Goal: Task Accomplishment & Management: Manage account settings

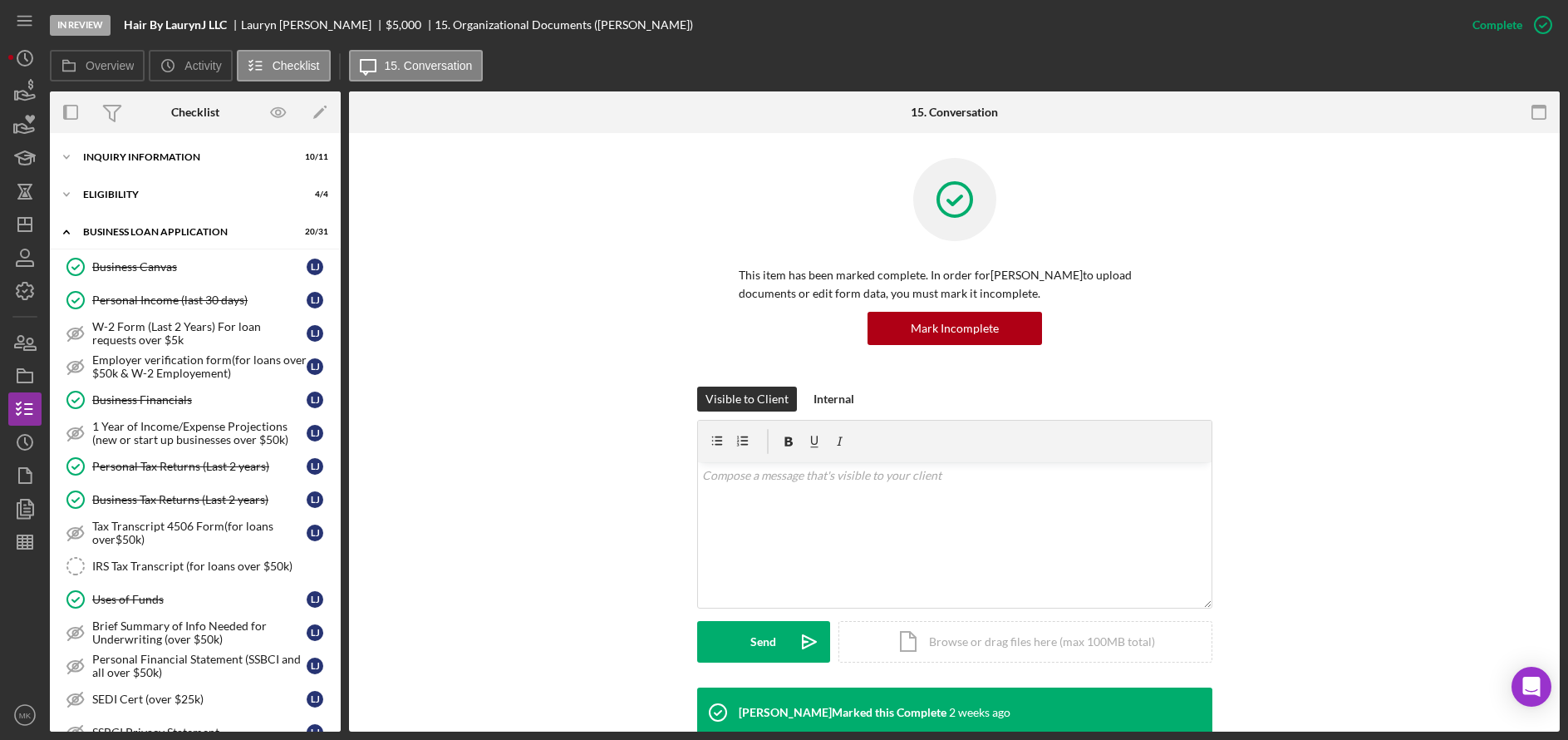
scroll to position [467, 0]
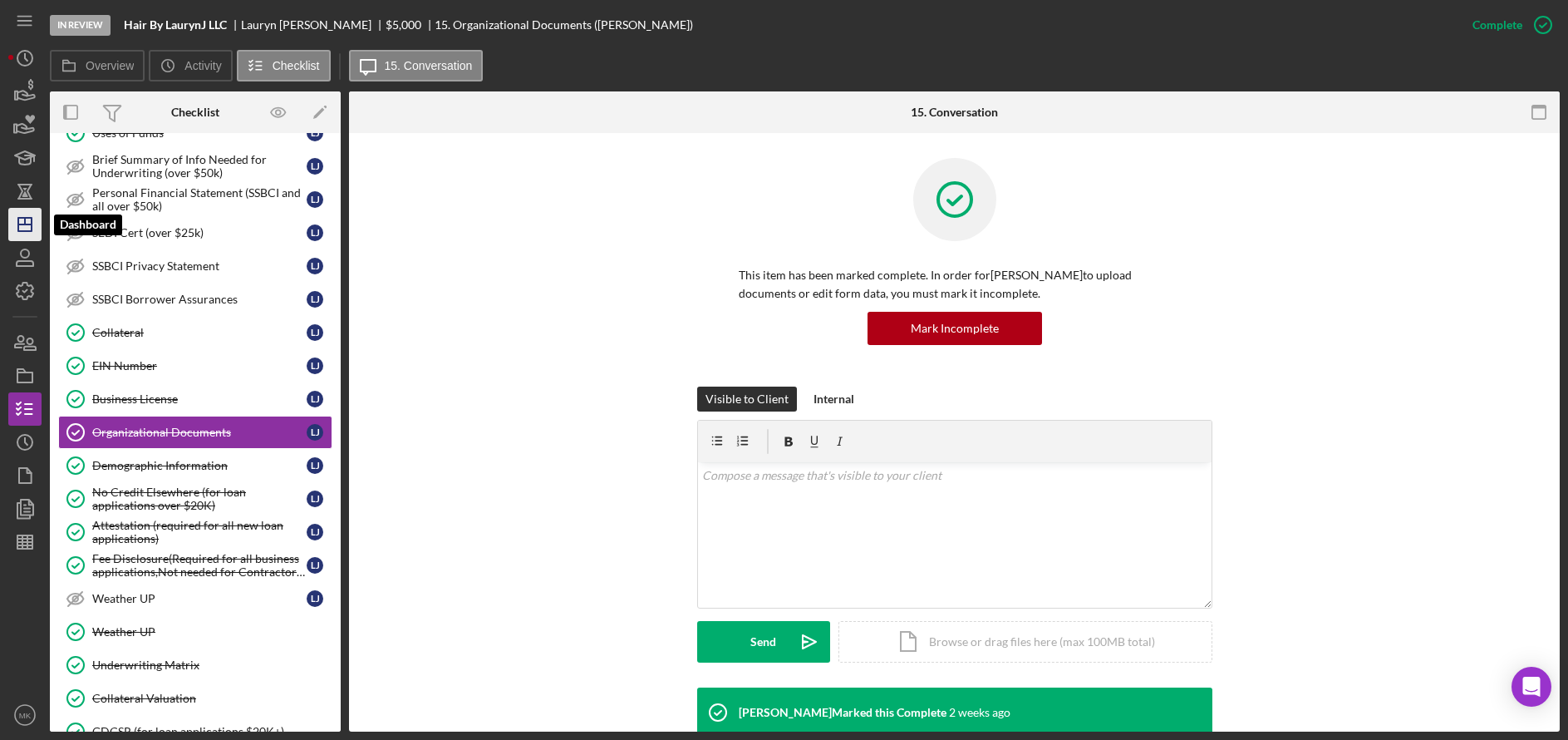
click at [29, 230] on icon "Icon/Dashboard" at bounding box center [24, 224] width 41 height 41
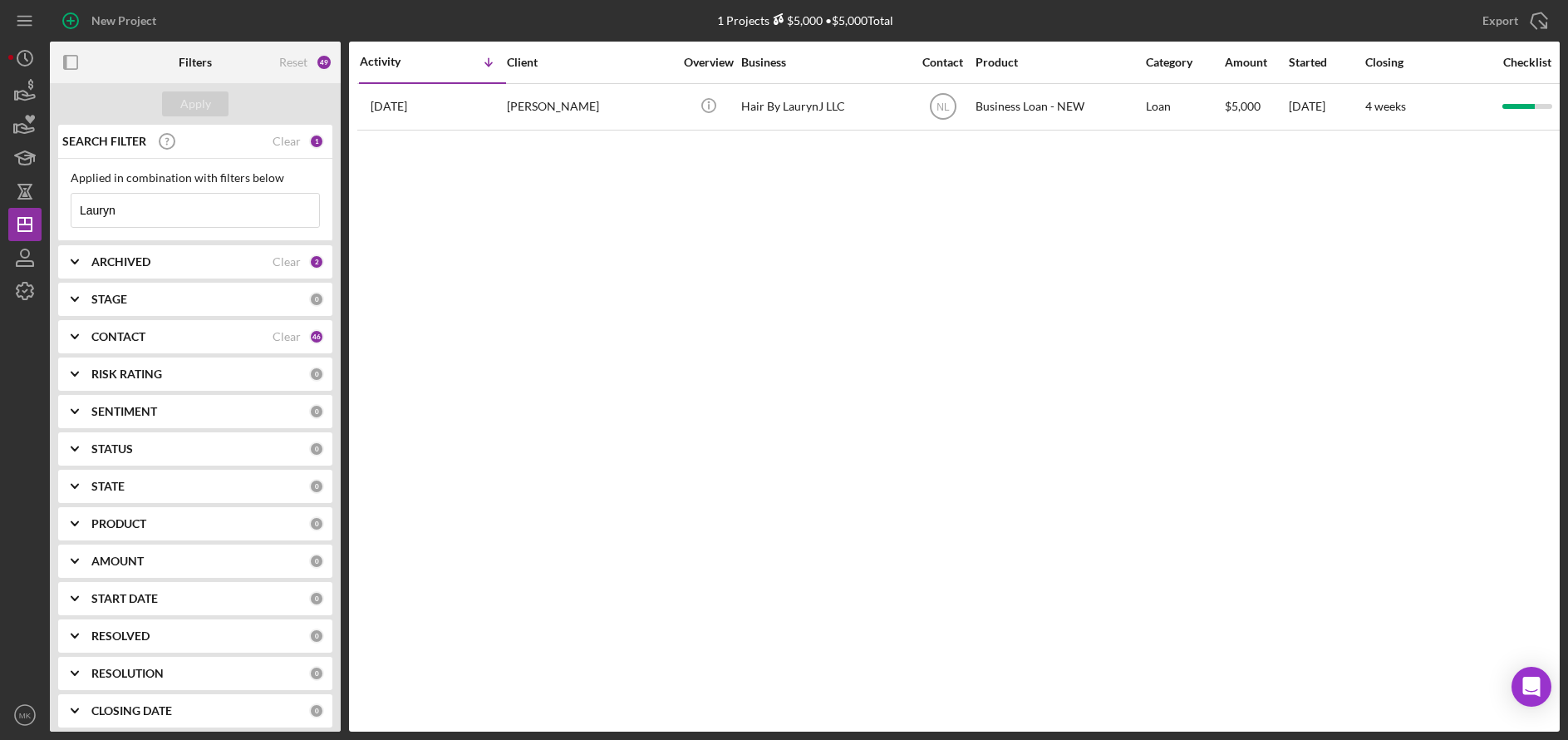
click at [160, 228] on div "Lauryn Icon/Menu Close" at bounding box center [195, 210] width 250 height 35
drag, startPoint x: 213, startPoint y: 214, endPoint x: -16, endPoint y: 185, distance: 230.8
click at [0, 185] on html "New Project 1 Projects $5,000 • $5,000 Total Lauryn Export Icon/Export Filters …" at bounding box center [784, 370] width 1568 height 740
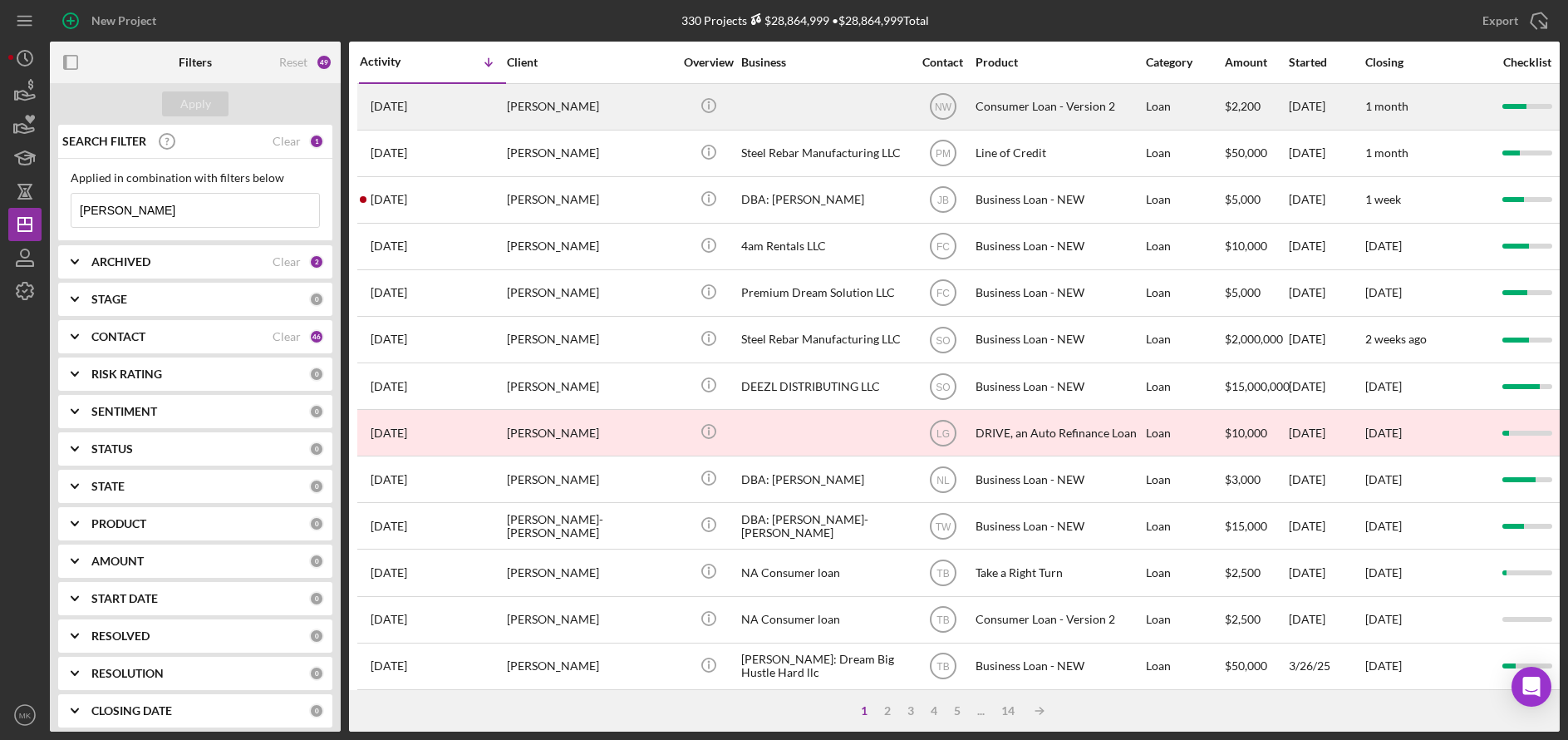
type input "[PERSON_NAME]"
click at [784, 100] on div at bounding box center [825, 107] width 166 height 44
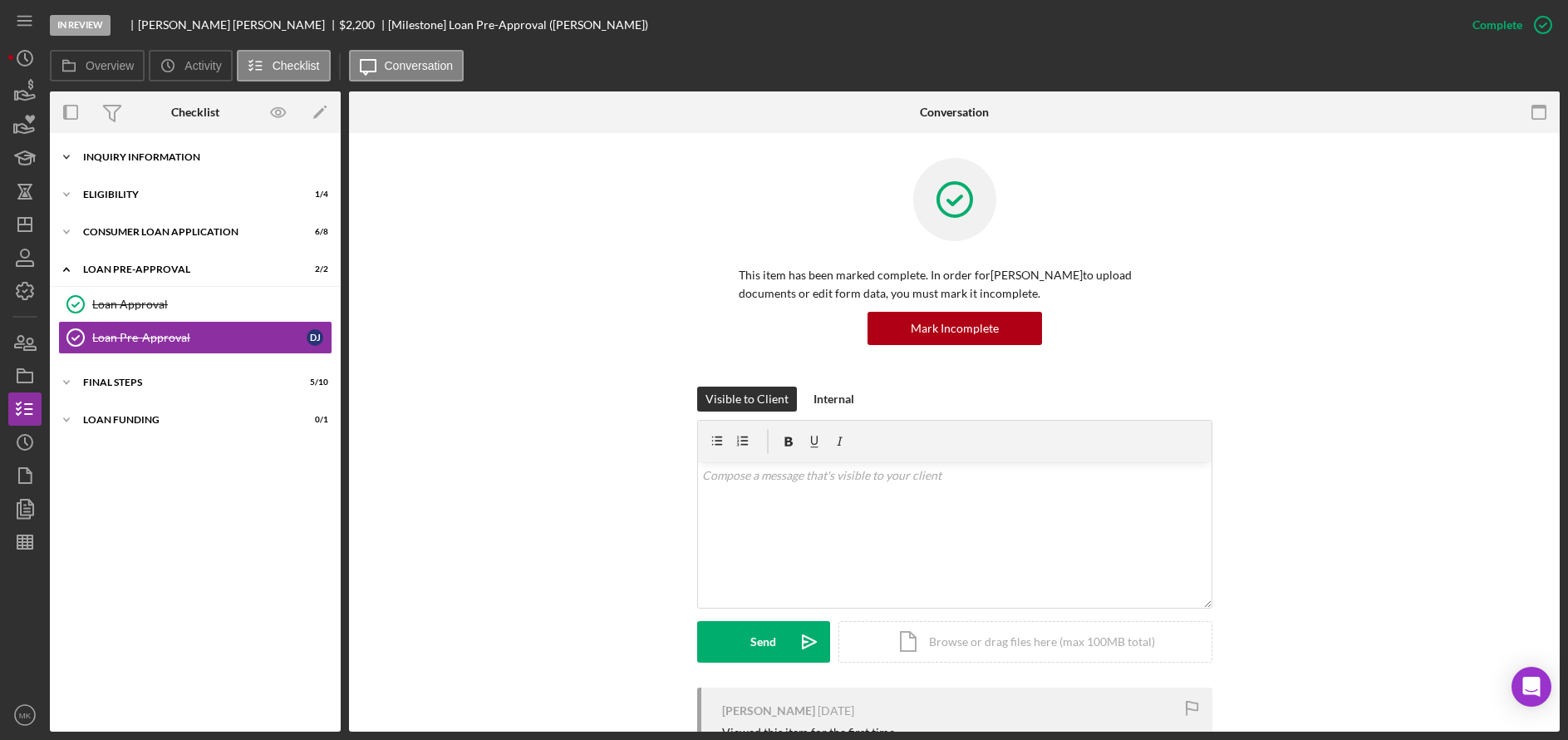
click at [216, 149] on div "Icon/Expander Inquiry Information 2 / 8" at bounding box center [195, 156] width 291 height 33
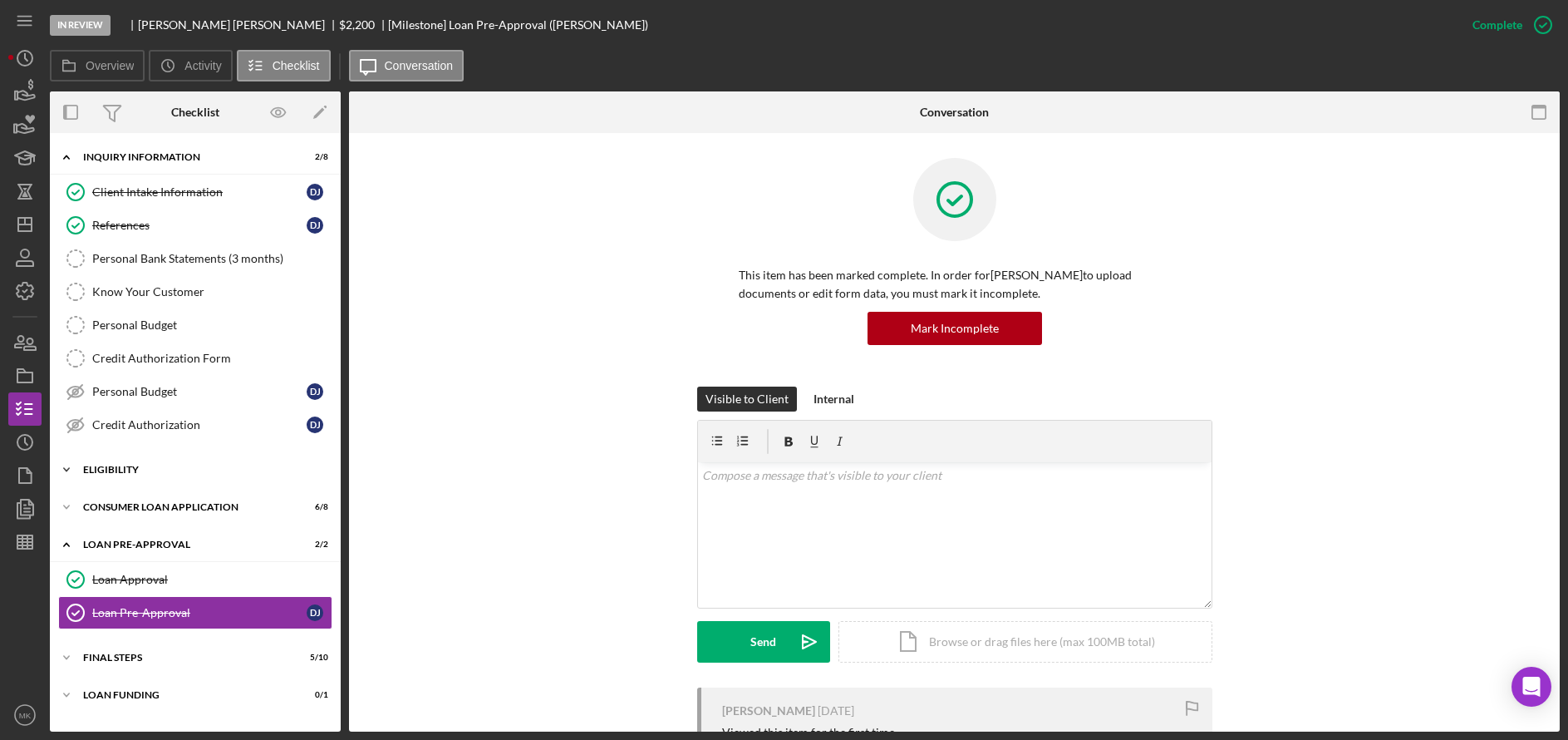
click at [185, 469] on div "Eligibility" at bounding box center [201, 469] width 237 height 10
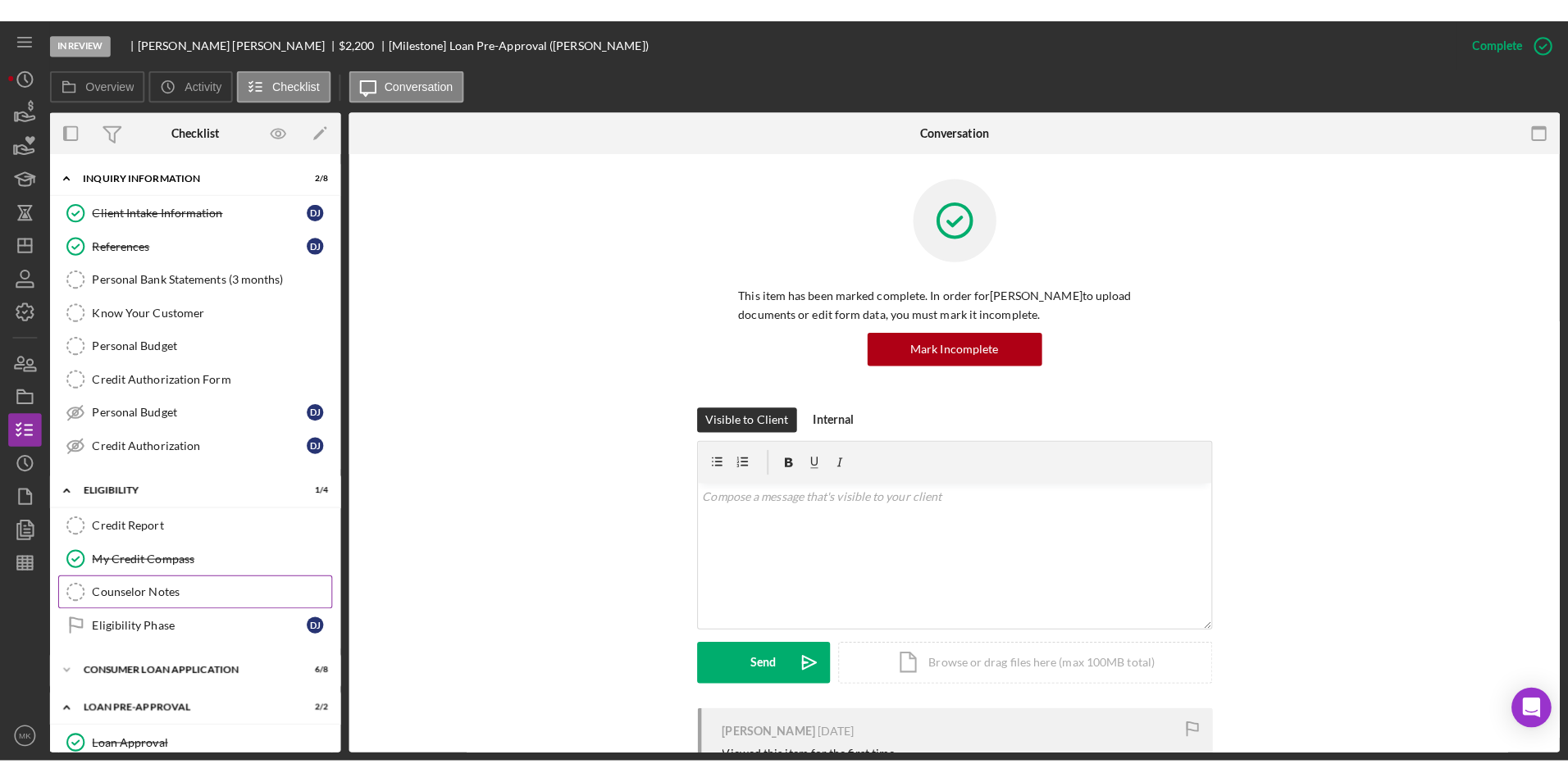
scroll to position [129, 0]
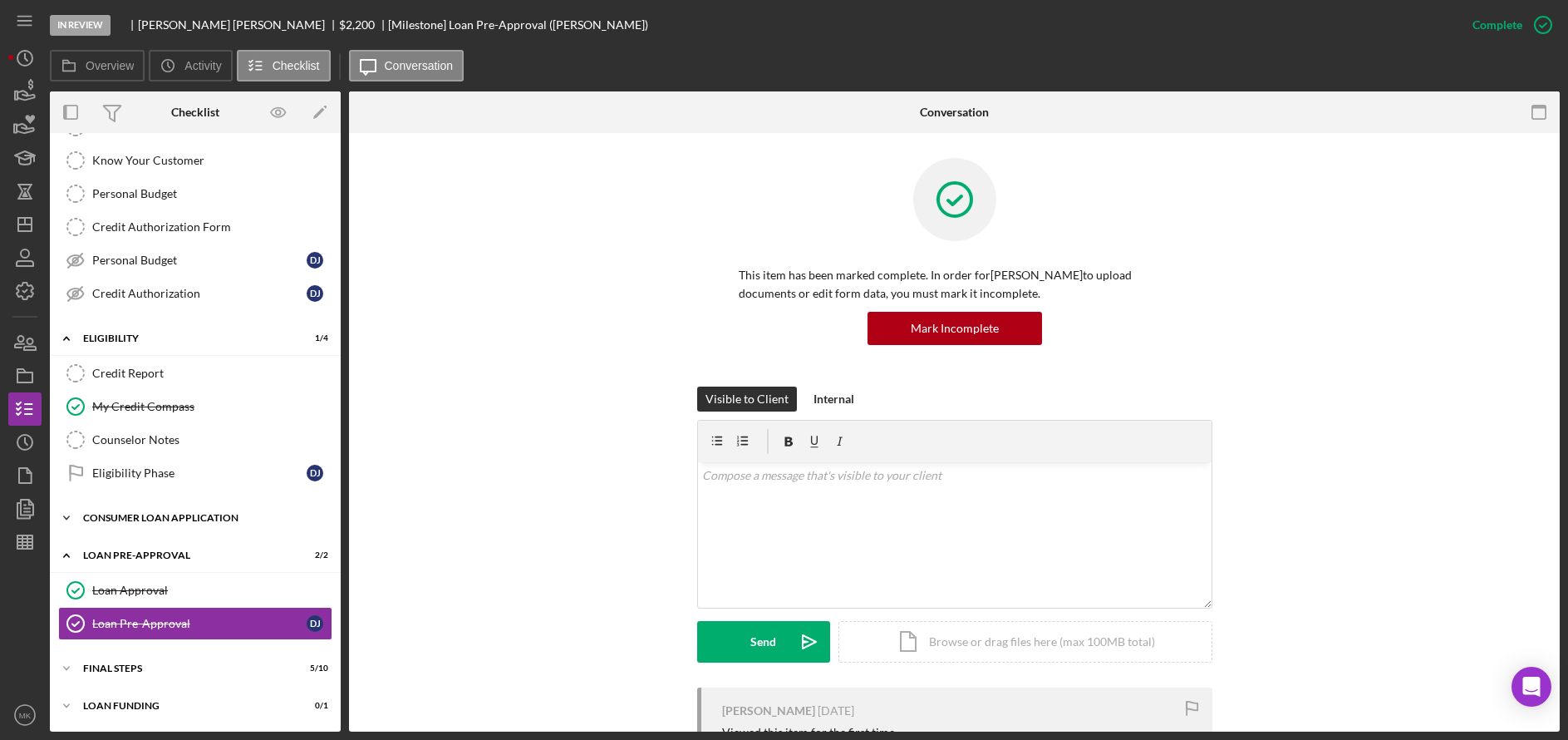
click at [213, 522] on div "Consumer Loan Application" at bounding box center [201, 518] width 237 height 10
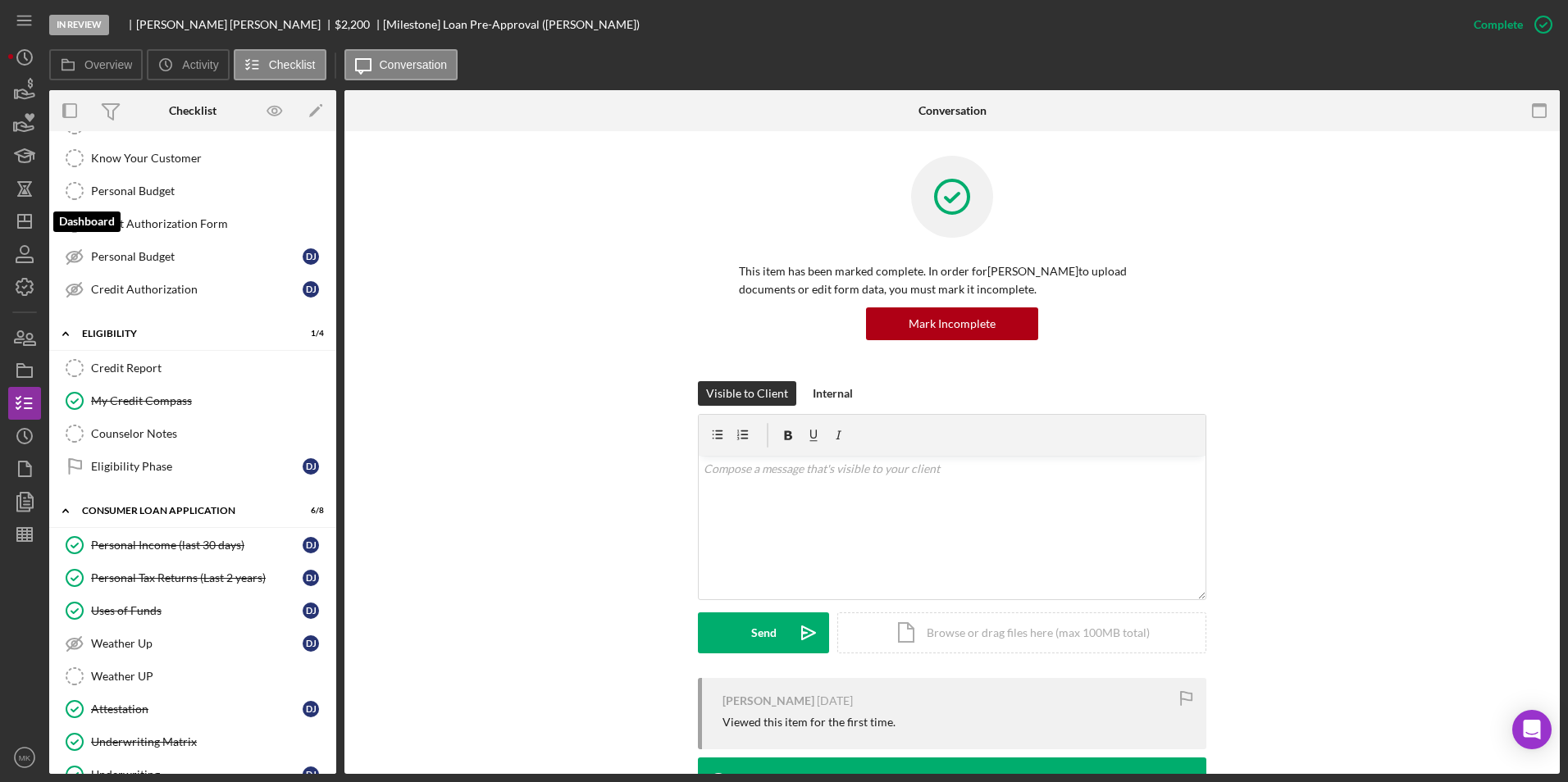
drag, startPoint x: 34, startPoint y: 220, endPoint x: 44, endPoint y: 210, distance: 14.1
click at [34, 220] on icon "Icon/Dashboard" at bounding box center [24, 221] width 41 height 41
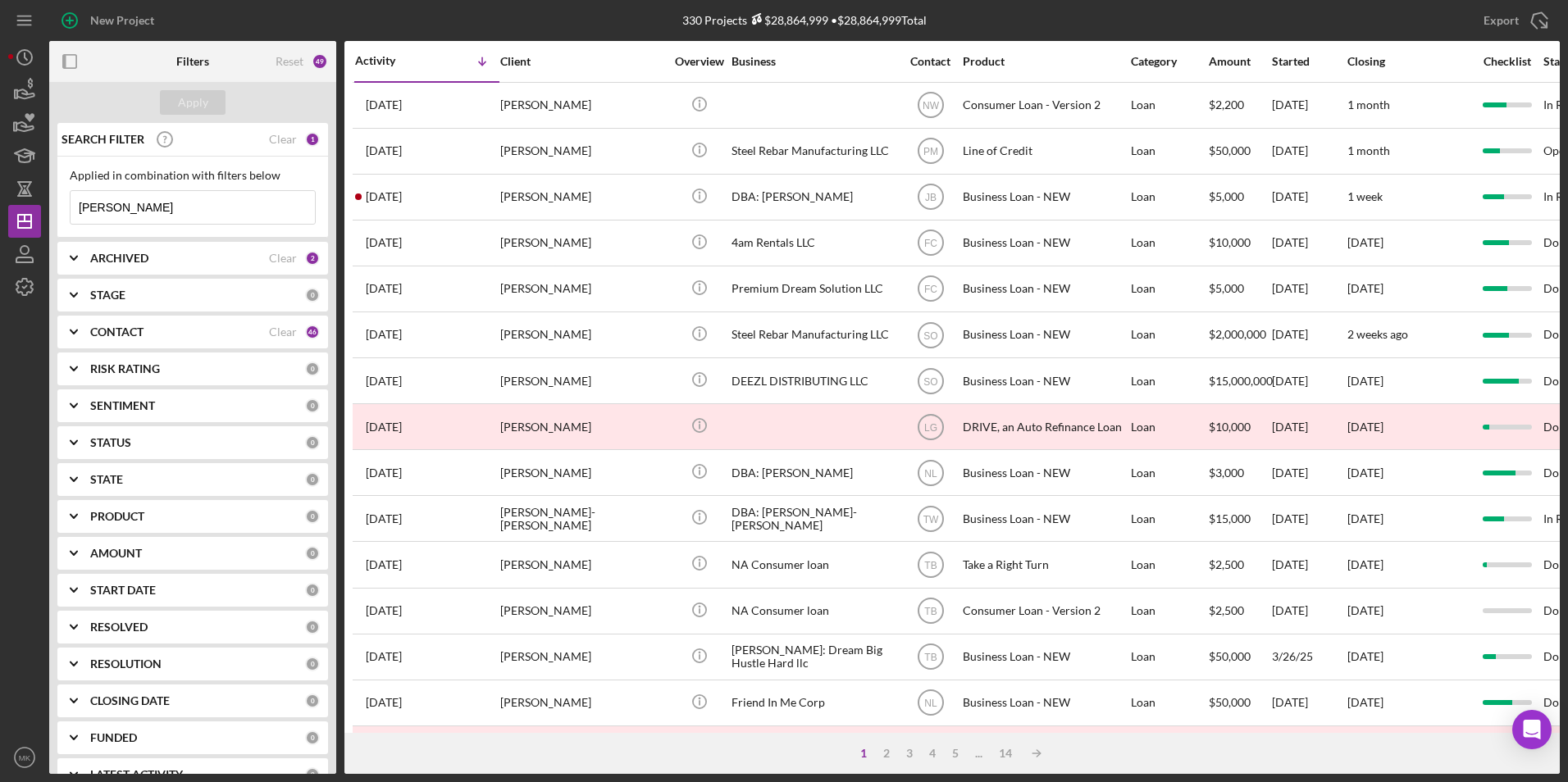
drag, startPoint x: 179, startPoint y: 219, endPoint x: 194, endPoint y: 210, distance: 17.5
click at [179, 219] on input "[PERSON_NAME]" at bounding box center [193, 206] width 245 height 33
drag, startPoint x: 169, startPoint y: 206, endPoint x: -151, endPoint y: 192, distance: 320.3
click at [0, 192] on html "New Project 330 Projects $28,864,999 • $28,864,999 Total [PERSON_NAME] Export I…" at bounding box center [784, 391] width 1568 height 782
type input "[PERSON_NAME]"
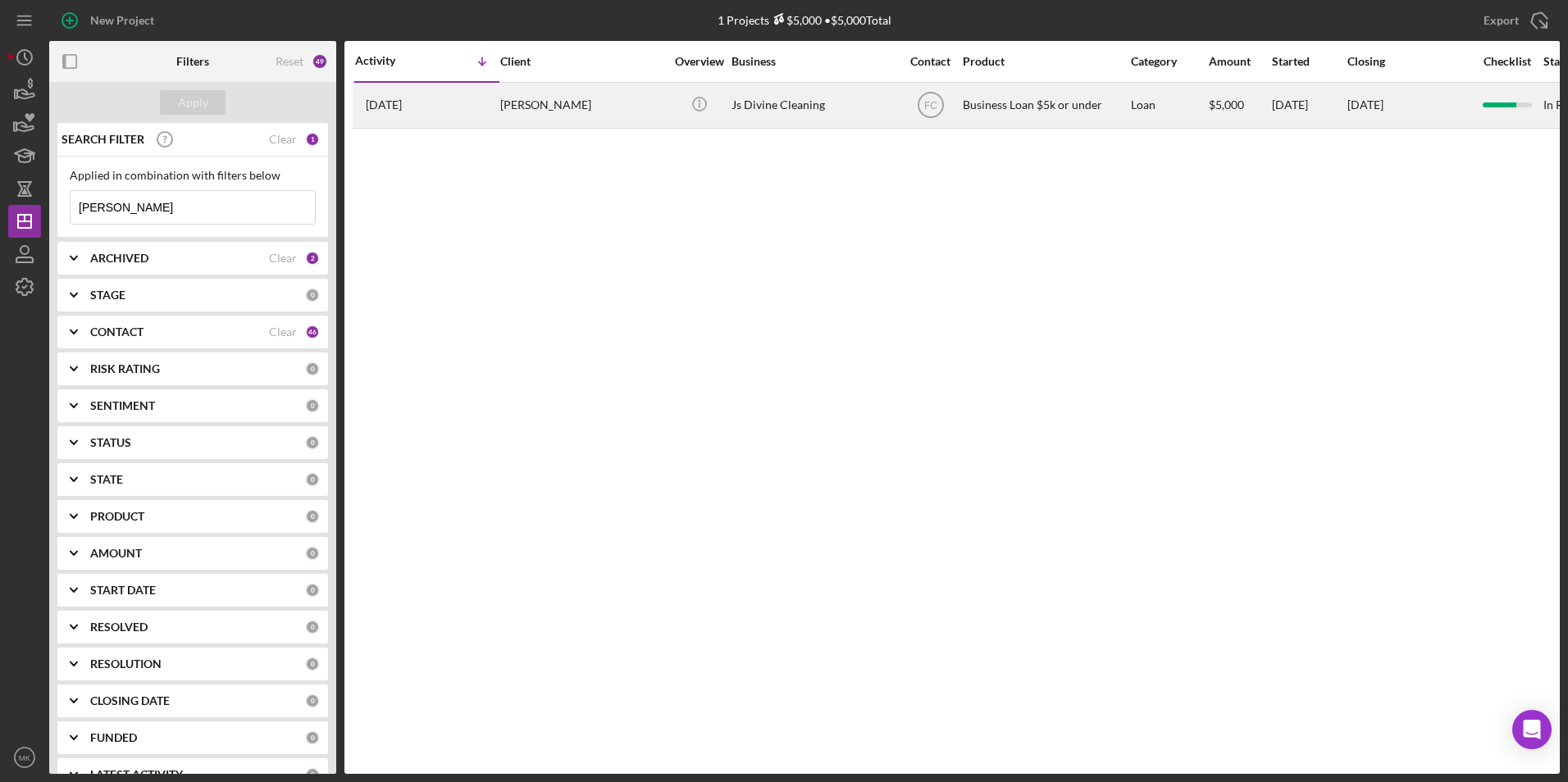
click at [489, 88] on div "[DATE] [PERSON_NAME]" at bounding box center [427, 105] width 143 height 44
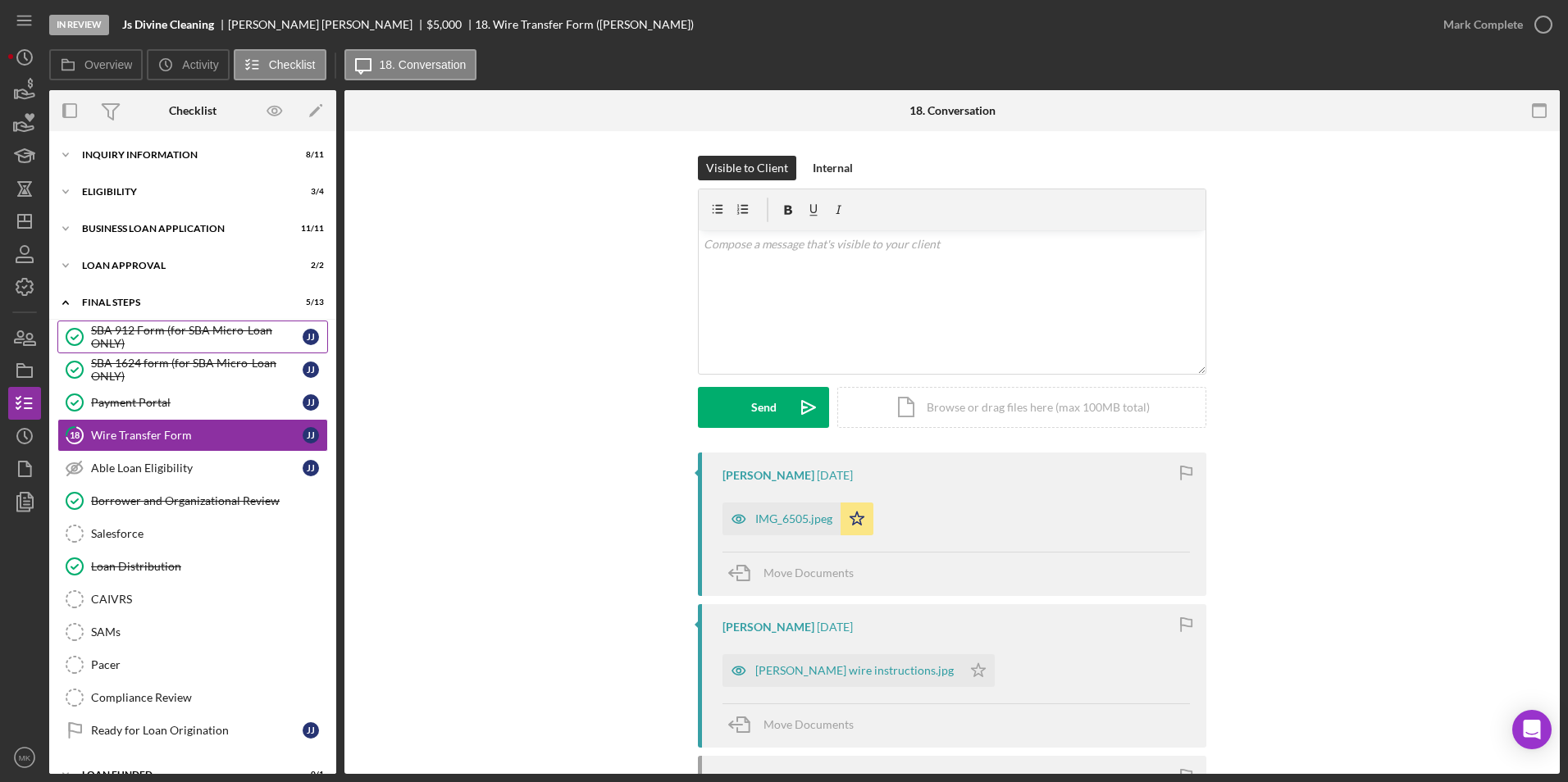
click at [168, 341] on div "SBA 912 Form (for SBA Micro-Loan ONLY)" at bounding box center [197, 337] width 212 height 26
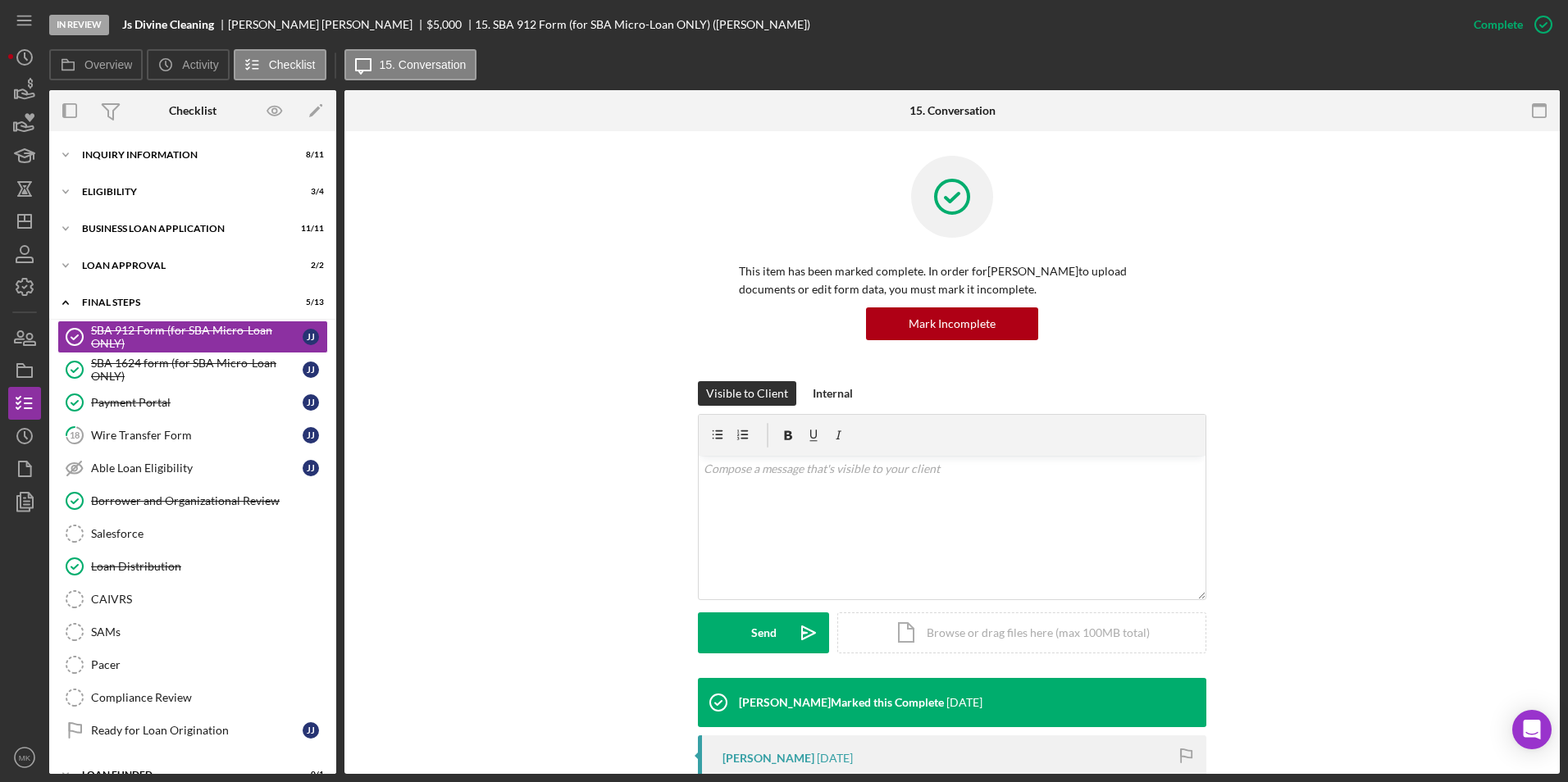
scroll to position [338, 0]
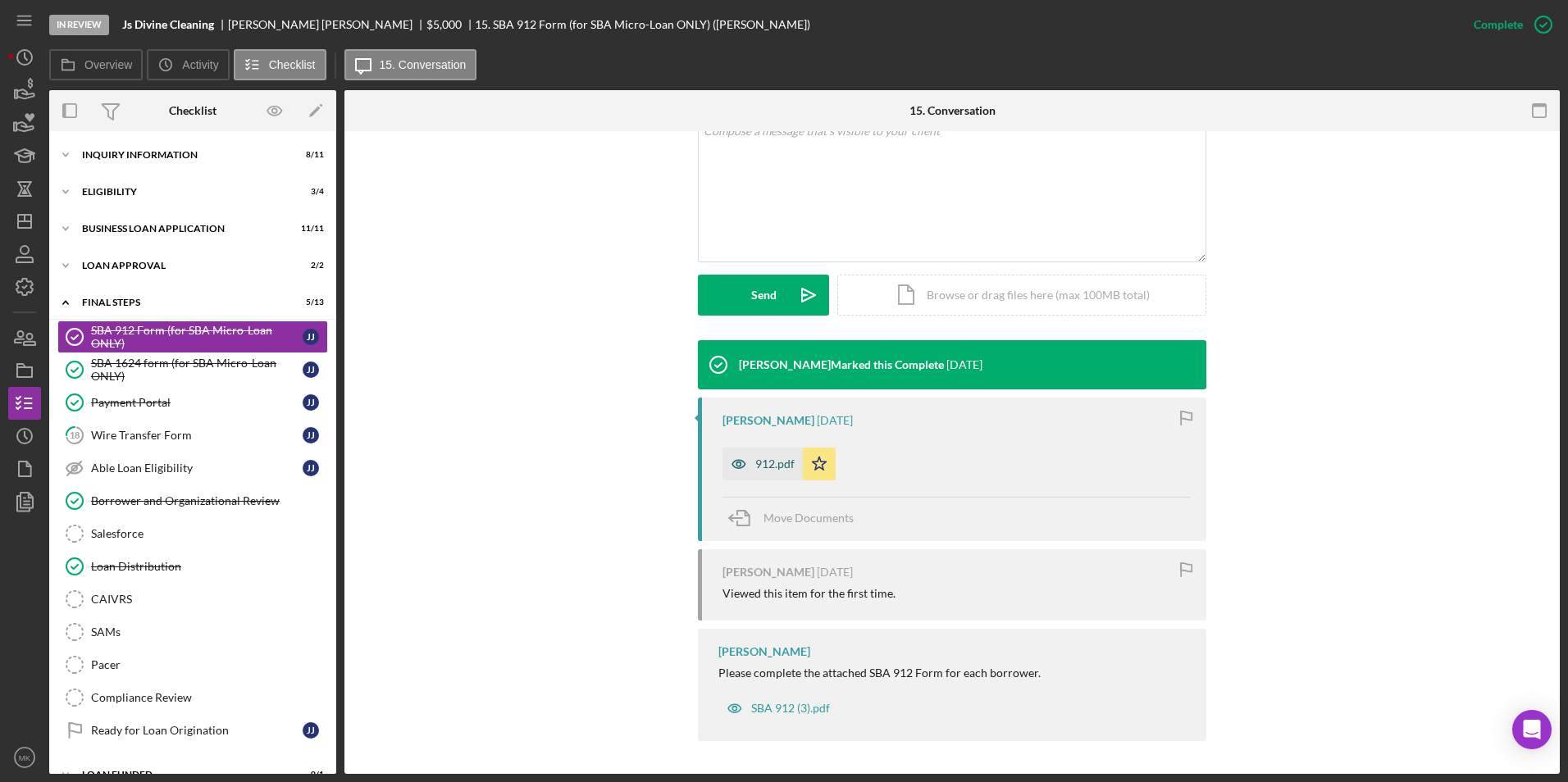
click at [776, 473] on div "912.pdf" at bounding box center [763, 463] width 80 height 33
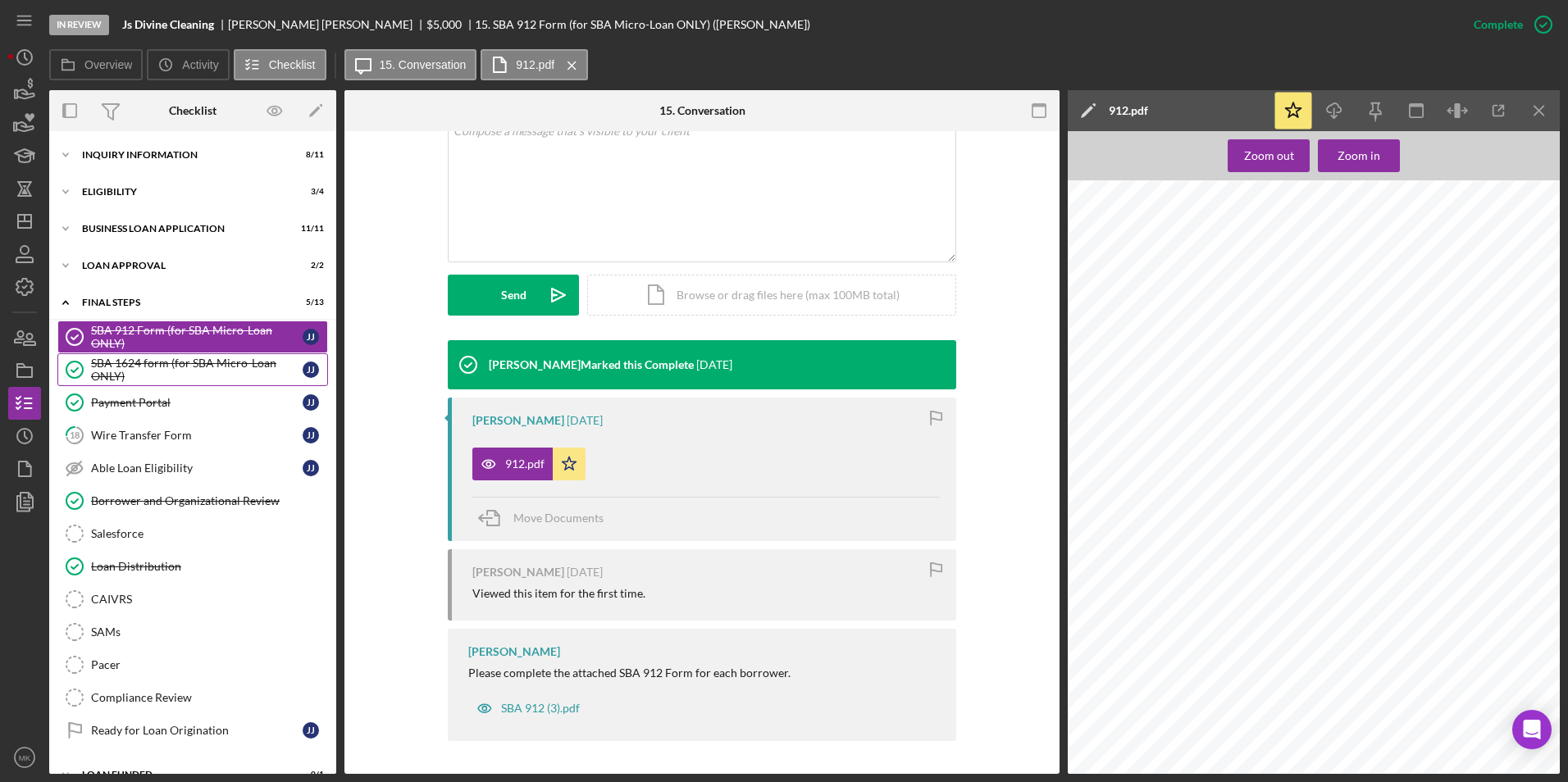
click at [202, 372] on div "SBA 1624 form (for SBA Micro-Loan ONLY)" at bounding box center [197, 370] width 212 height 26
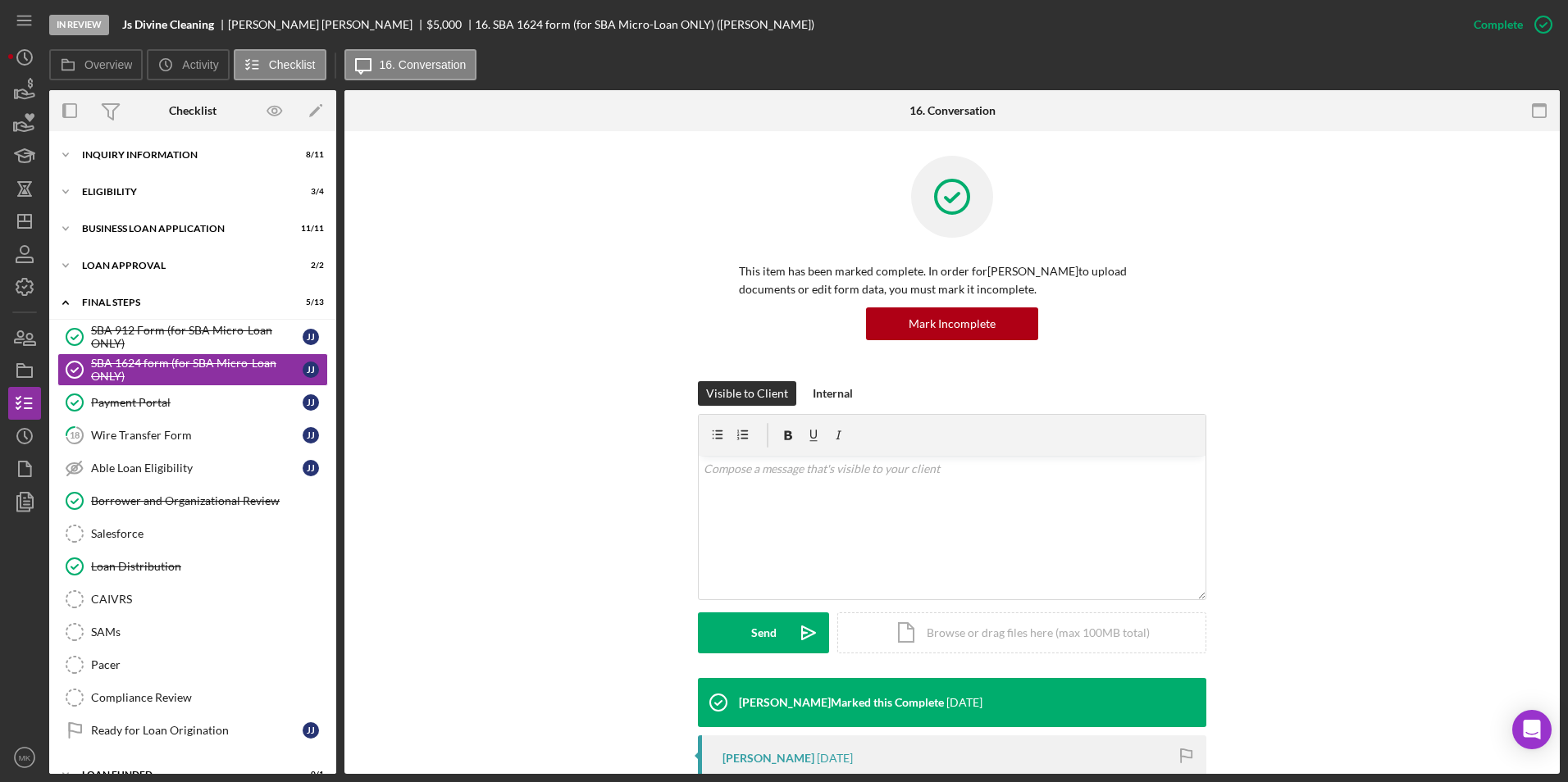
scroll to position [258, 0]
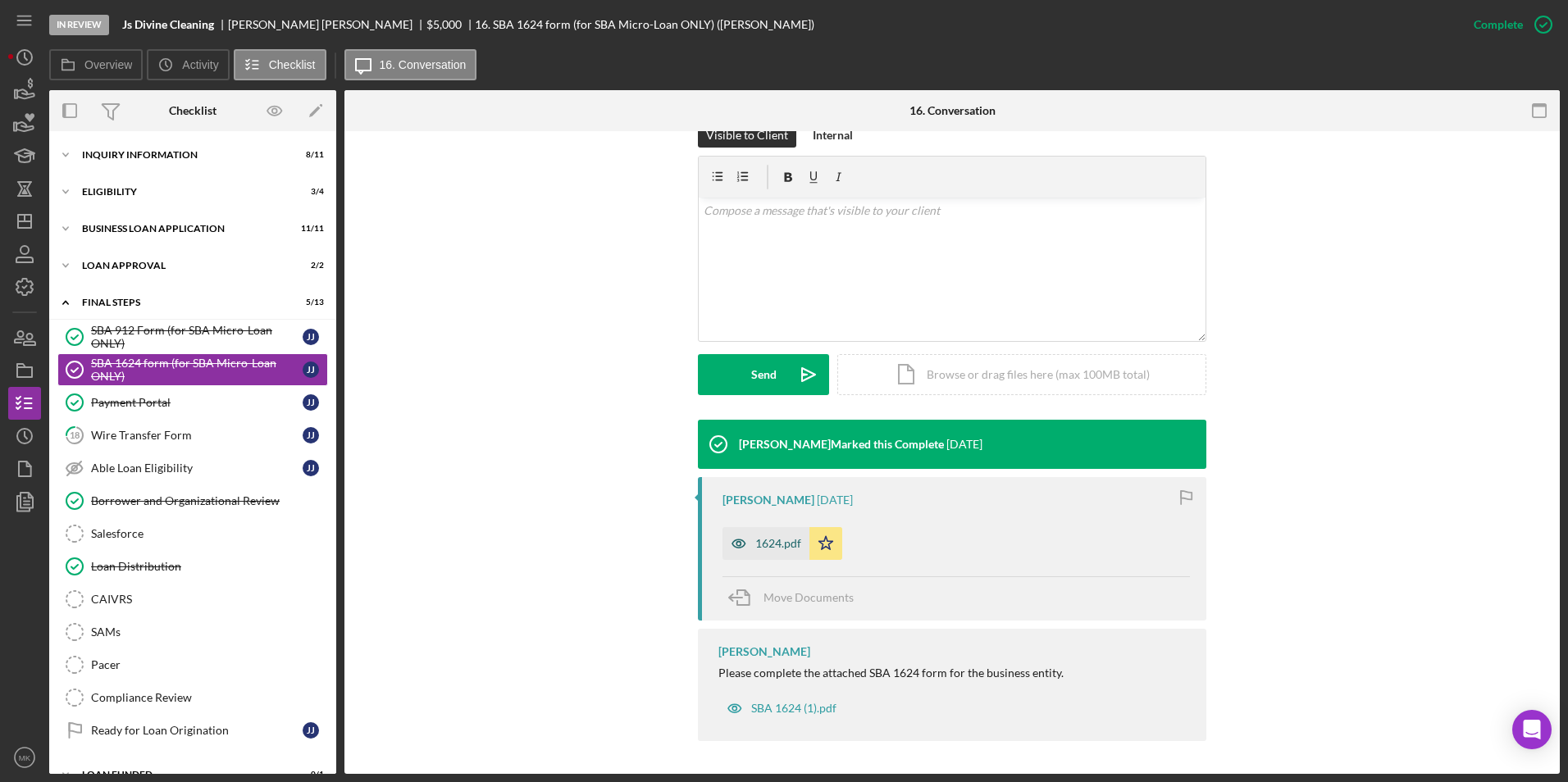
click at [741, 543] on icon "button" at bounding box center [738, 543] width 33 height 33
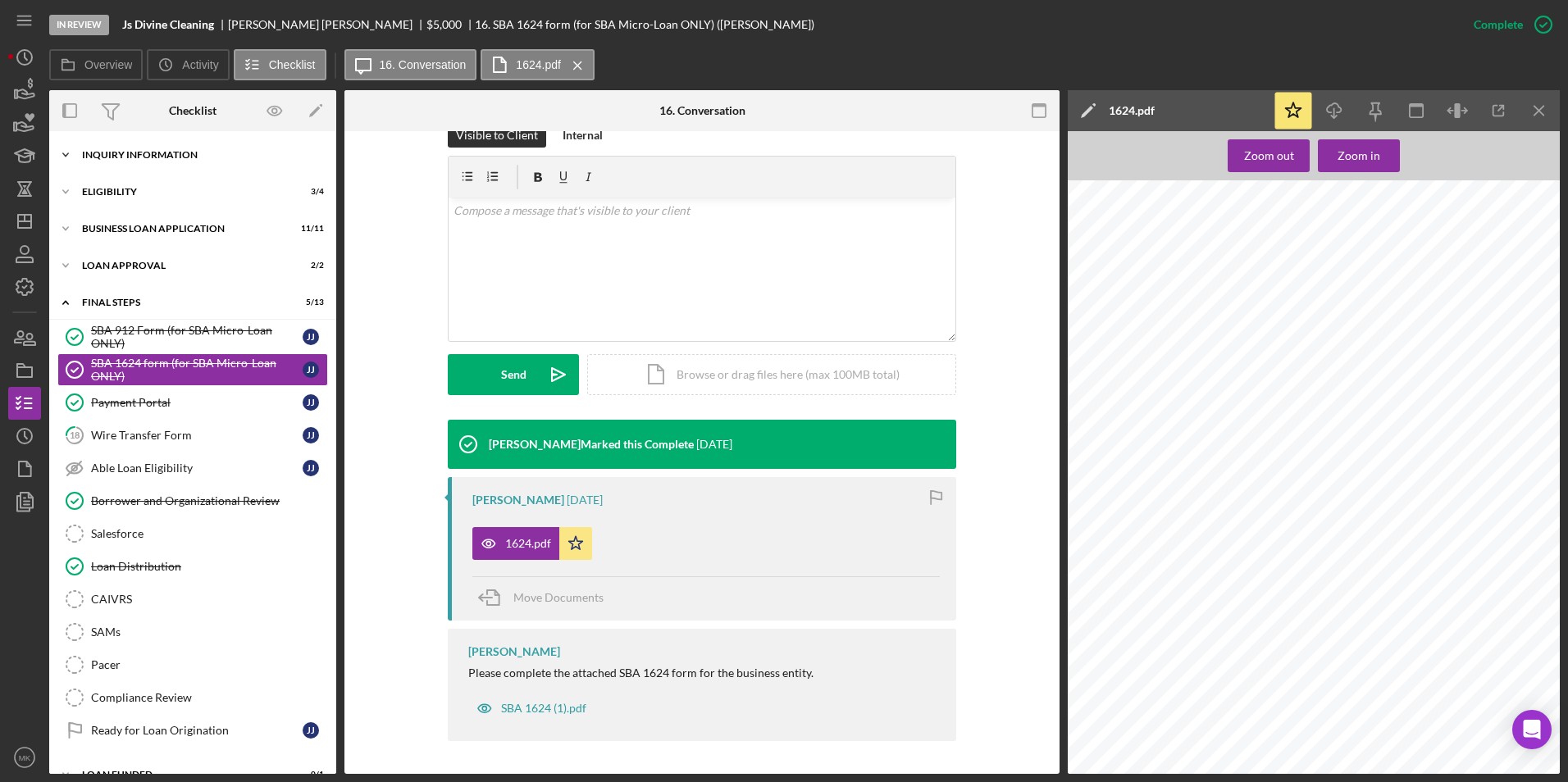
click at [140, 161] on div "Icon/Expander INQUIRY INFORMATION 8 / 11" at bounding box center [193, 154] width 287 height 33
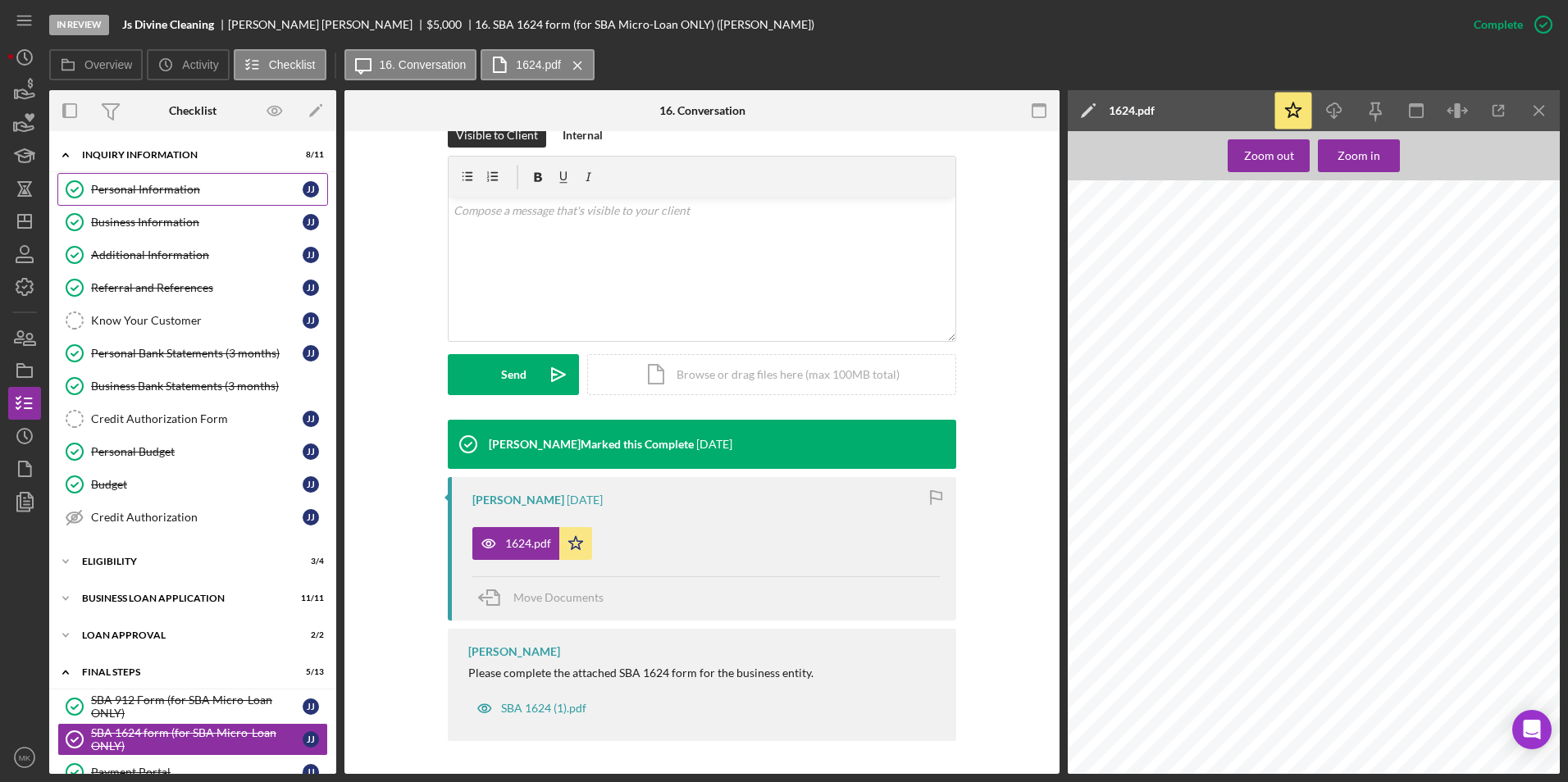
click at [131, 187] on div "Personal Information" at bounding box center [197, 190] width 212 height 13
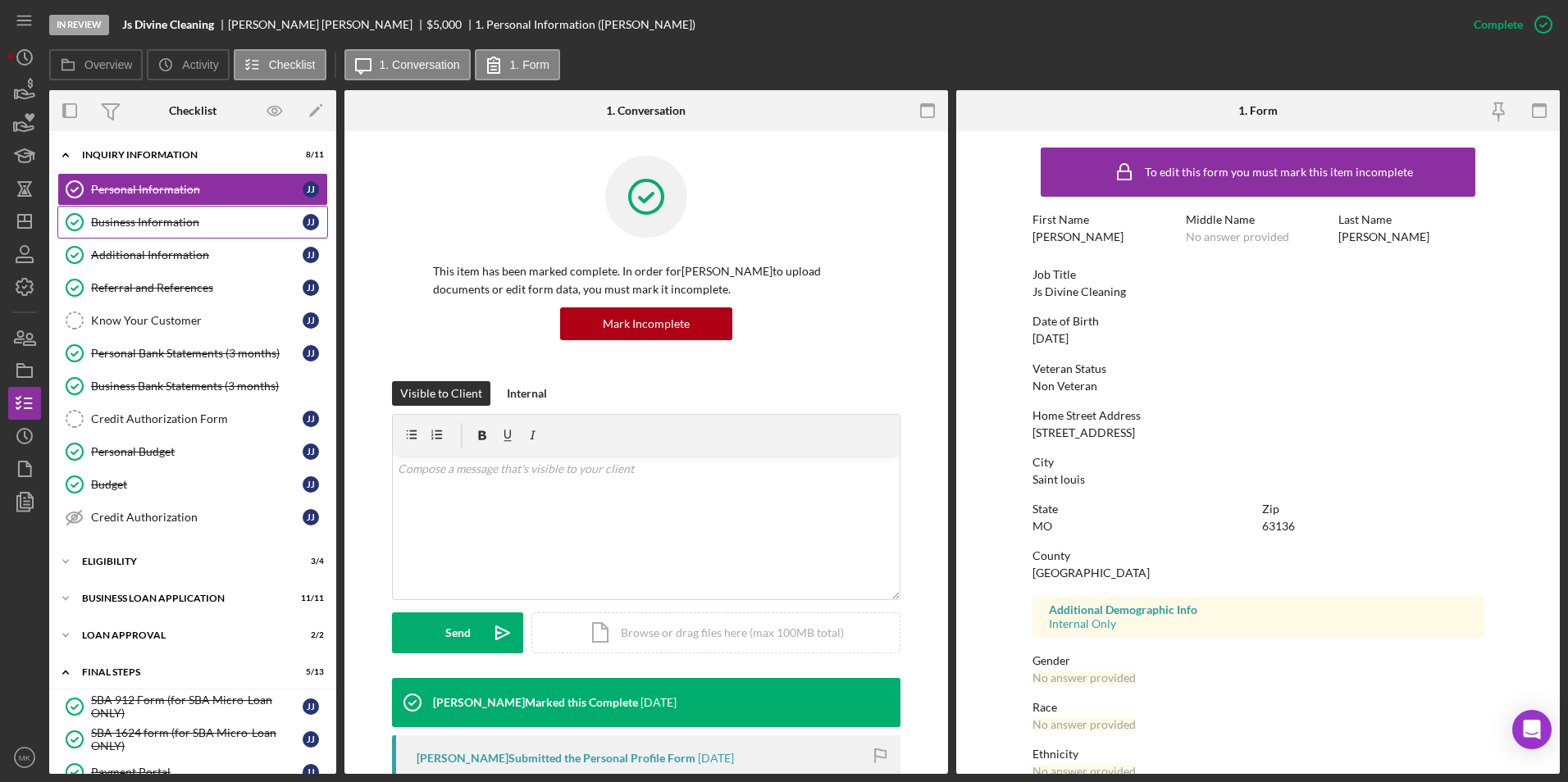
click at [179, 226] on div "Business Information" at bounding box center [197, 222] width 212 height 13
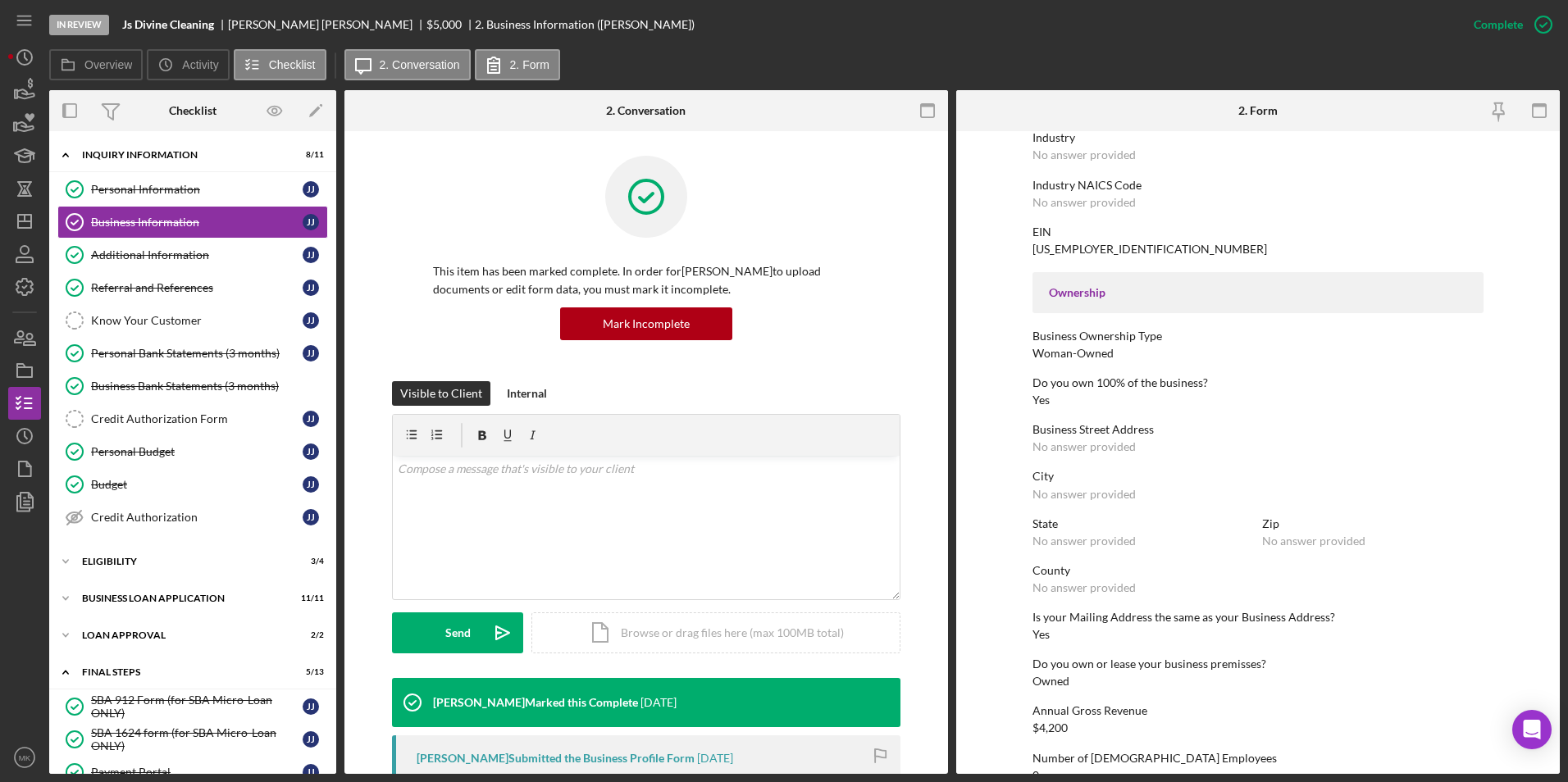
scroll to position [574, 0]
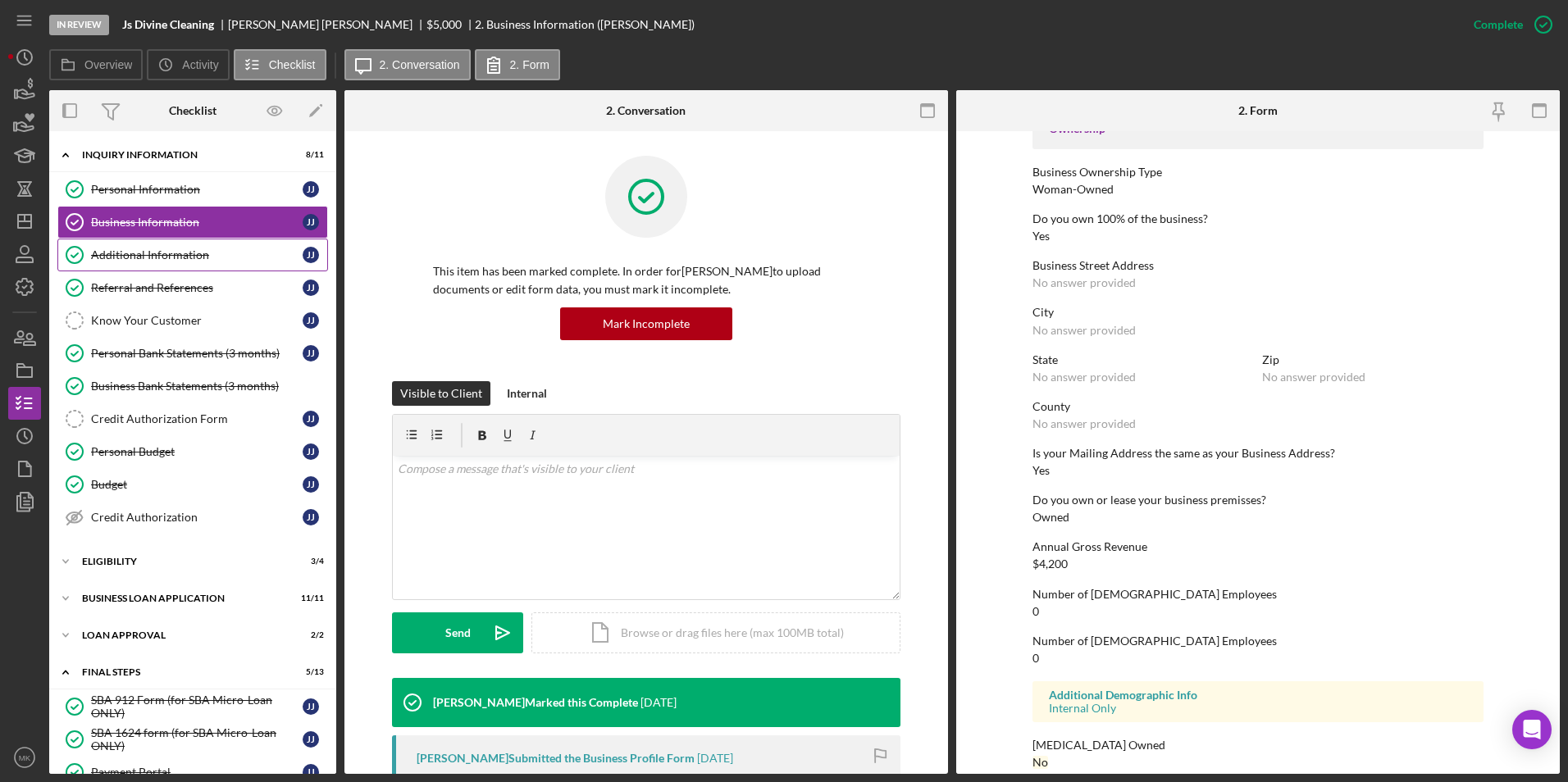
click at [166, 251] on div "Additional Information" at bounding box center [197, 255] width 212 height 13
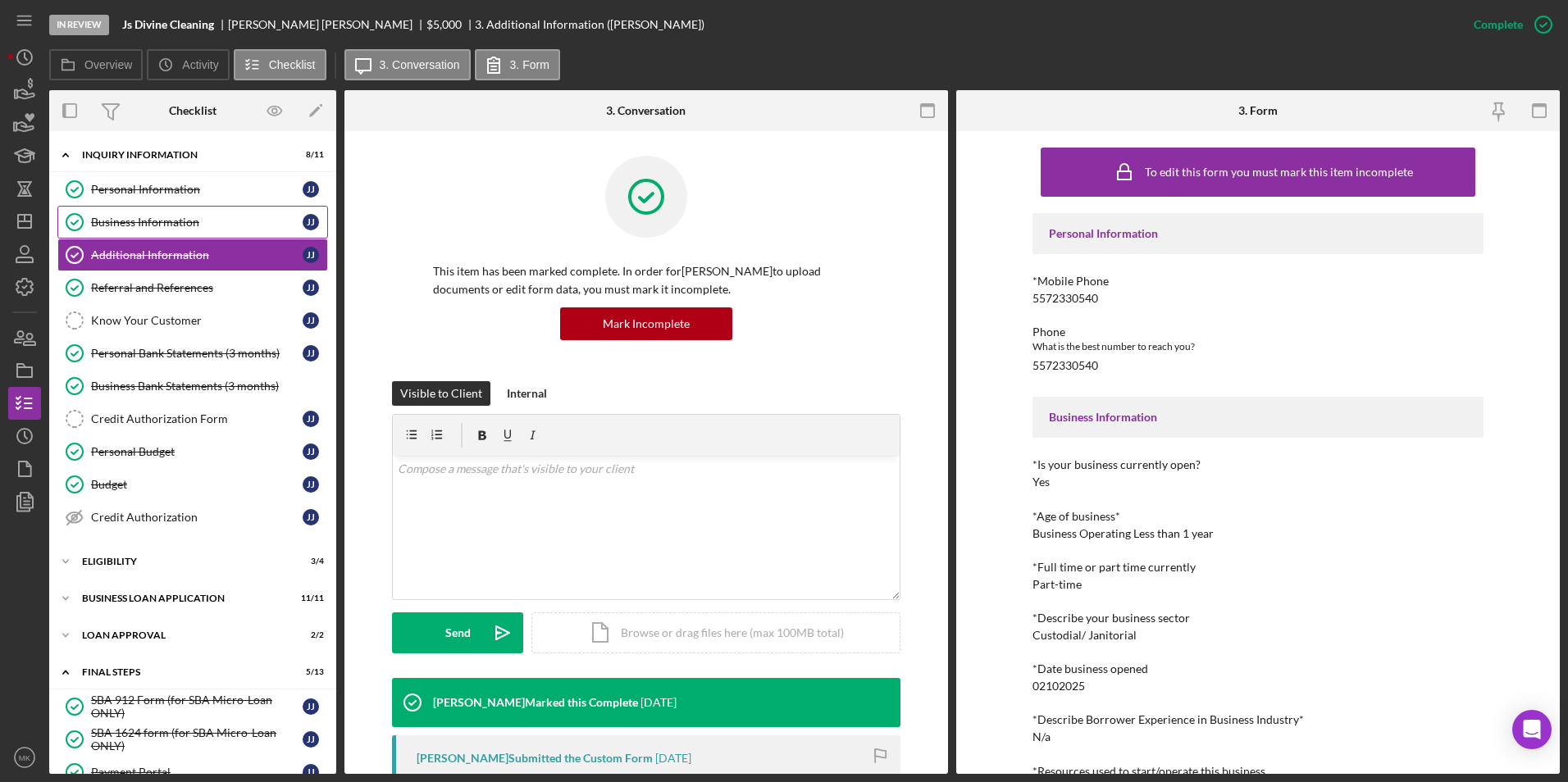
click at [140, 221] on div "Business Information" at bounding box center [197, 222] width 212 height 13
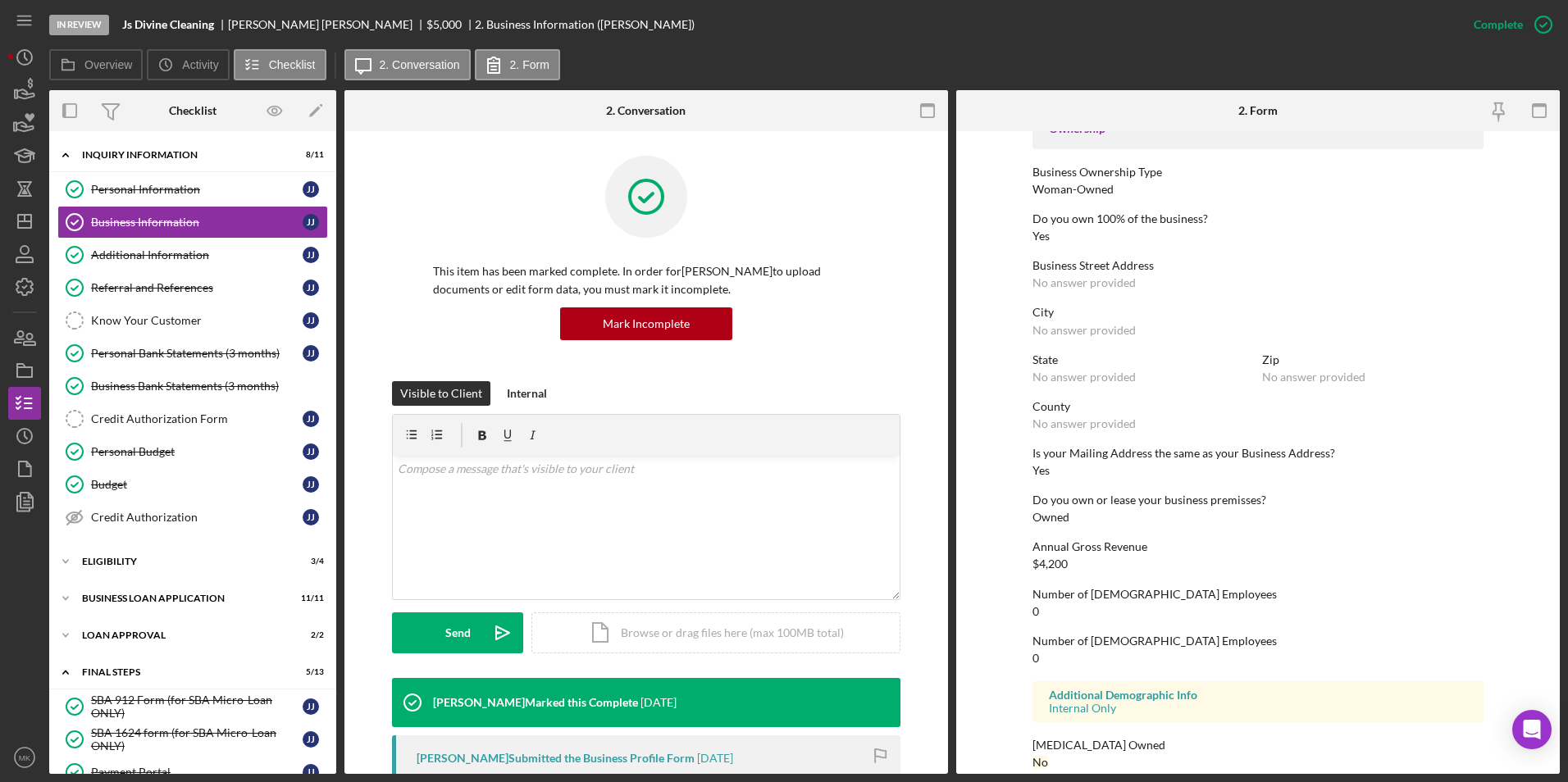
scroll to position [593, 0]
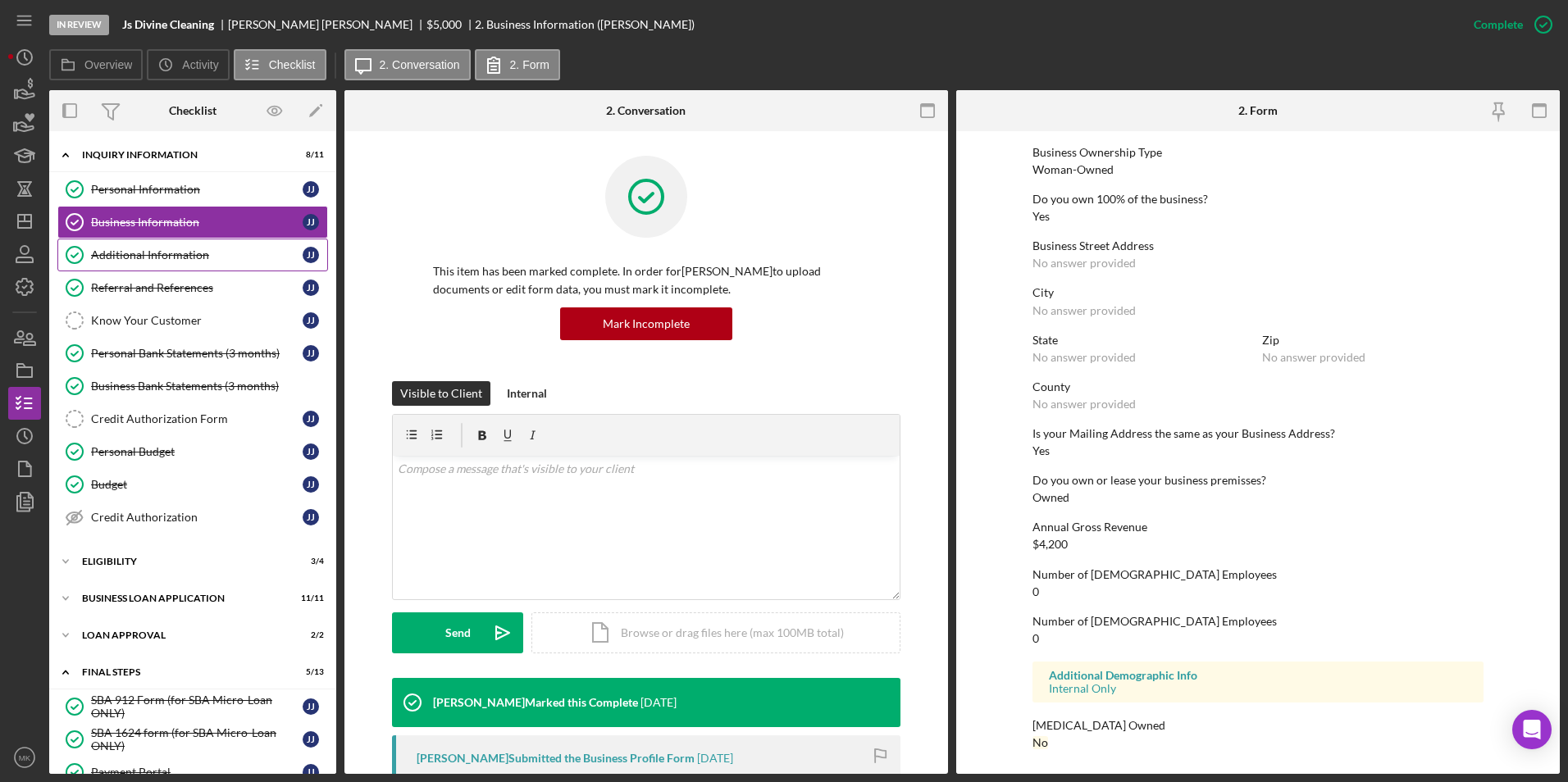
click at [152, 253] on div "Additional Information" at bounding box center [197, 255] width 212 height 13
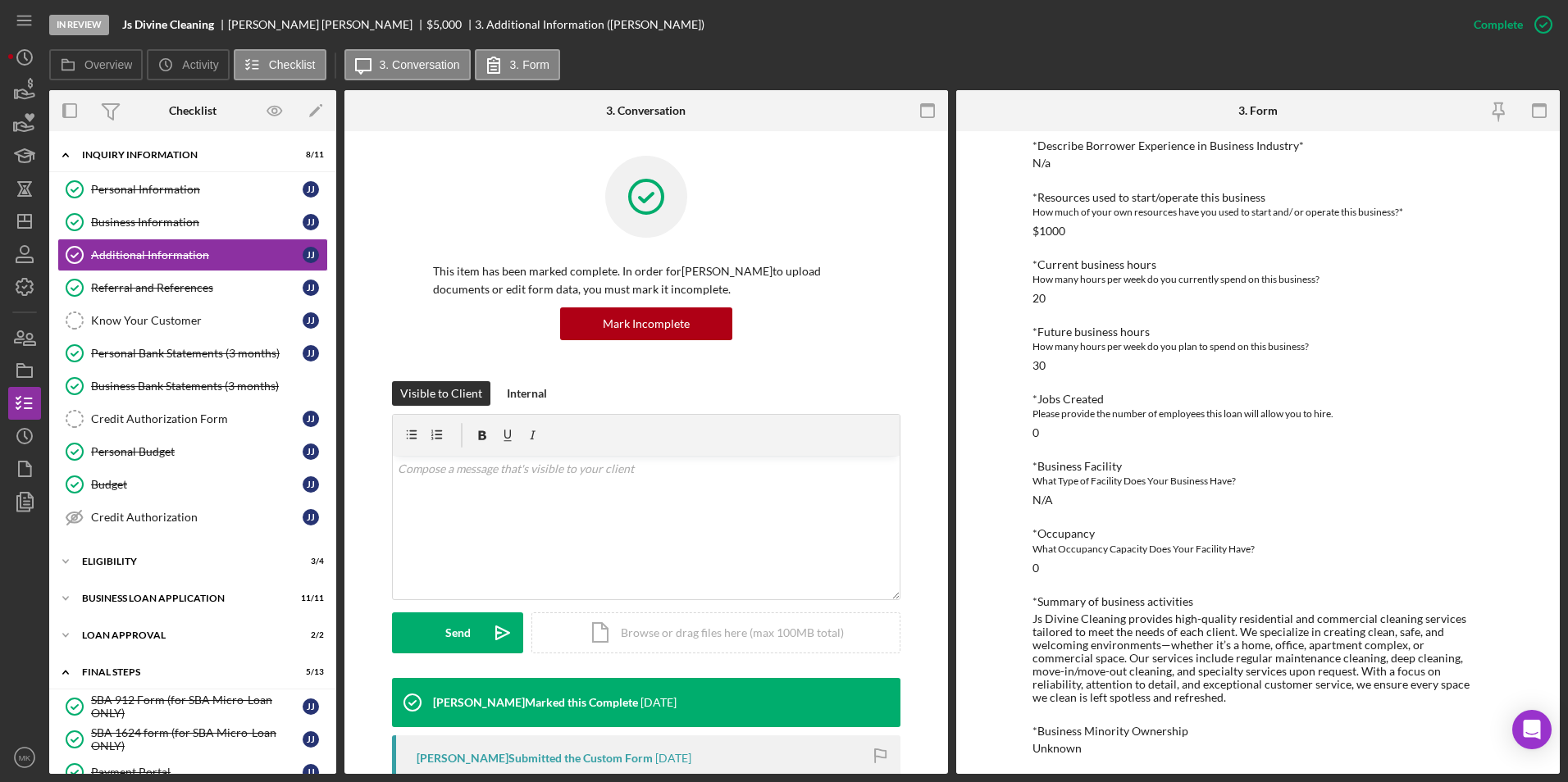
scroll to position [631, 0]
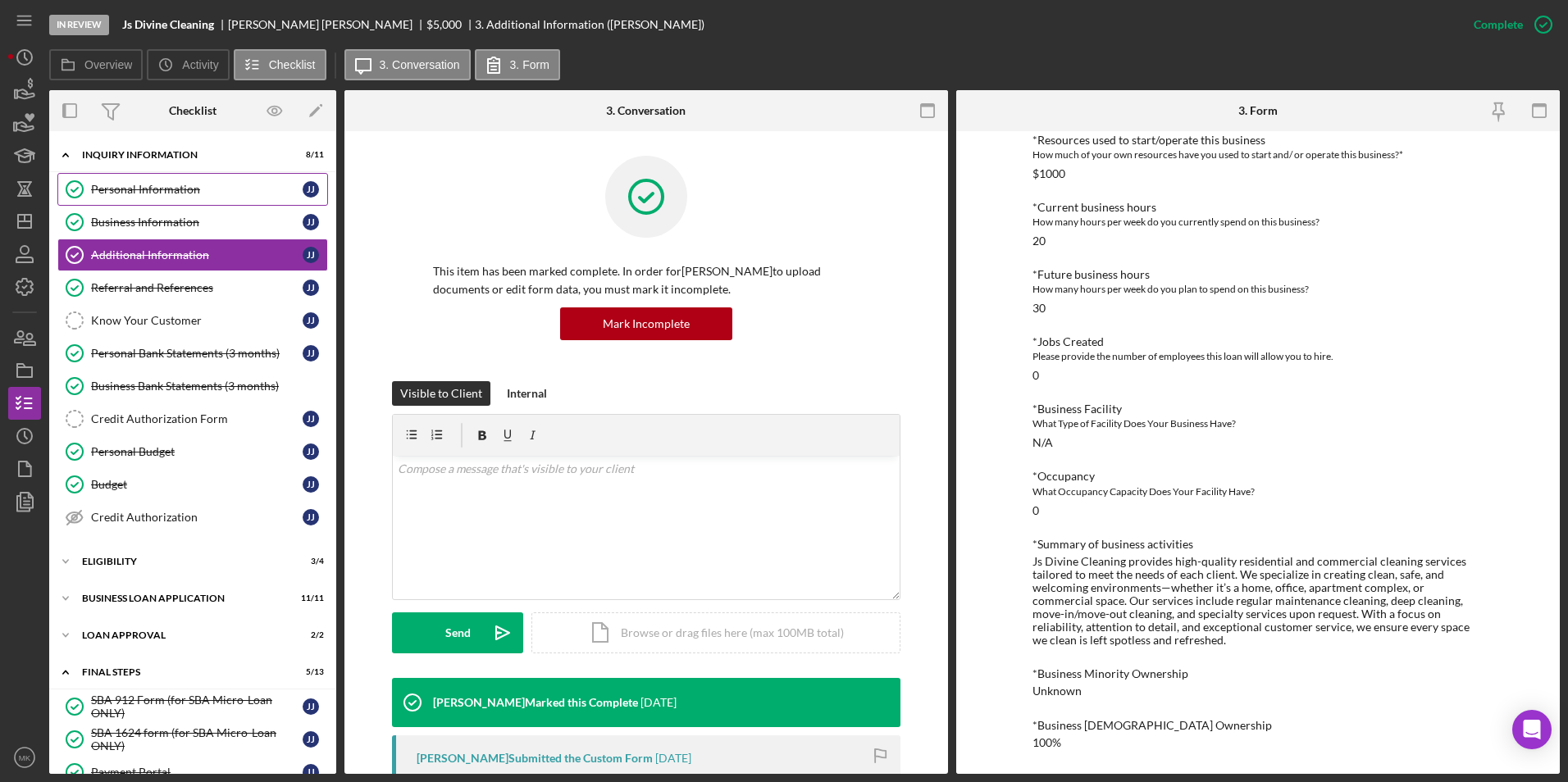
click at [146, 183] on div "Personal Information" at bounding box center [197, 190] width 212 height 13
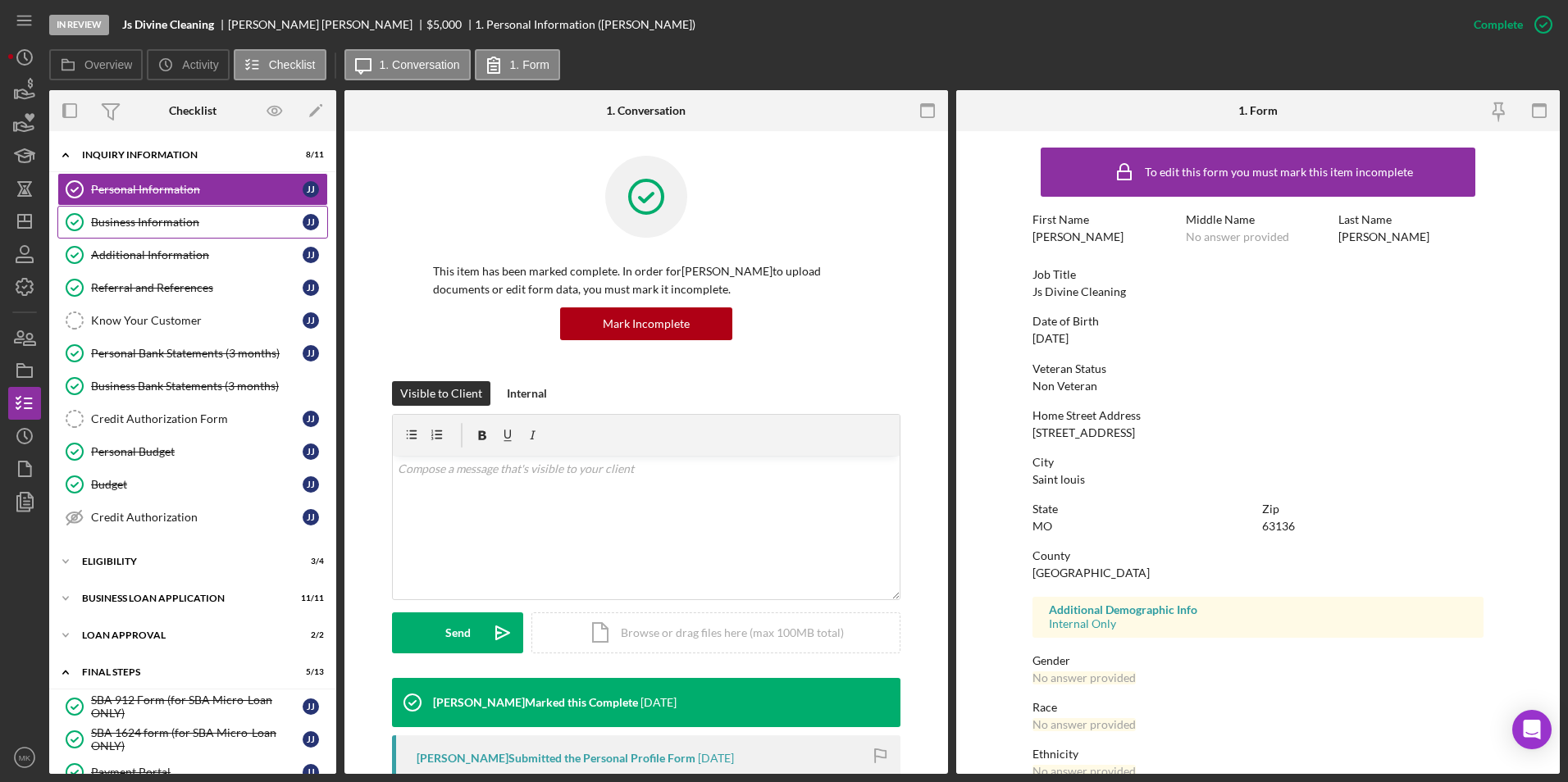
click at [184, 227] on div "Business Information" at bounding box center [197, 222] width 212 height 13
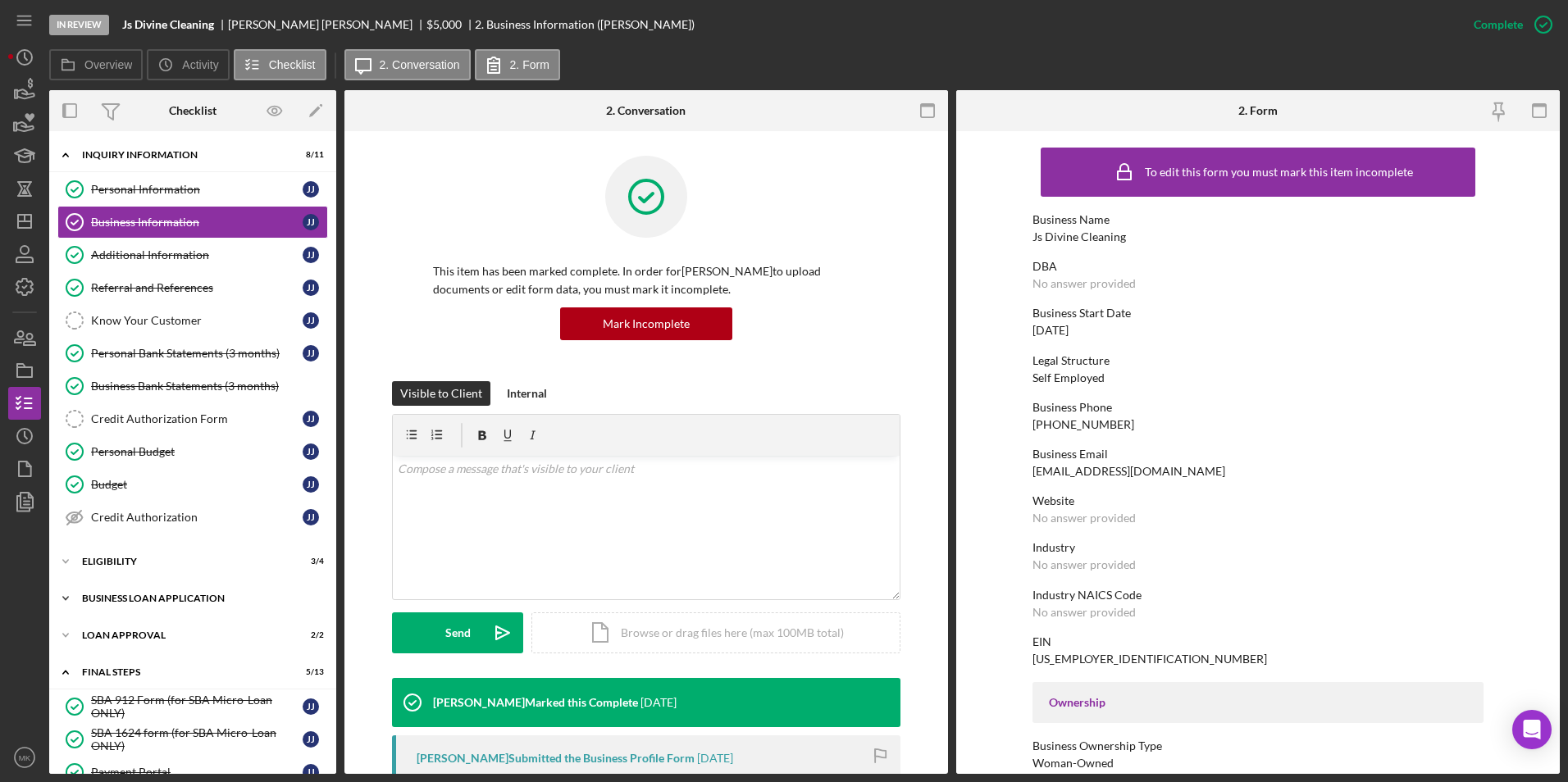
click at [153, 584] on div "Icon/Expander BUSINESS LOAN APPLICATION 11 / 11" at bounding box center [193, 598] width 287 height 33
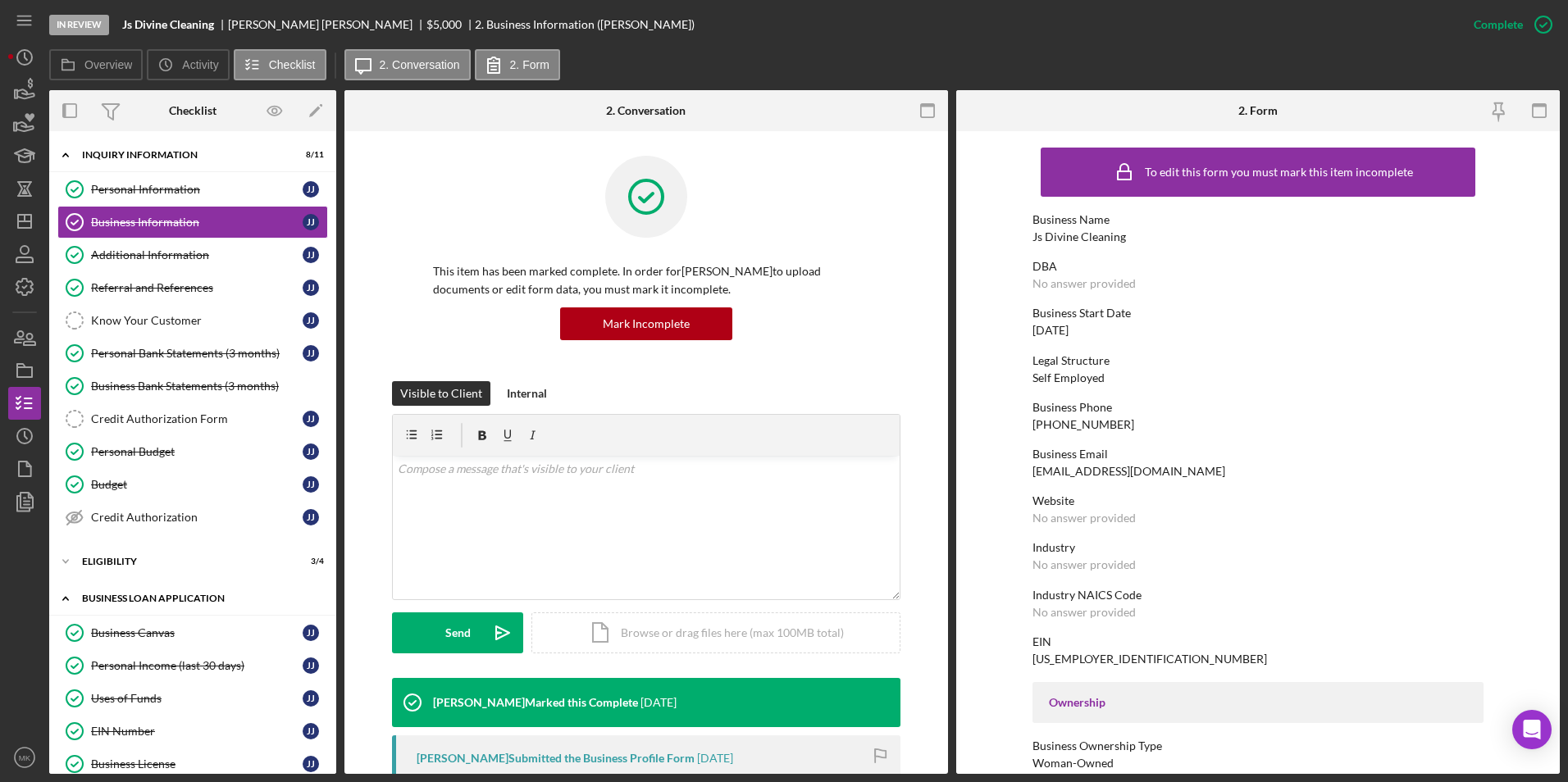
scroll to position [246, 0]
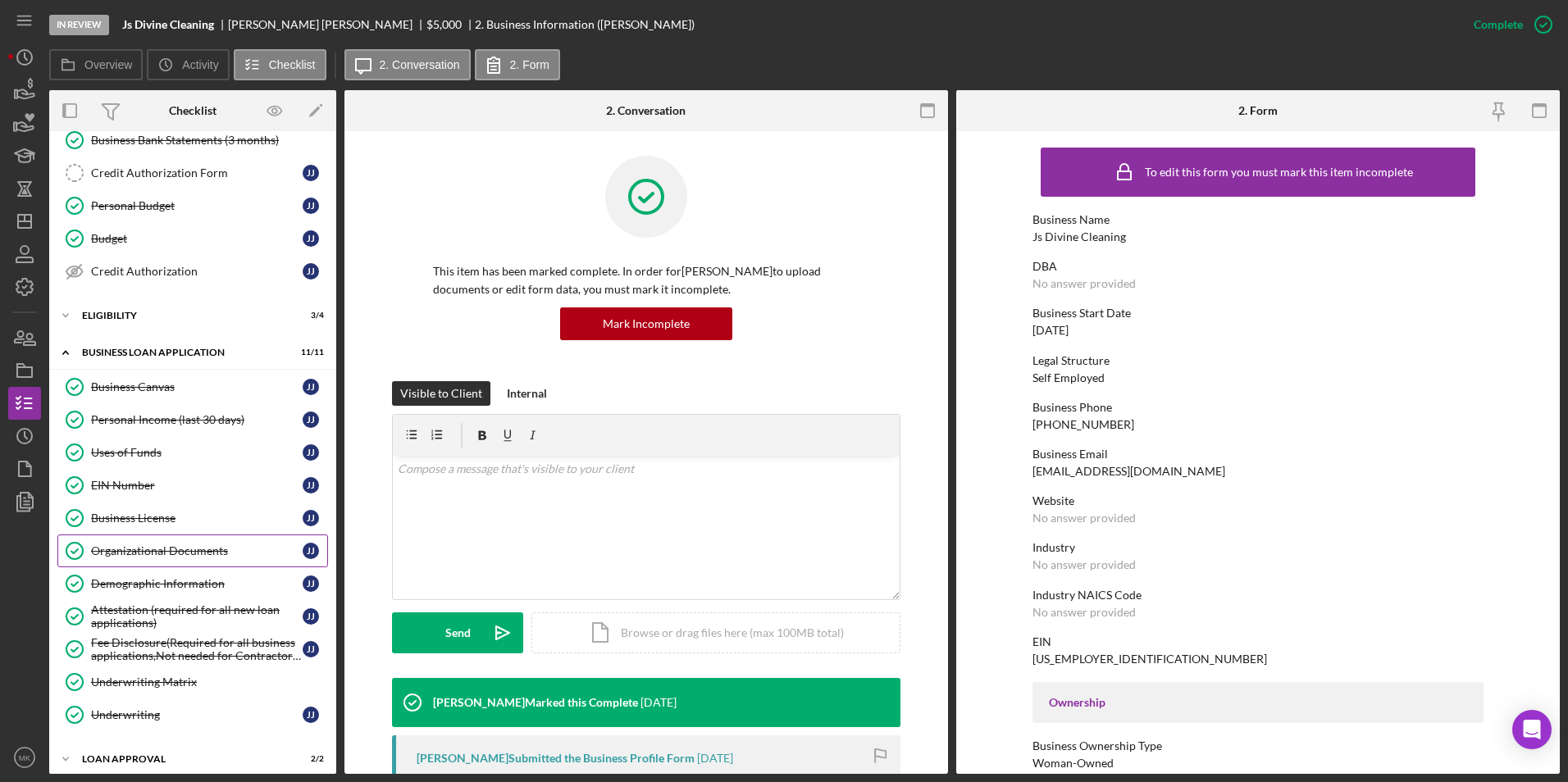
click at [182, 545] on div "Organizational Documents" at bounding box center [197, 551] width 212 height 13
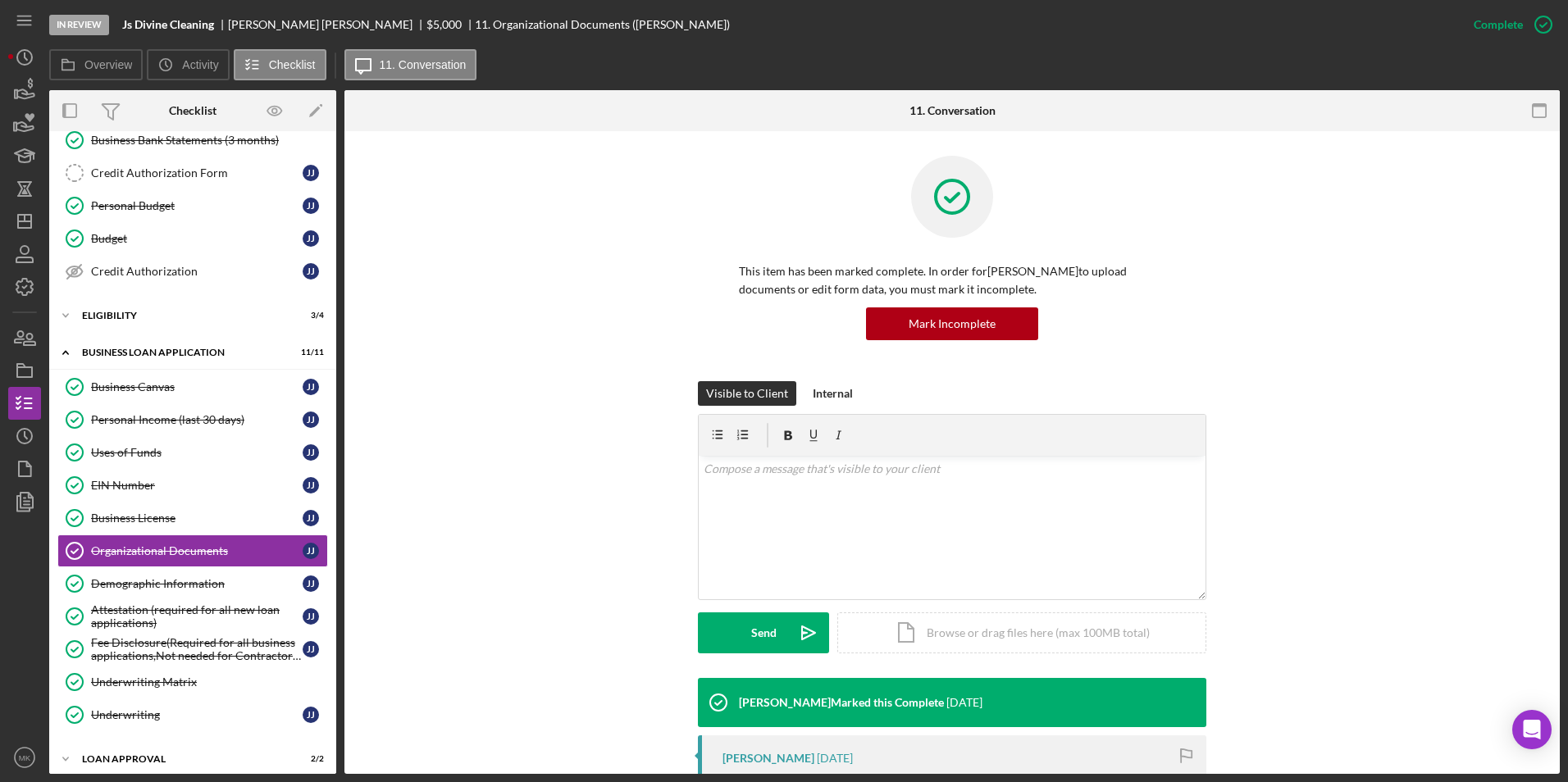
scroll to position [574, 0]
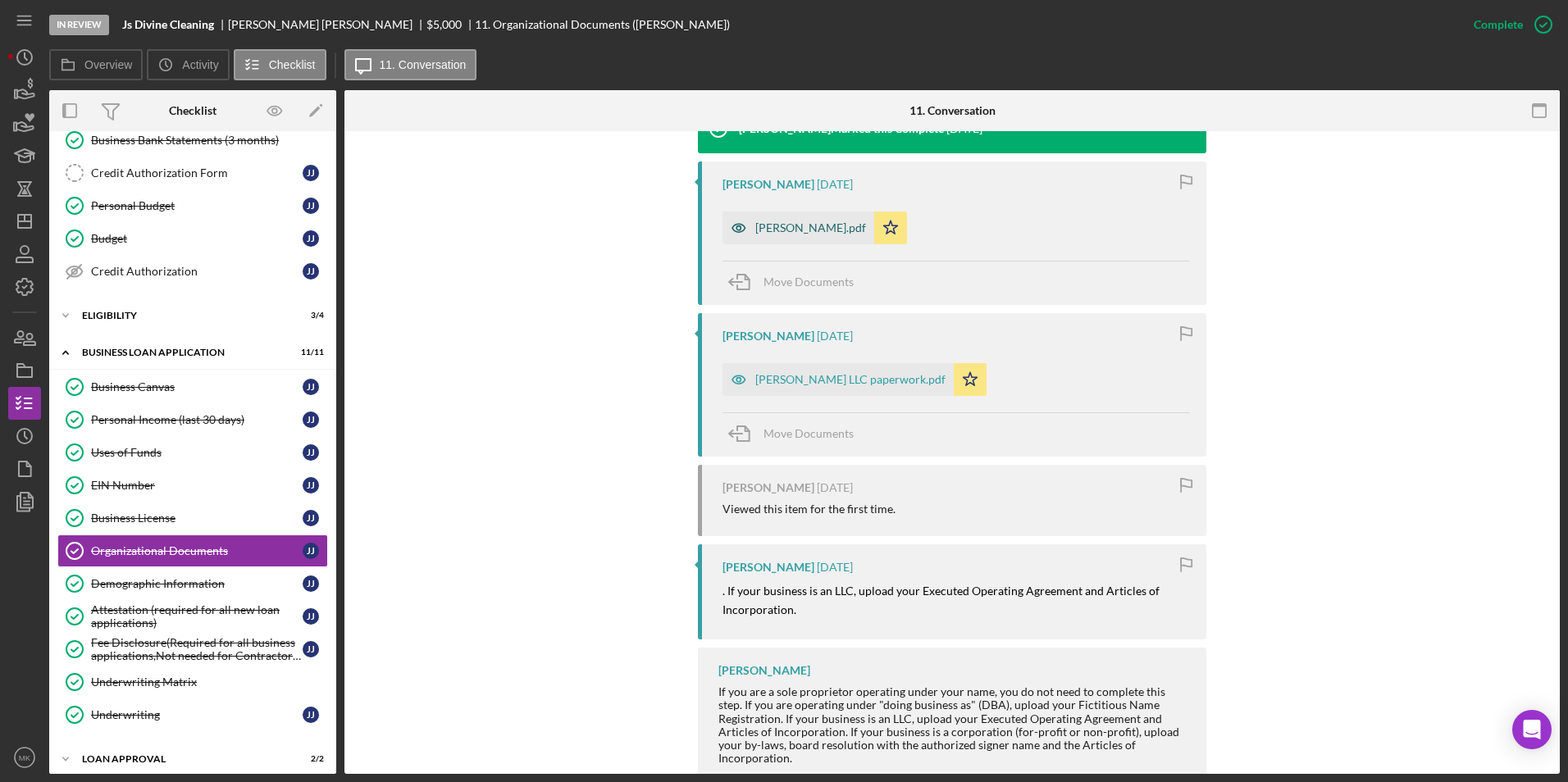
click at [793, 229] on div "[PERSON_NAME].pdf" at bounding box center [810, 228] width 111 height 13
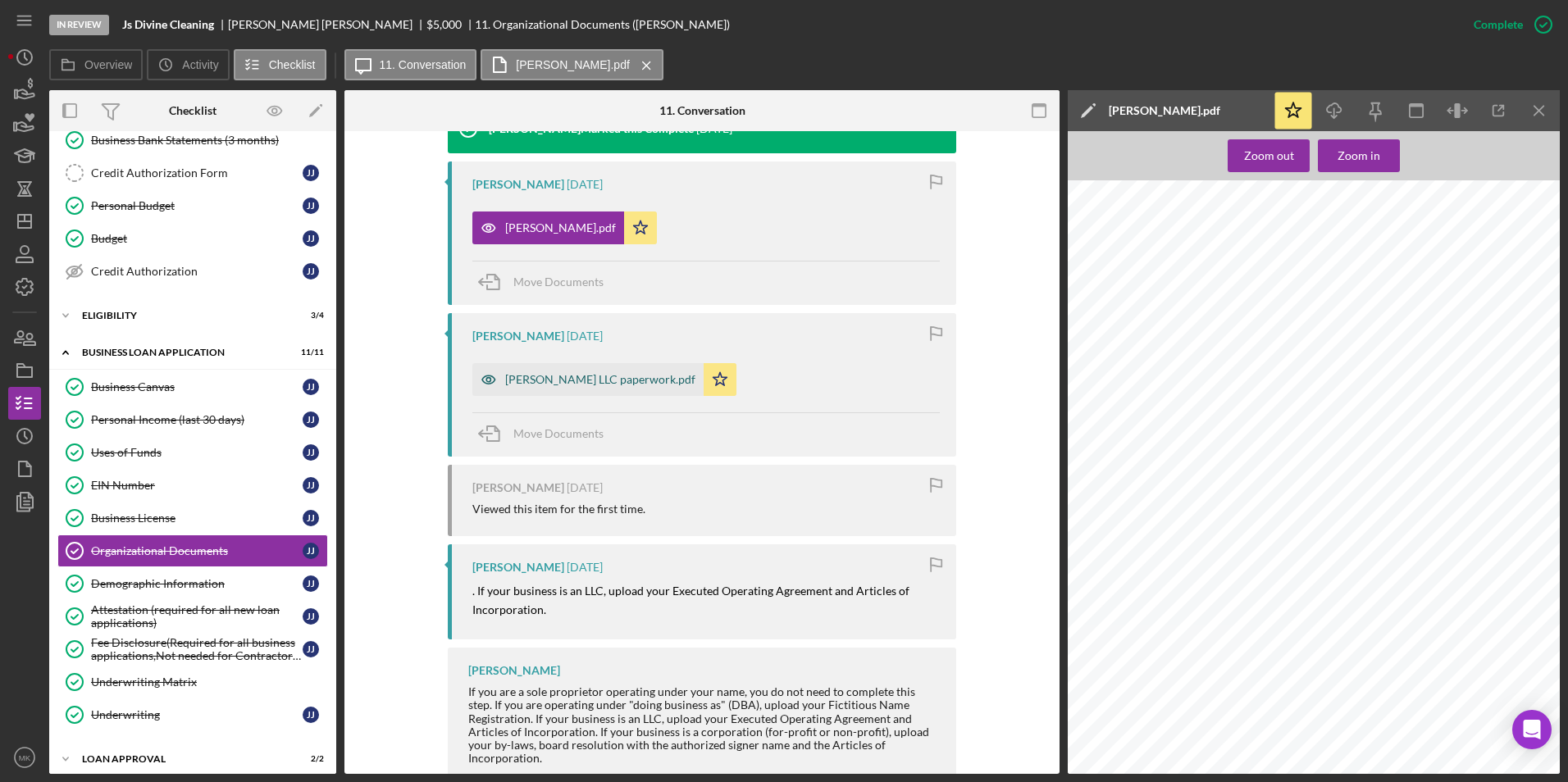
click at [555, 384] on div "[PERSON_NAME] LLC paperwork.pdf" at bounding box center [600, 379] width 191 height 13
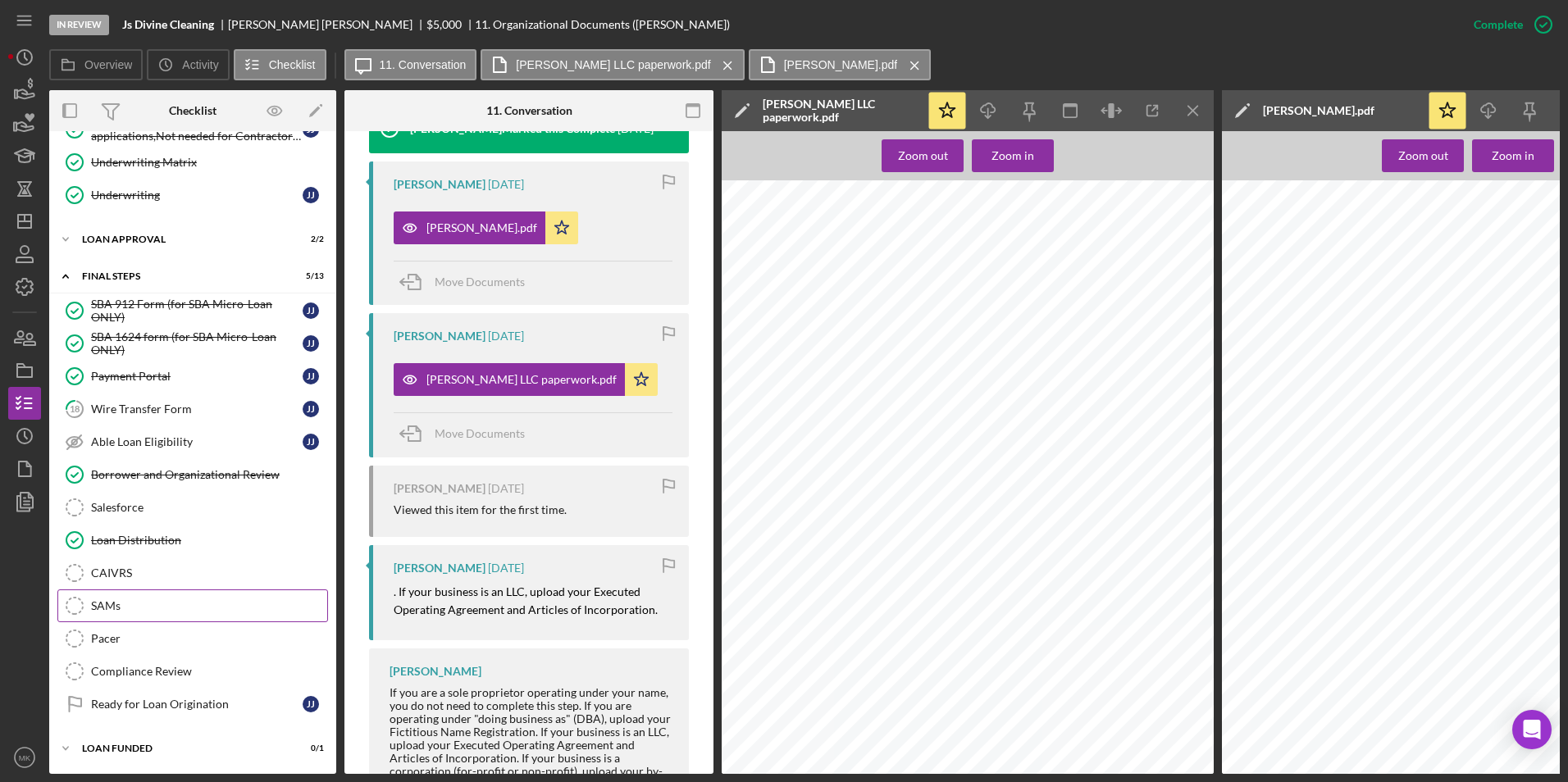
scroll to position [689, 0]
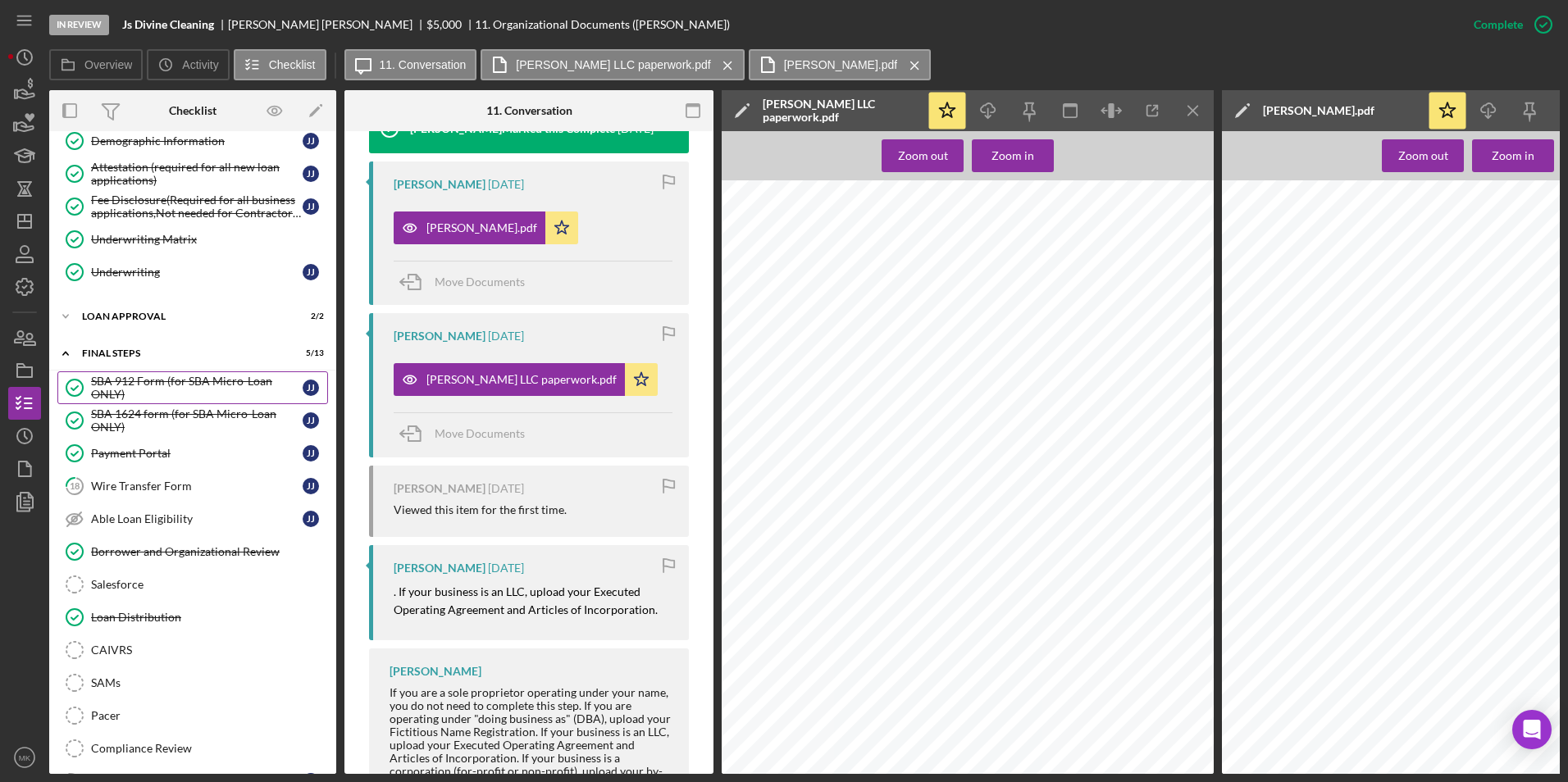
click at [193, 394] on div "SBA 912 Form (for SBA Micro-Loan ONLY)" at bounding box center [197, 388] width 212 height 26
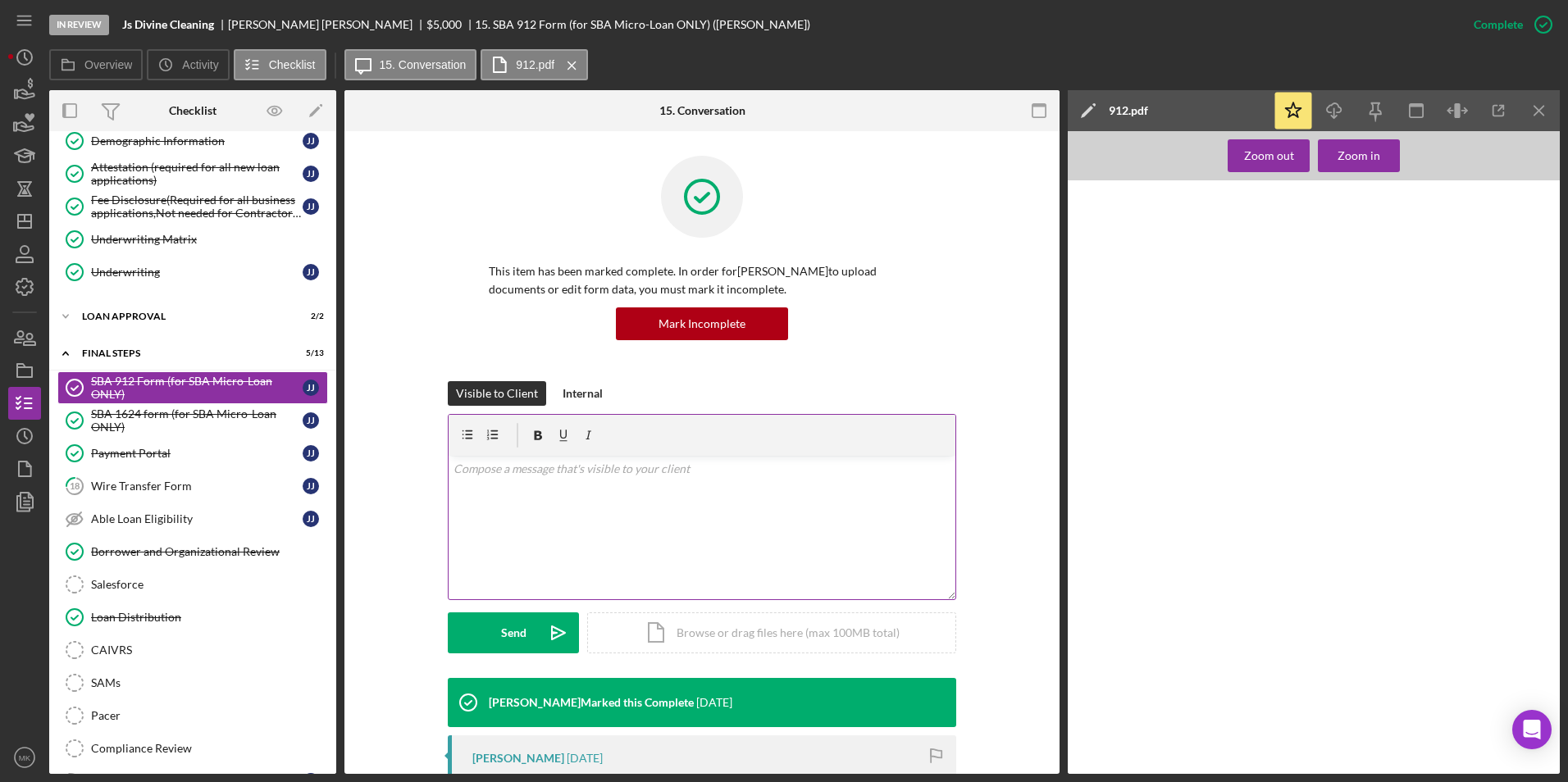
scroll to position [328, 0]
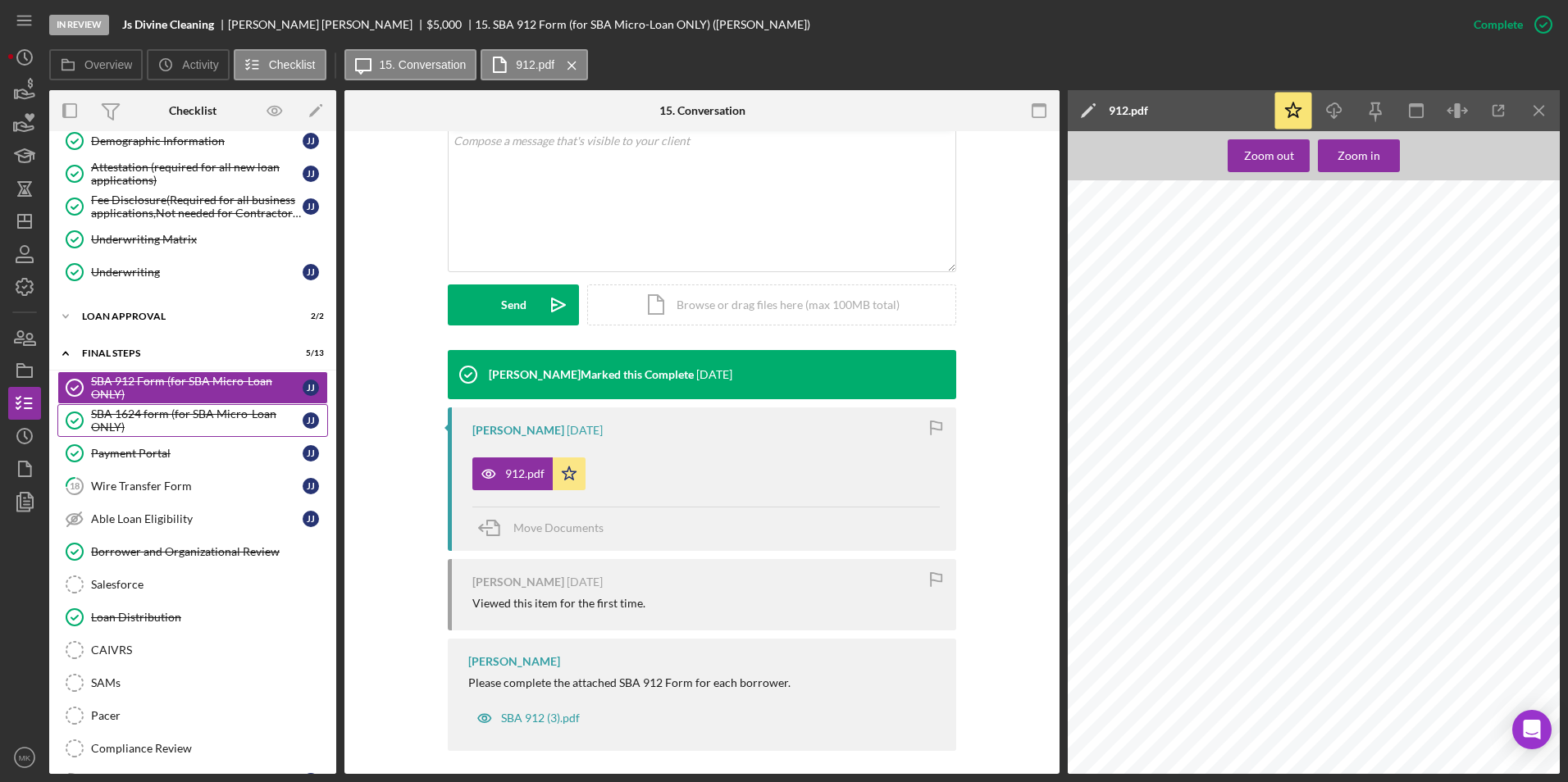
click at [194, 423] on div "SBA 1624 form (for SBA Micro-Loan ONLY)" at bounding box center [197, 420] width 212 height 26
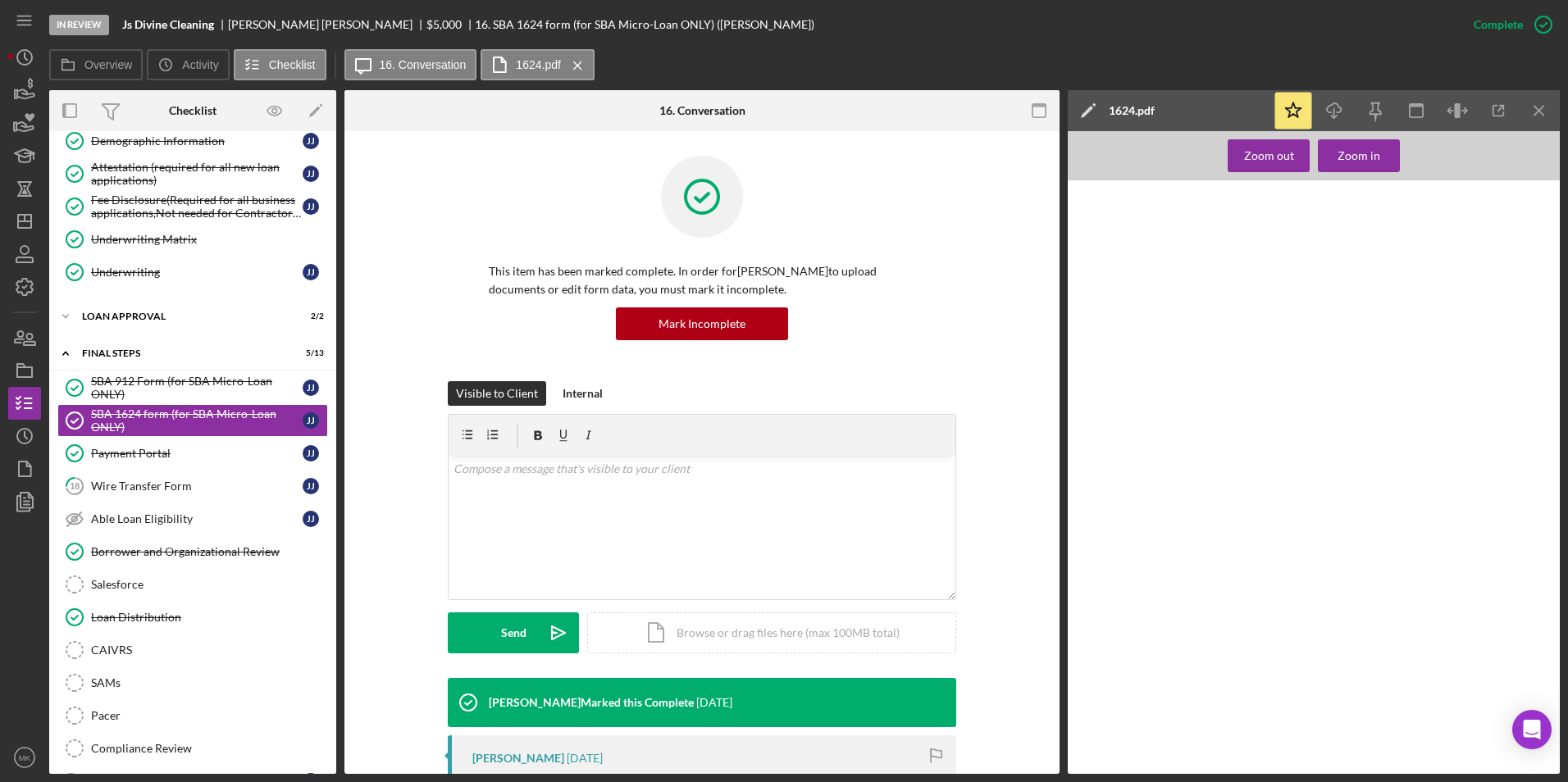
scroll to position [258, 0]
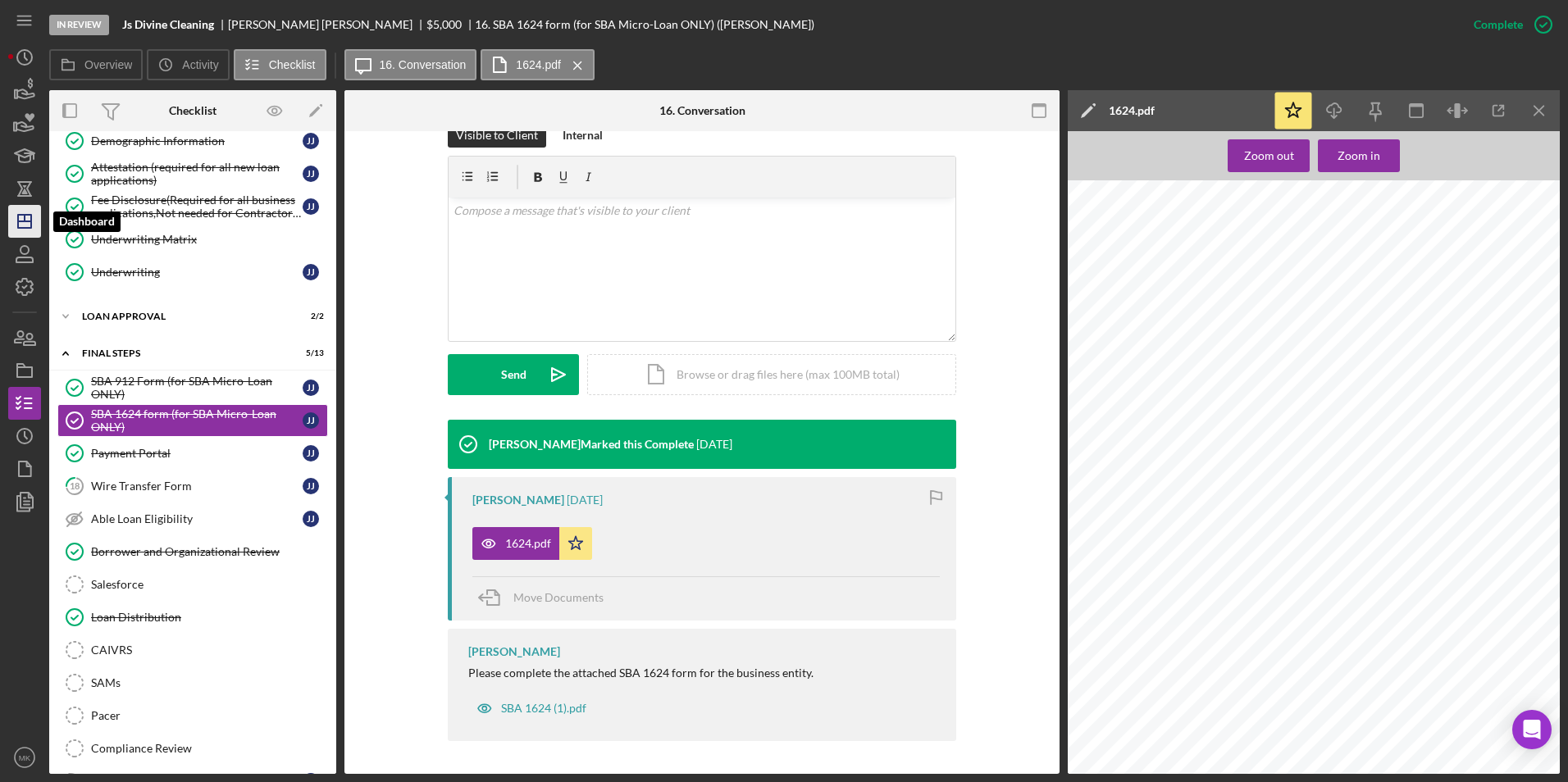
click at [39, 223] on icon "Icon/Dashboard" at bounding box center [24, 221] width 41 height 41
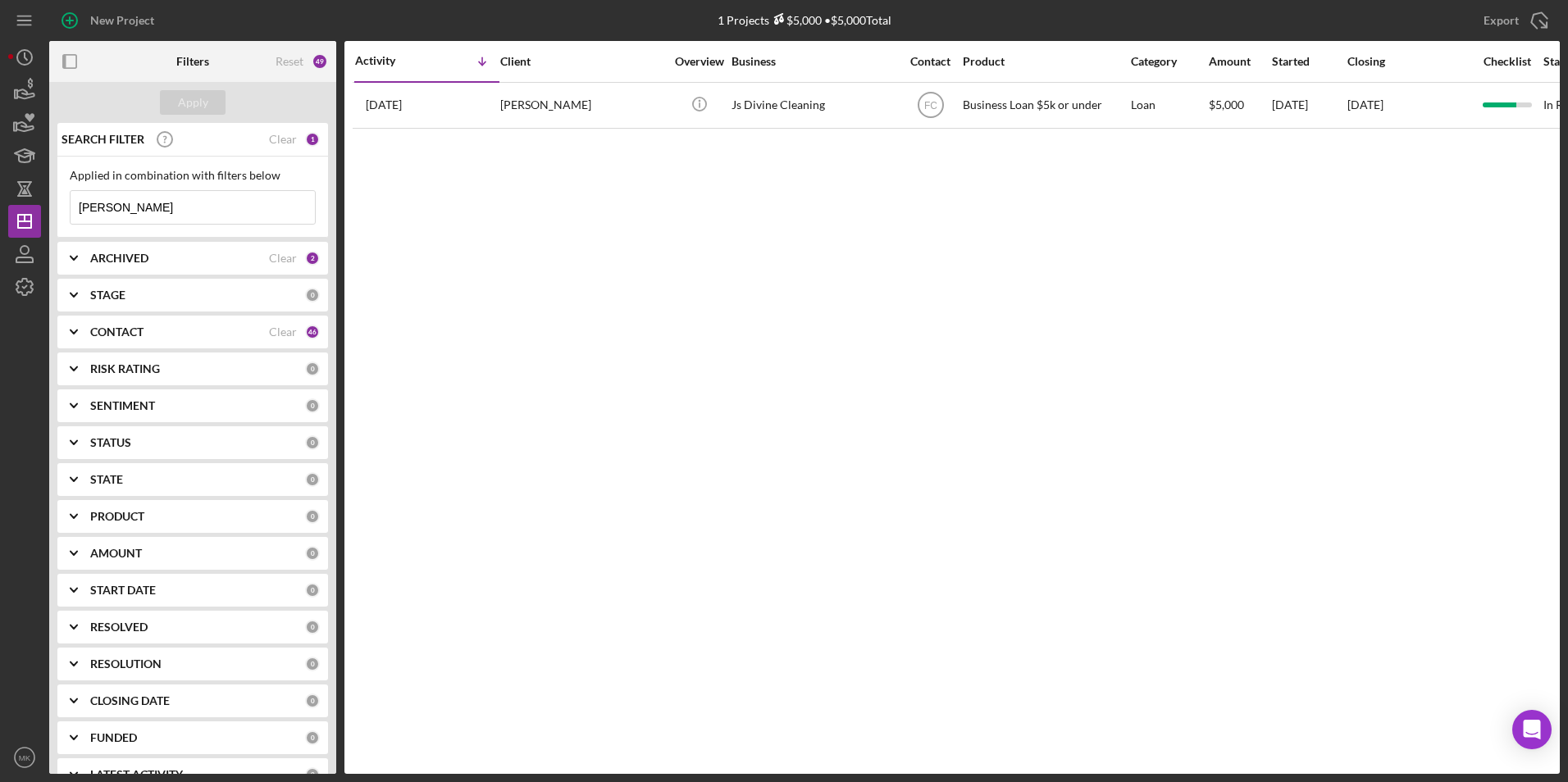
click at [144, 212] on input "[PERSON_NAME]" at bounding box center [193, 206] width 245 height 33
drag, startPoint x: 144, startPoint y: 212, endPoint x: 34, endPoint y: 205, distance: 110.2
click at [34, 205] on div "New Project 1 Projects $5,000 • $5,000 Total Jaylah Export Icon/Export Filters …" at bounding box center [784, 387] width 1551 height 774
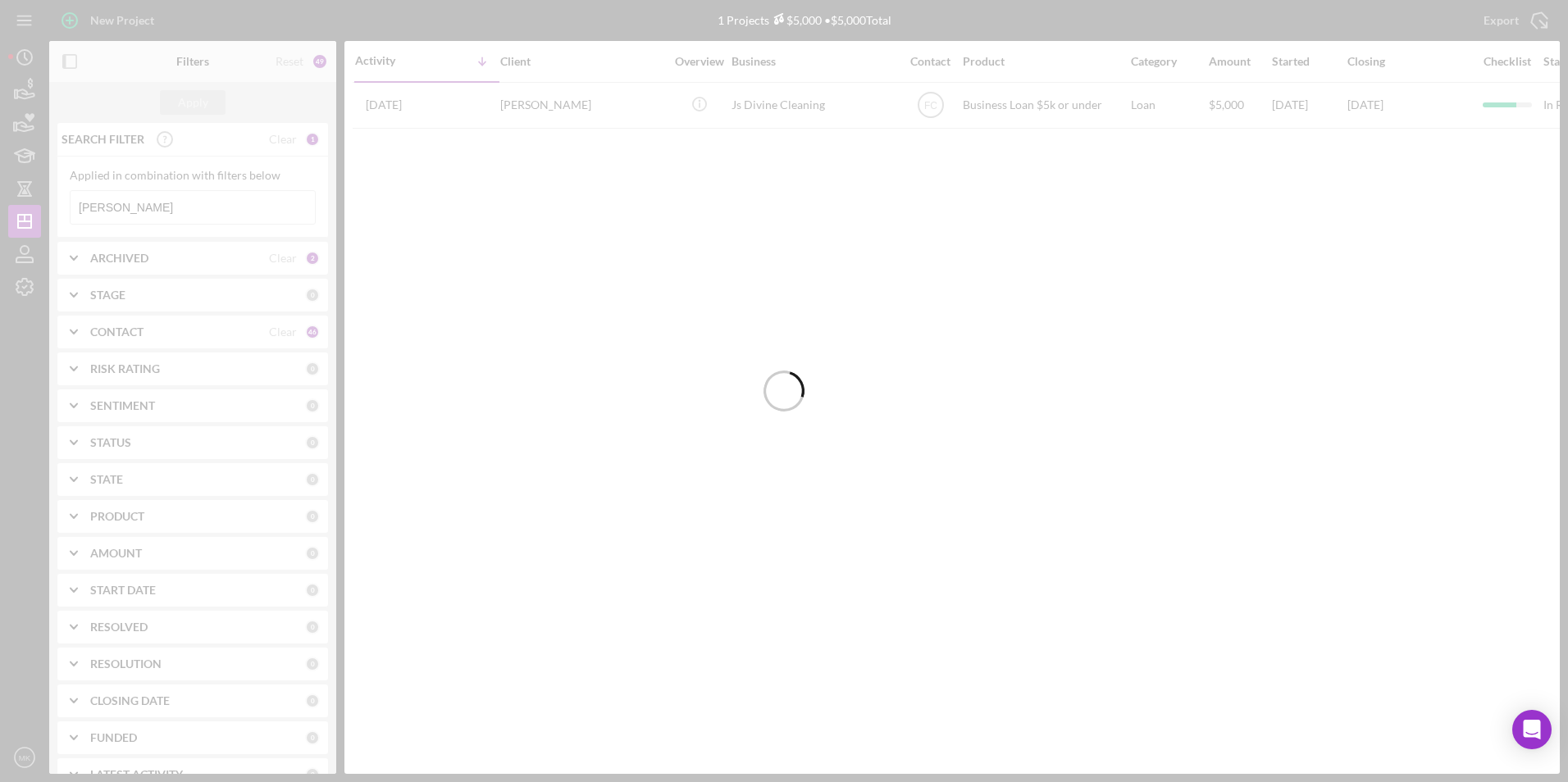
type input "[PERSON_NAME]"
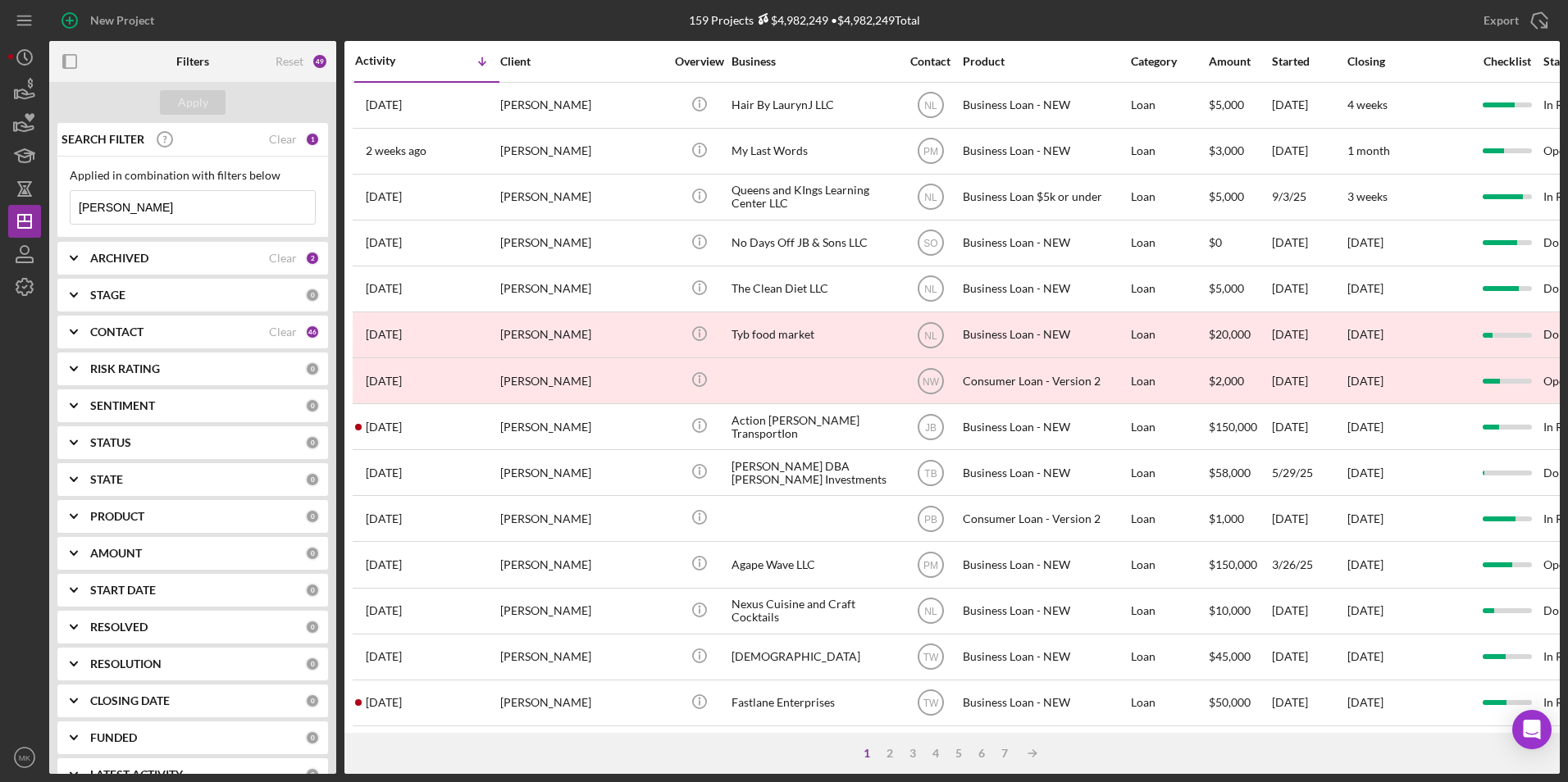
click at [107, 57] on div at bounding box center [97, 61] width 96 height 41
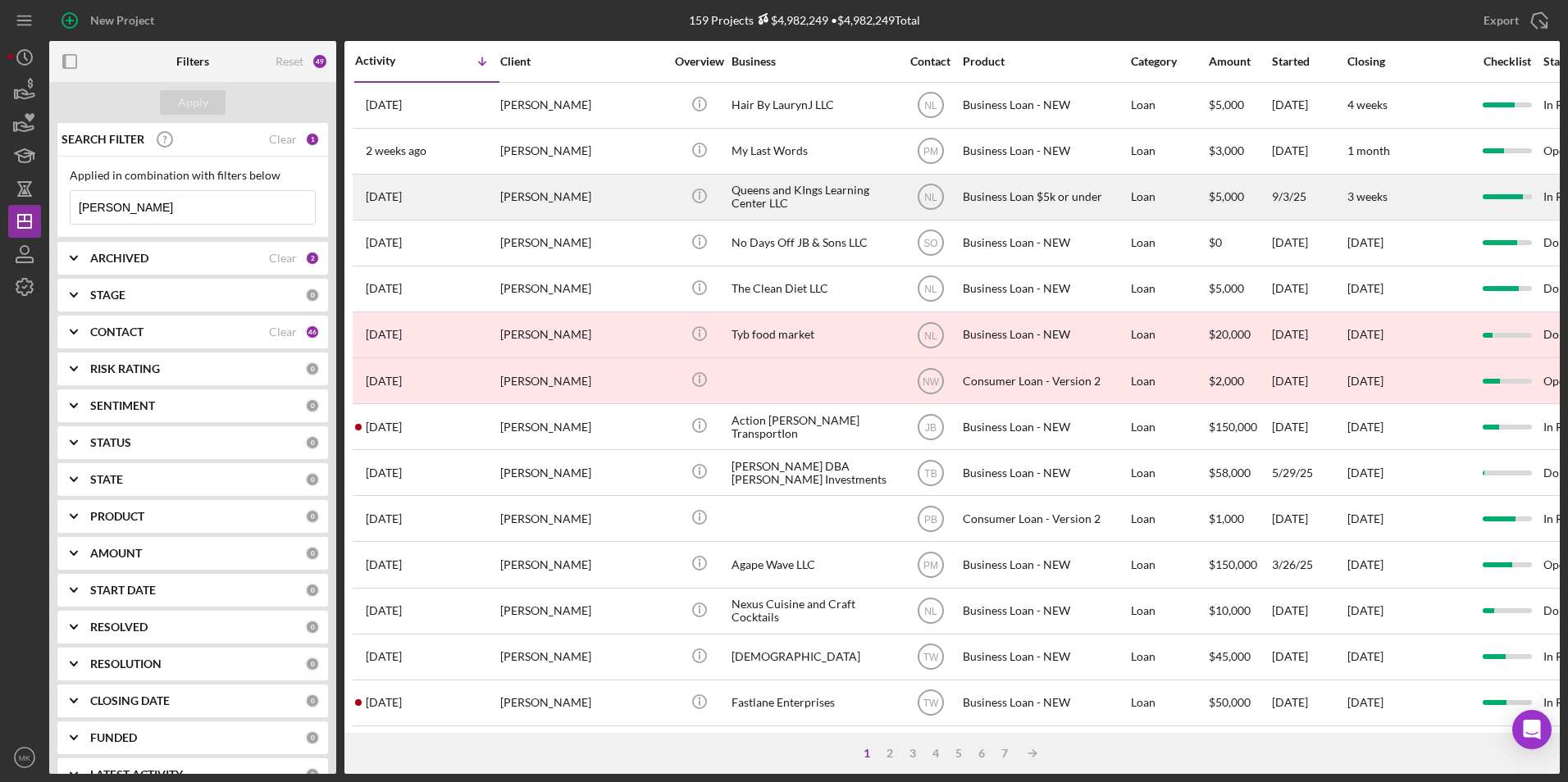
click at [559, 203] on div "[PERSON_NAME]" at bounding box center [582, 197] width 164 height 44
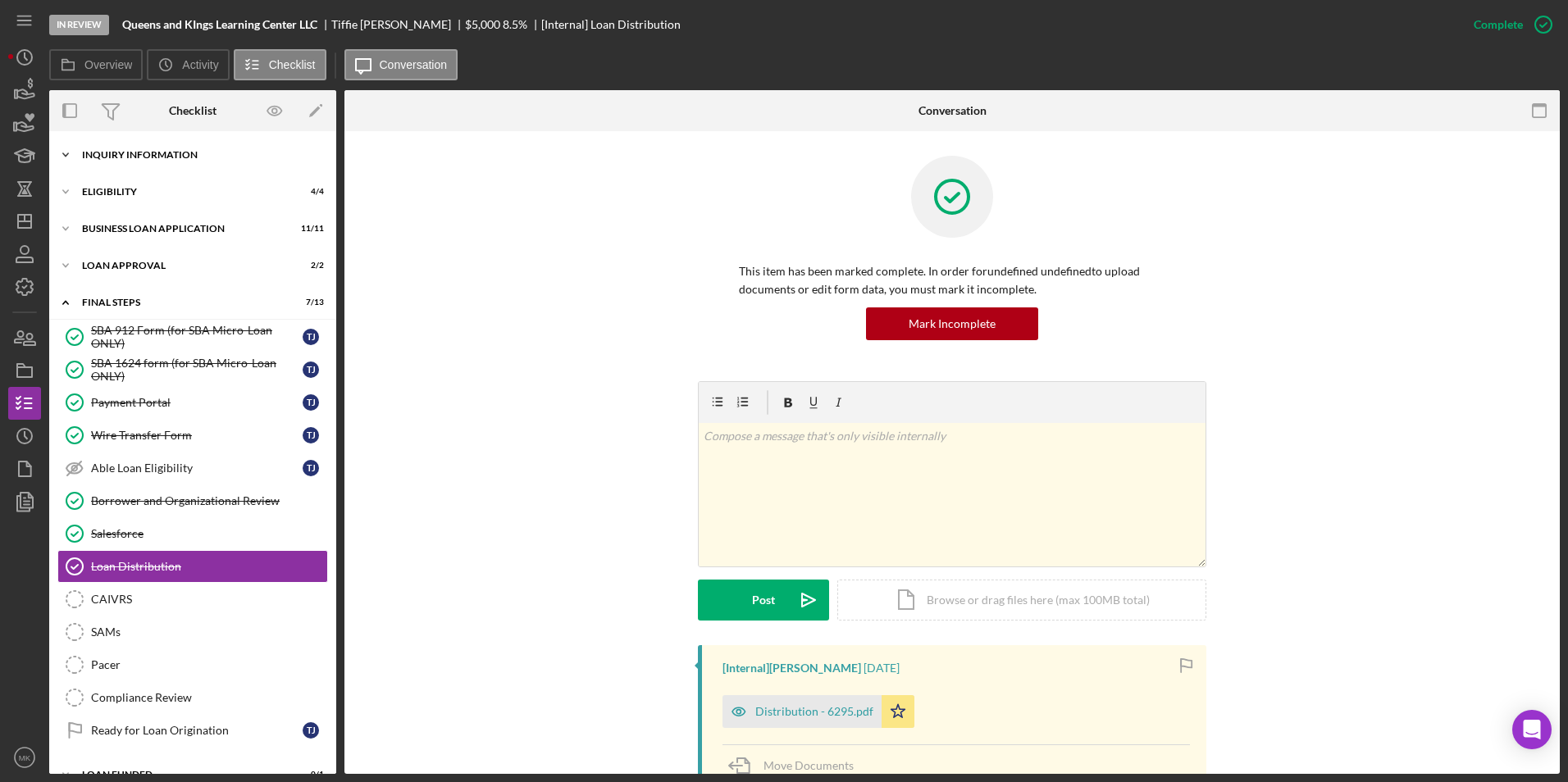
click at [128, 150] on div "INQUIRY INFORMATION" at bounding box center [198, 154] width 233 height 10
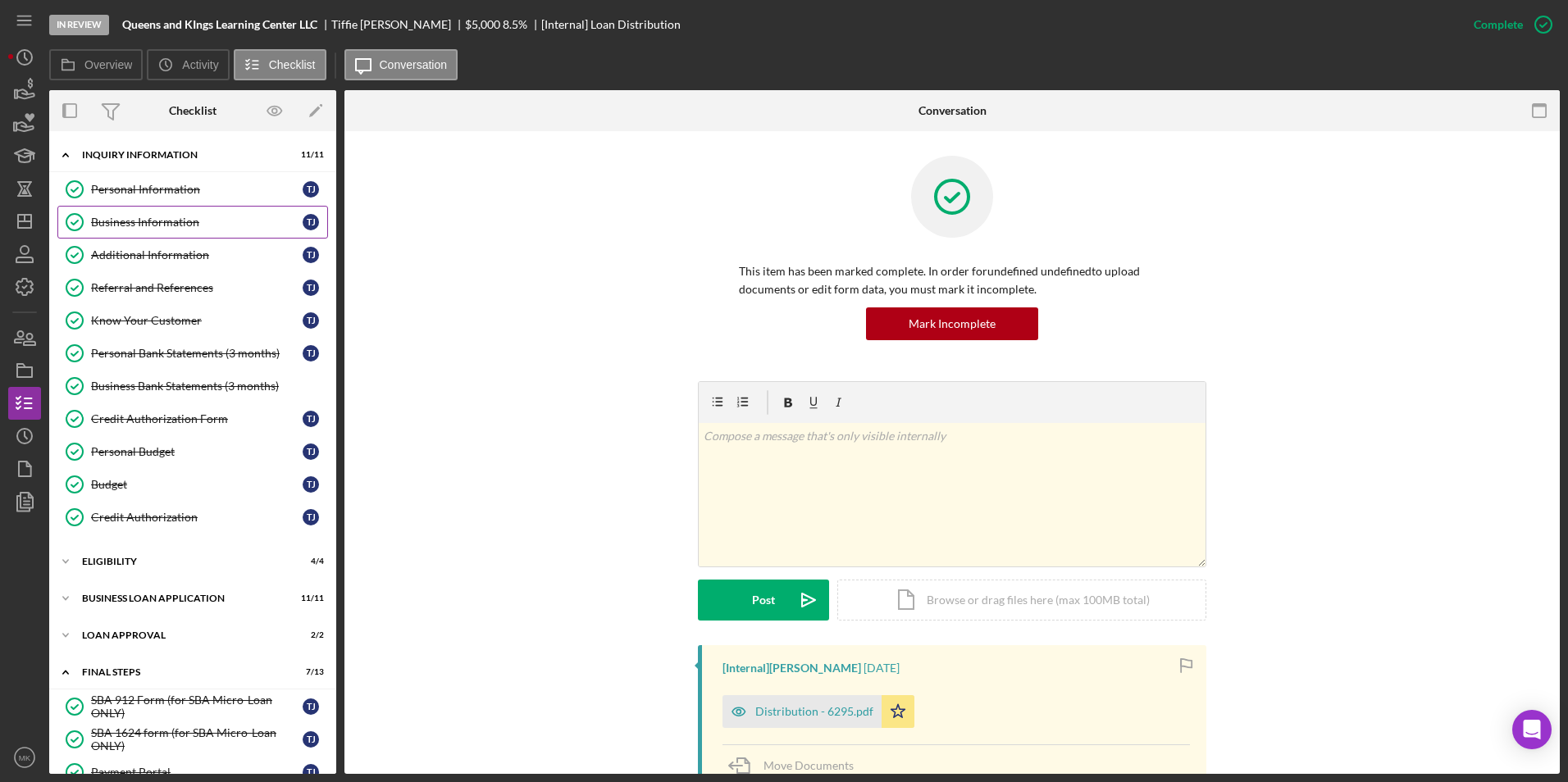
click at [124, 228] on div "Business Information" at bounding box center [197, 222] width 212 height 13
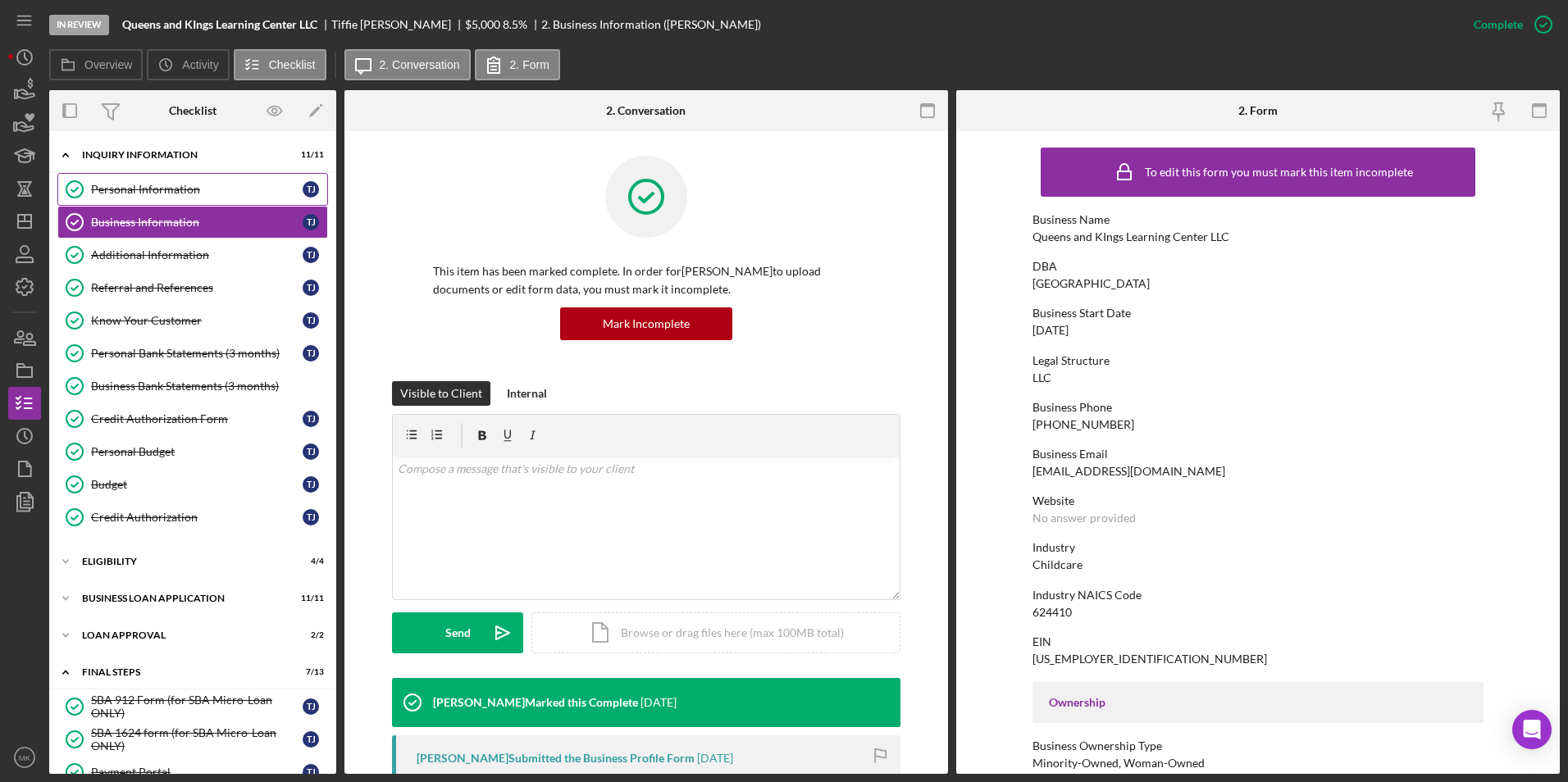
click at [191, 189] on div "Personal Information" at bounding box center [197, 190] width 212 height 13
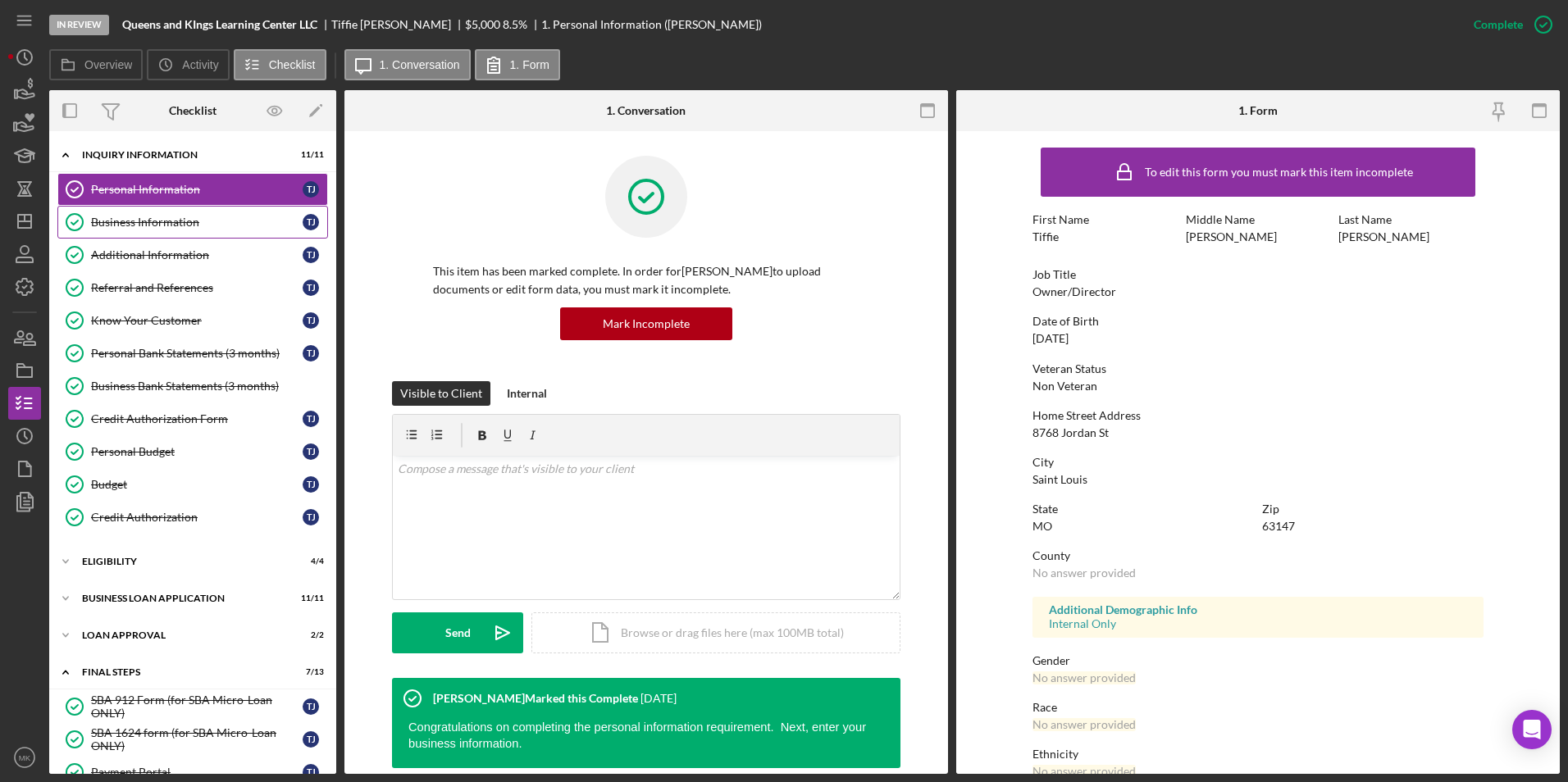
click at [213, 218] on div "Business Information" at bounding box center [197, 222] width 212 height 13
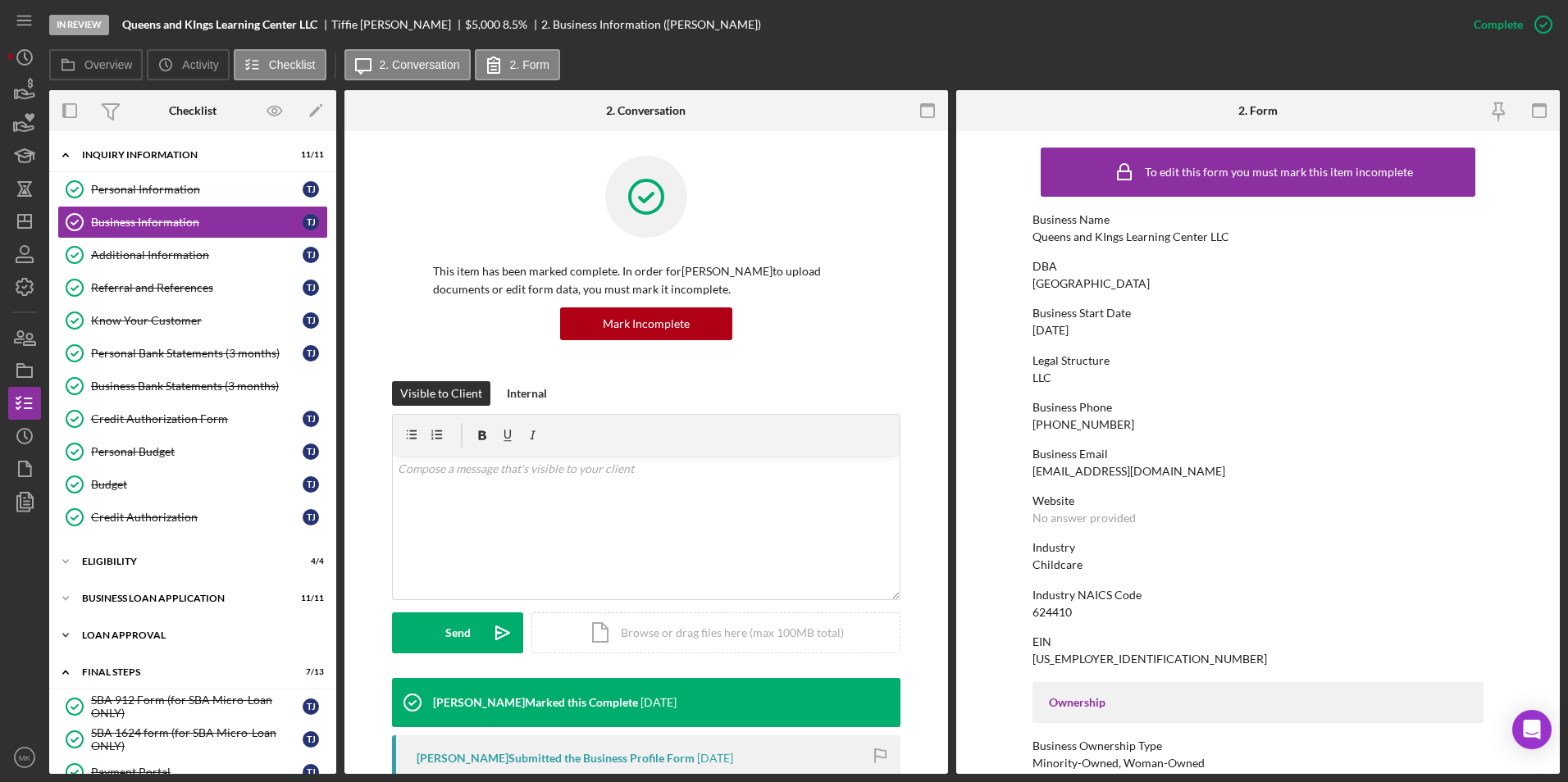
scroll to position [246, 0]
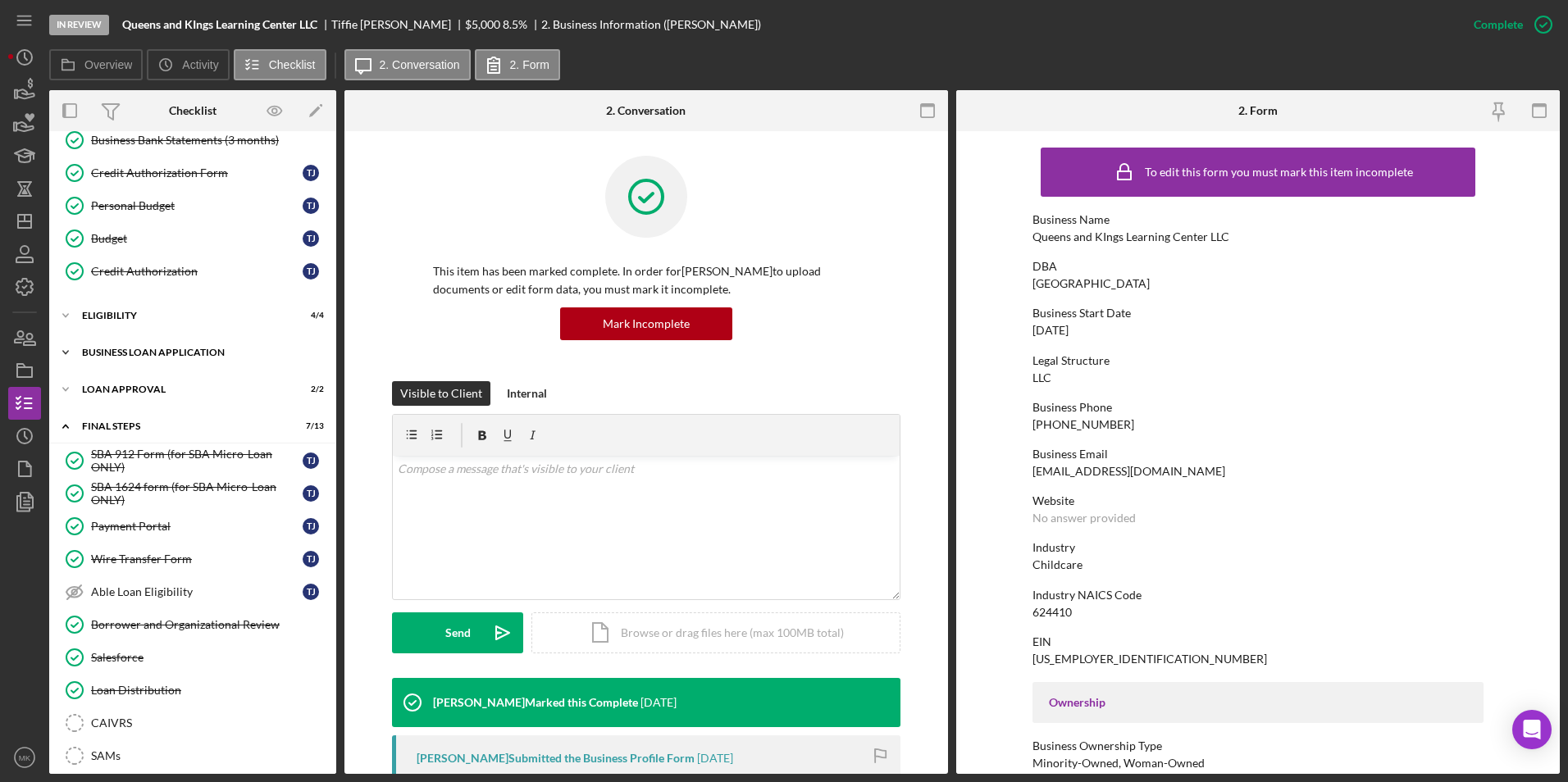
click at [147, 347] on div "Icon/Expander BUSINESS LOAN APPLICATION 11 / 11" at bounding box center [193, 352] width 287 height 33
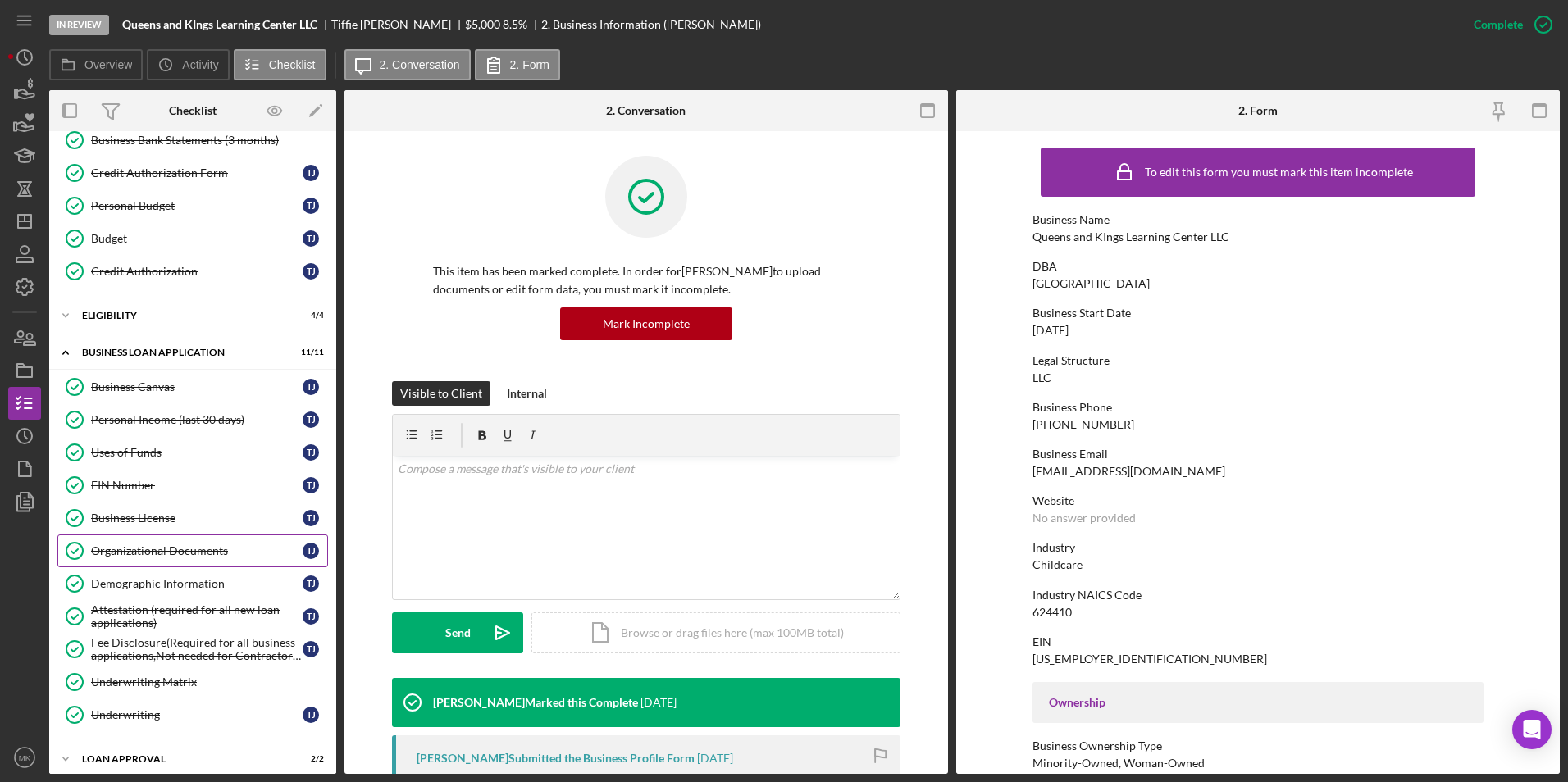
click at [140, 545] on div "Organizational Documents" at bounding box center [197, 551] width 212 height 13
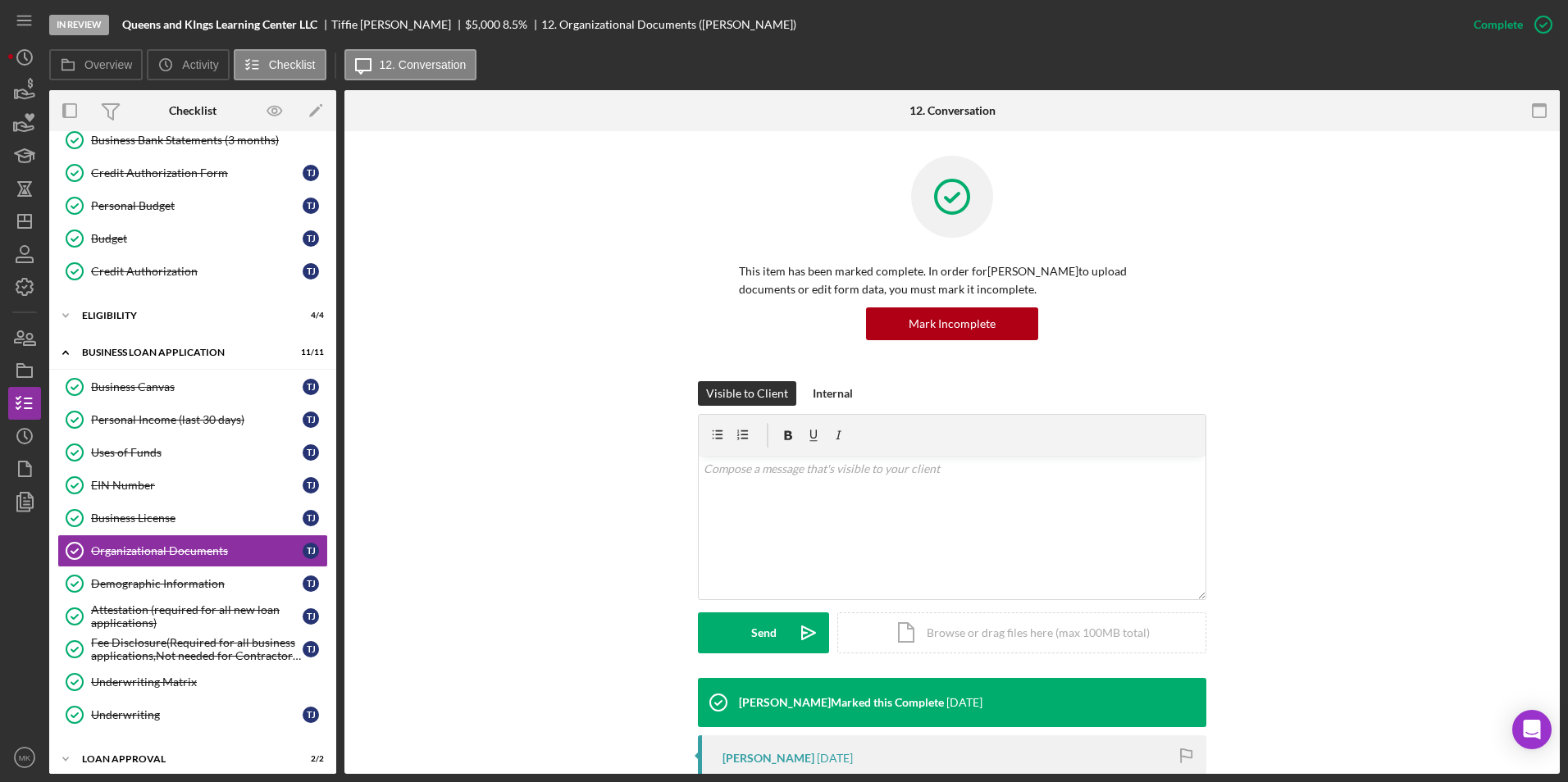
scroll to position [364, 0]
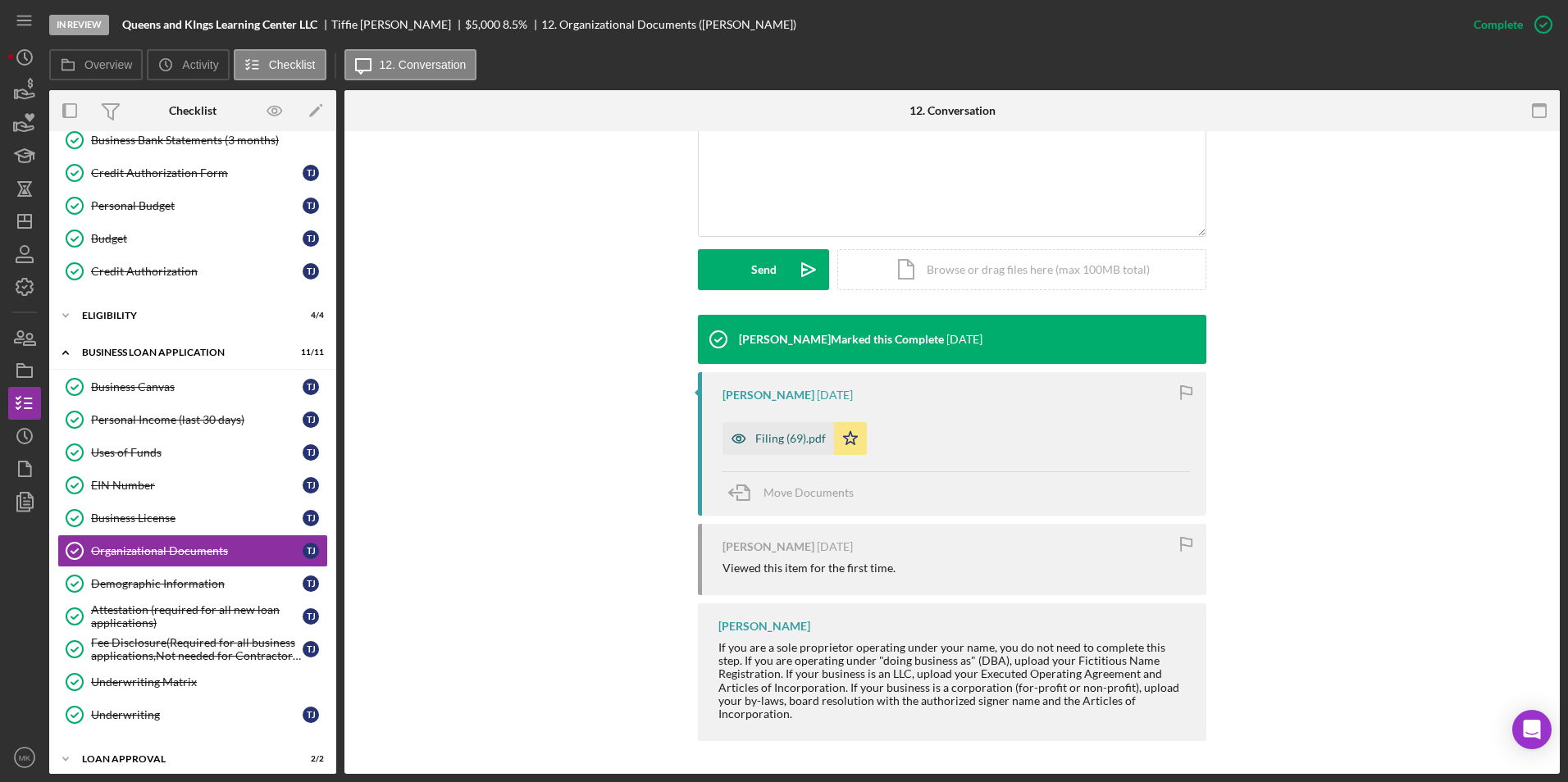
click at [781, 447] on div "Filing (69).pdf" at bounding box center [778, 438] width 112 height 33
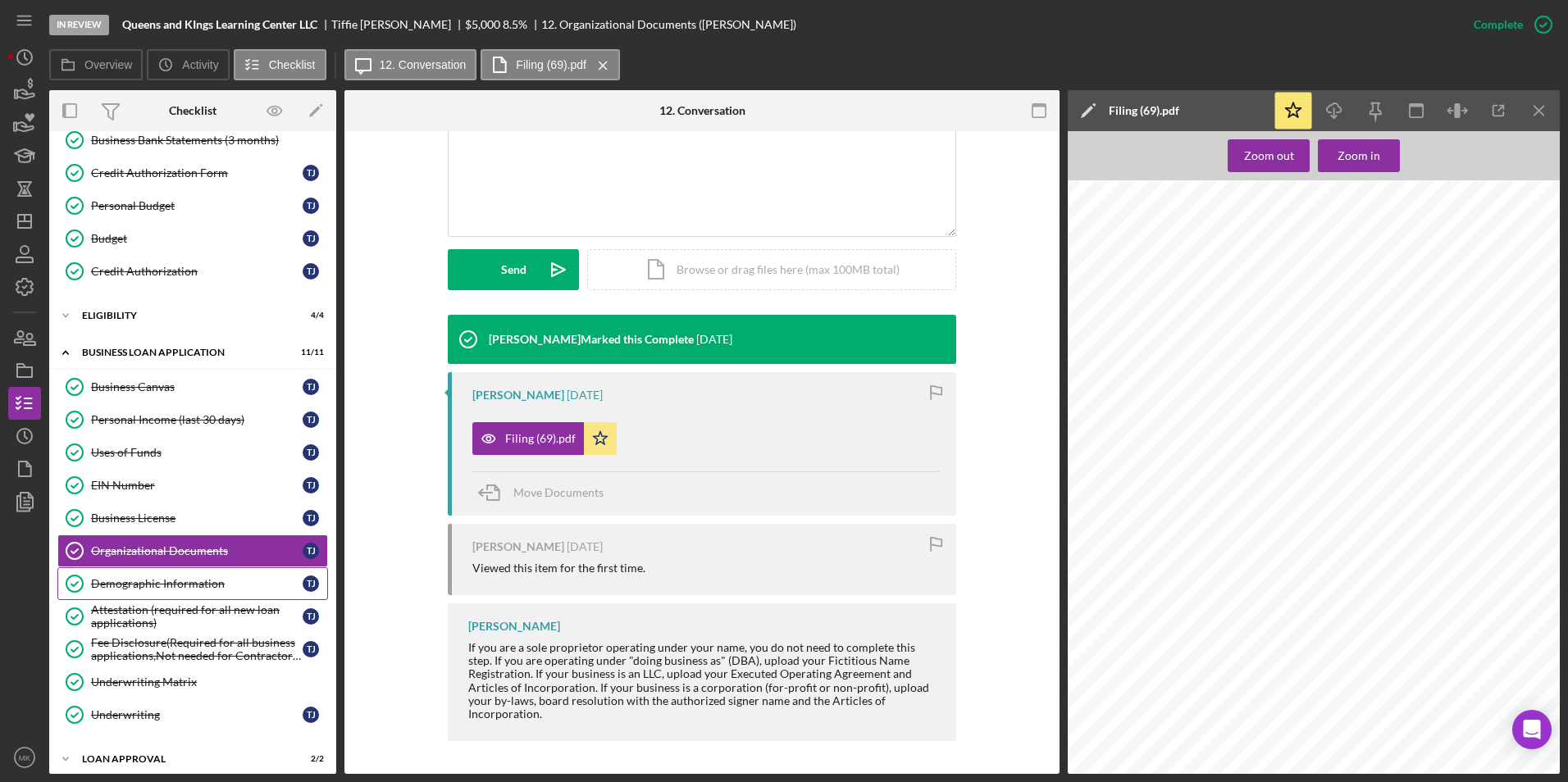
click at [175, 587] on div "Demographic Information" at bounding box center [197, 584] width 212 height 13
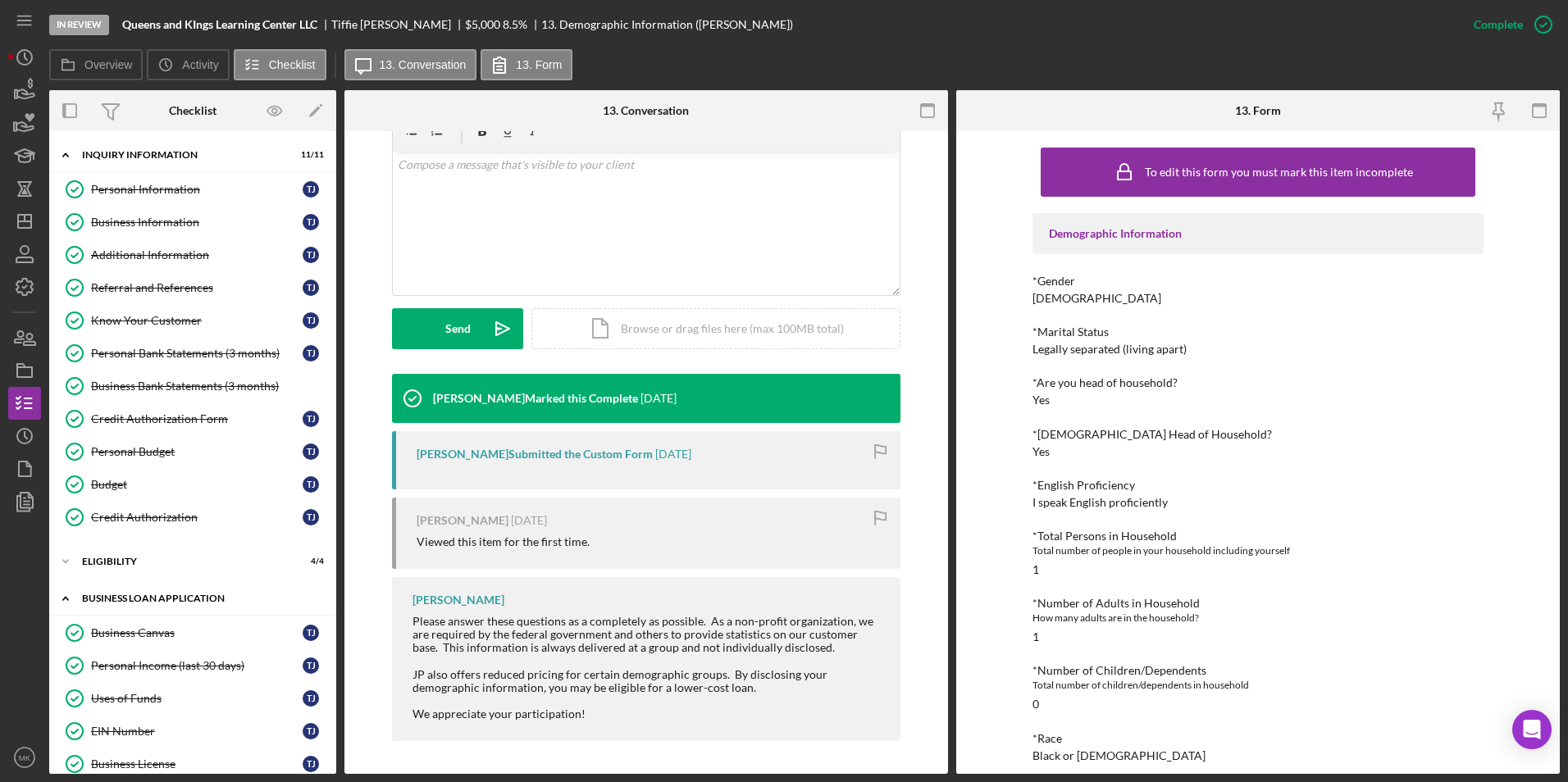
scroll to position [246, 0]
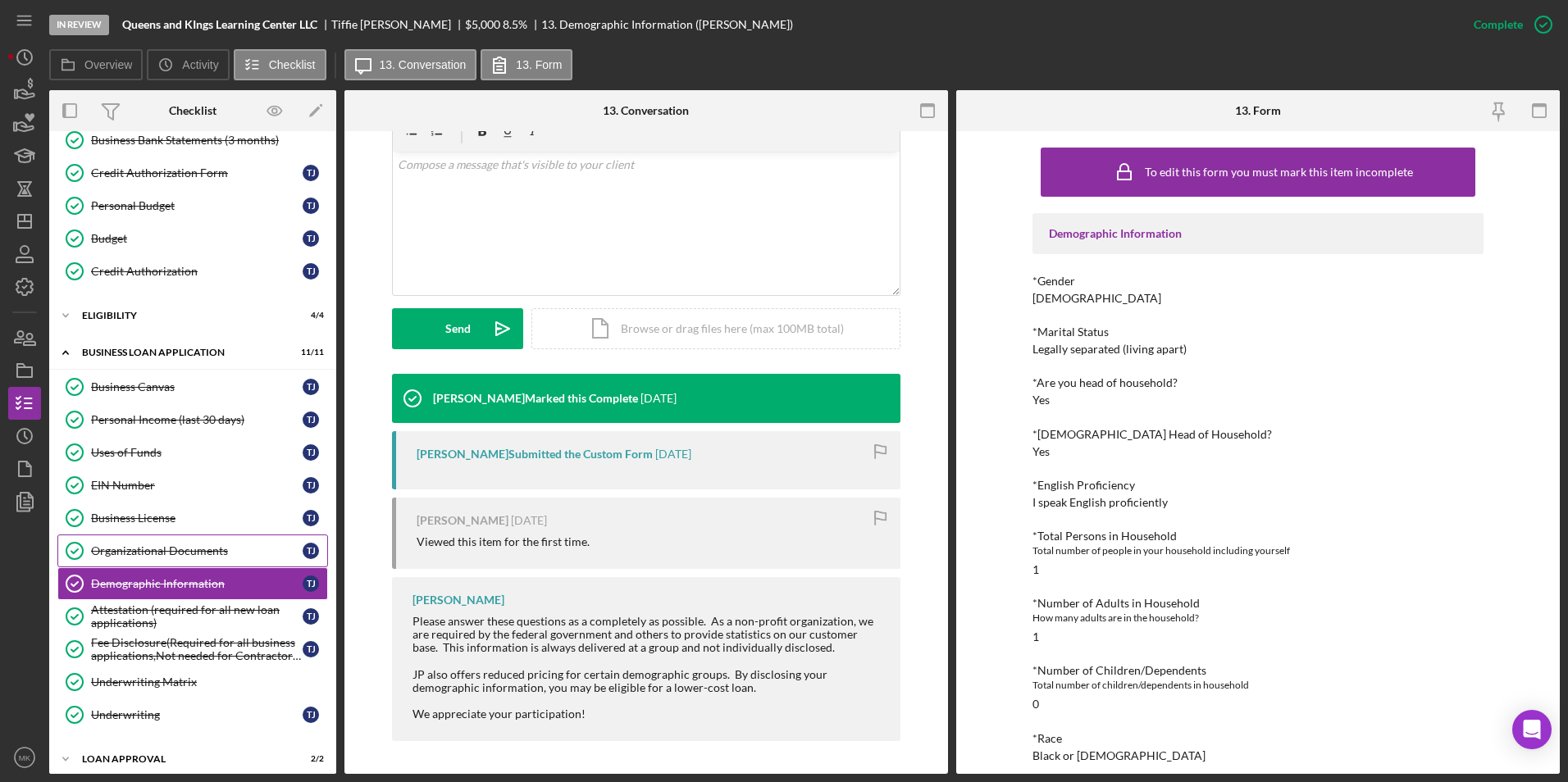
click at [153, 535] on link "Organizational Documents Organizational Documents T J" at bounding box center [193, 550] width 271 height 33
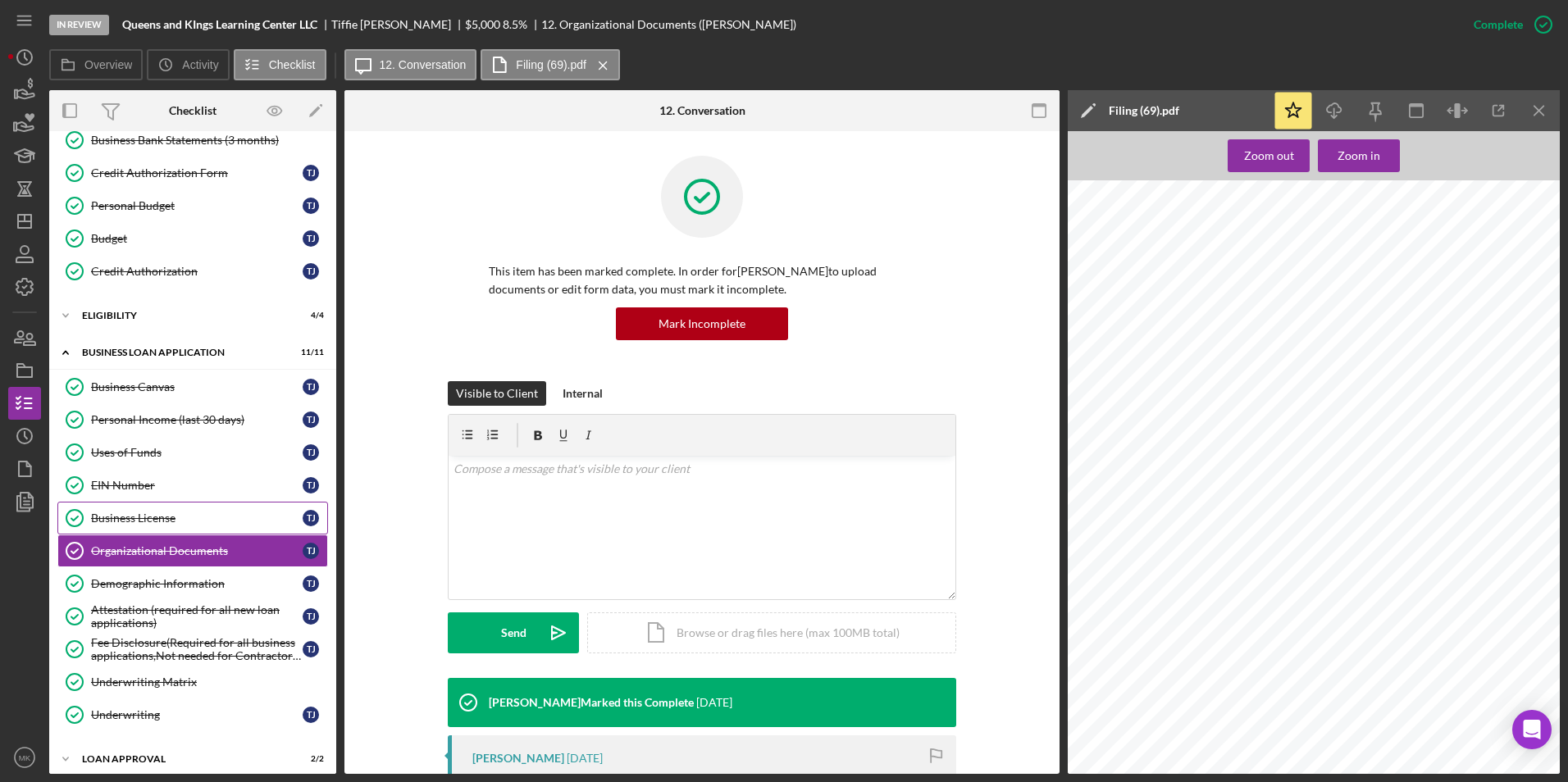
click at [154, 511] on div "Business License" at bounding box center [197, 518] width 212 height 13
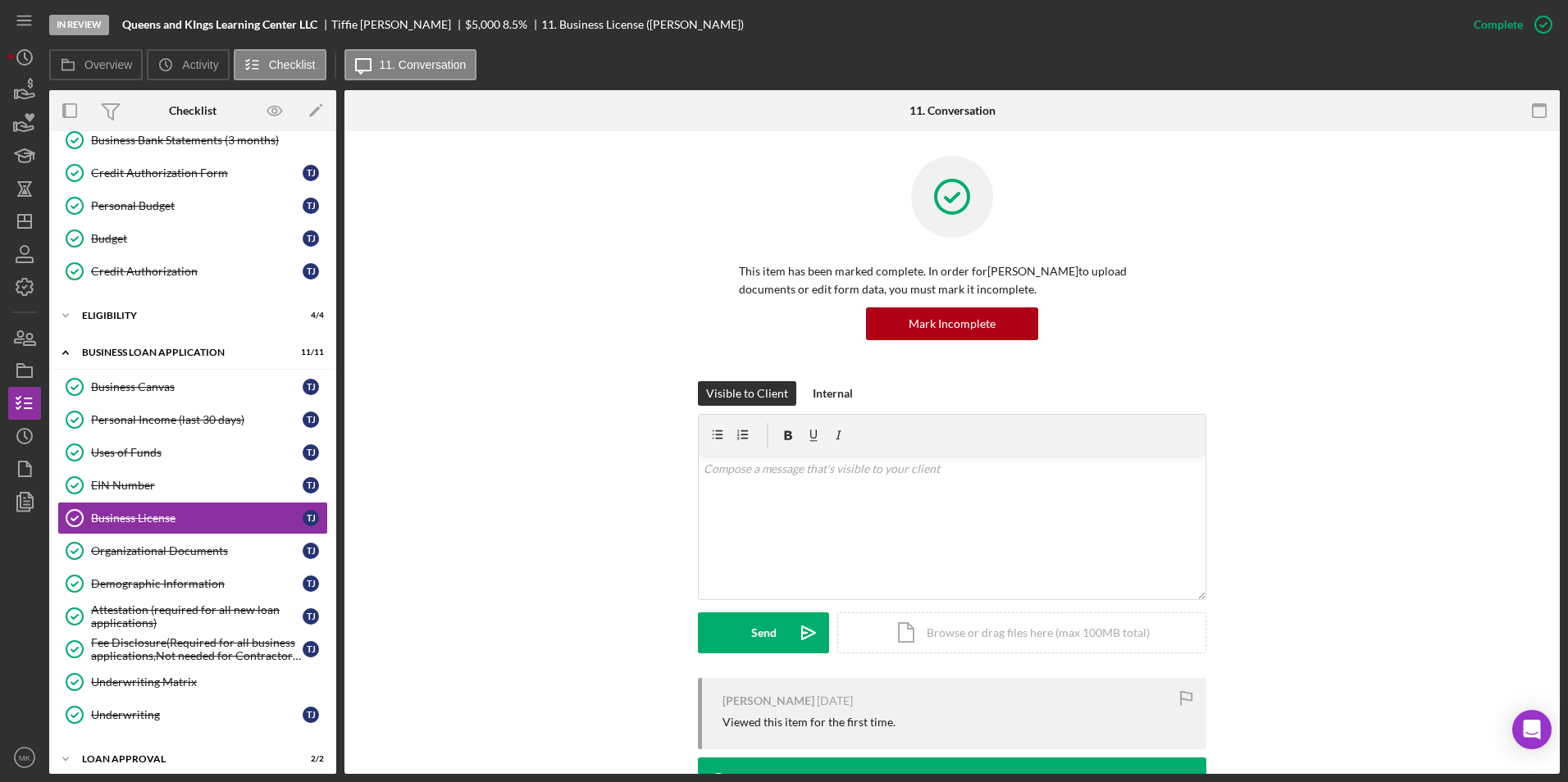
scroll to position [156, 0]
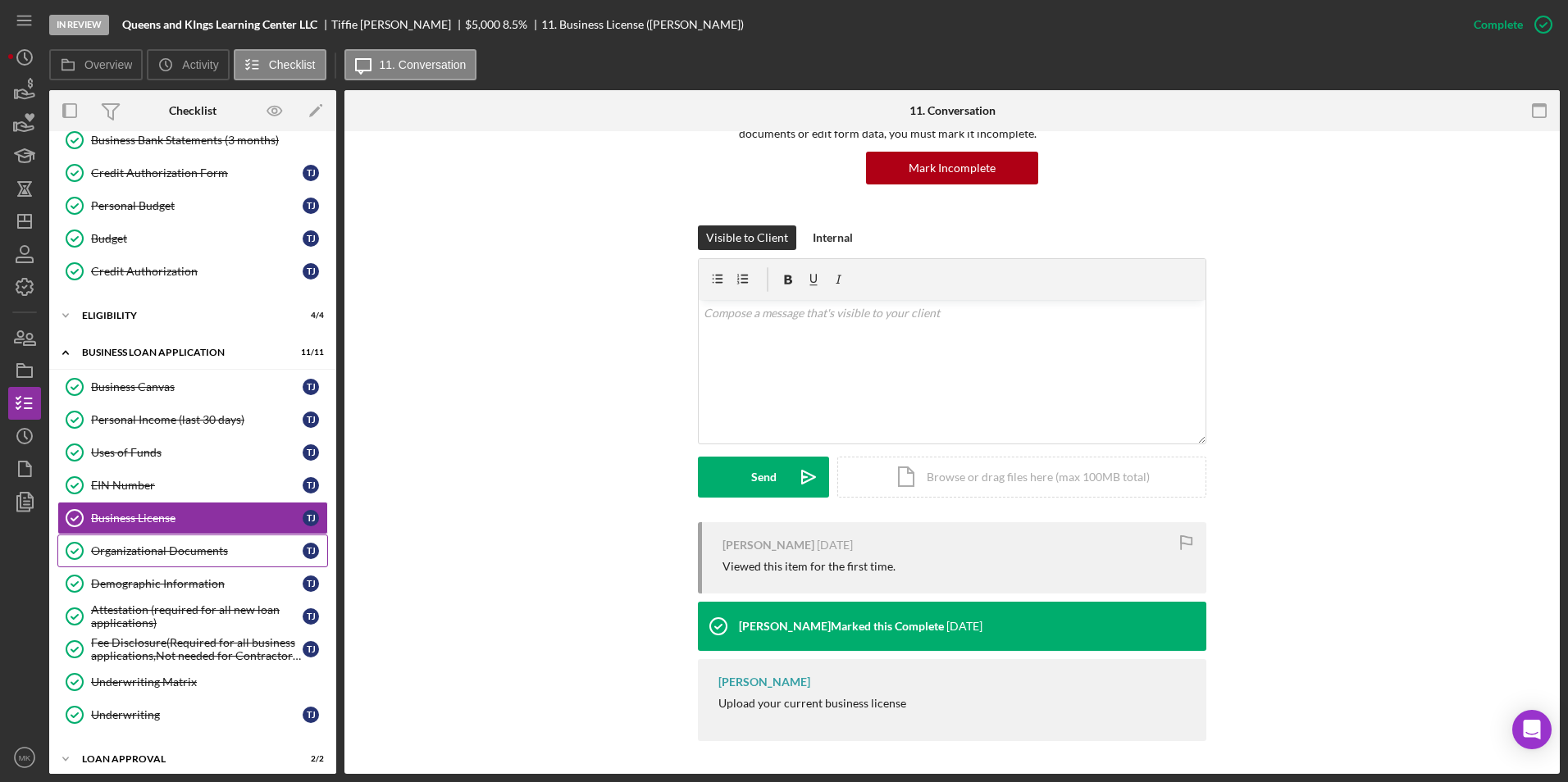
click at [131, 547] on div "Organizational Documents" at bounding box center [197, 551] width 212 height 13
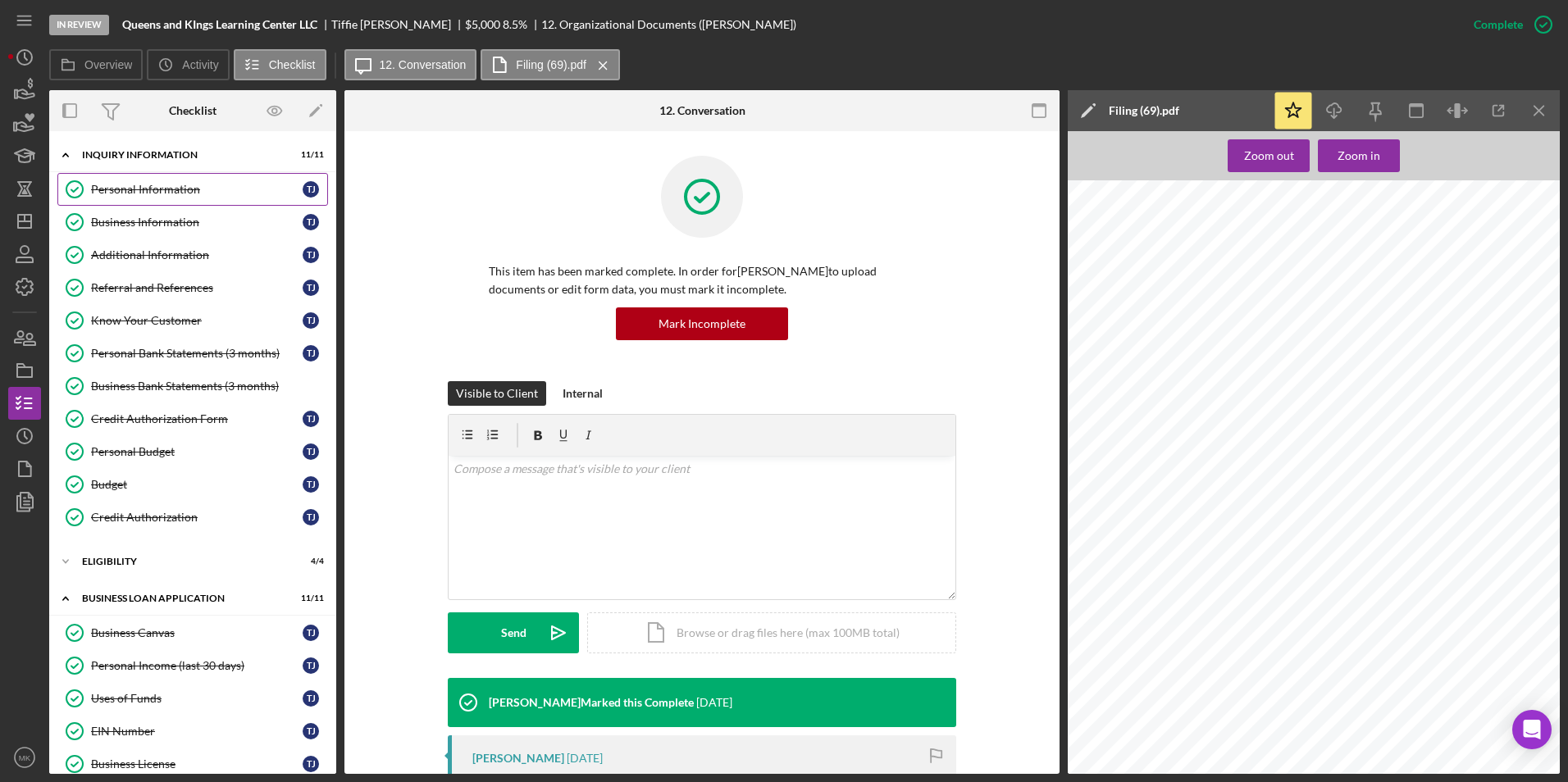
click at [176, 185] on div "Personal Information" at bounding box center [197, 190] width 212 height 13
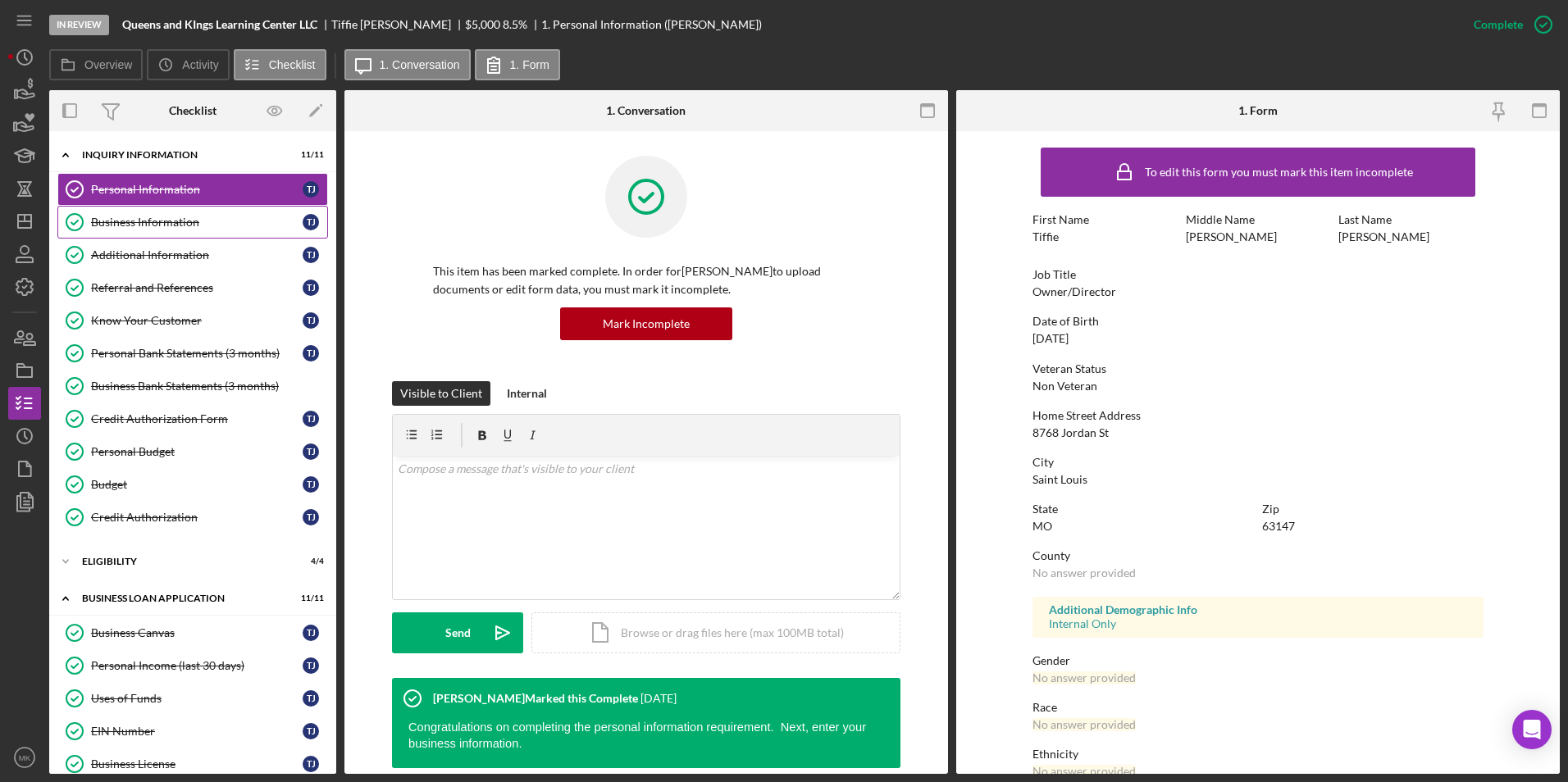
click at [132, 232] on link "Business Information Business Information T J" at bounding box center [193, 221] width 271 height 33
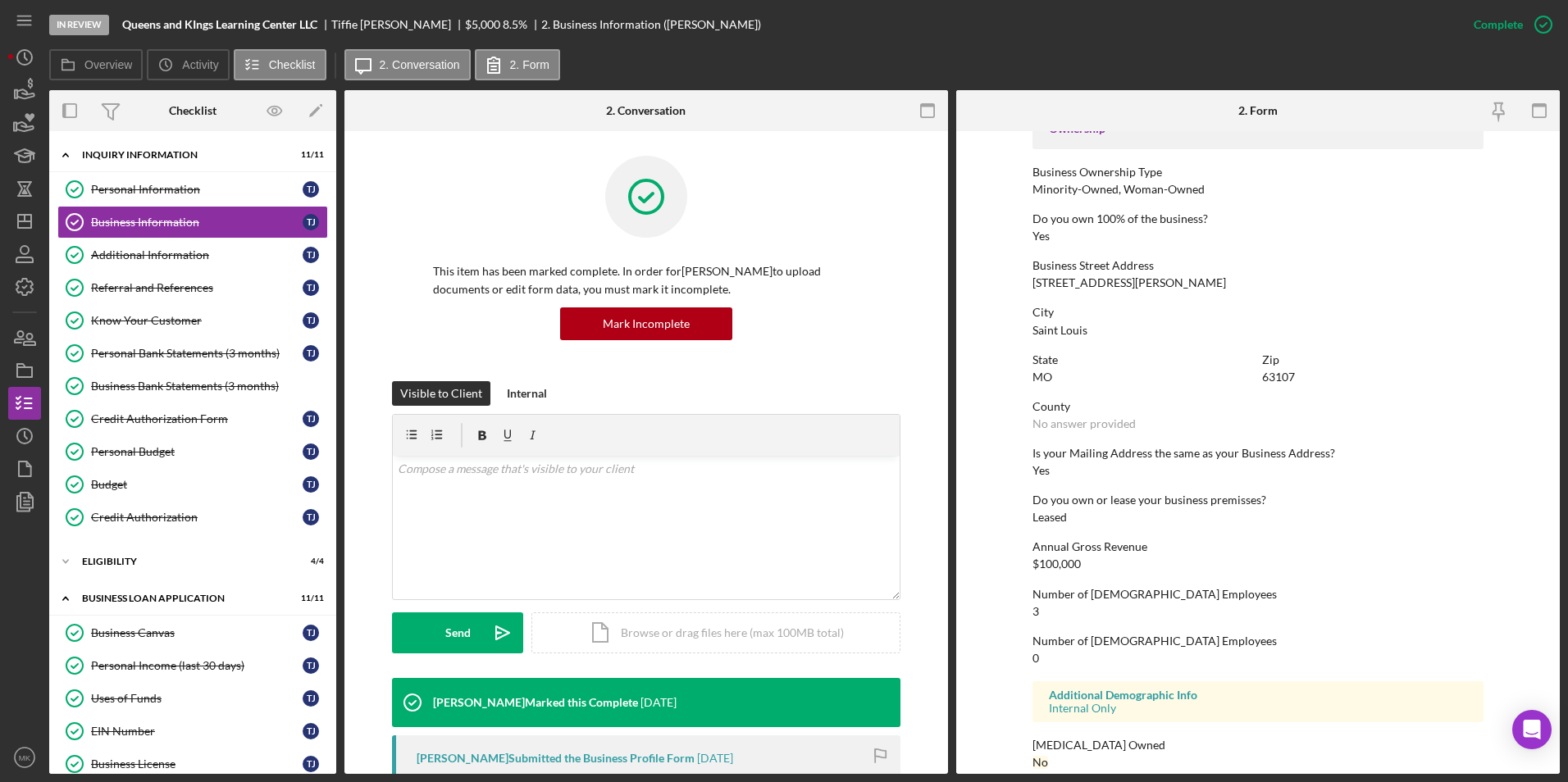
scroll to position [410, 0]
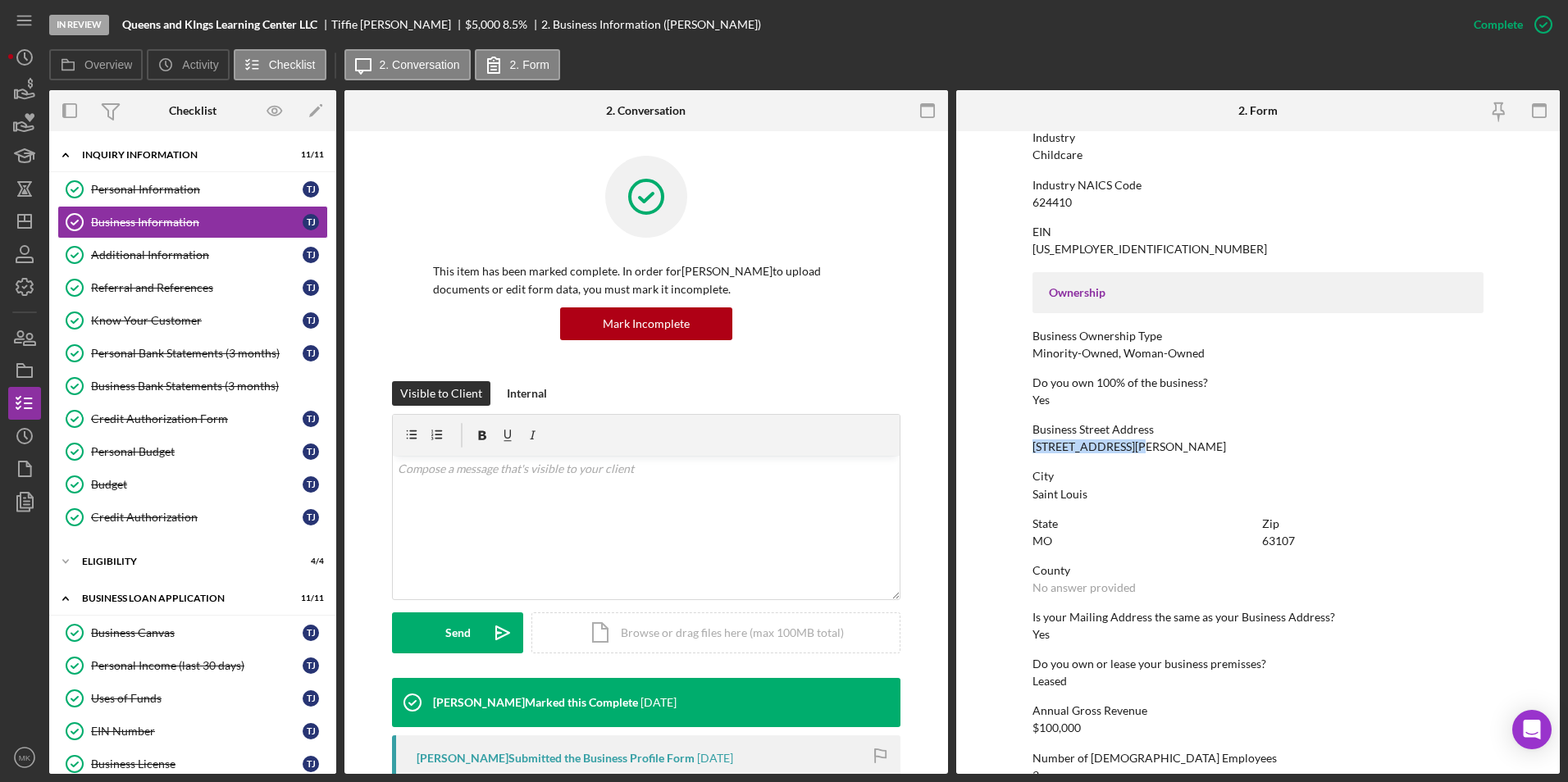
drag, startPoint x: 1125, startPoint y: 446, endPoint x: 1030, endPoint y: 444, distance: 95.0
click at [1030, 444] on form "To edit this form you must mark this item incomplete Business Name Queens and K…" at bounding box center [1257, 452] width 604 height 643
copy div "[STREET_ADDRESS][PERSON_NAME]"
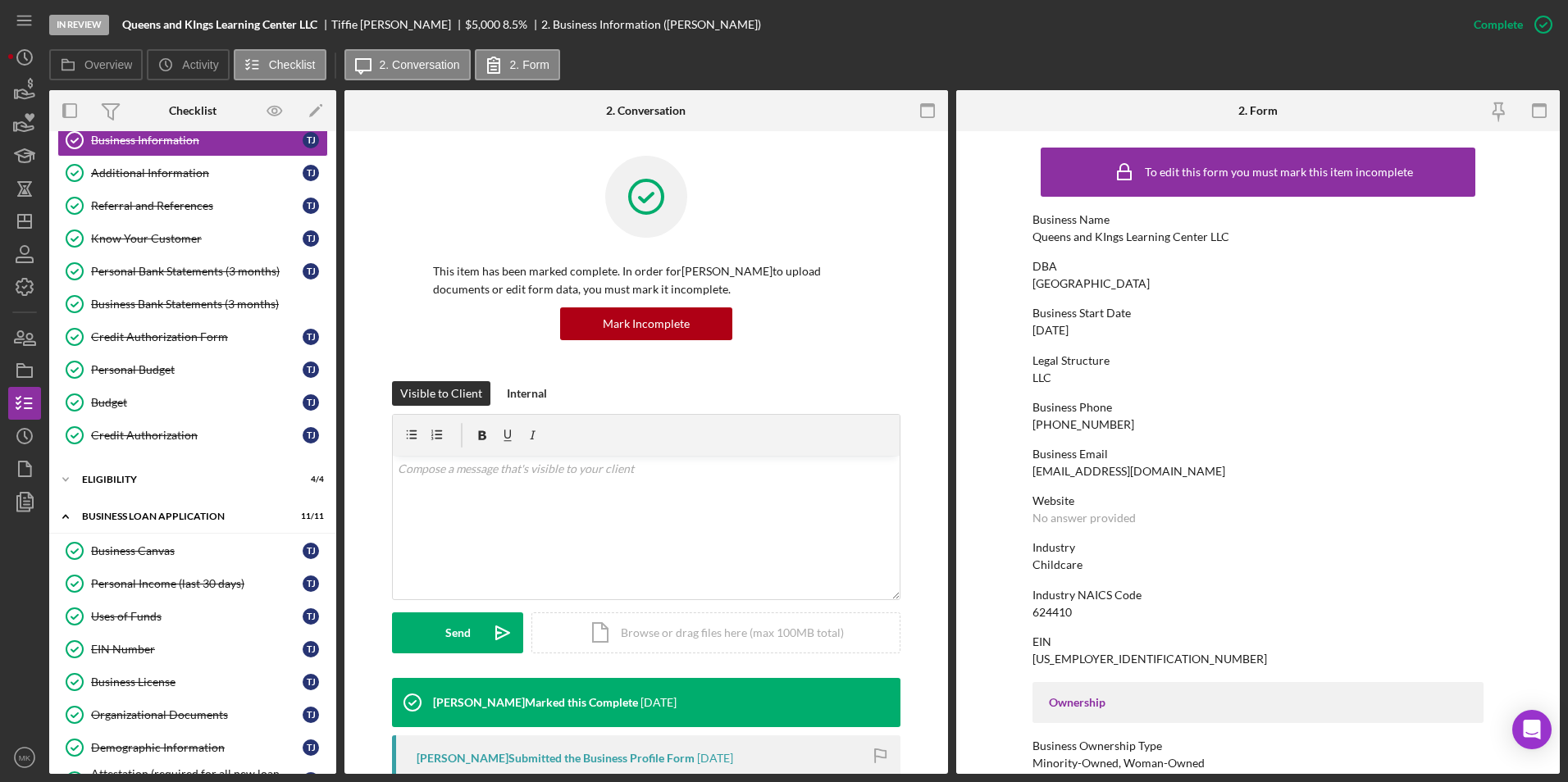
scroll to position [328, 0]
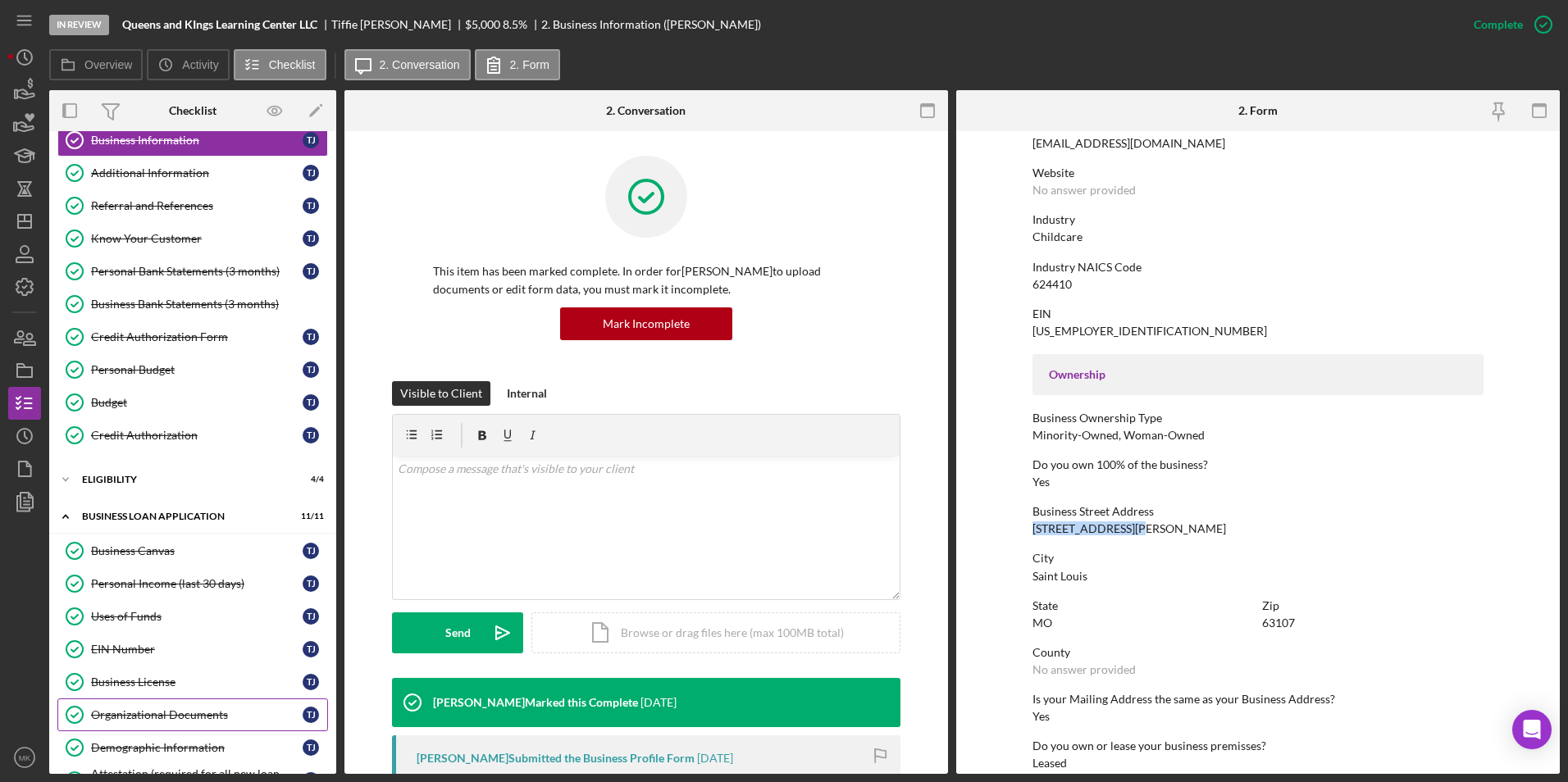
click at [154, 706] on link "Organizational Documents Organizational Documents T J" at bounding box center [193, 714] width 271 height 33
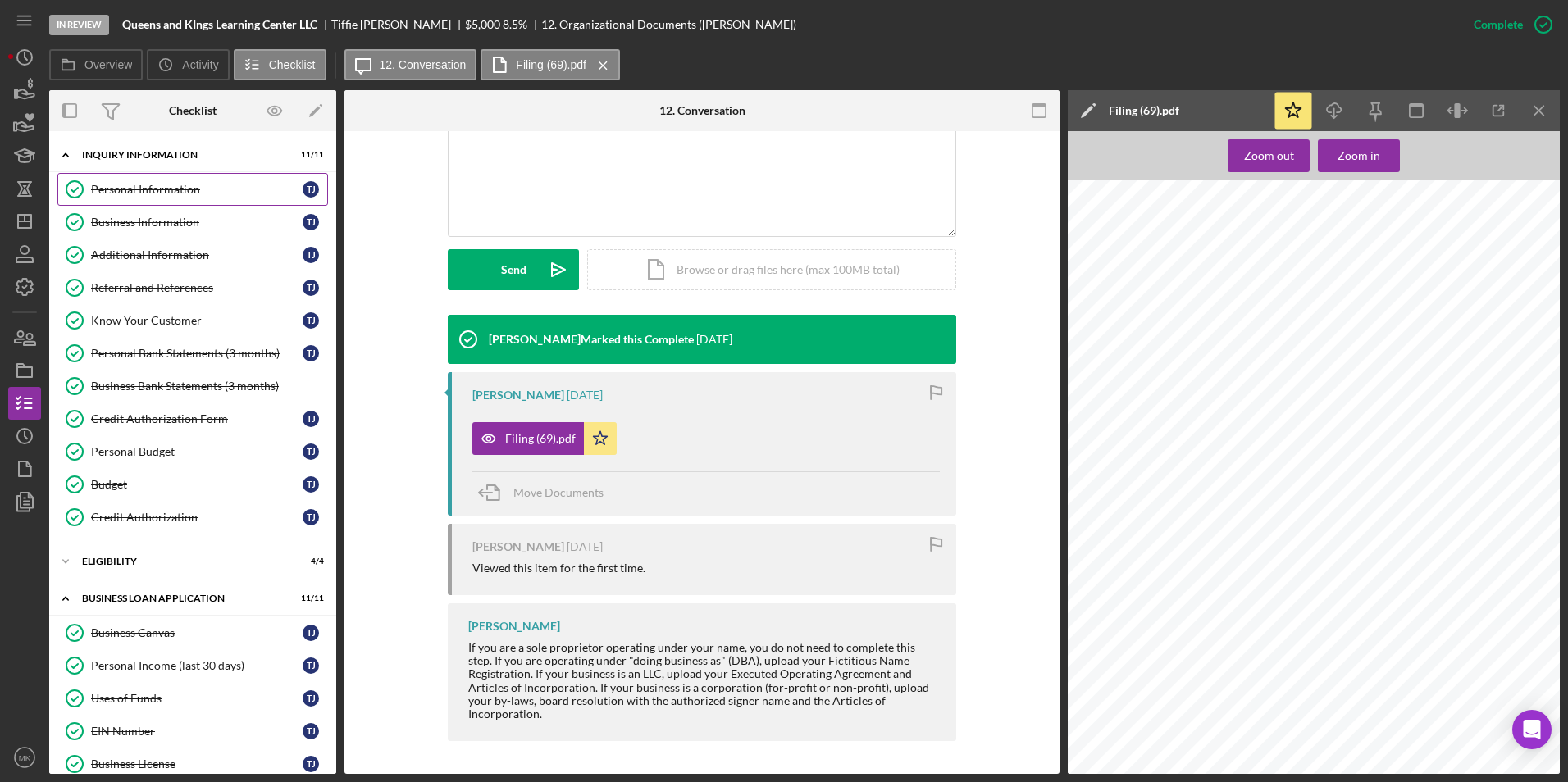
drag, startPoint x: 157, startPoint y: 194, endPoint x: 166, endPoint y: 194, distance: 9.0
click at [157, 194] on div "Personal Information" at bounding box center [197, 190] width 212 height 13
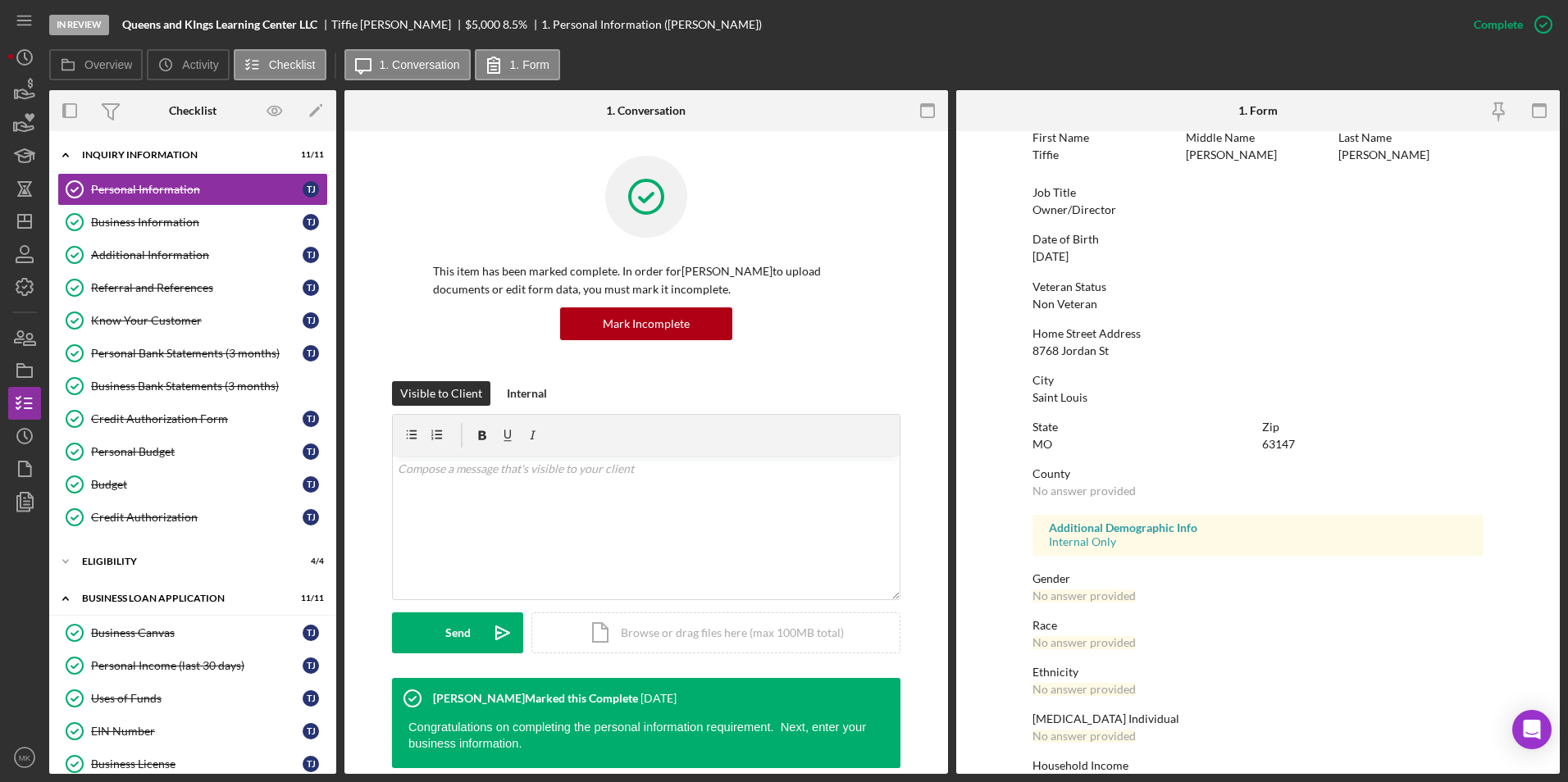
scroll to position [122, 0]
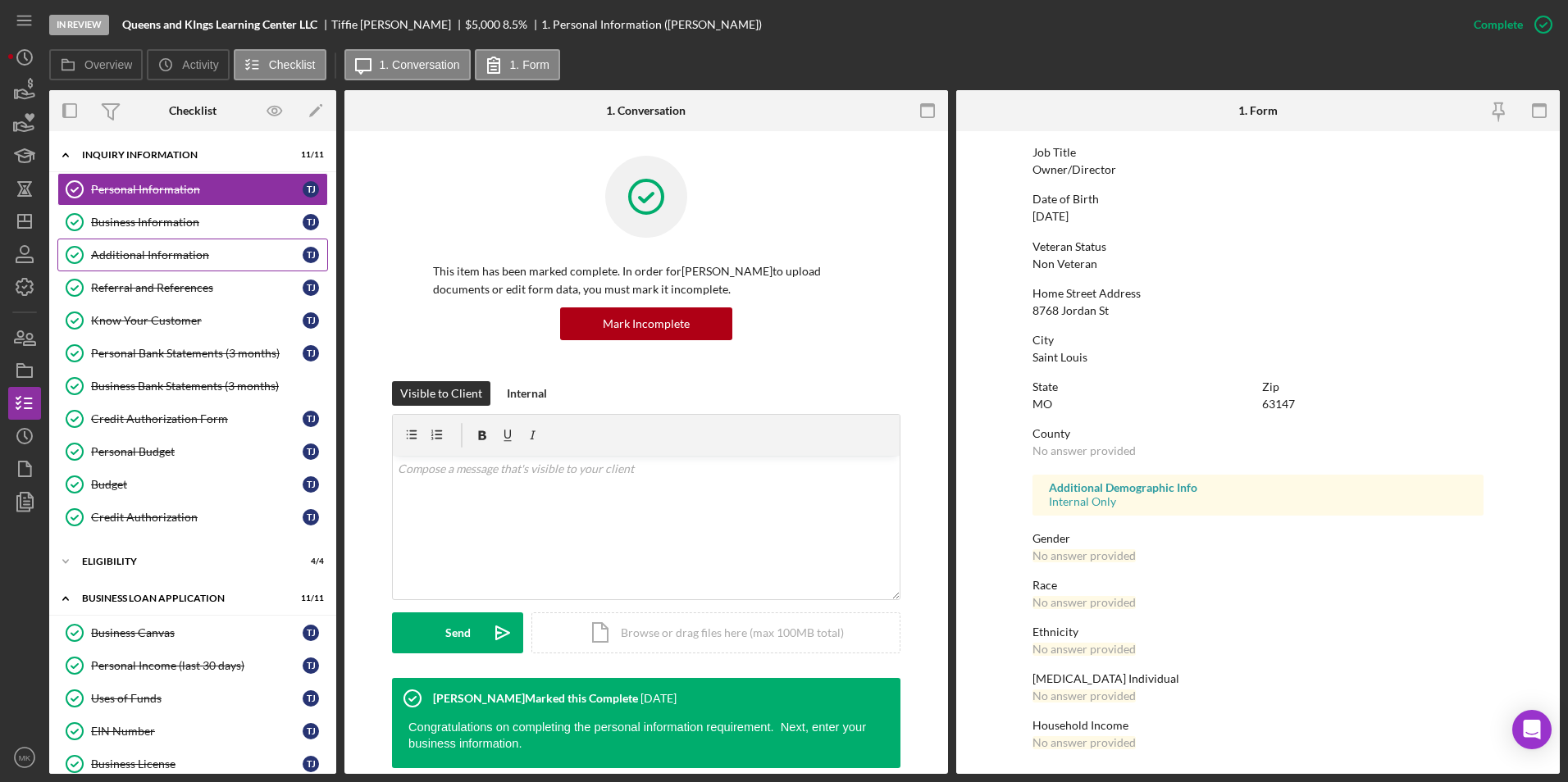
click at [140, 253] on div "Additional Information" at bounding box center [197, 255] width 212 height 13
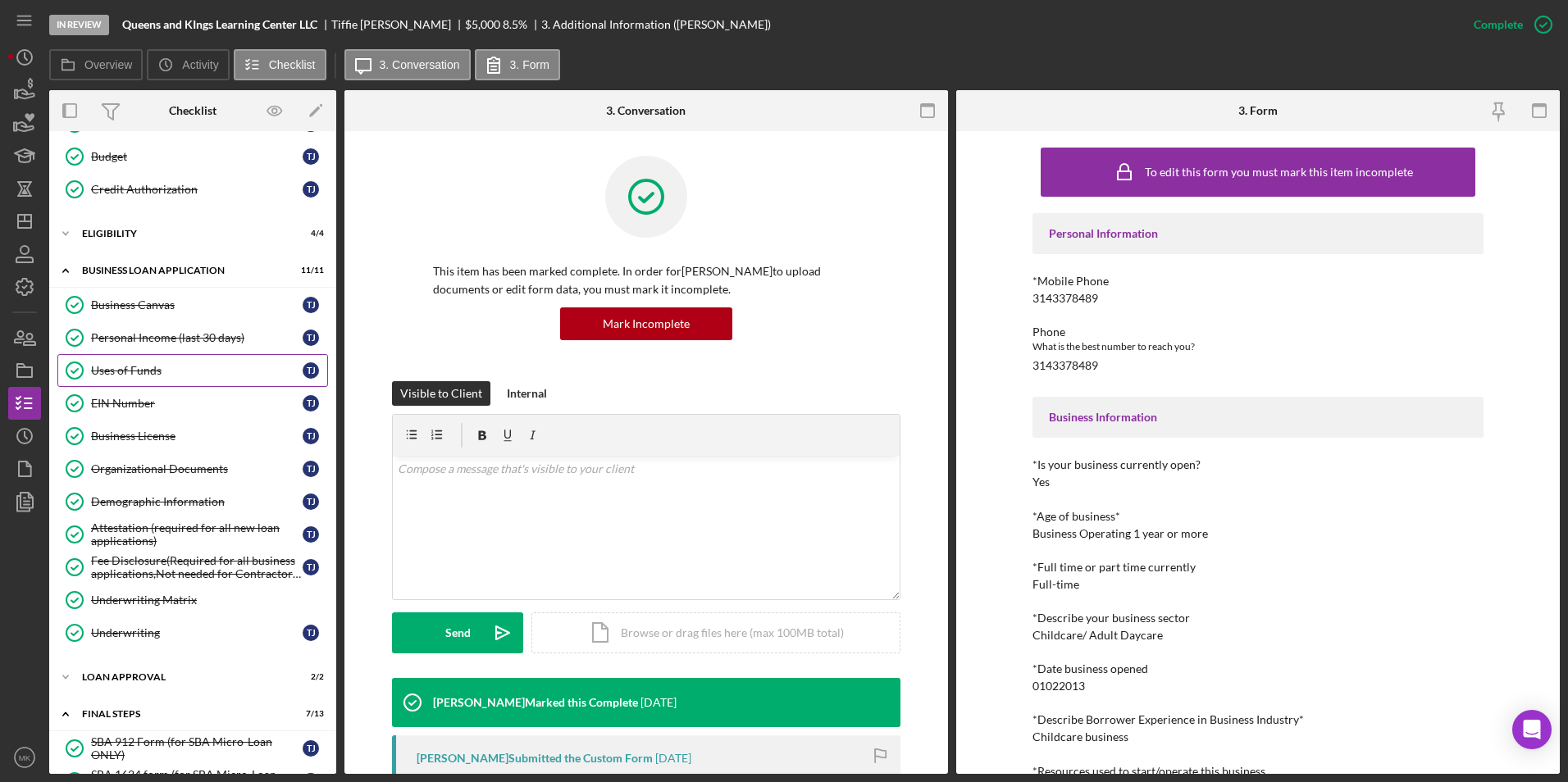
scroll to position [766, 0]
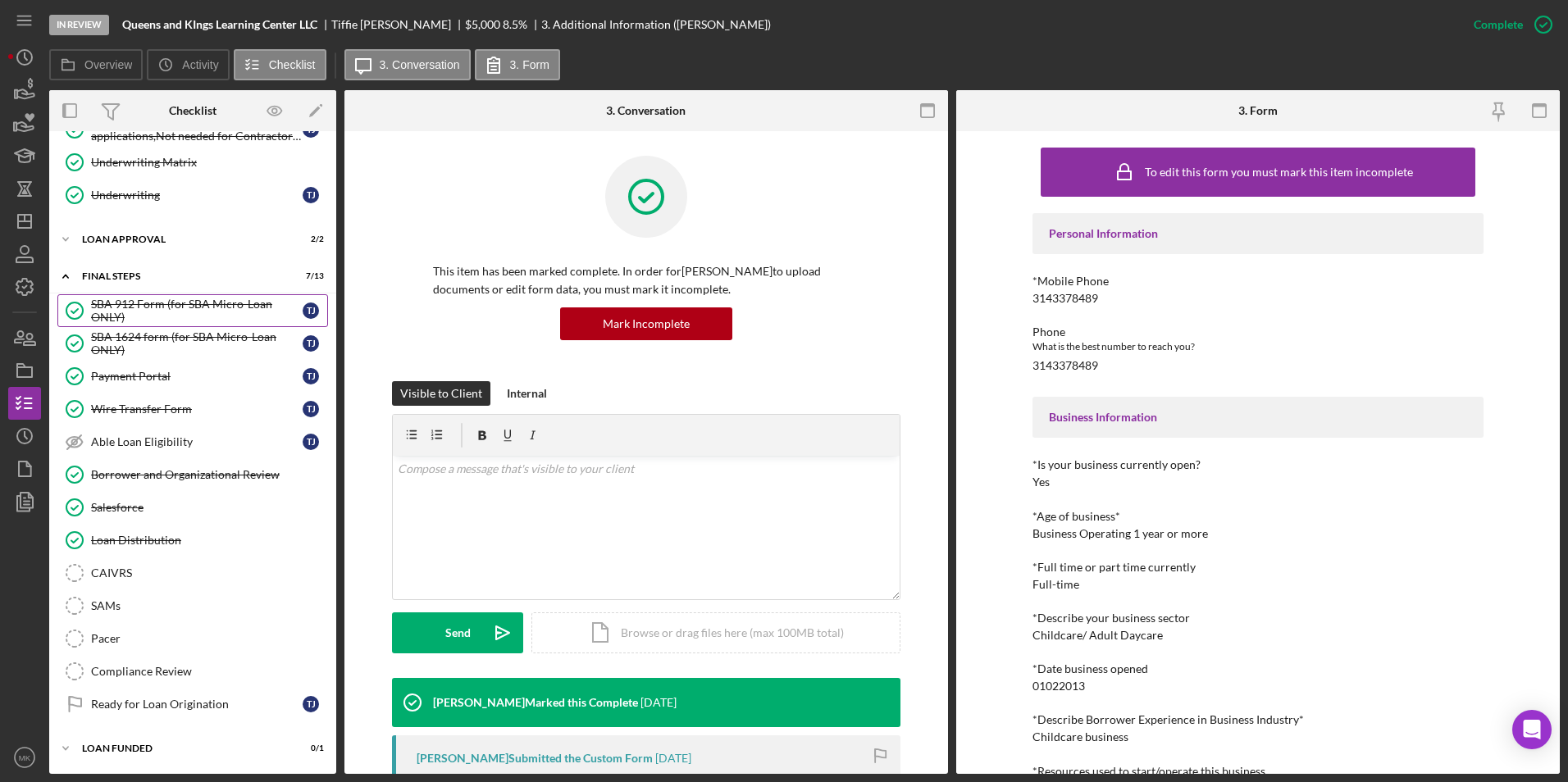
click at [170, 326] on link "SBA 912 Form (for SBA Micro-Loan ONLY) SBA 912 Form (for SBA Micro-Loan ONLY) T…" at bounding box center [193, 311] width 271 height 33
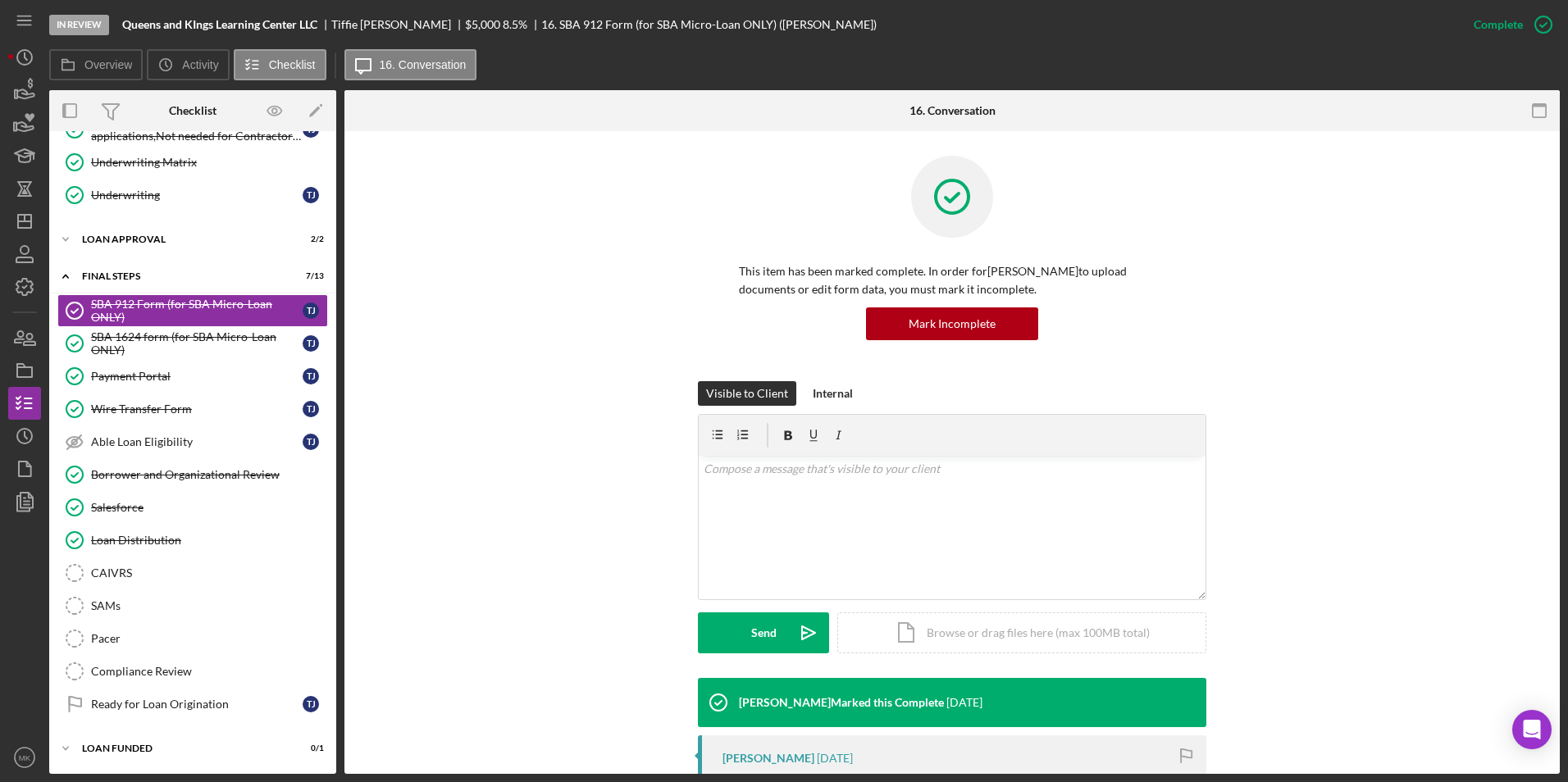
scroll to position [410, 0]
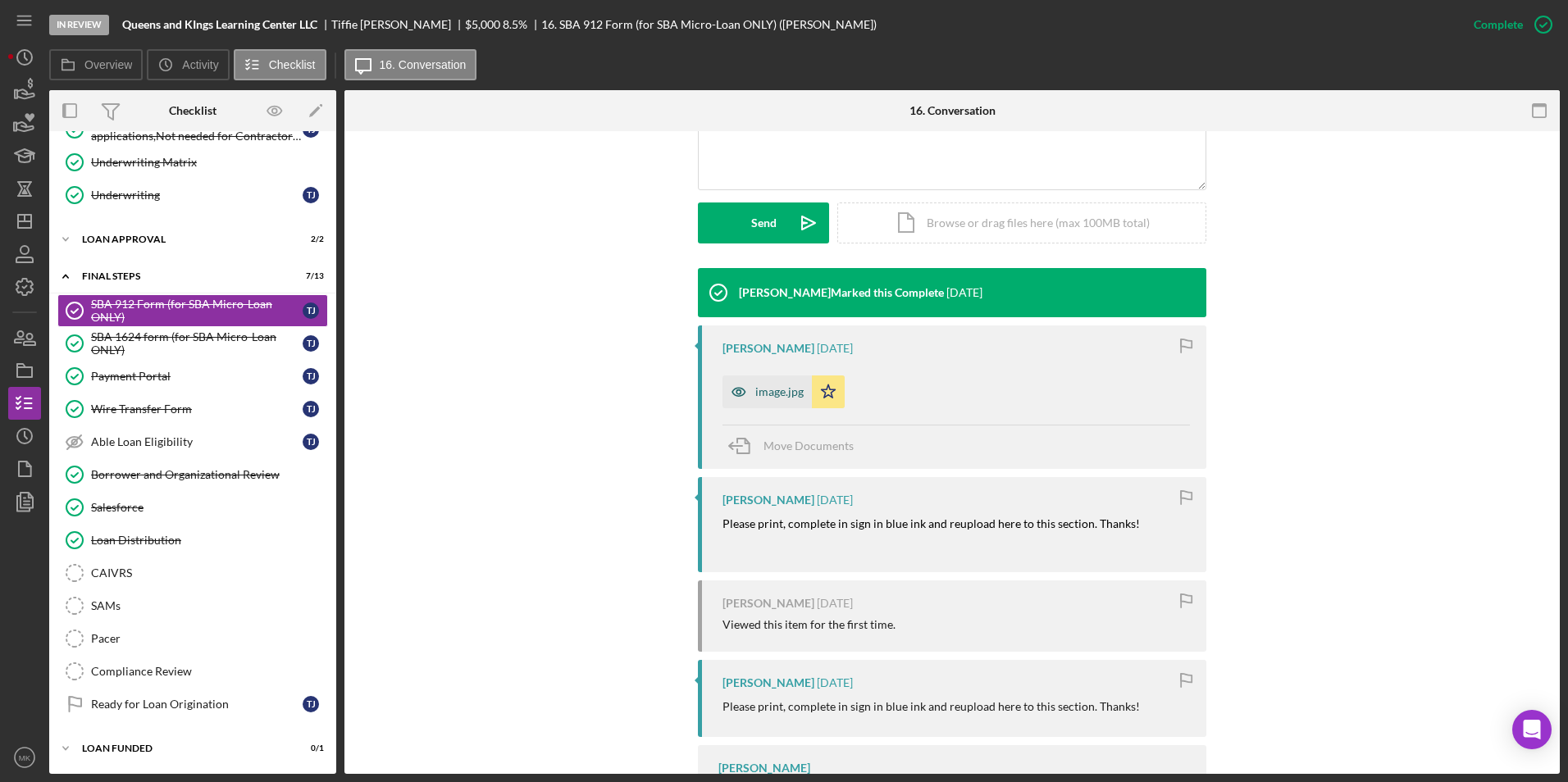
click at [778, 385] on div "image.jpg" at bounding box center [779, 391] width 48 height 13
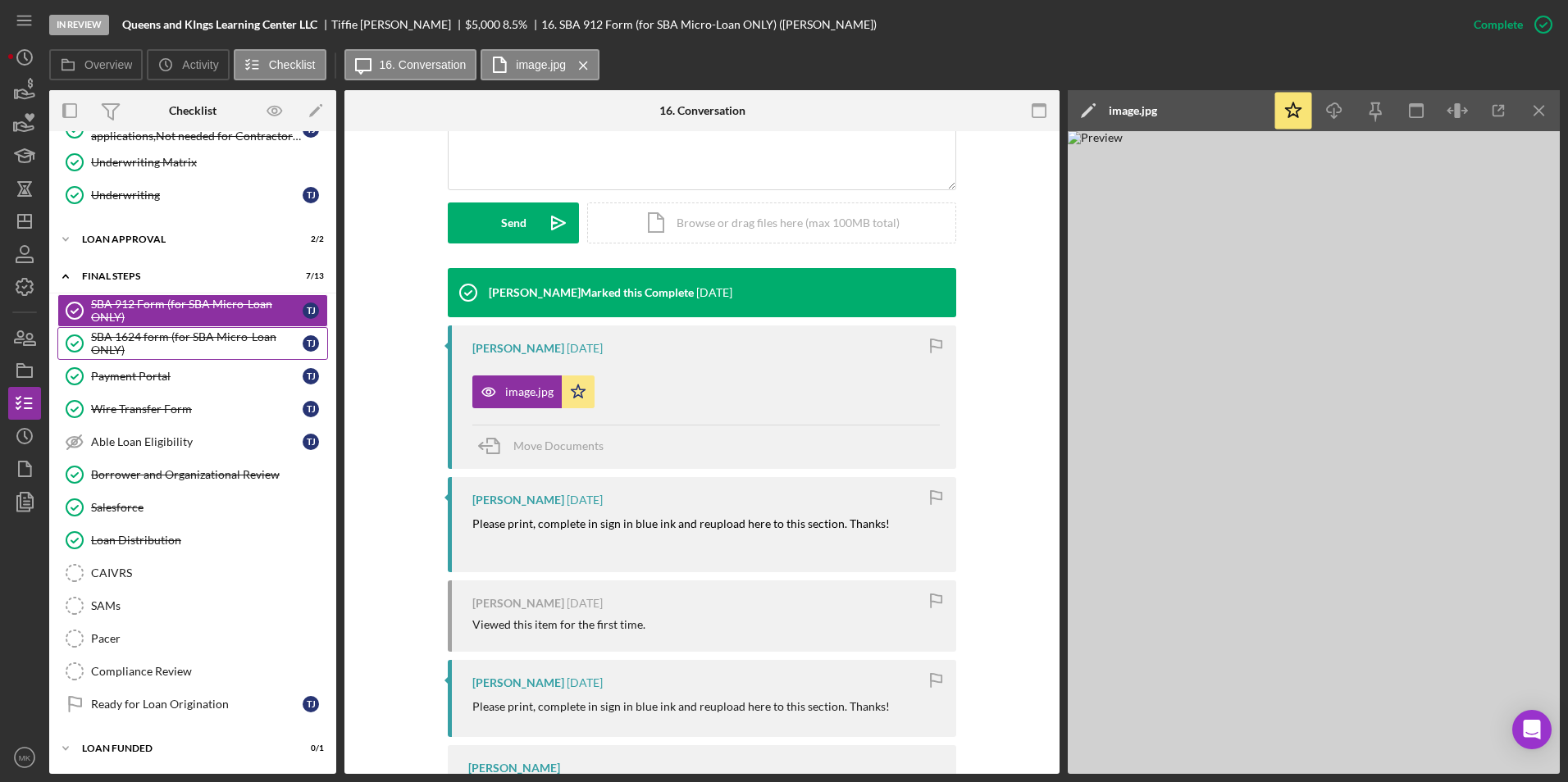
click at [128, 335] on div "SBA 1624 form (for SBA Micro-Loan ONLY)" at bounding box center [197, 343] width 212 height 26
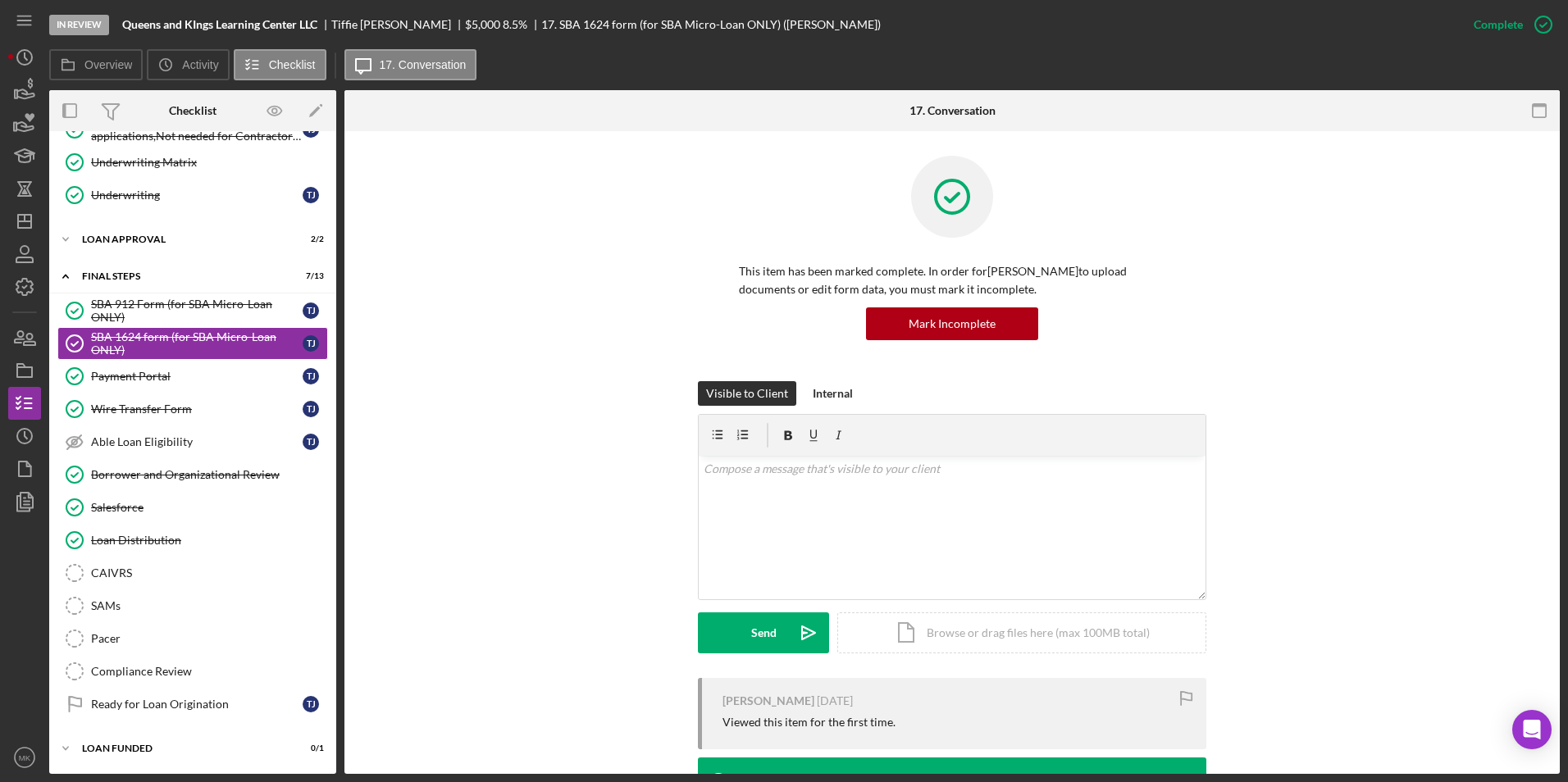
scroll to position [186, 0]
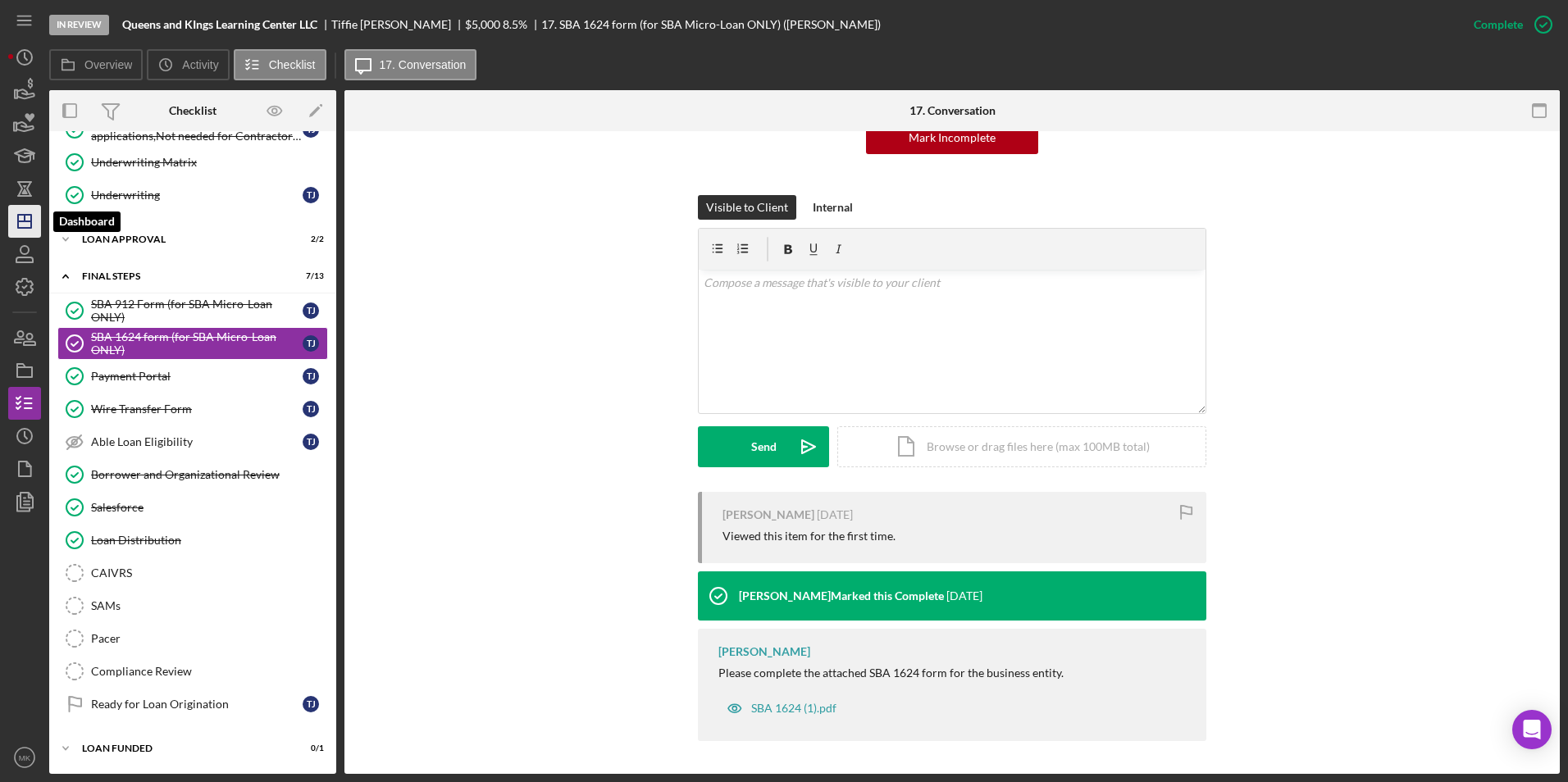
click at [27, 226] on icon "Icon/Dashboard" at bounding box center [24, 221] width 41 height 41
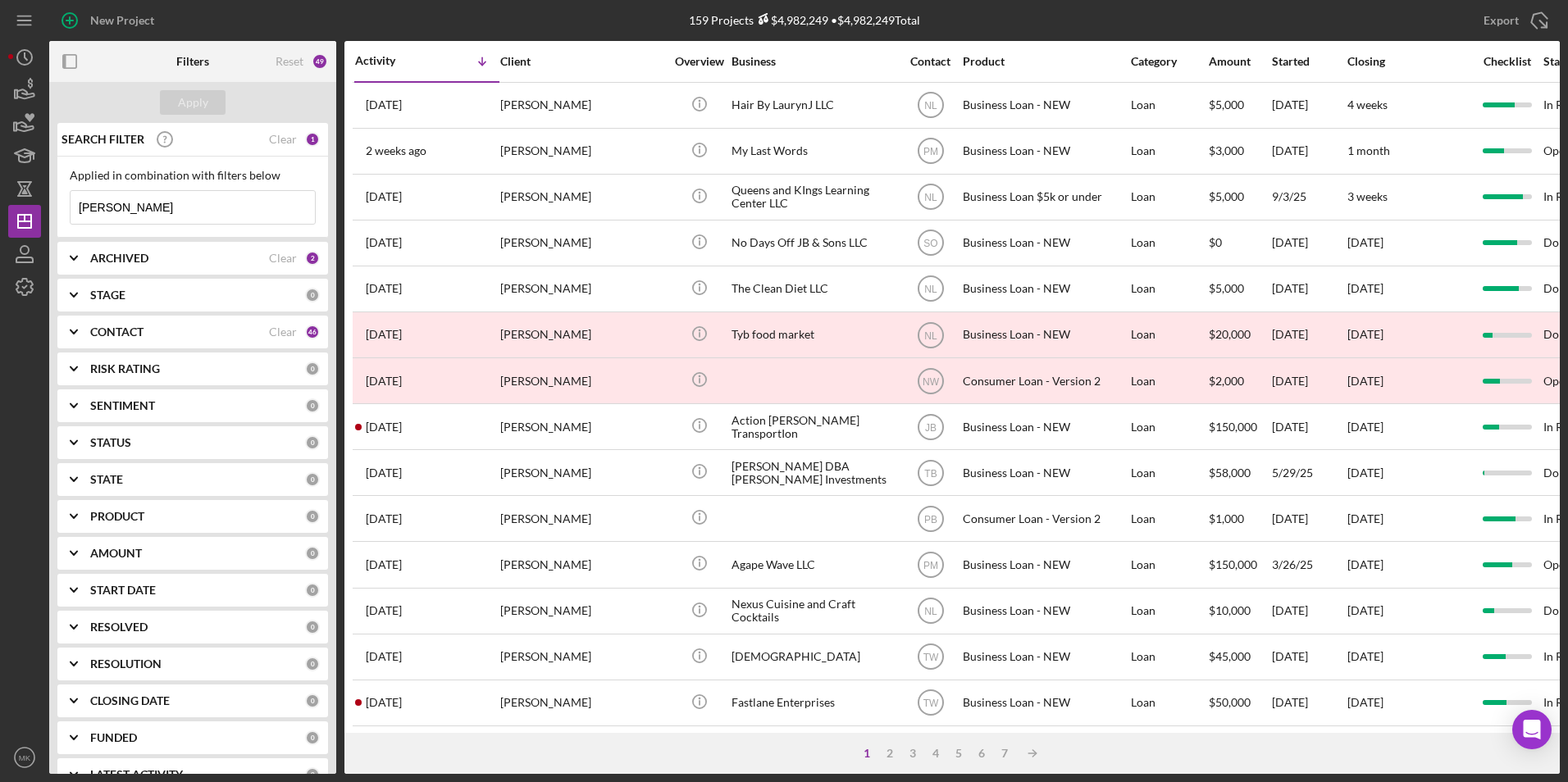
drag, startPoint x: 159, startPoint y: 206, endPoint x: -103, endPoint y: 180, distance: 263.3
click at [0, 180] on html "New Project 159 Projects $4,982,249 • $4,982,249 Total [PERSON_NAME] Export Ico…" at bounding box center [784, 391] width 1568 height 782
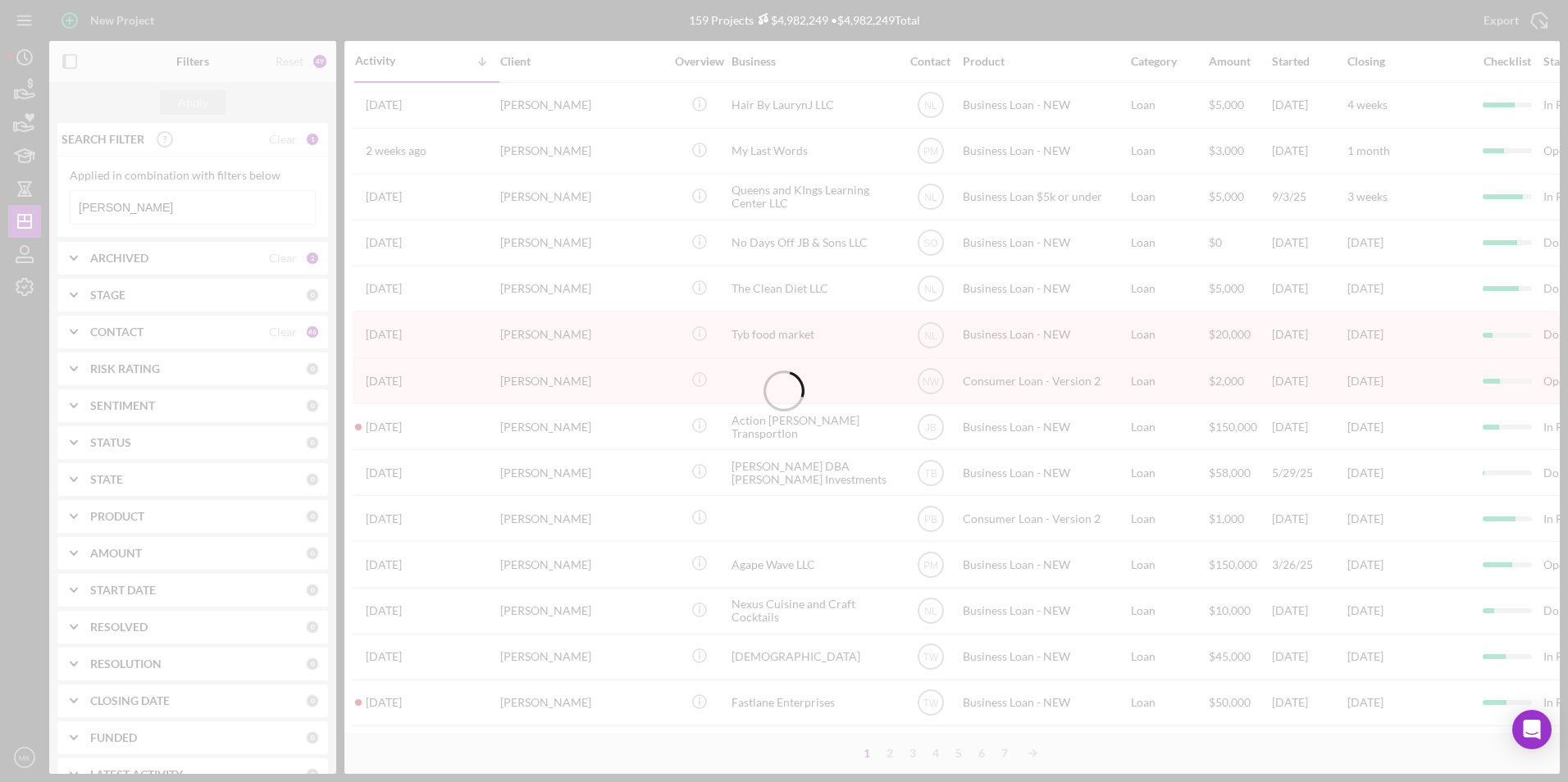
type input "[PERSON_NAME]"
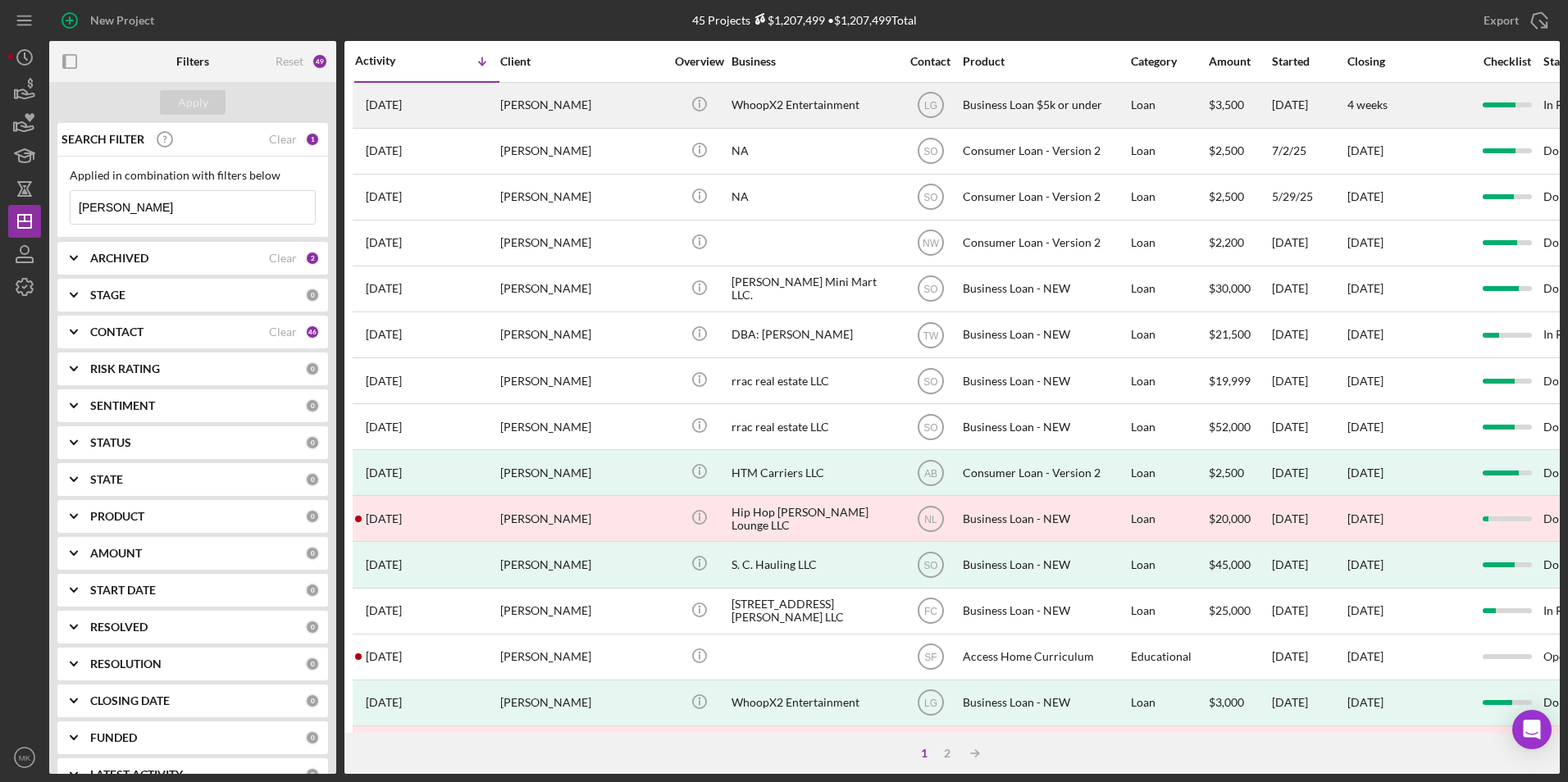
click at [608, 102] on div "[PERSON_NAME]" at bounding box center [582, 105] width 164 height 44
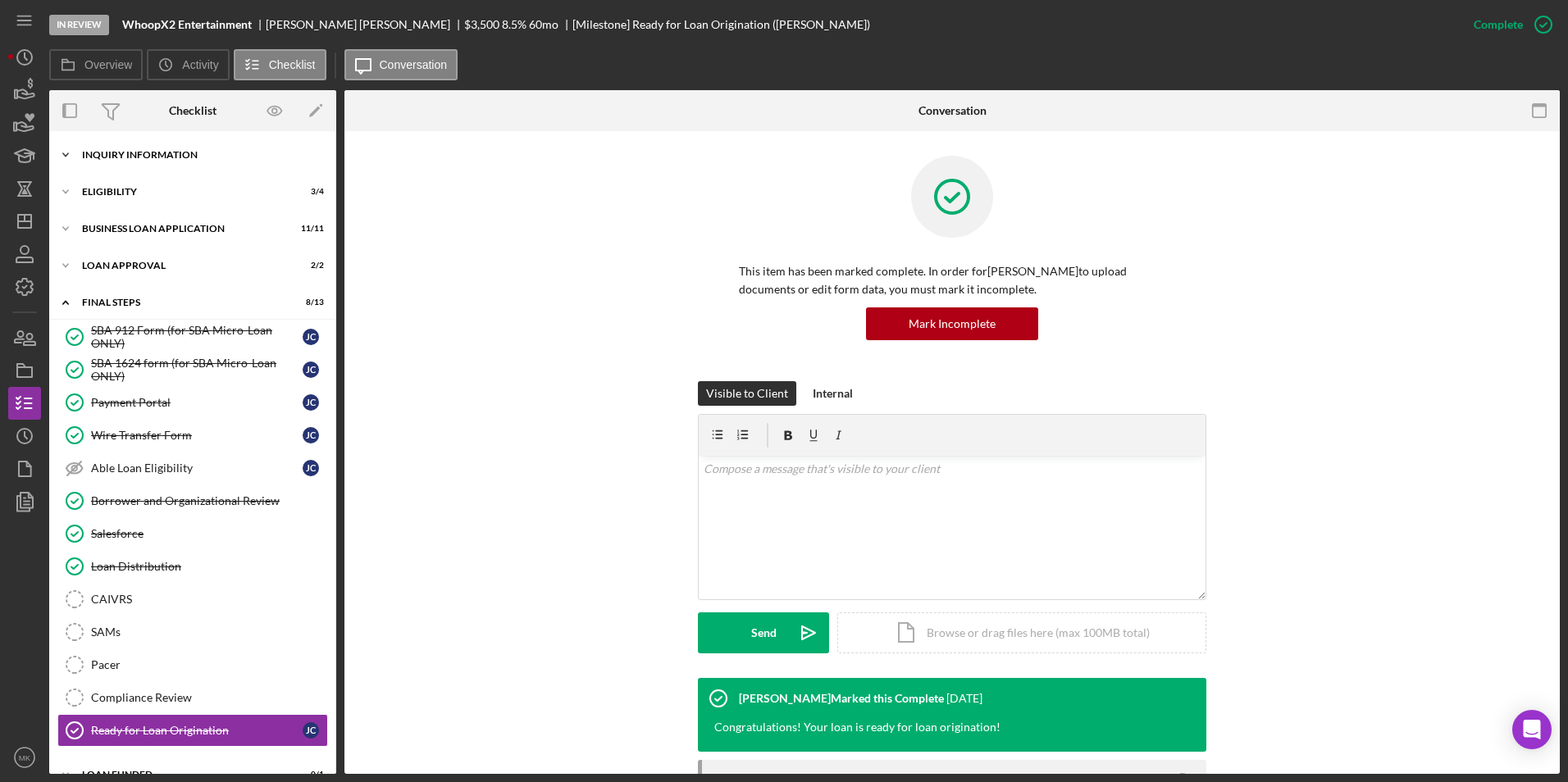
click at [140, 156] on div "INQUIRY INFORMATION" at bounding box center [198, 154] width 233 height 10
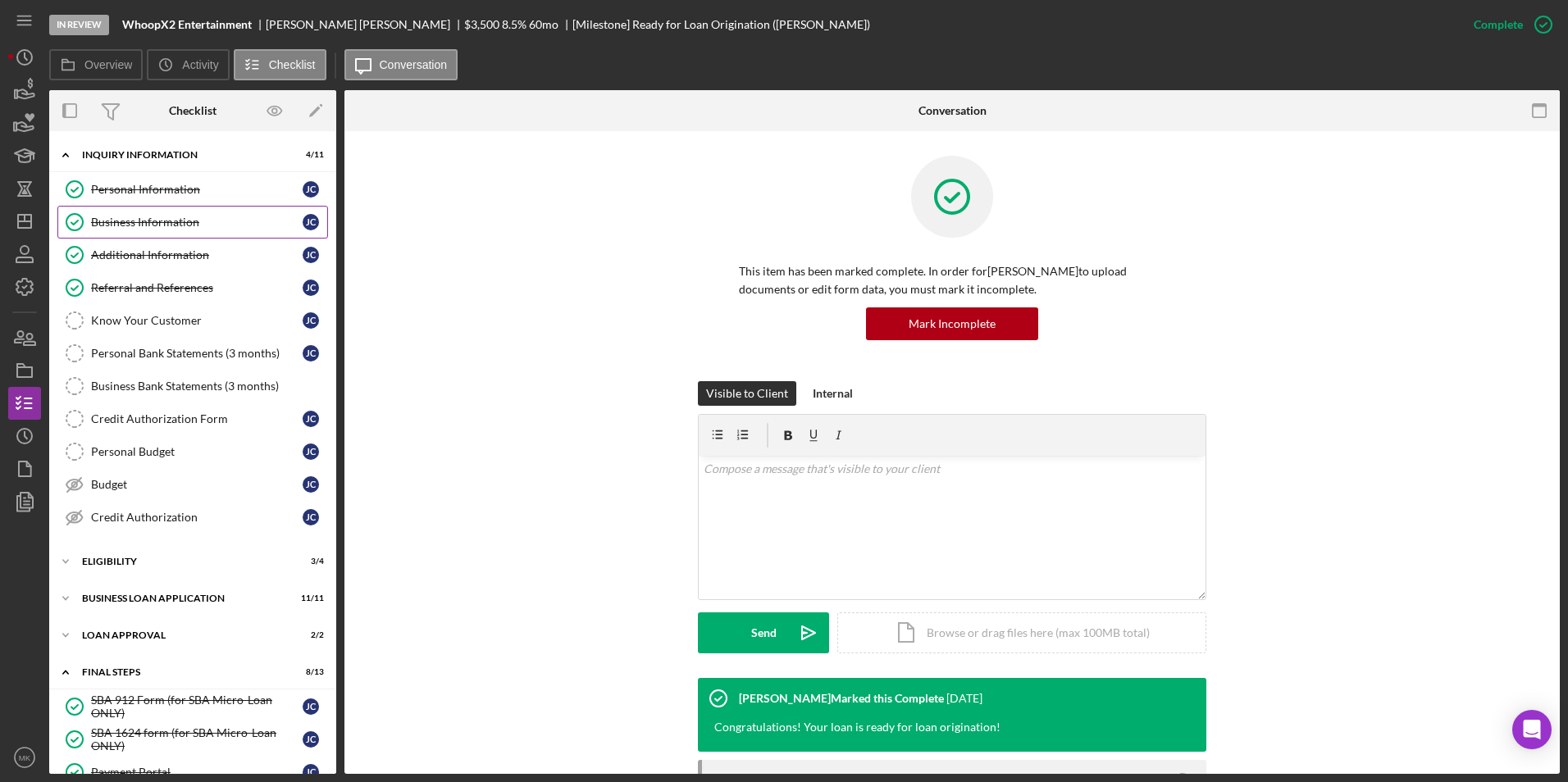
click at [199, 222] on div "Business Information" at bounding box center [197, 222] width 212 height 13
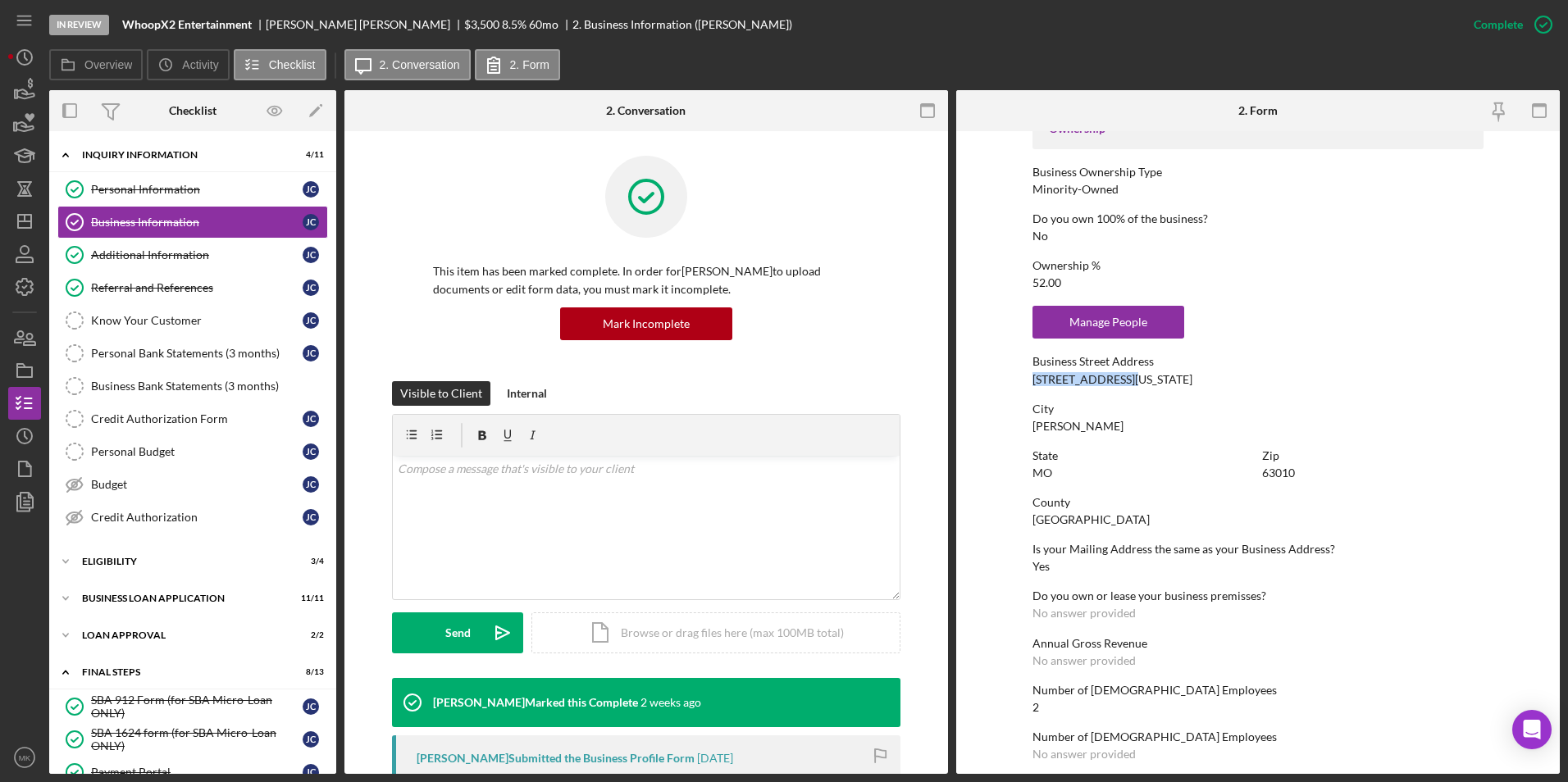
drag, startPoint x: 1137, startPoint y: 379, endPoint x: 1030, endPoint y: 374, distance: 107.1
click at [1030, 374] on form "To edit this form you must mark this item incomplete Business Name WhoopX2 Ente…" at bounding box center [1257, 452] width 604 height 643
copy div "[STREET_ADDRESS][US_STATE]"
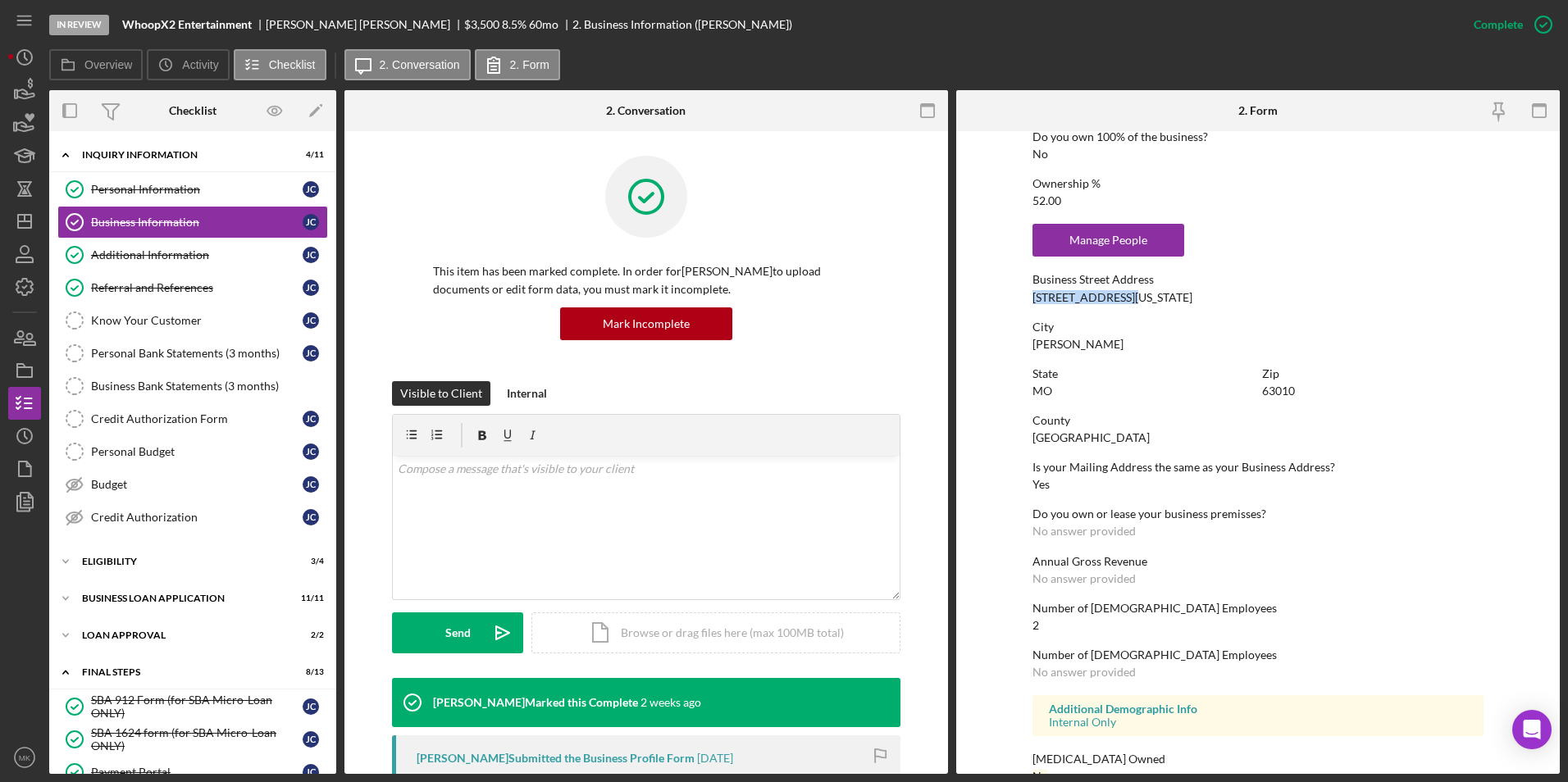
scroll to position [690, 0]
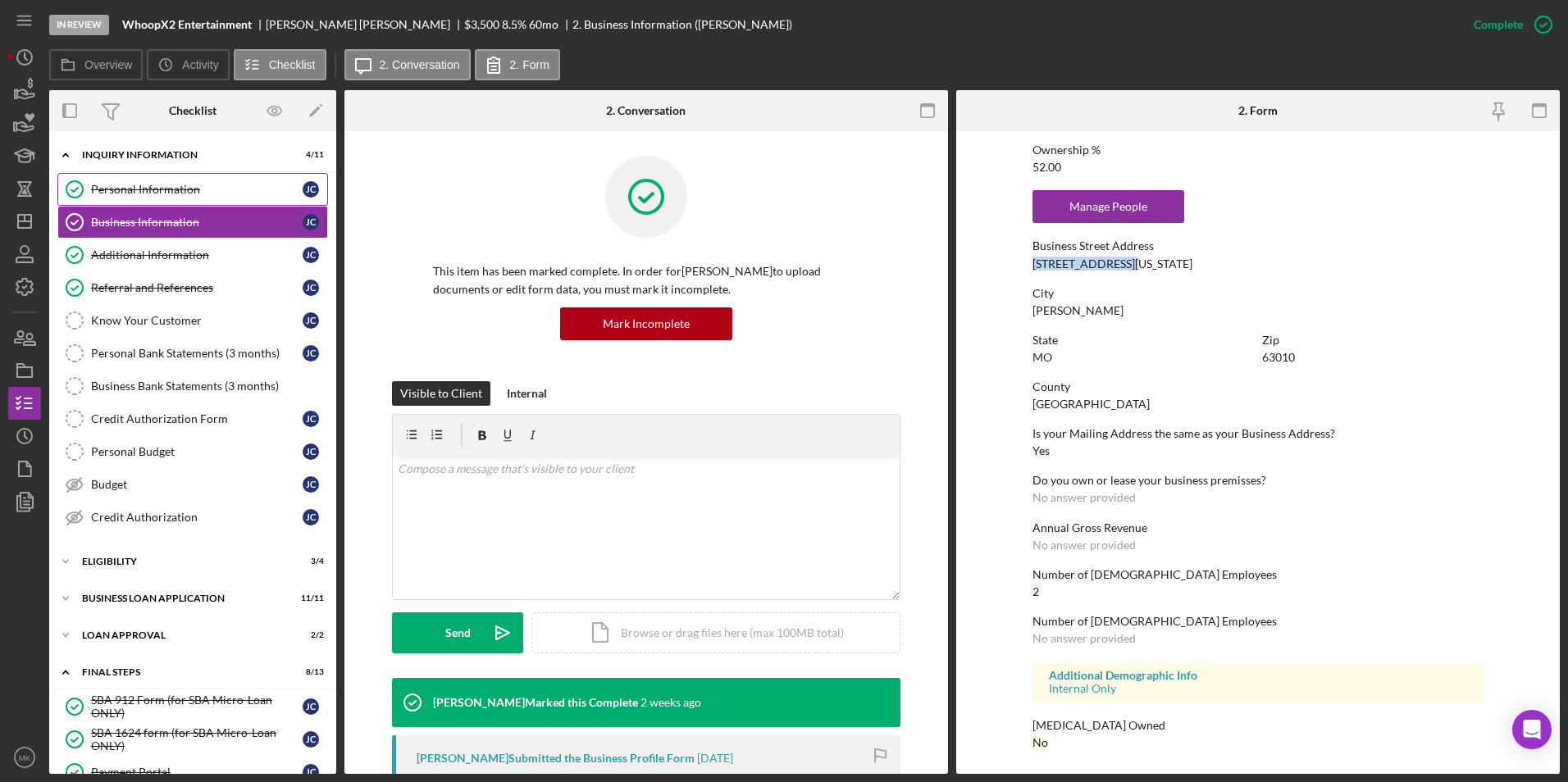
click at [162, 200] on link "Personal Information Personal Information [PERSON_NAME]" at bounding box center [193, 189] width 271 height 33
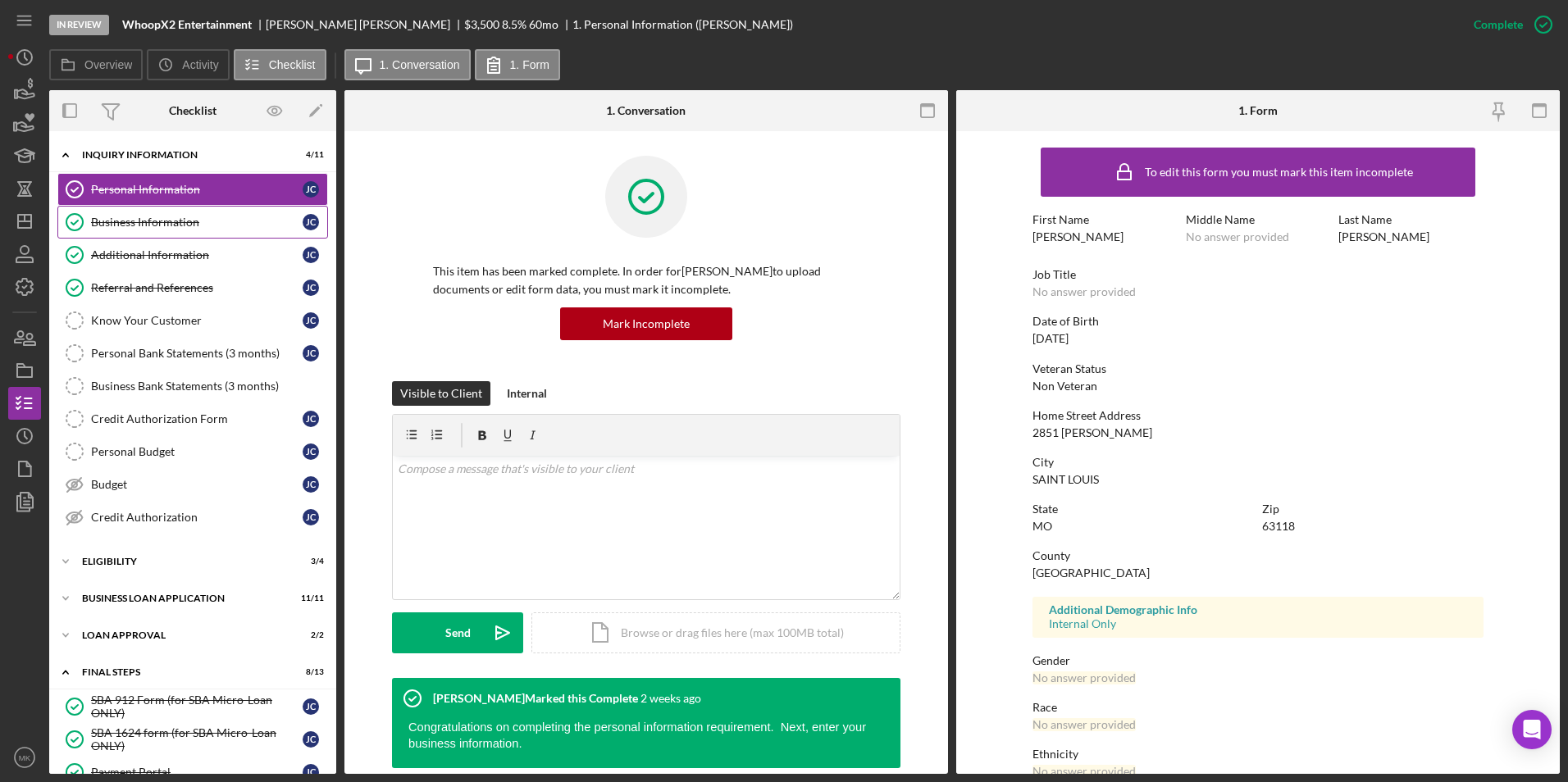
click at [133, 216] on div "Business Information" at bounding box center [197, 222] width 212 height 13
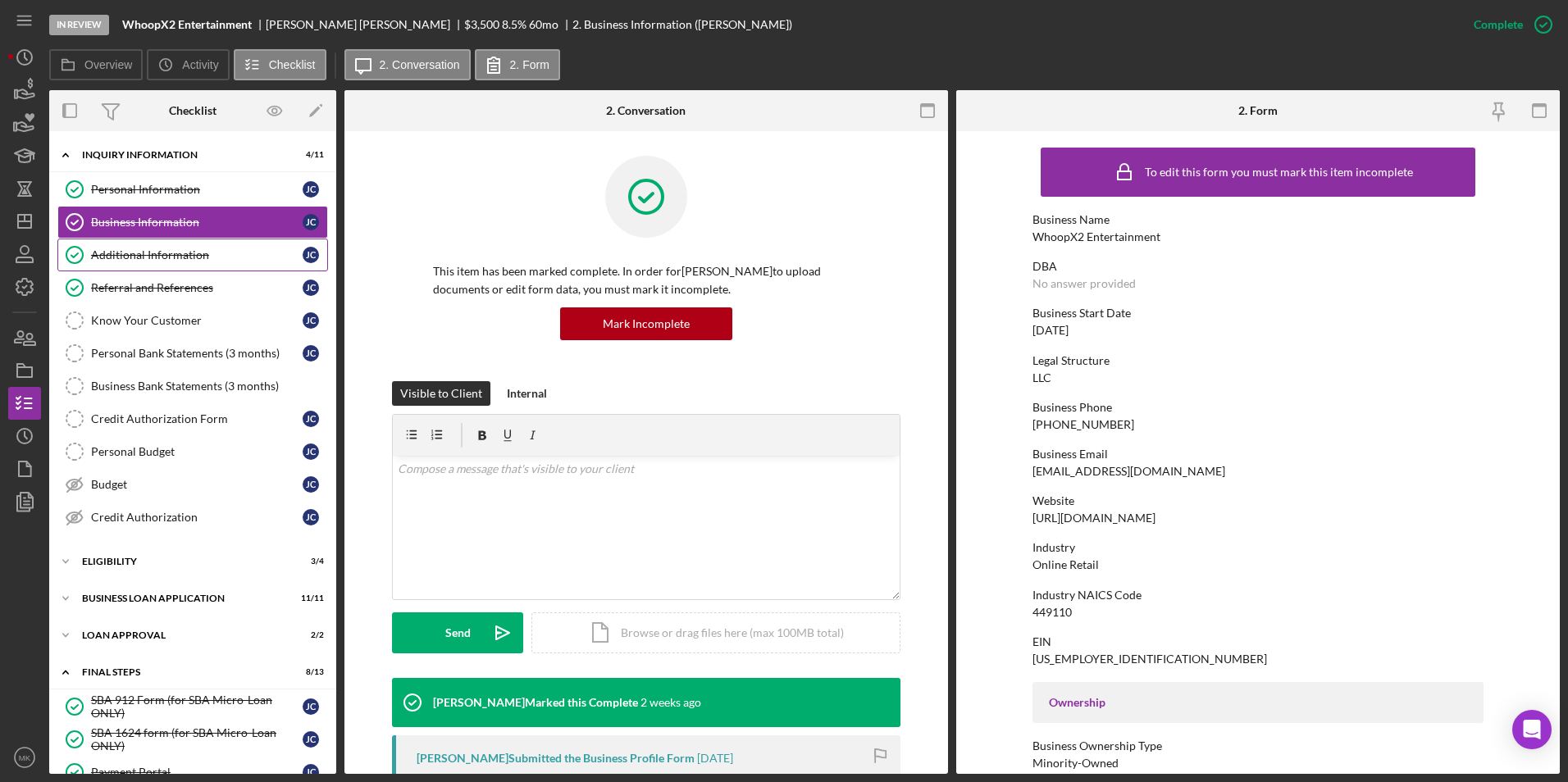
click at [181, 260] on div "Additional Information" at bounding box center [197, 255] width 212 height 13
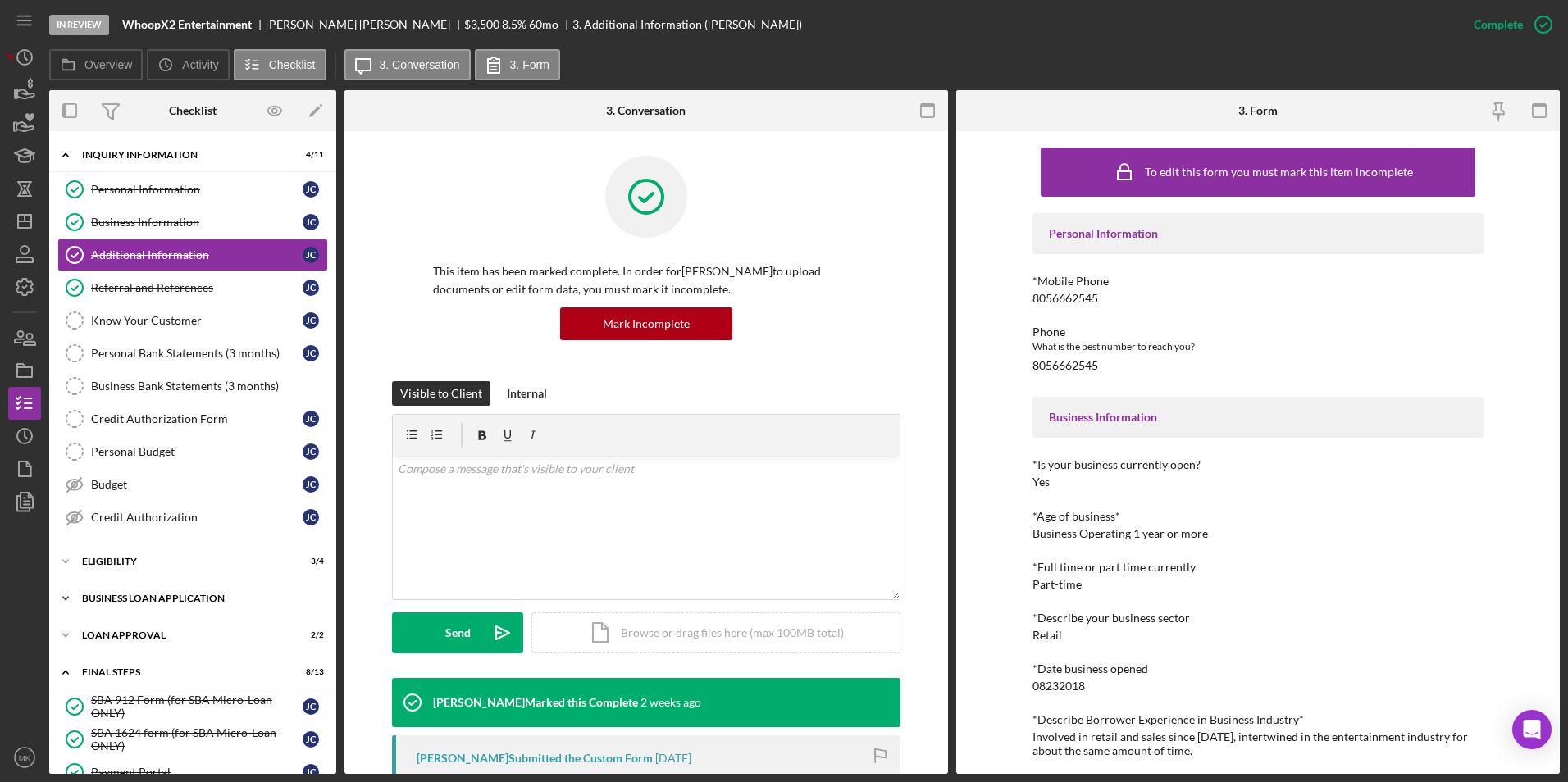
scroll to position [328, 0]
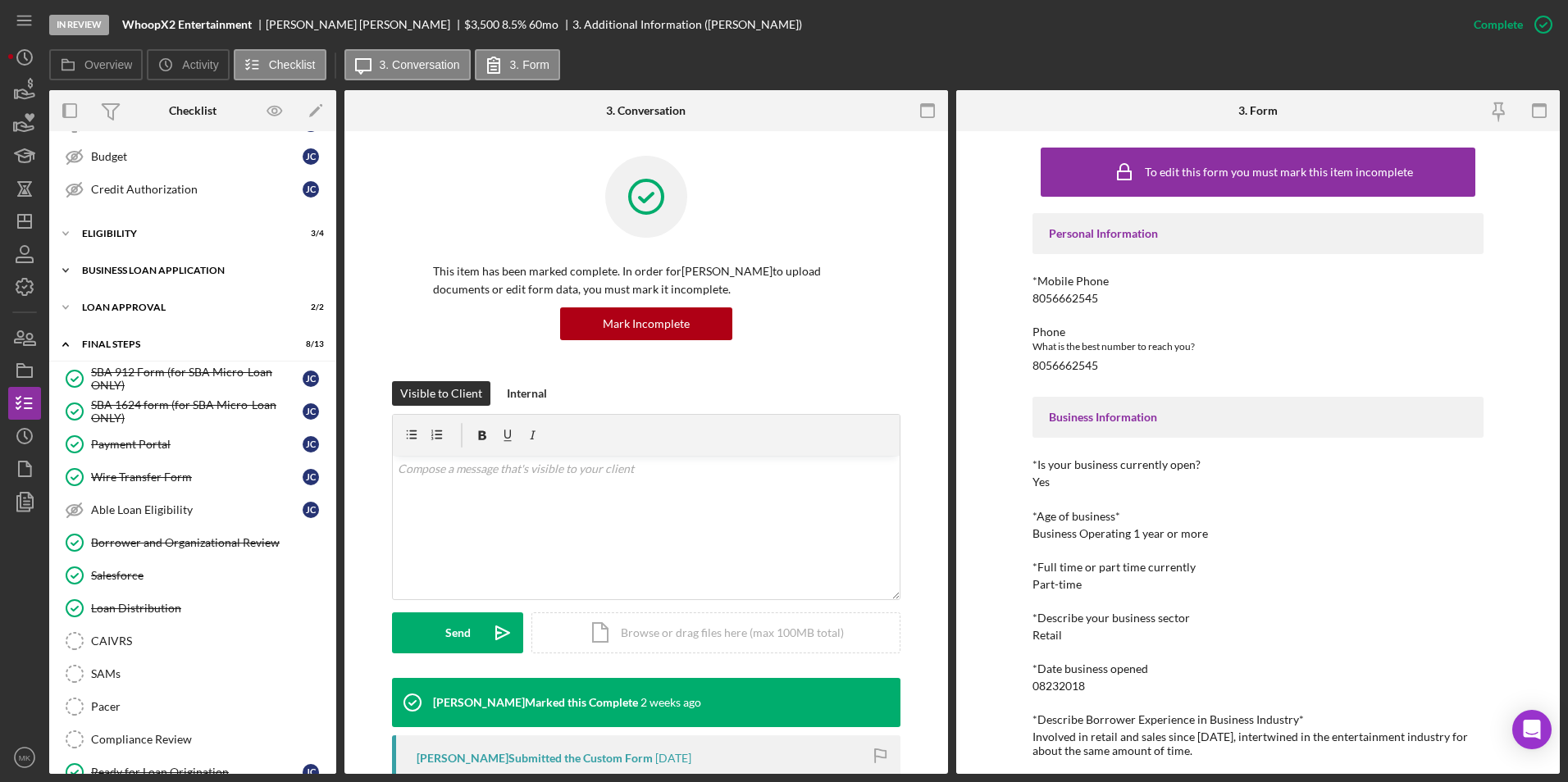
click at [156, 267] on div "BUSINESS LOAN APPLICATION" at bounding box center [198, 271] width 233 height 10
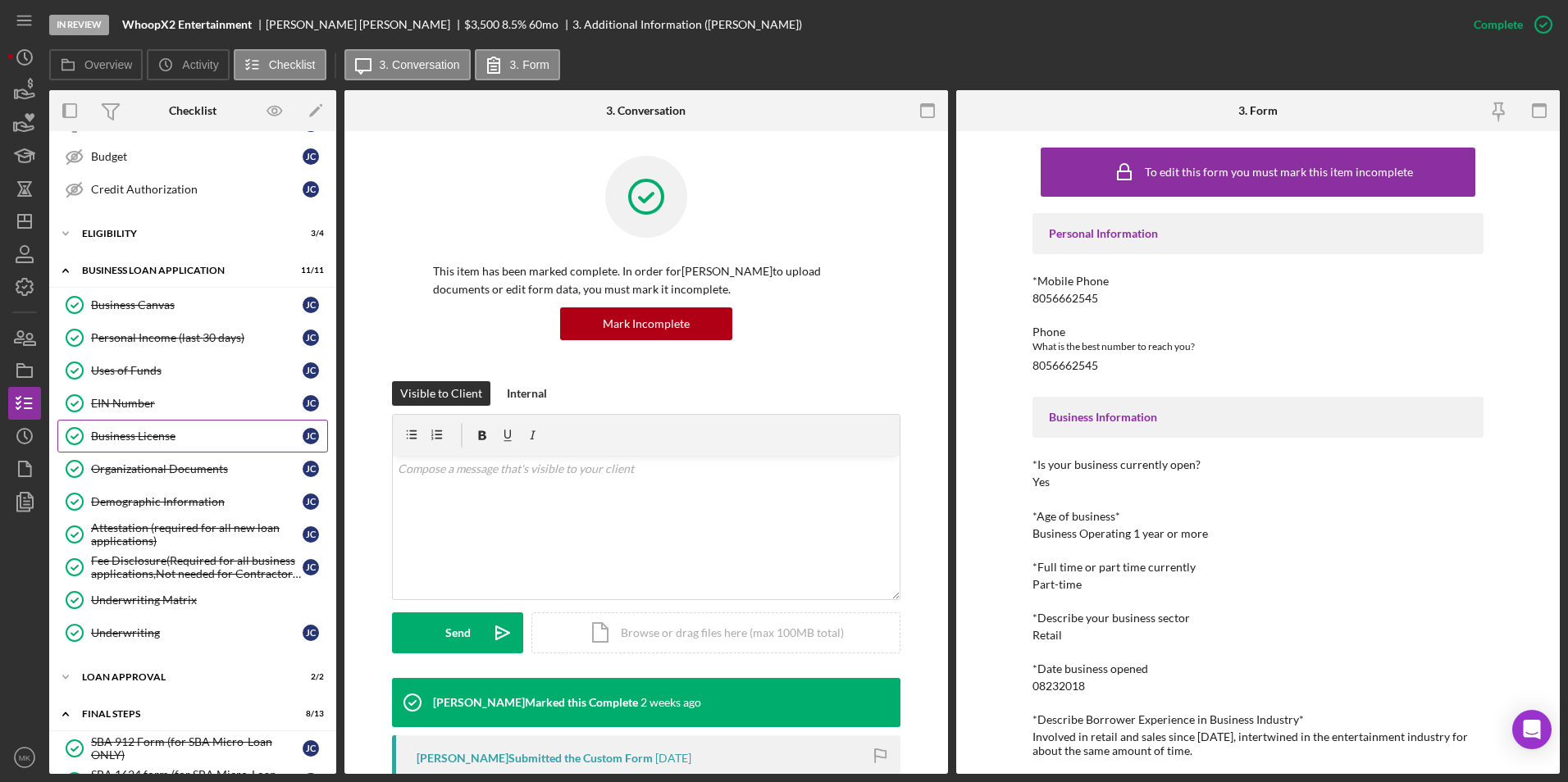
click at [161, 434] on div "Business License" at bounding box center [197, 436] width 212 height 13
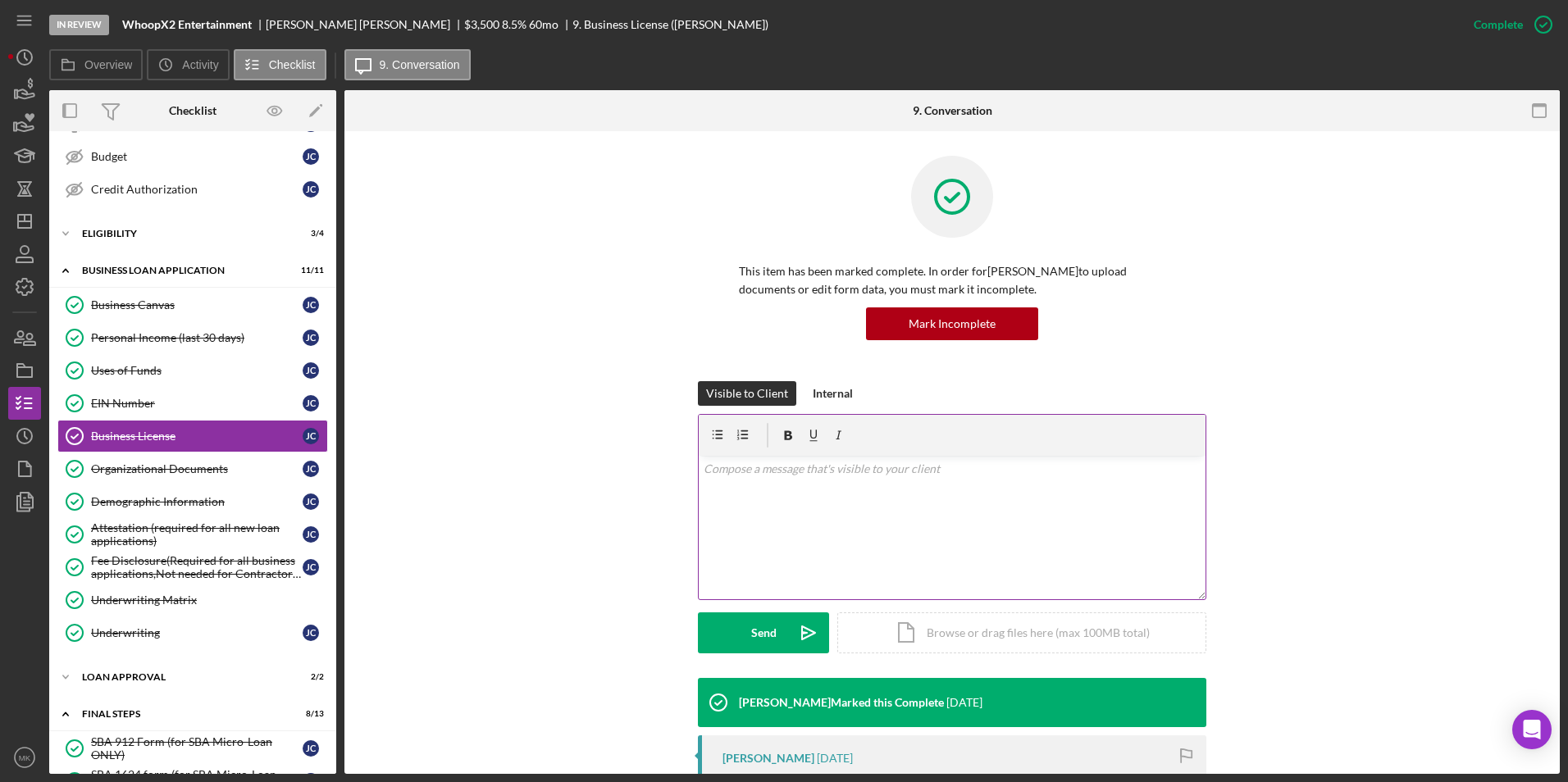
scroll to position [308, 0]
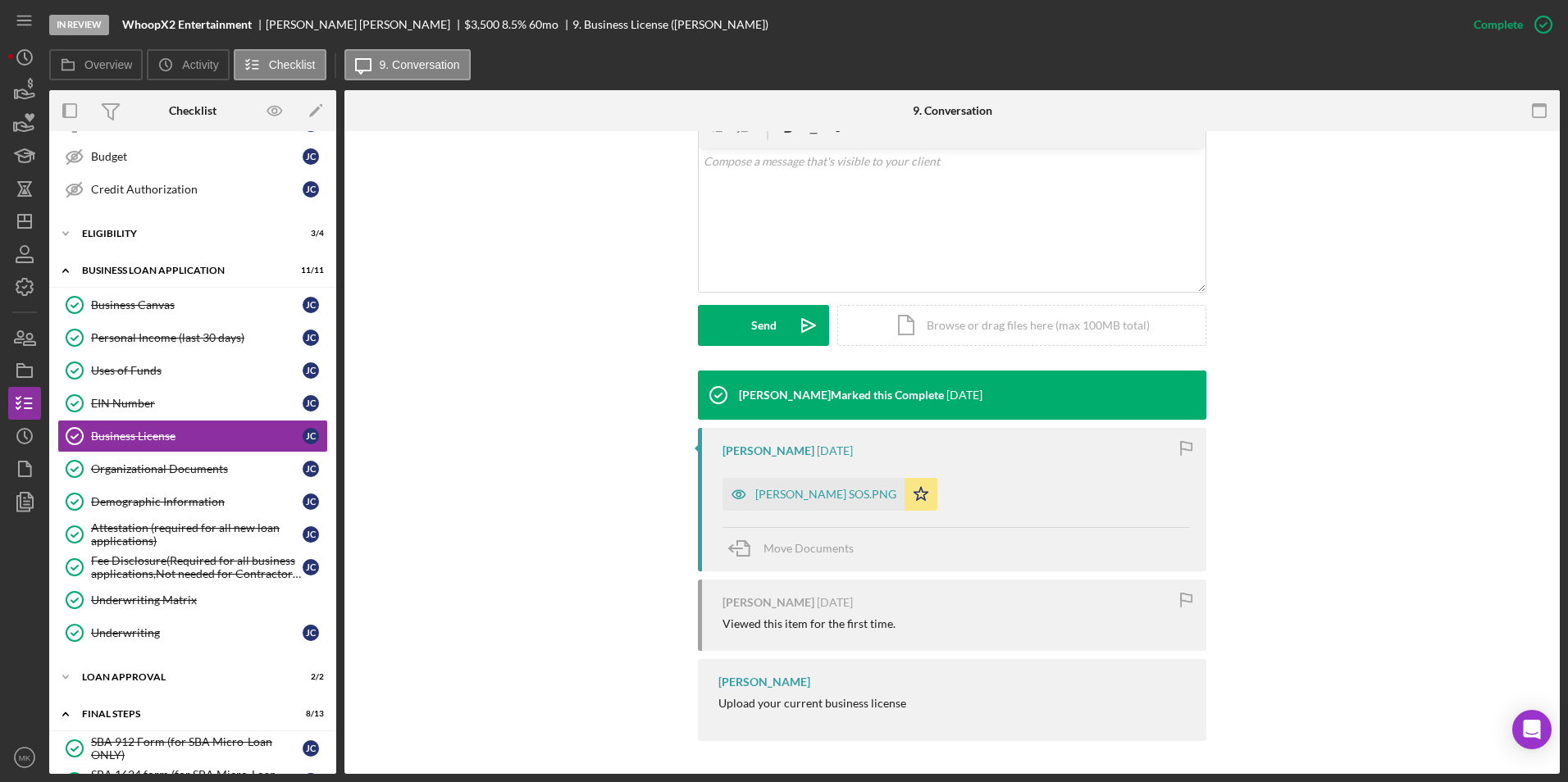
click at [786, 494] on div "[PERSON_NAME] SOS.PNG" at bounding box center [826, 495] width 141 height 13
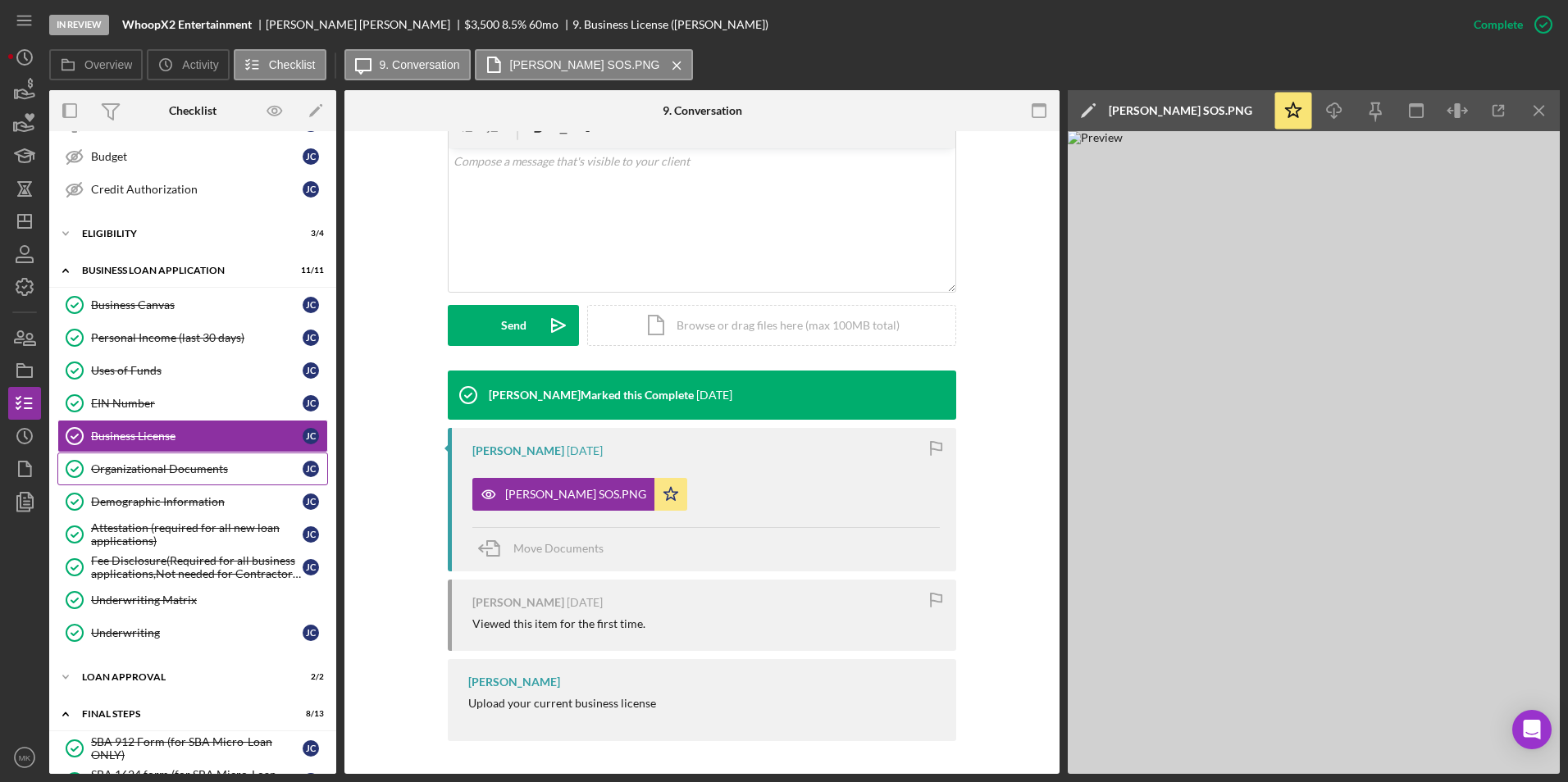
click at [162, 470] on div "Organizational Documents" at bounding box center [197, 469] width 212 height 13
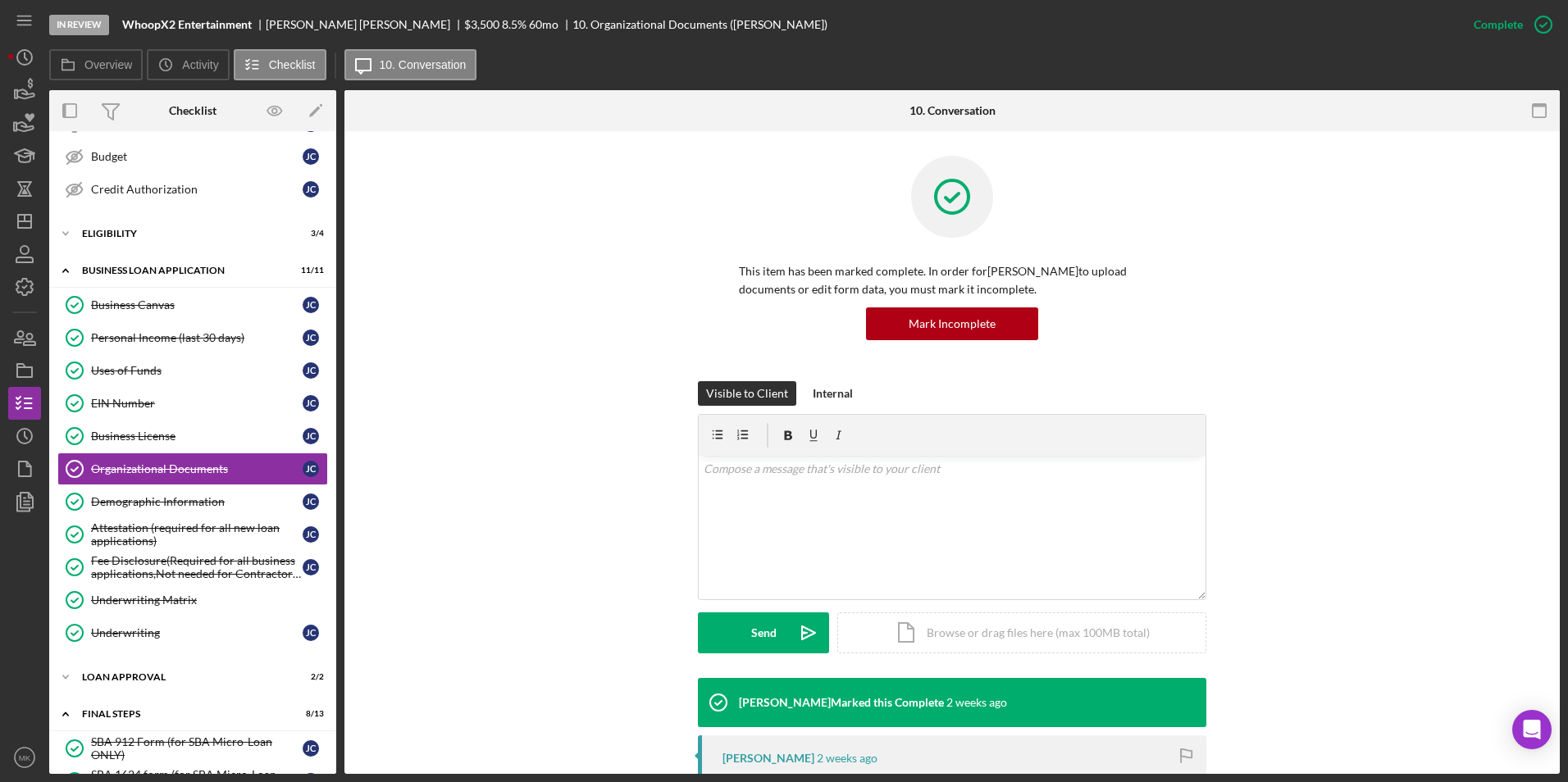
scroll to position [410, 0]
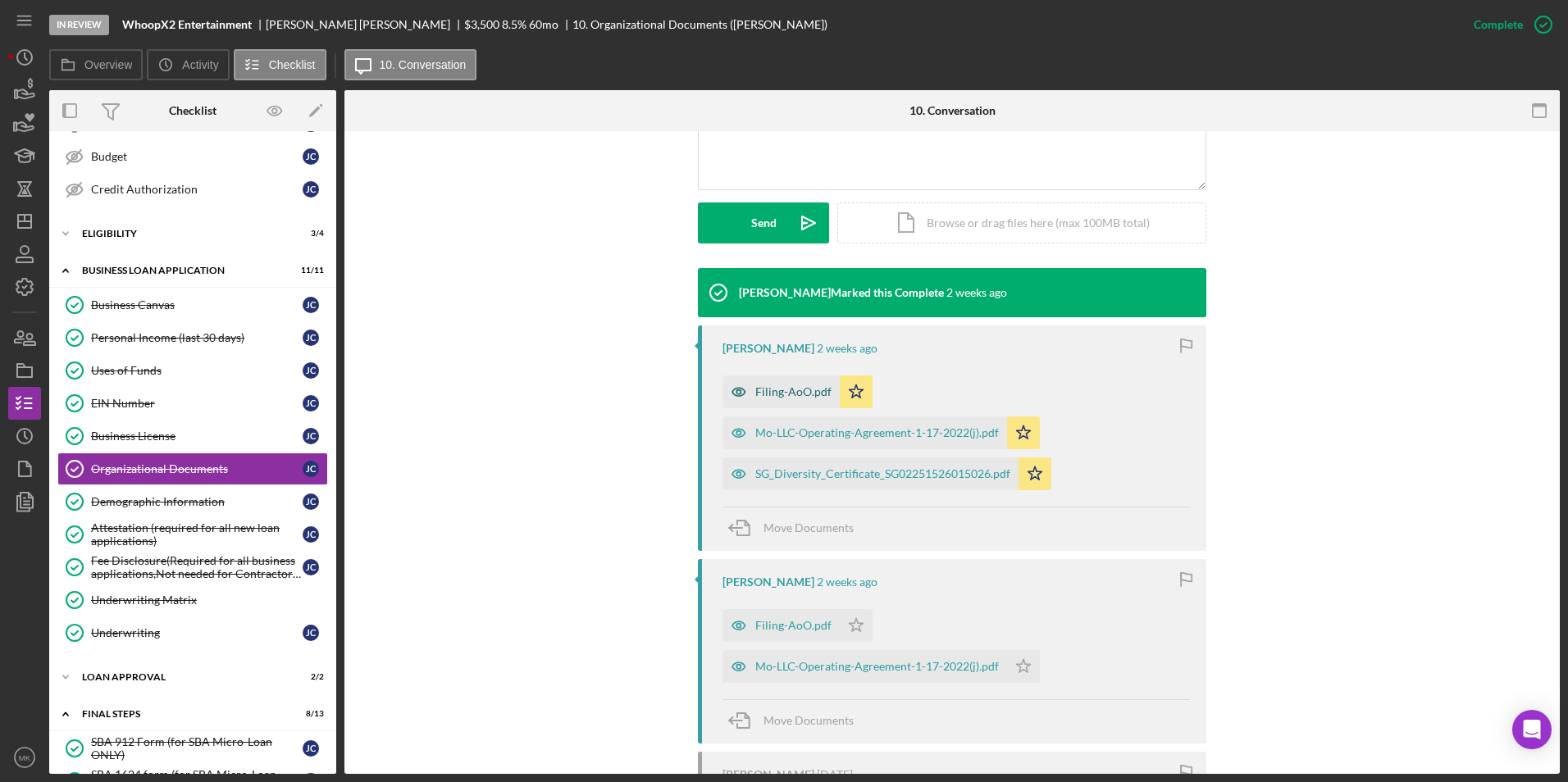
click at [815, 388] on div "Filing-AoO.pdf" at bounding box center [793, 391] width 76 height 13
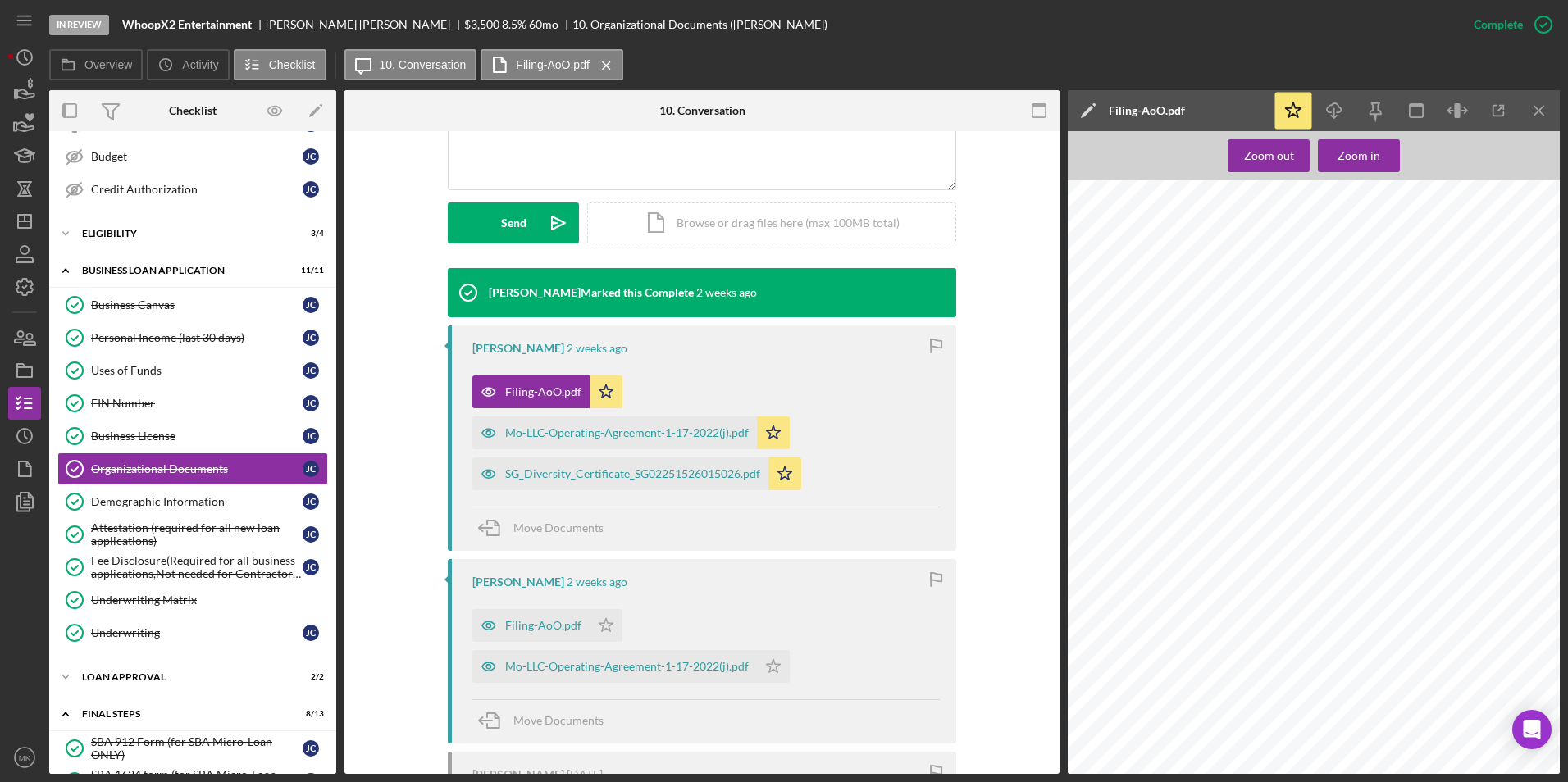
scroll to position [0, 0]
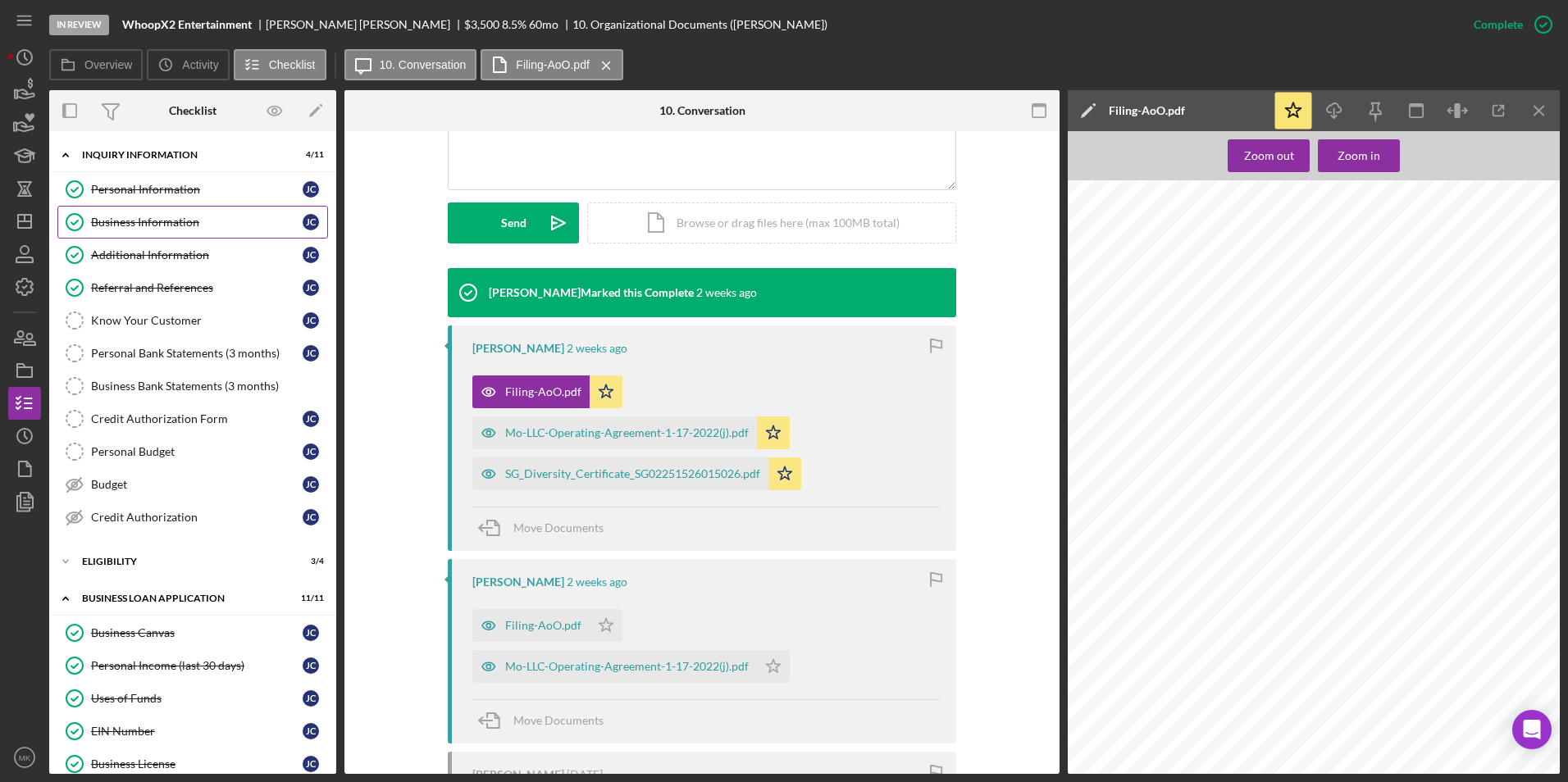
click at [179, 223] on div "Business Information" at bounding box center [197, 222] width 212 height 13
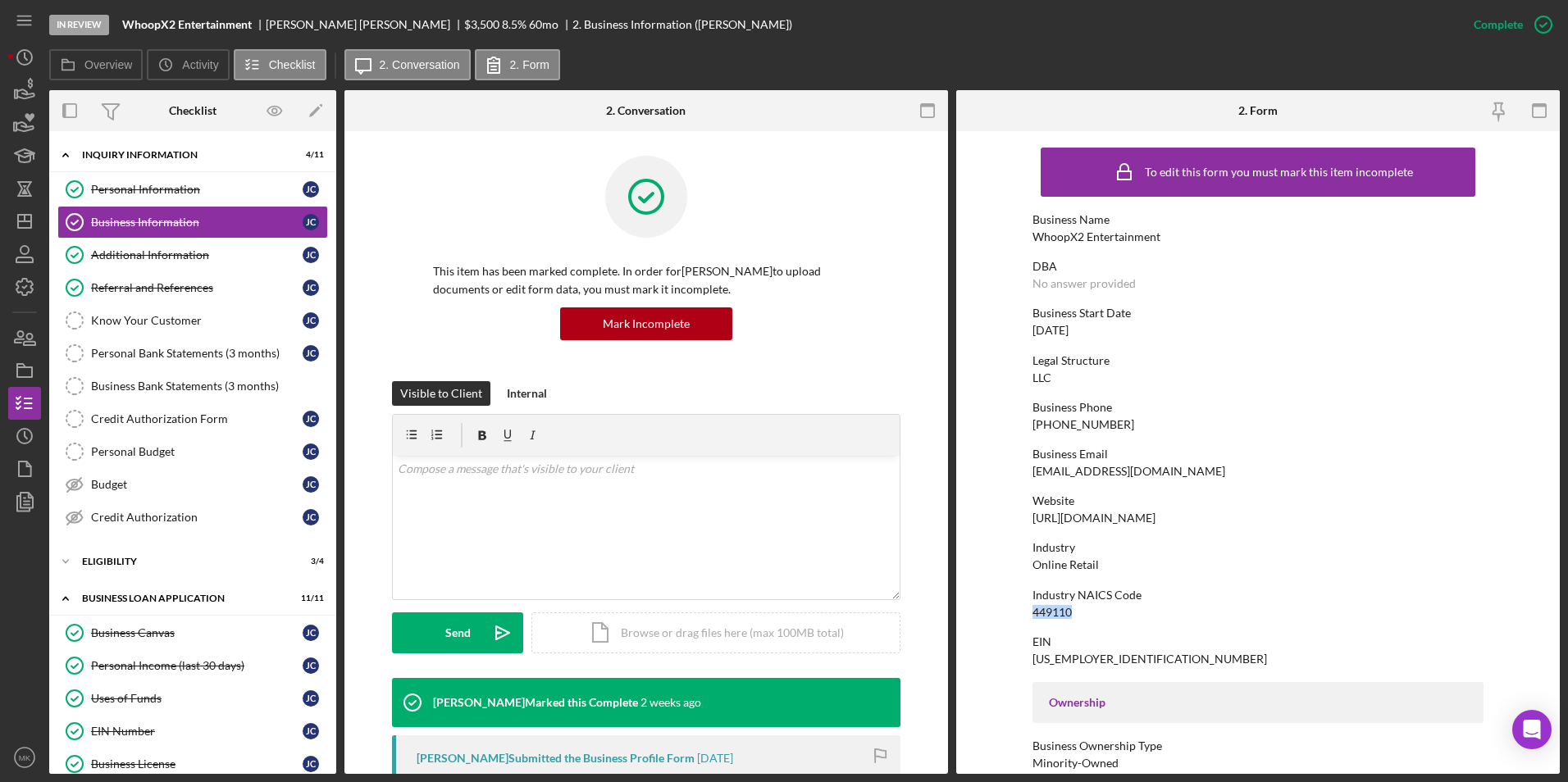
drag, startPoint x: 1075, startPoint y: 610, endPoint x: 1031, endPoint y: 614, distance: 44.2
click at [1032, 614] on div "Industry NAICS Code 449110" at bounding box center [1257, 603] width 451 height 31
copy div "449110"
click at [163, 190] on div "Personal Information" at bounding box center [197, 190] width 212 height 13
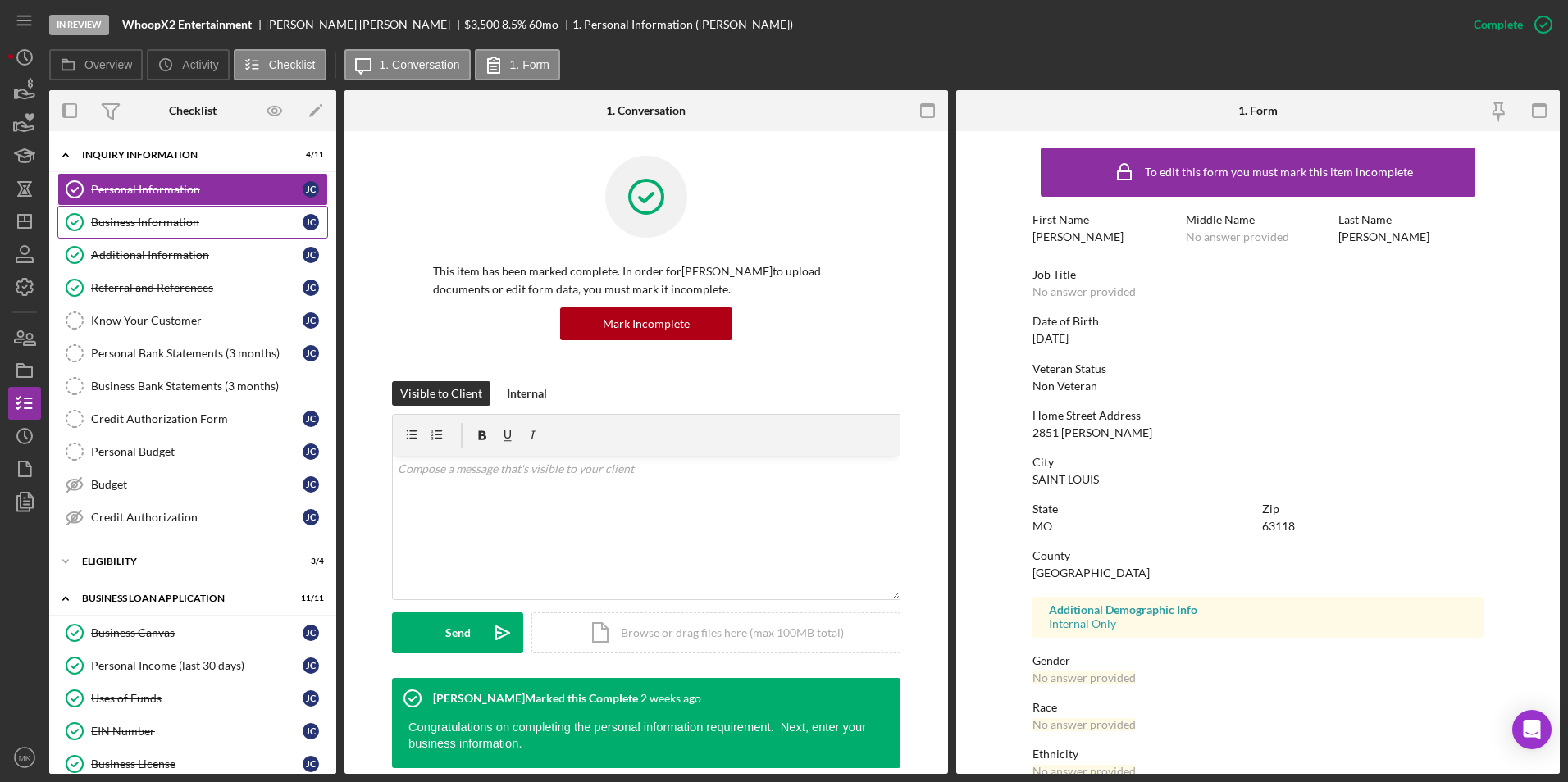
click at [224, 232] on link "Business Information Business Information J C" at bounding box center [193, 221] width 271 height 33
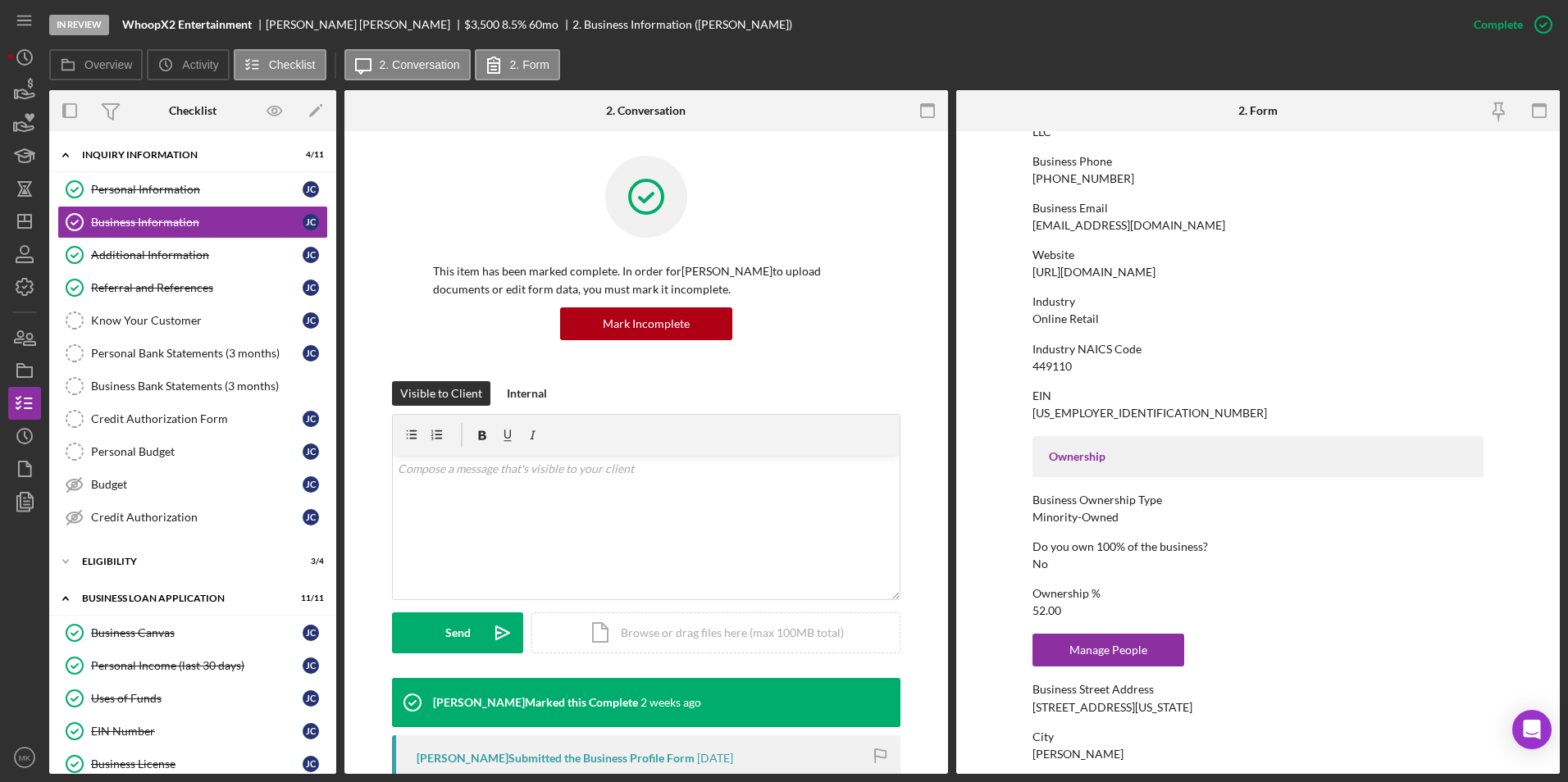
scroll to position [656, 0]
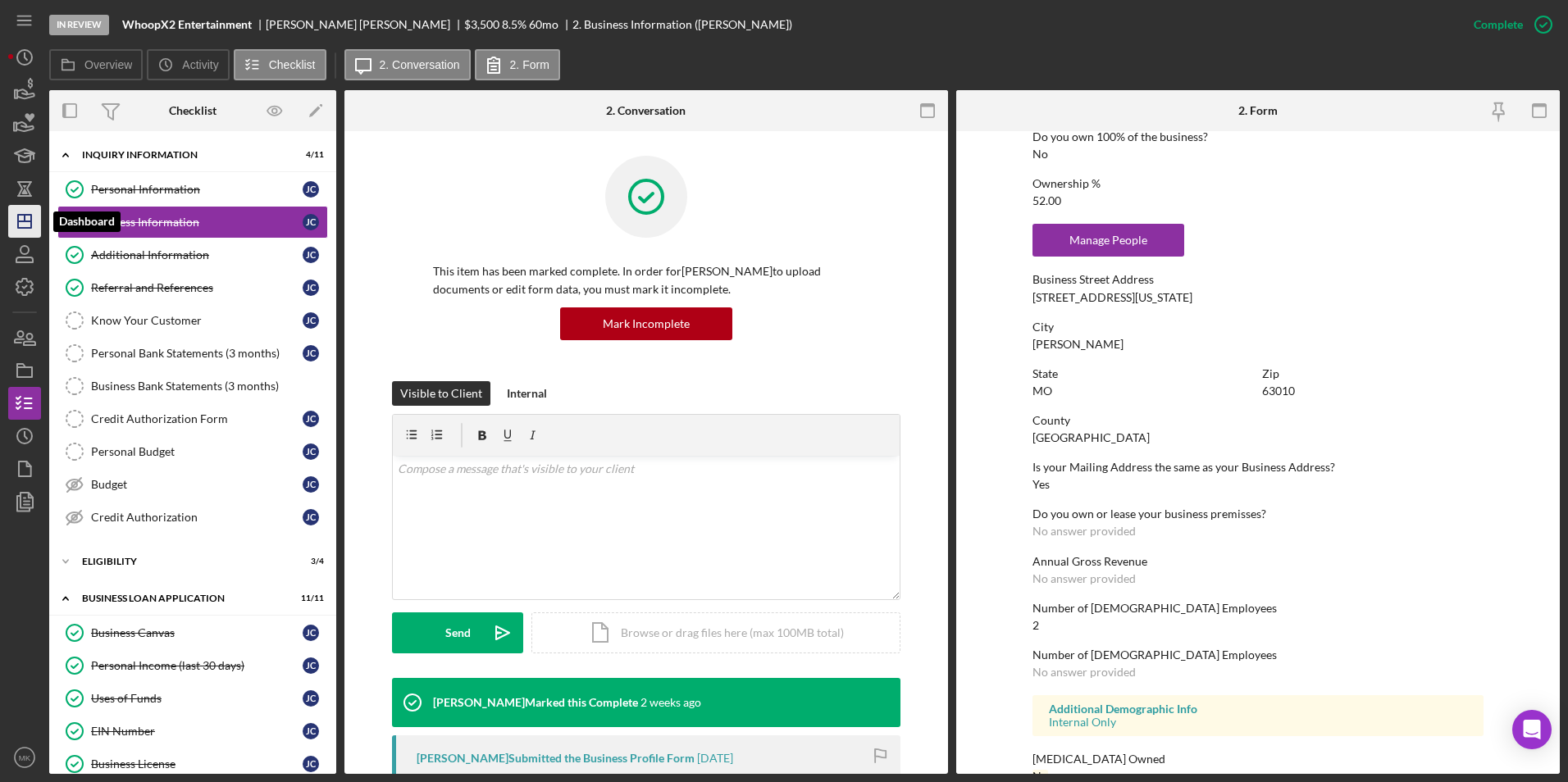
click at [25, 214] on icon "Icon/Dashboard" at bounding box center [24, 221] width 41 height 41
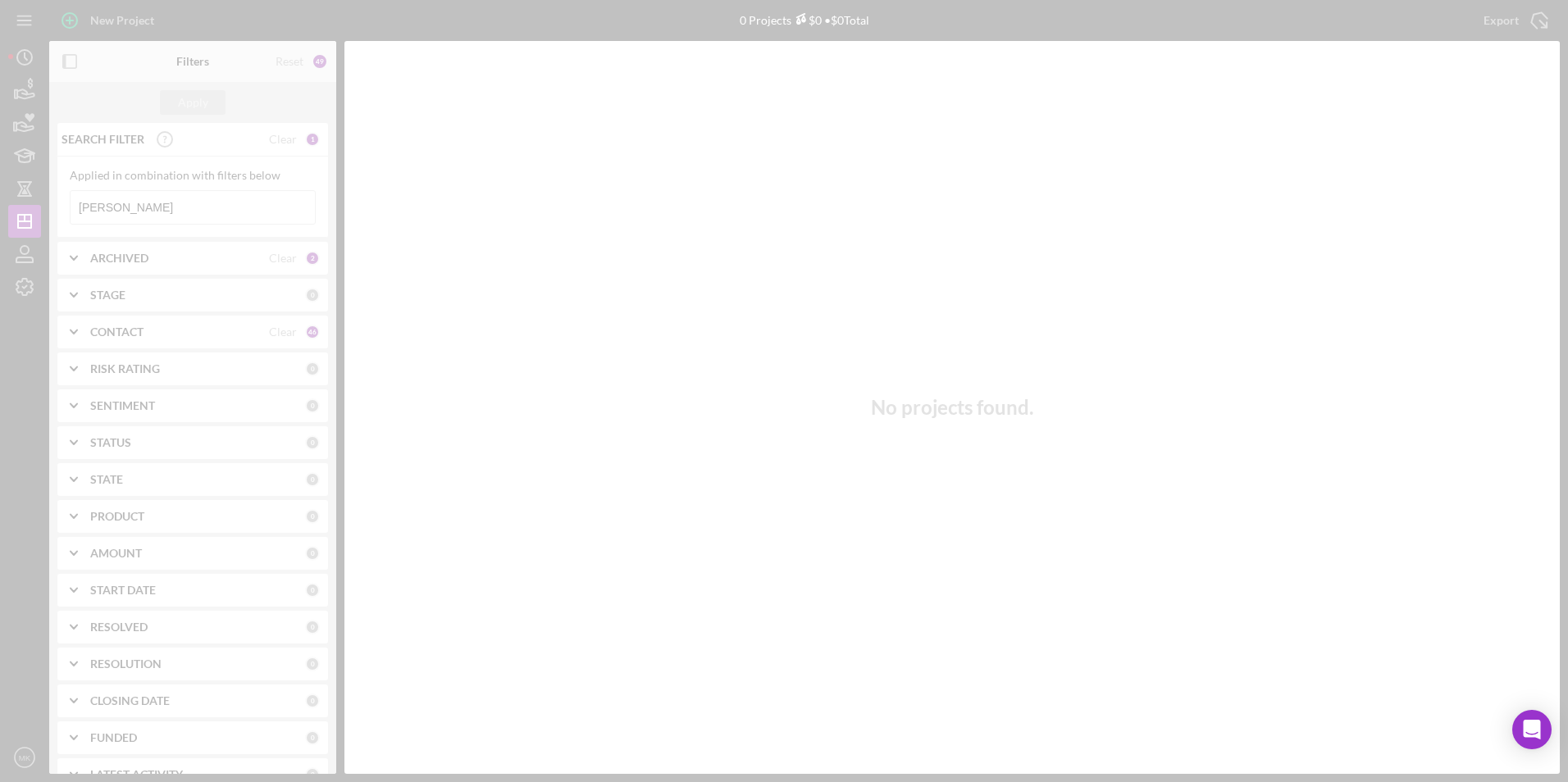
click at [136, 214] on div at bounding box center [784, 391] width 1568 height 782
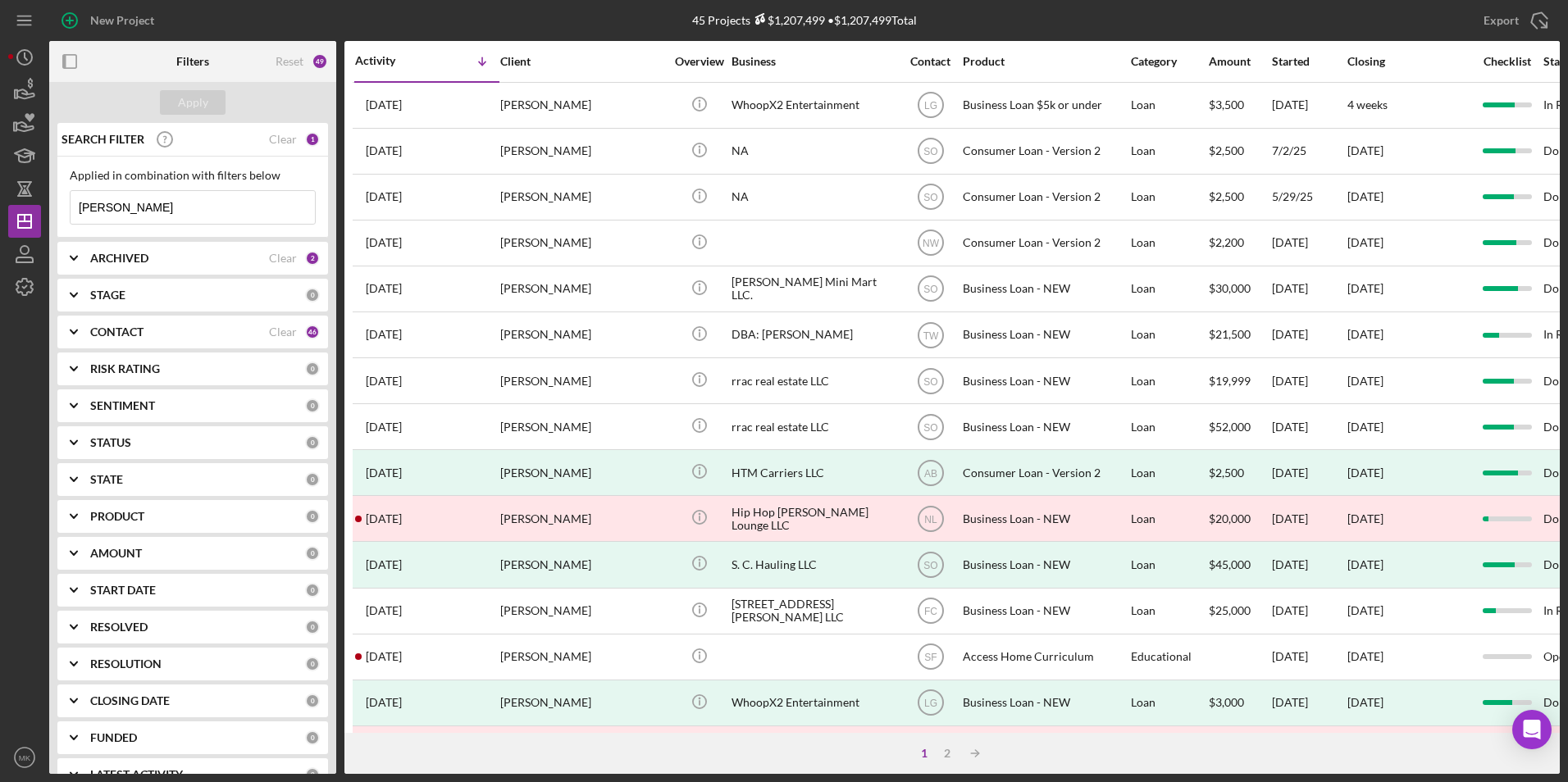
click at [140, 201] on input "[PERSON_NAME]" at bounding box center [193, 206] width 245 height 33
drag, startPoint x: 155, startPoint y: 212, endPoint x: 22, endPoint y: 201, distance: 133.5
click at [22, 201] on div "New Project 45 Projects $1,207,499 • $1,207,499 Total [PERSON_NAME] Export Icon…" at bounding box center [784, 387] width 1551 height 774
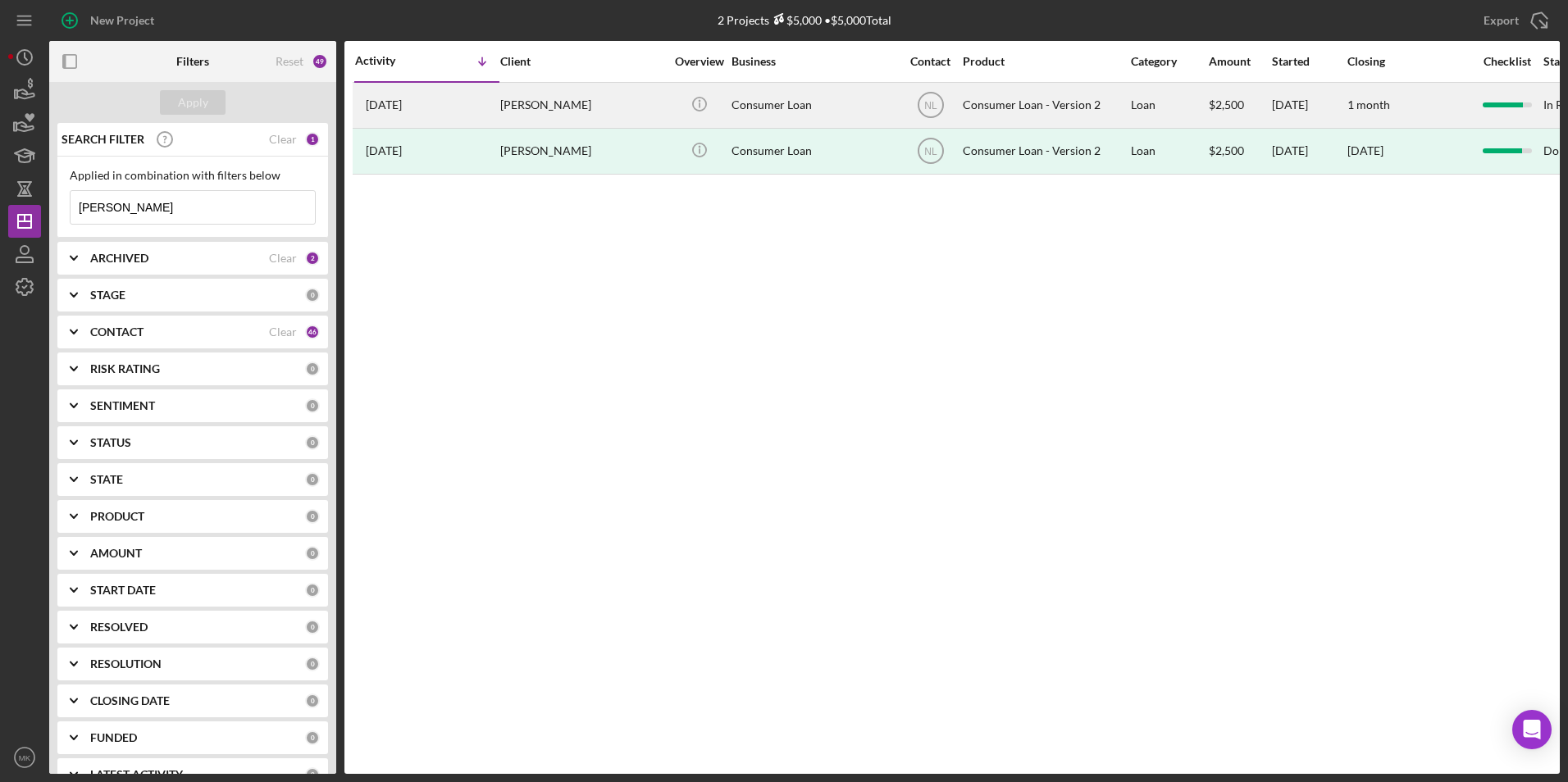
type input "[PERSON_NAME]"
click at [589, 107] on div "[PERSON_NAME]" at bounding box center [582, 105] width 164 height 44
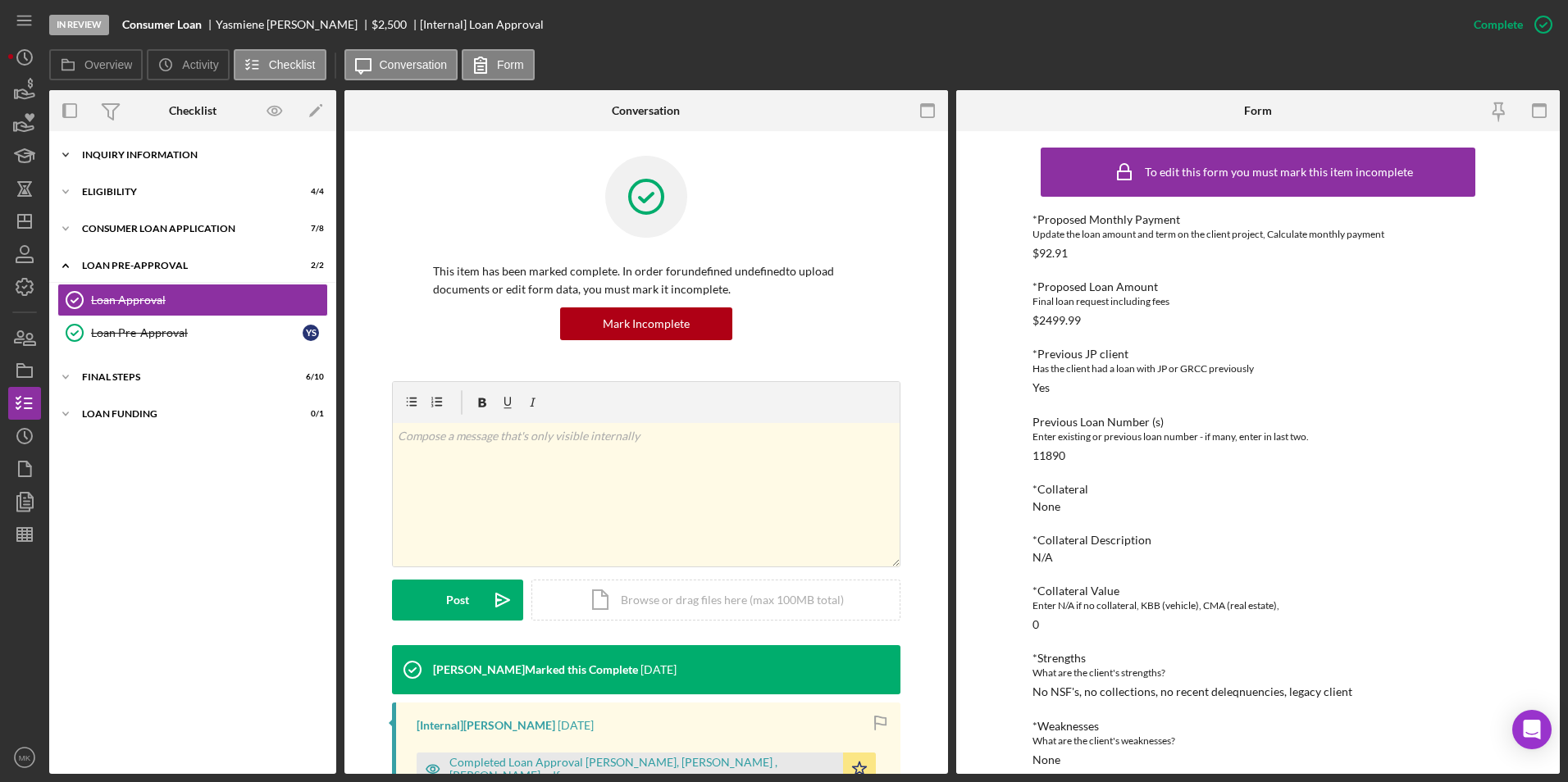
click at [119, 155] on div "Inquiry Information" at bounding box center [198, 154] width 233 height 10
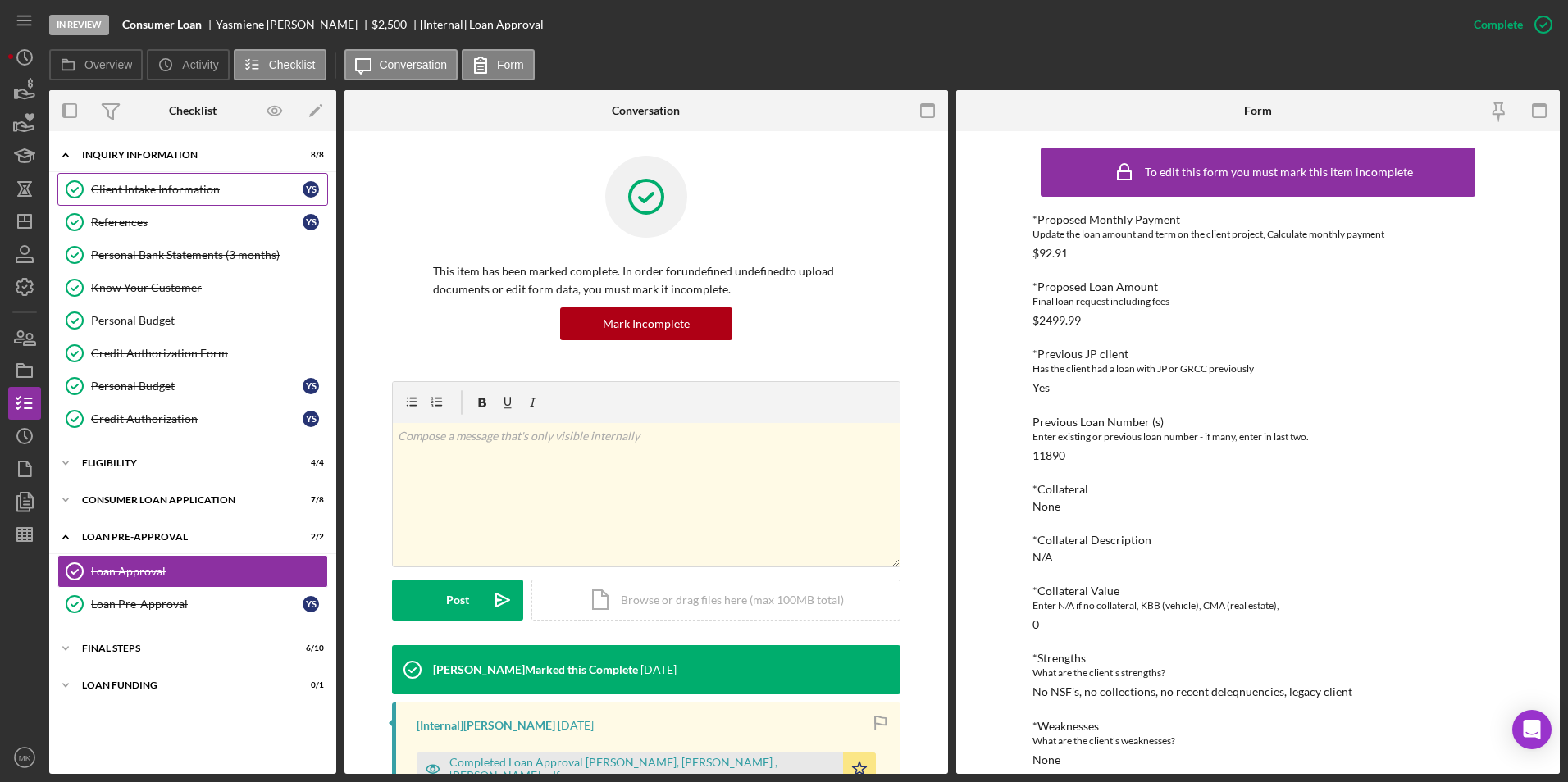
click at [176, 184] on div "Client Intake Information" at bounding box center [197, 190] width 212 height 13
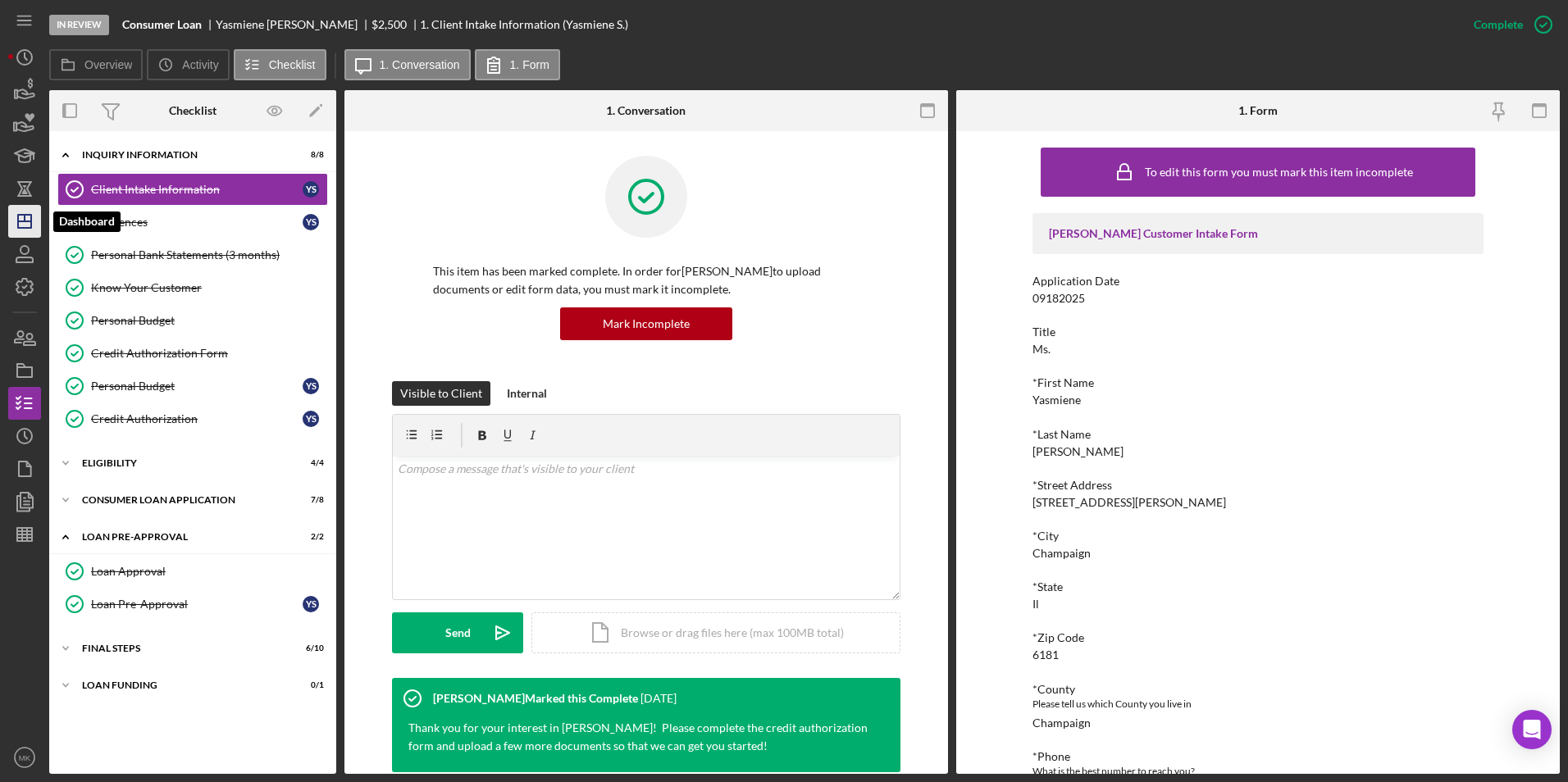
click at [16, 233] on icon "Icon/Dashboard" at bounding box center [24, 221] width 41 height 41
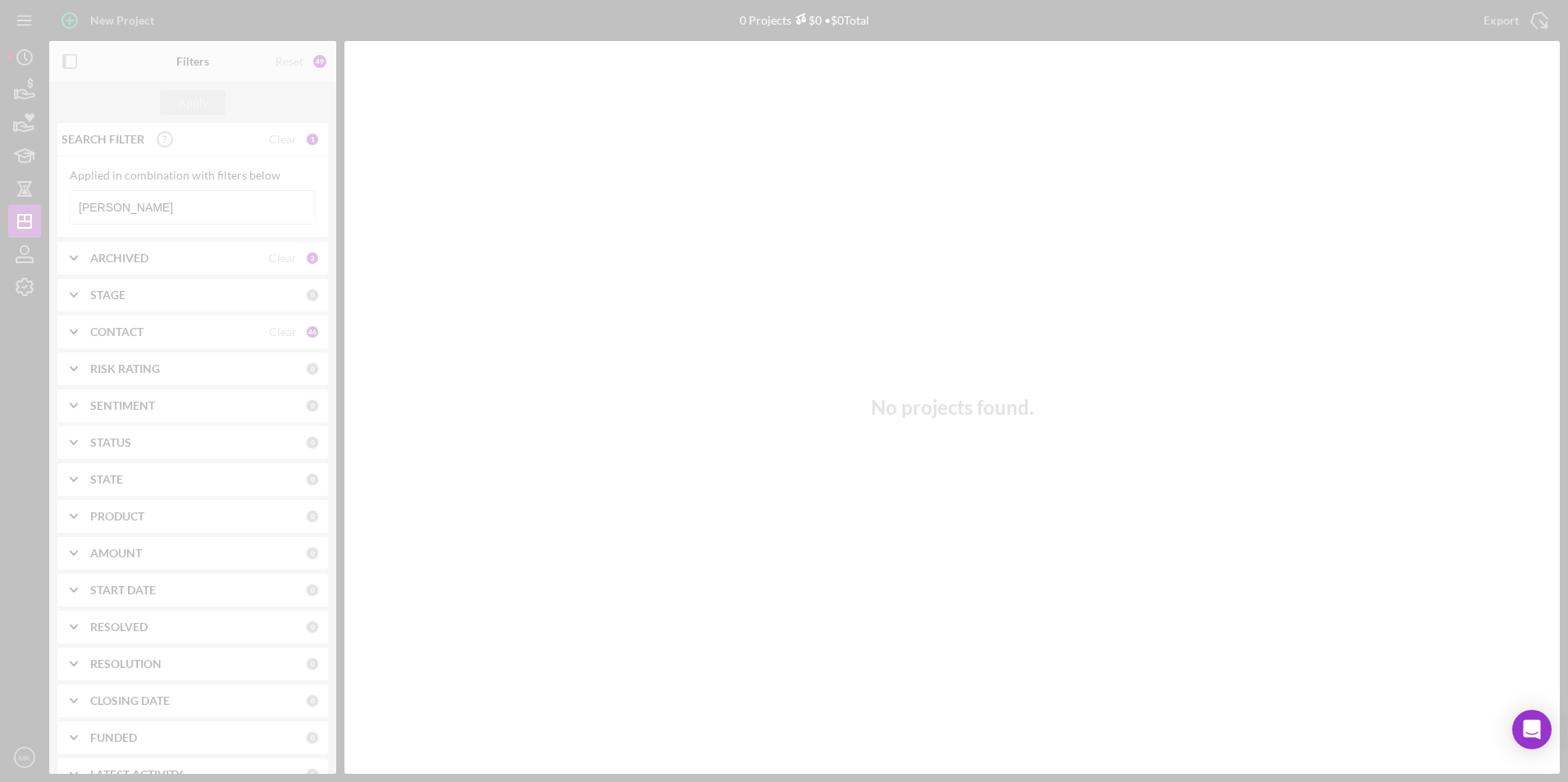
click at [220, 209] on div at bounding box center [784, 391] width 1568 height 782
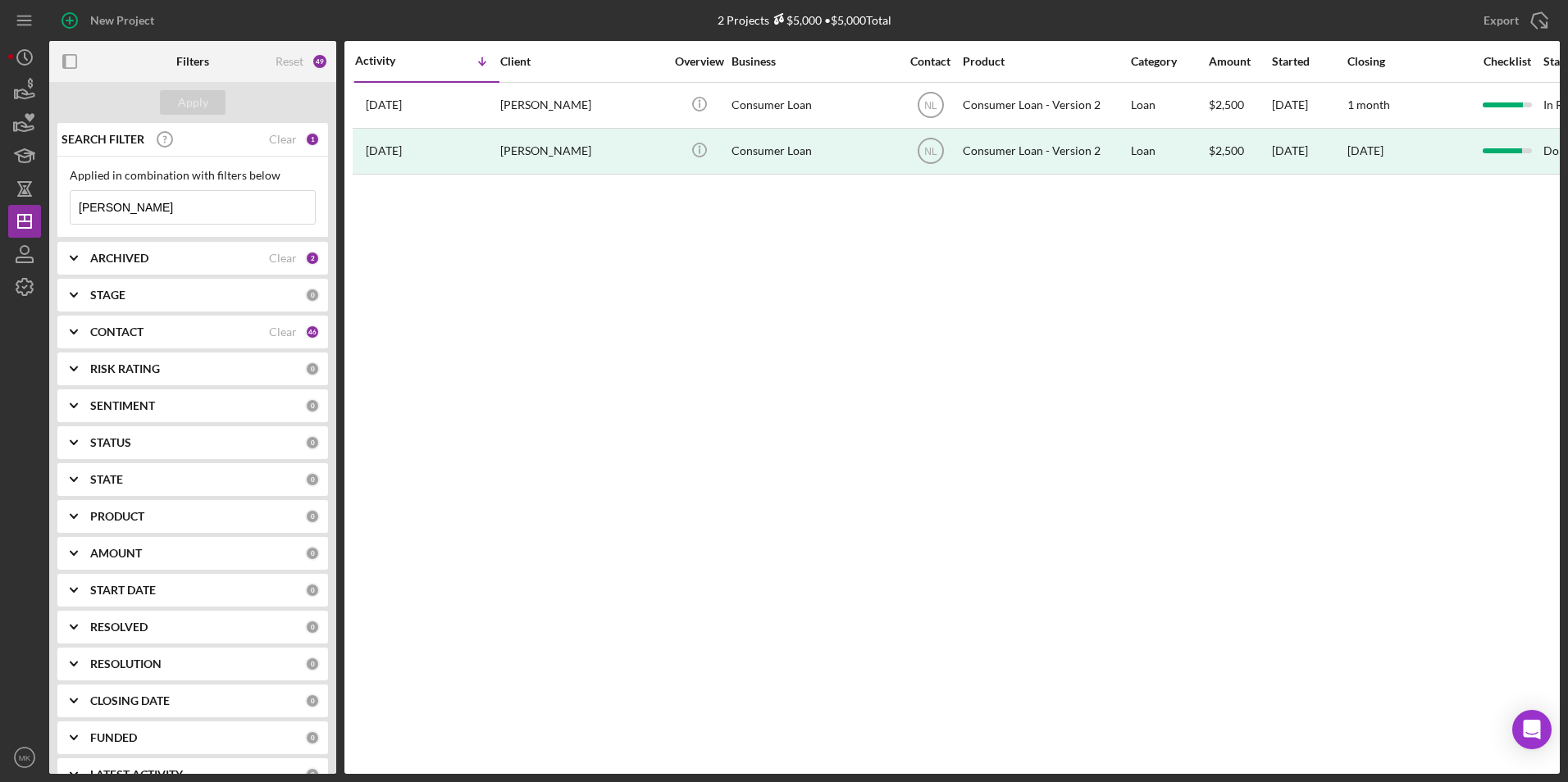
drag, startPoint x: 125, startPoint y: 202, endPoint x: 2, endPoint y: 192, distance: 123.4
click at [2, 192] on div "New Project 2 Projects $5,000 • $5,000 Total [PERSON_NAME] Export Icon/Export F…" at bounding box center [784, 391] width 1568 height 782
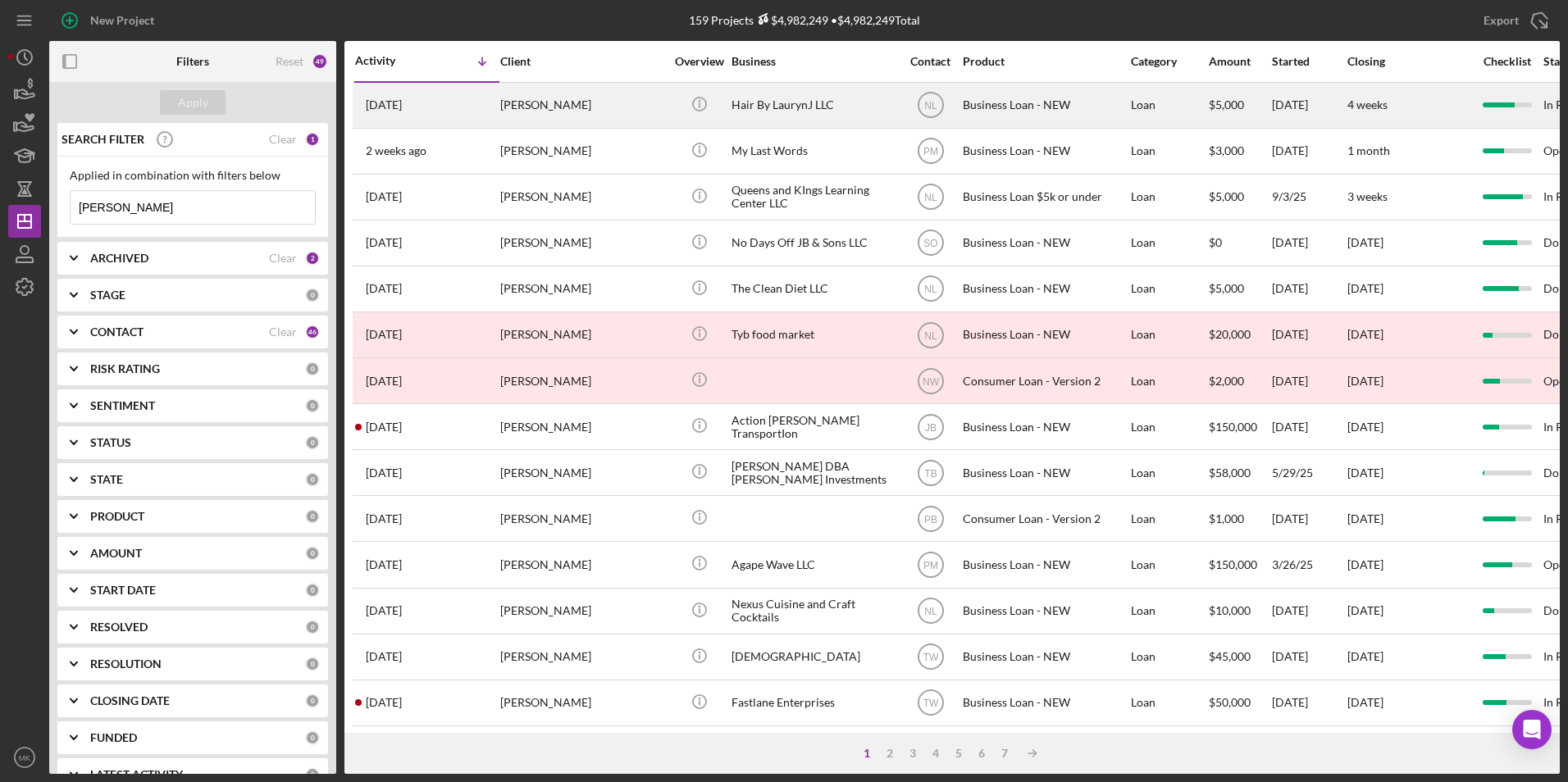
type input "[PERSON_NAME]"
click at [760, 100] on div "Hair By LaurynJ LLC" at bounding box center [814, 105] width 164 height 44
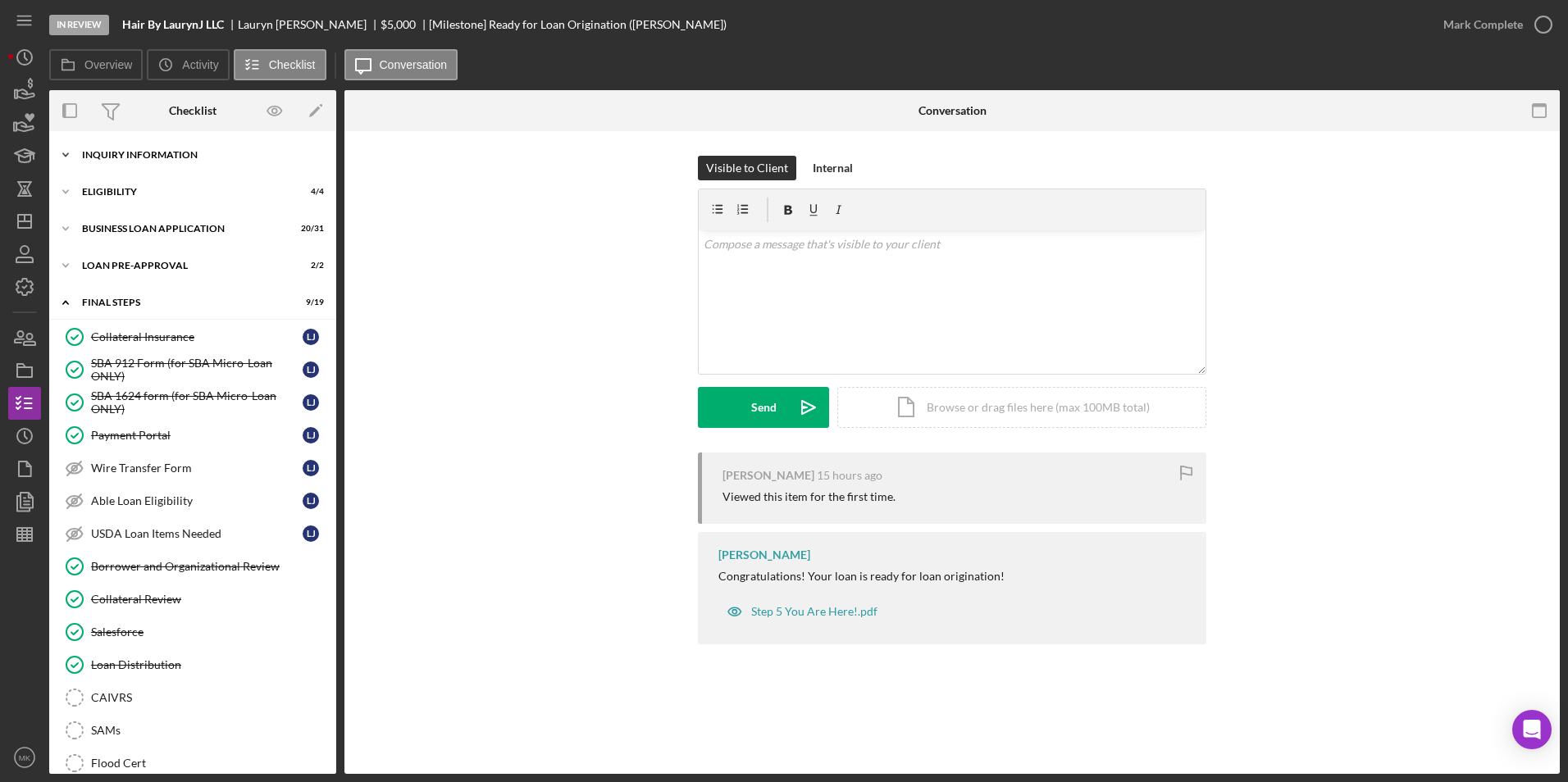
click at [154, 139] on div "Icon/Expander INQUIRY INFORMATION 10 / 11" at bounding box center [193, 154] width 287 height 33
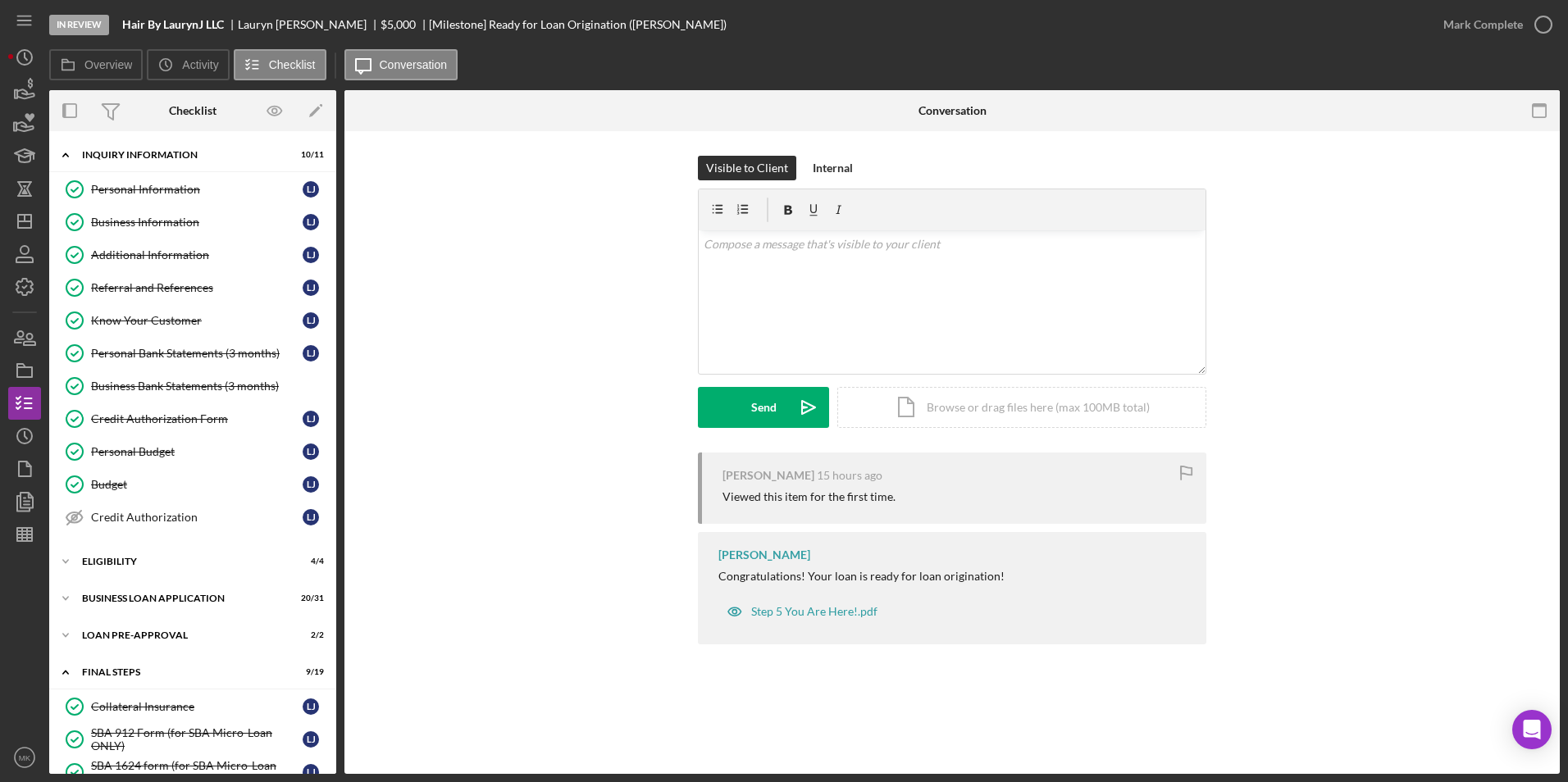
click at [592, 279] on div "Visible to Client Internal v Color teal Color pink Remove color Add row above A…" at bounding box center [952, 304] width 1166 height 297
click at [124, 223] on div "Business Information" at bounding box center [197, 222] width 212 height 13
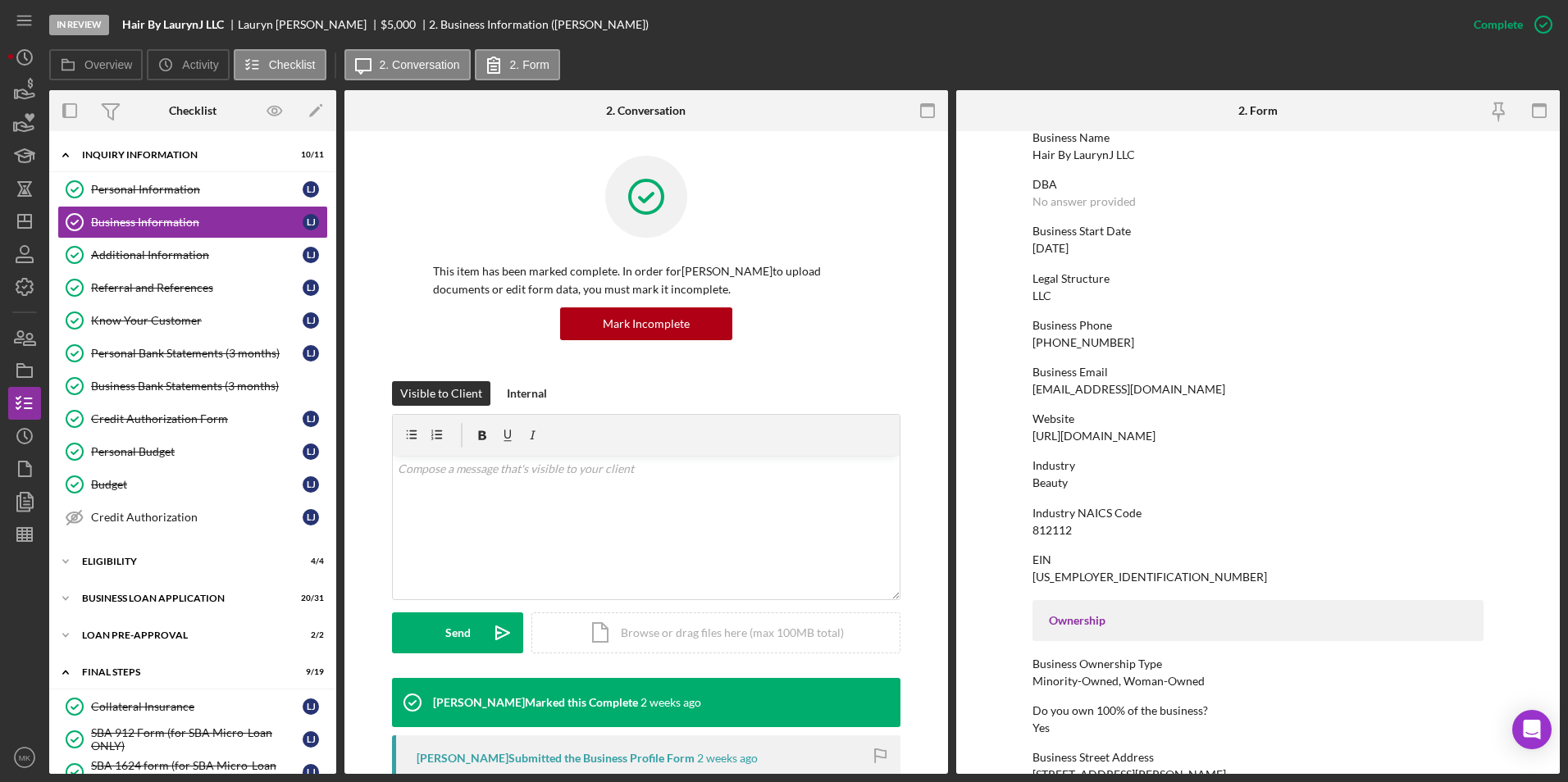
scroll to position [82, 0]
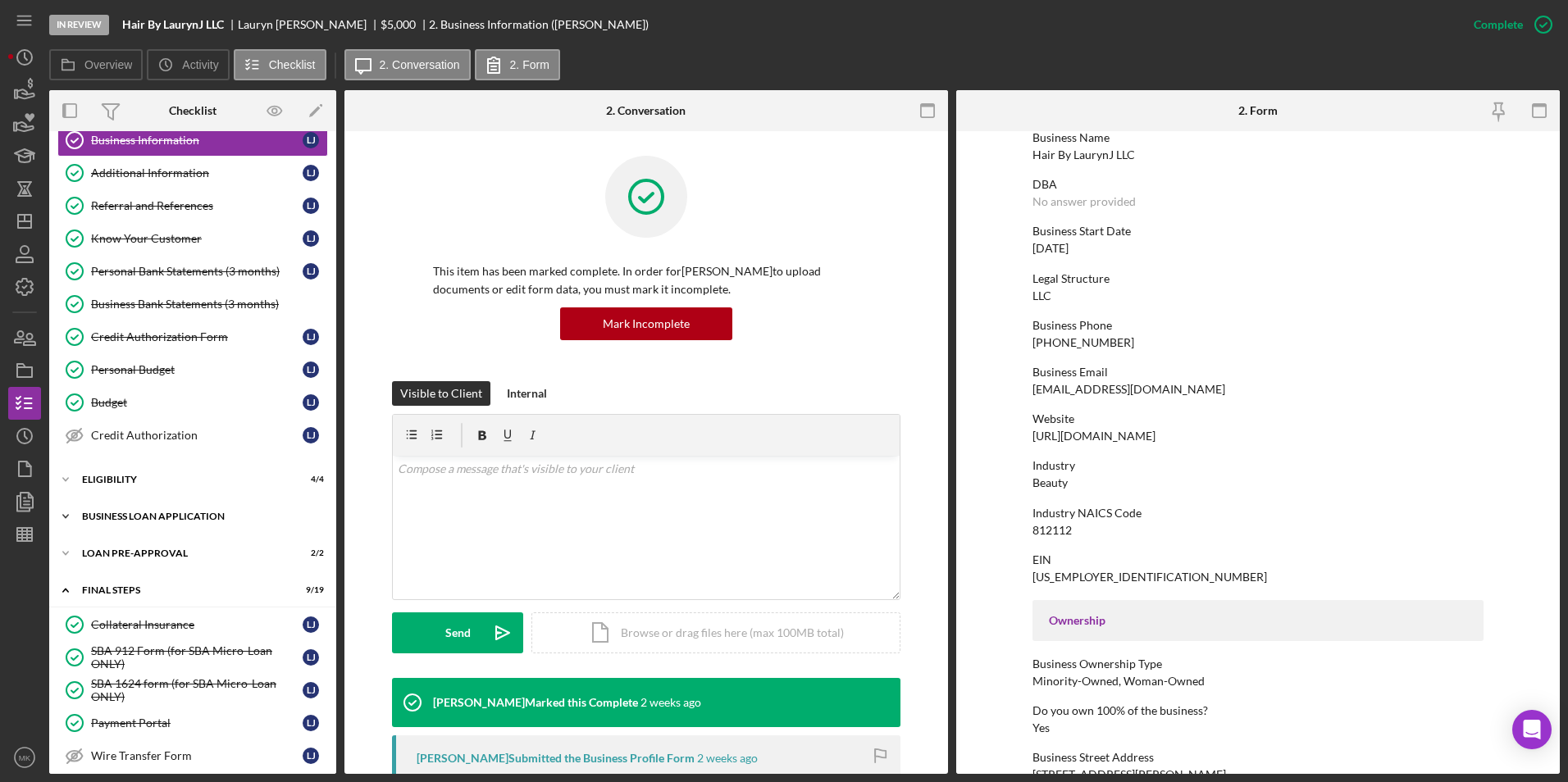
click at [177, 517] on div "BUSINESS LOAN APPLICATION" at bounding box center [198, 516] width 233 height 10
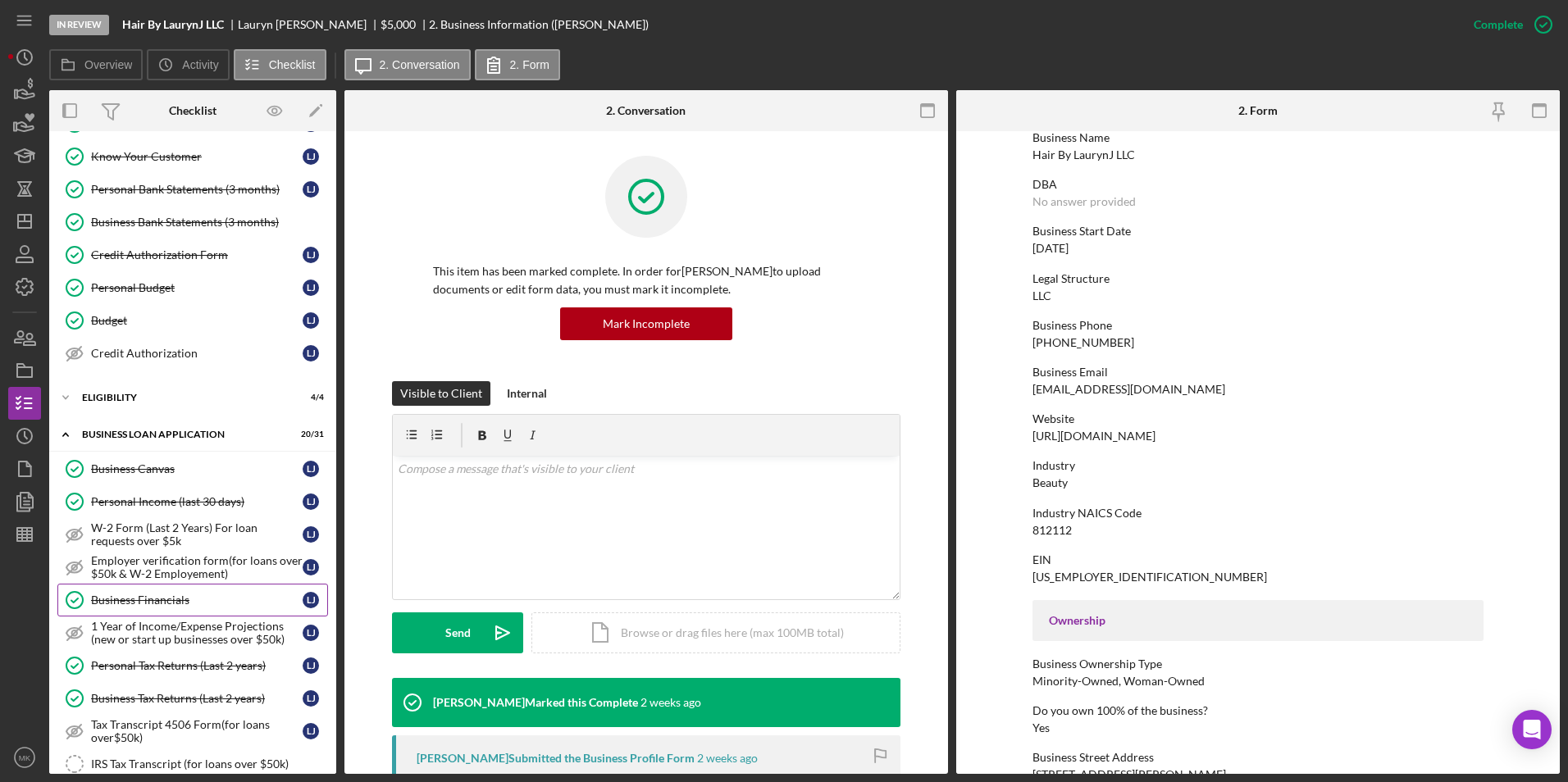
scroll to position [246, 0]
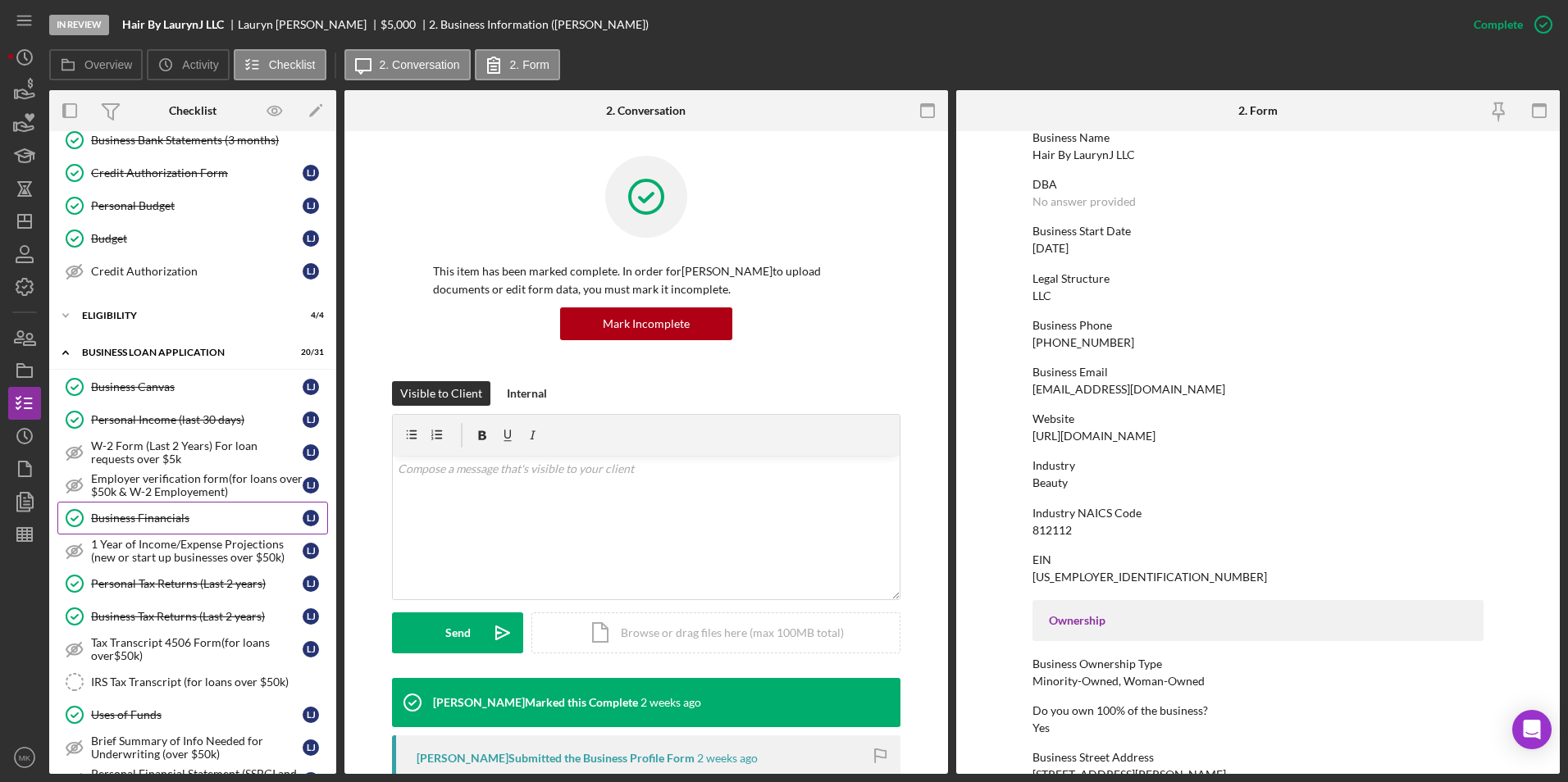
click at [185, 524] on div "Business Financials" at bounding box center [197, 518] width 212 height 13
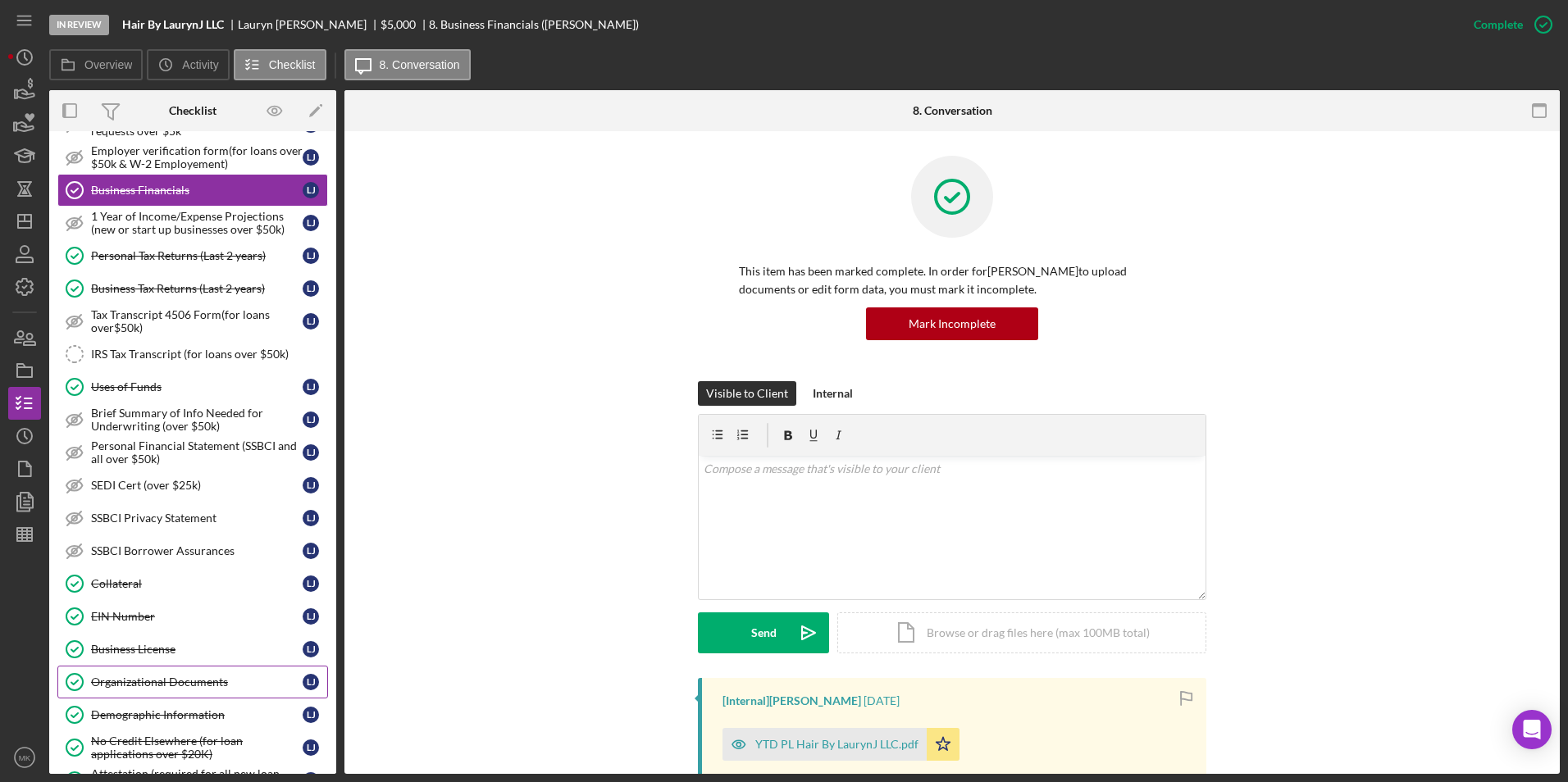
scroll to position [738, 0]
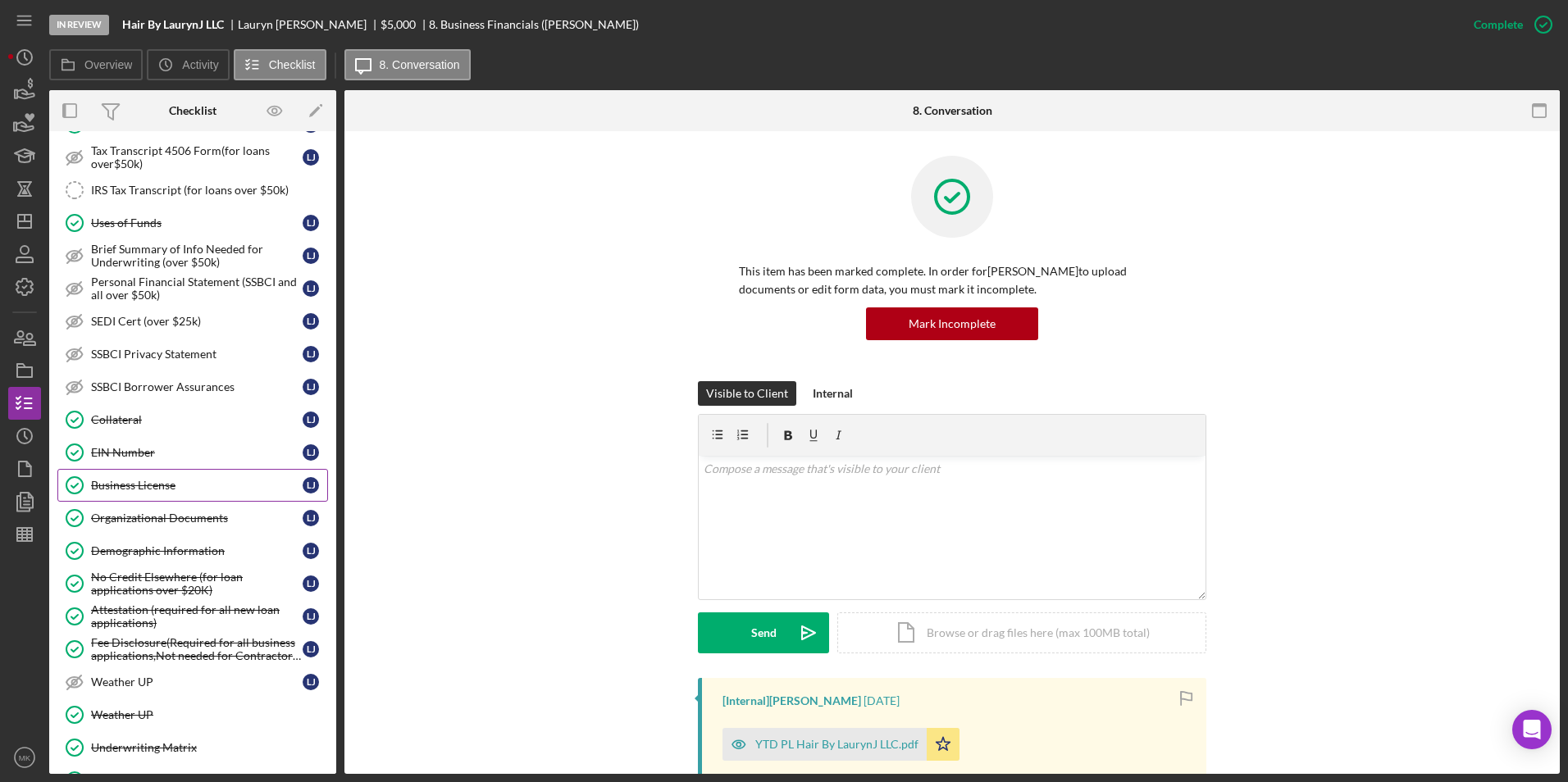
click at [131, 483] on div "Business License" at bounding box center [197, 485] width 212 height 13
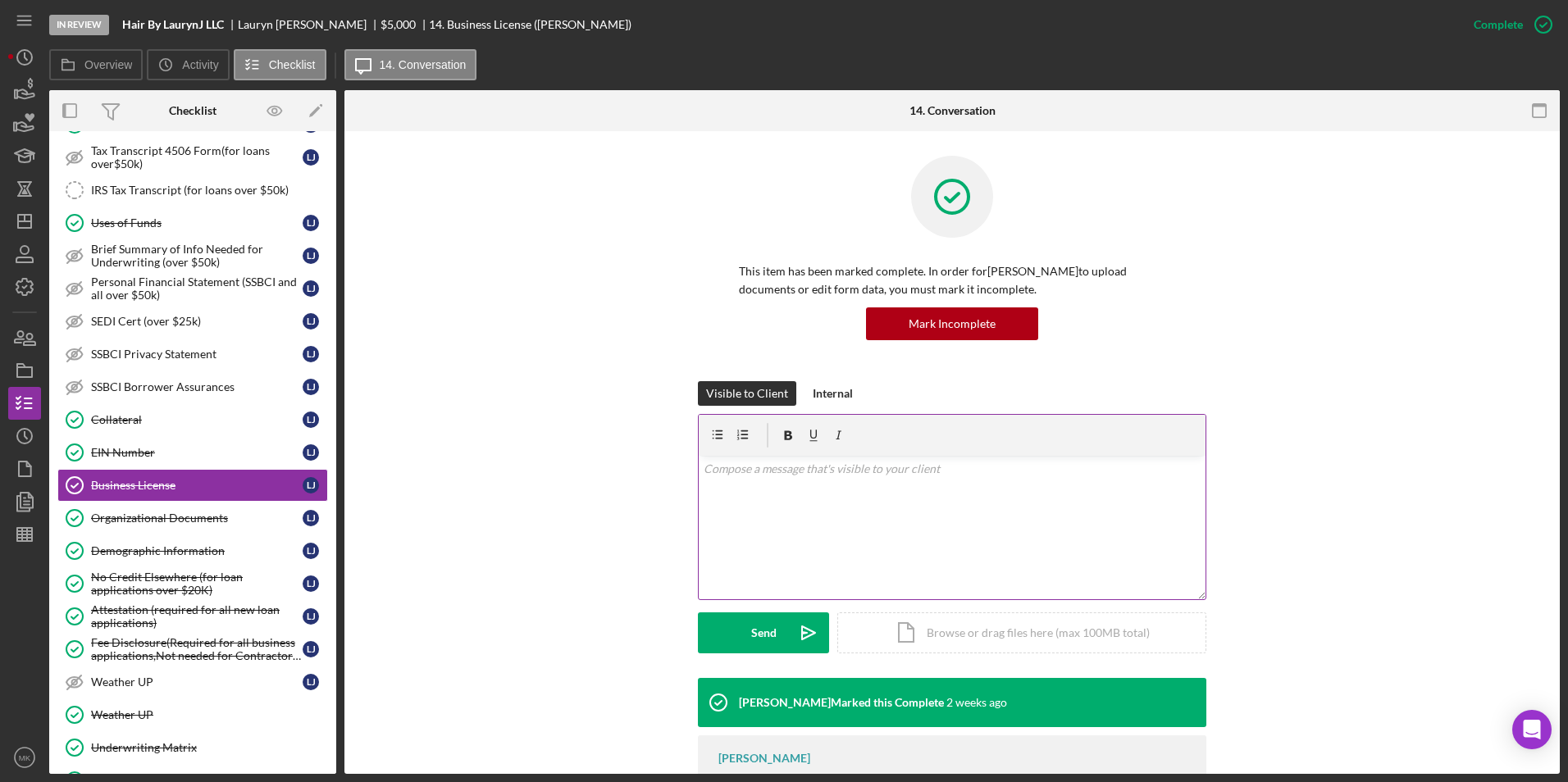
scroll to position [76, 0]
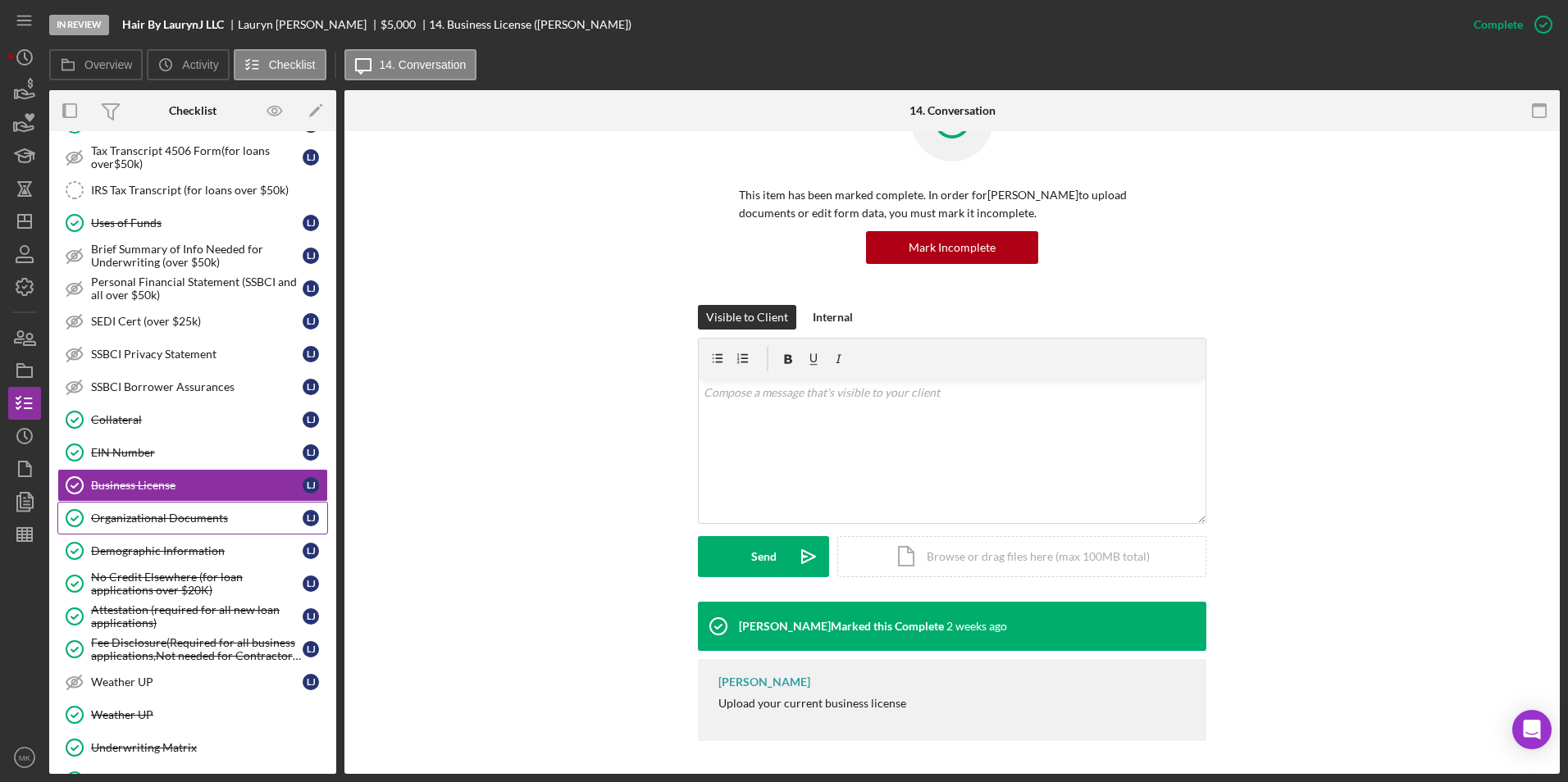
click at [153, 519] on div "Organizational Documents" at bounding box center [197, 518] width 212 height 13
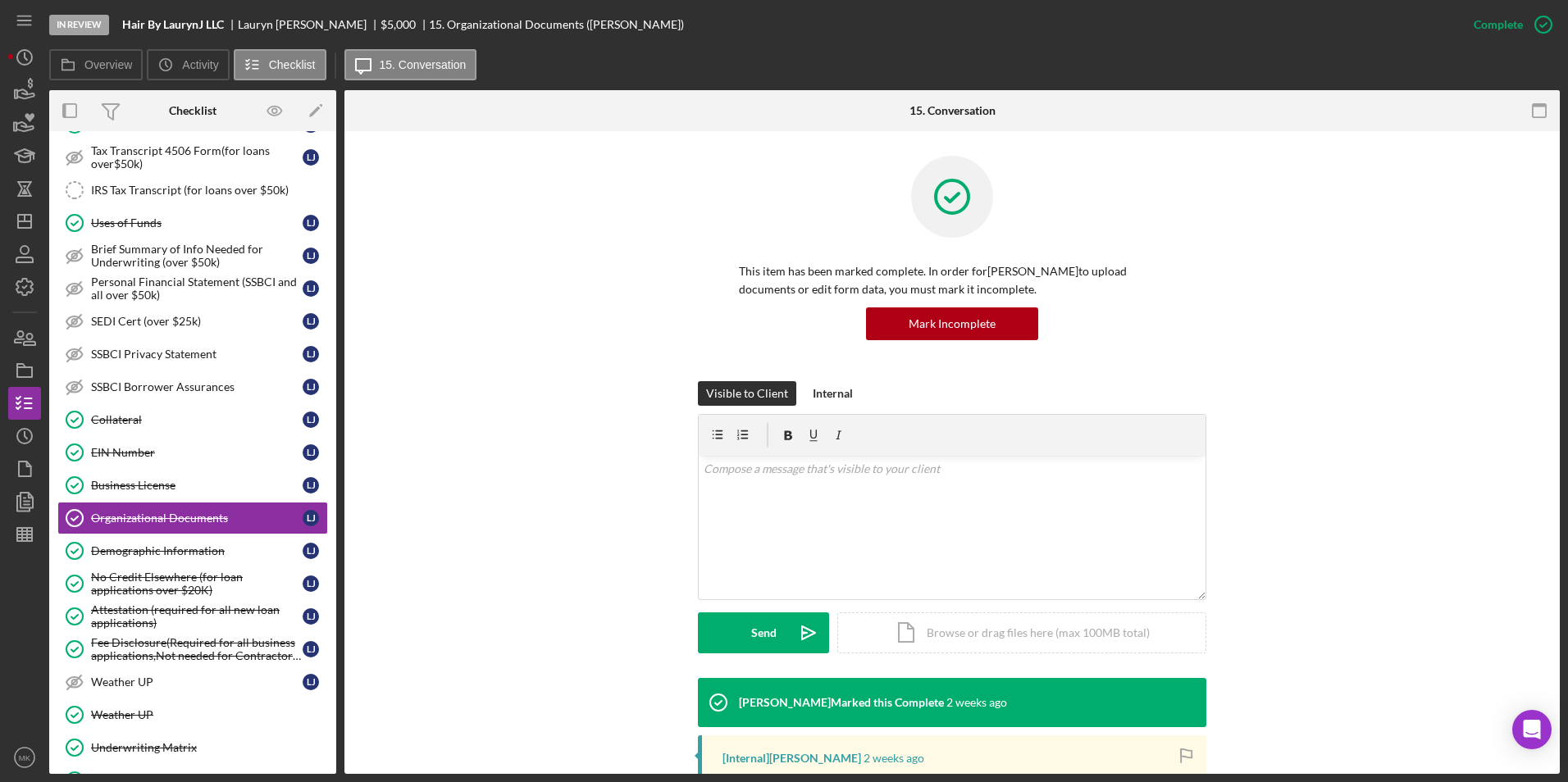
scroll to position [284, 0]
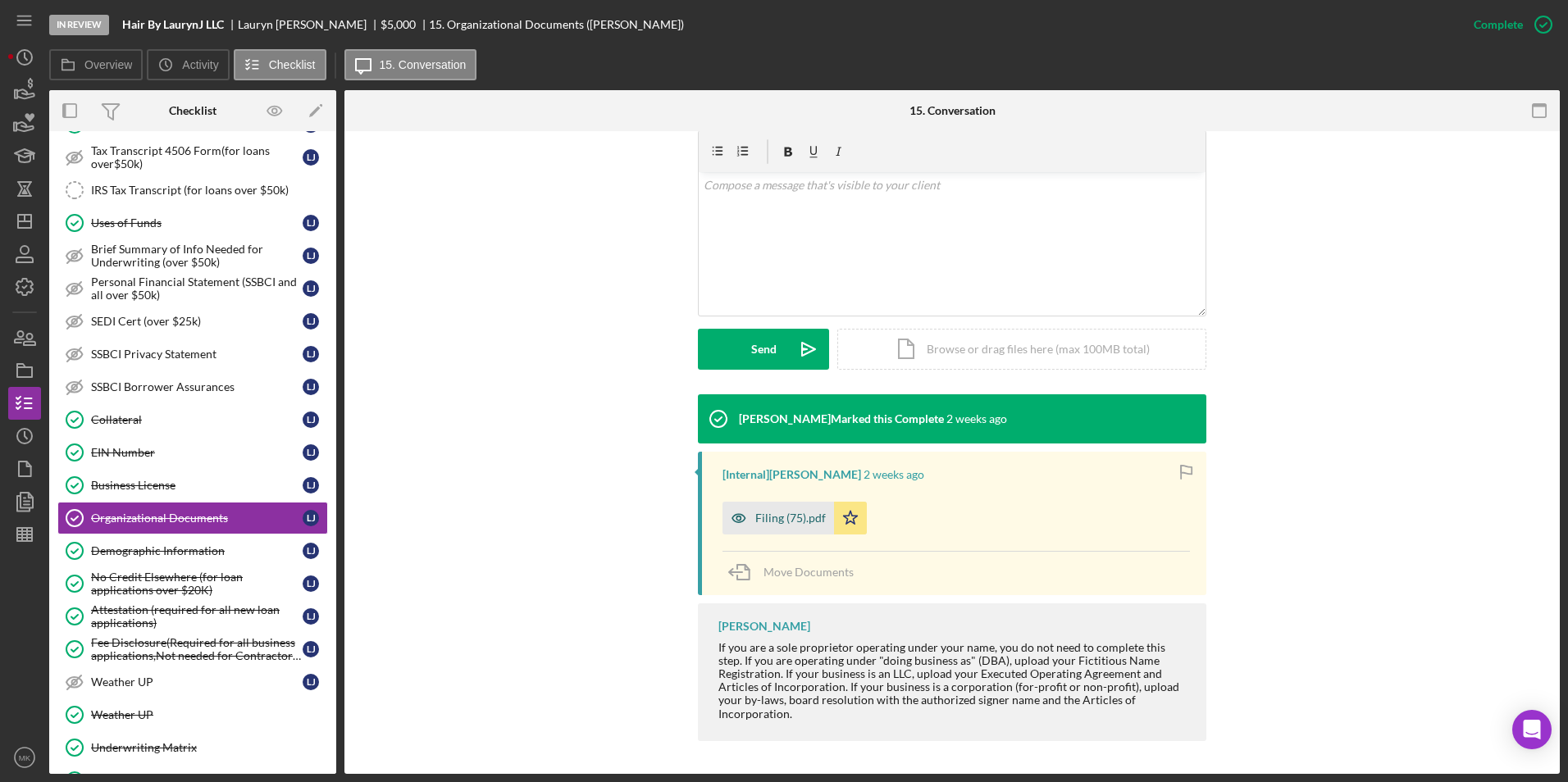
click at [803, 510] on div "Filing (75).pdf" at bounding box center [778, 518] width 112 height 33
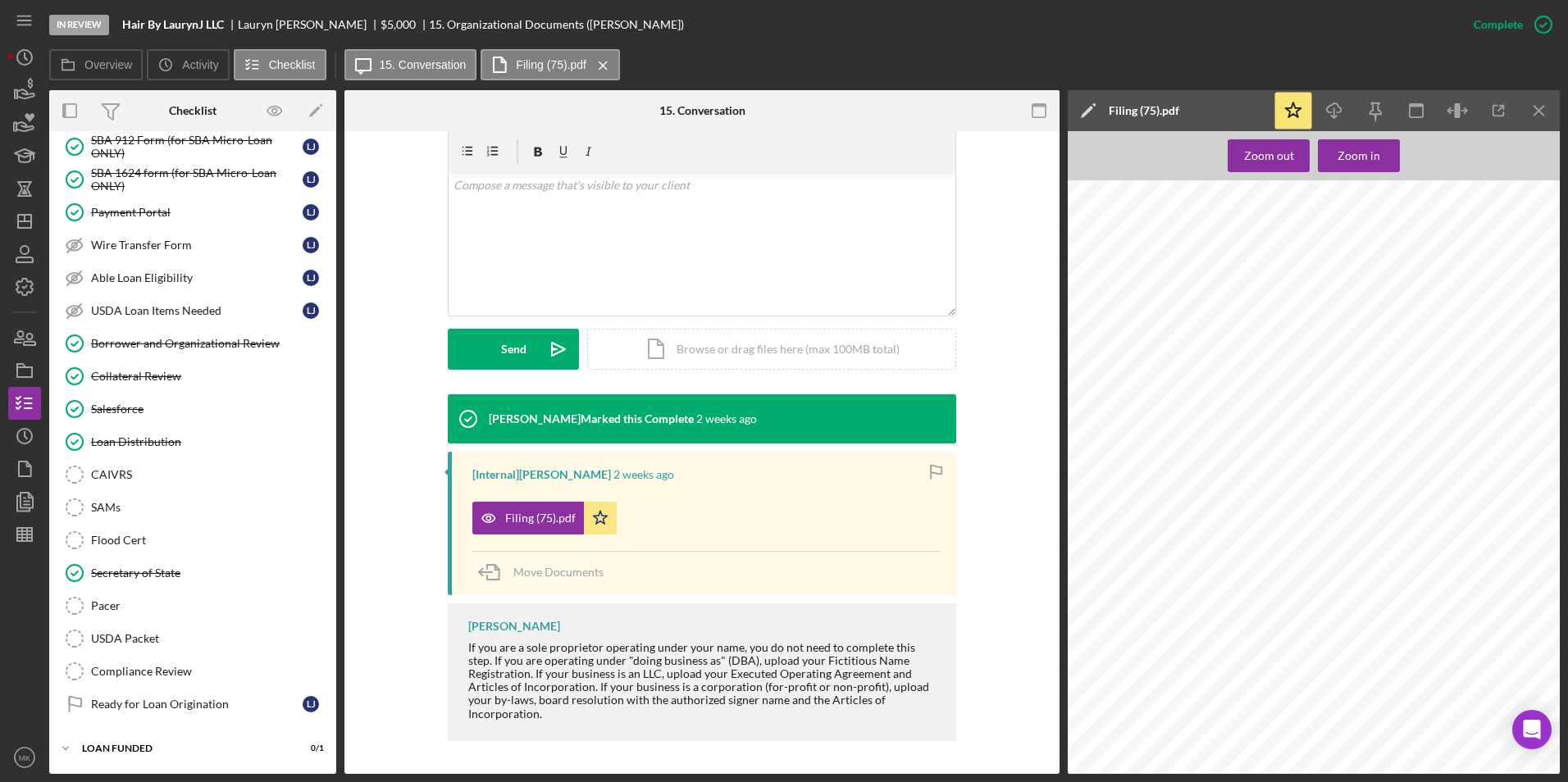
scroll to position [1209, 0]
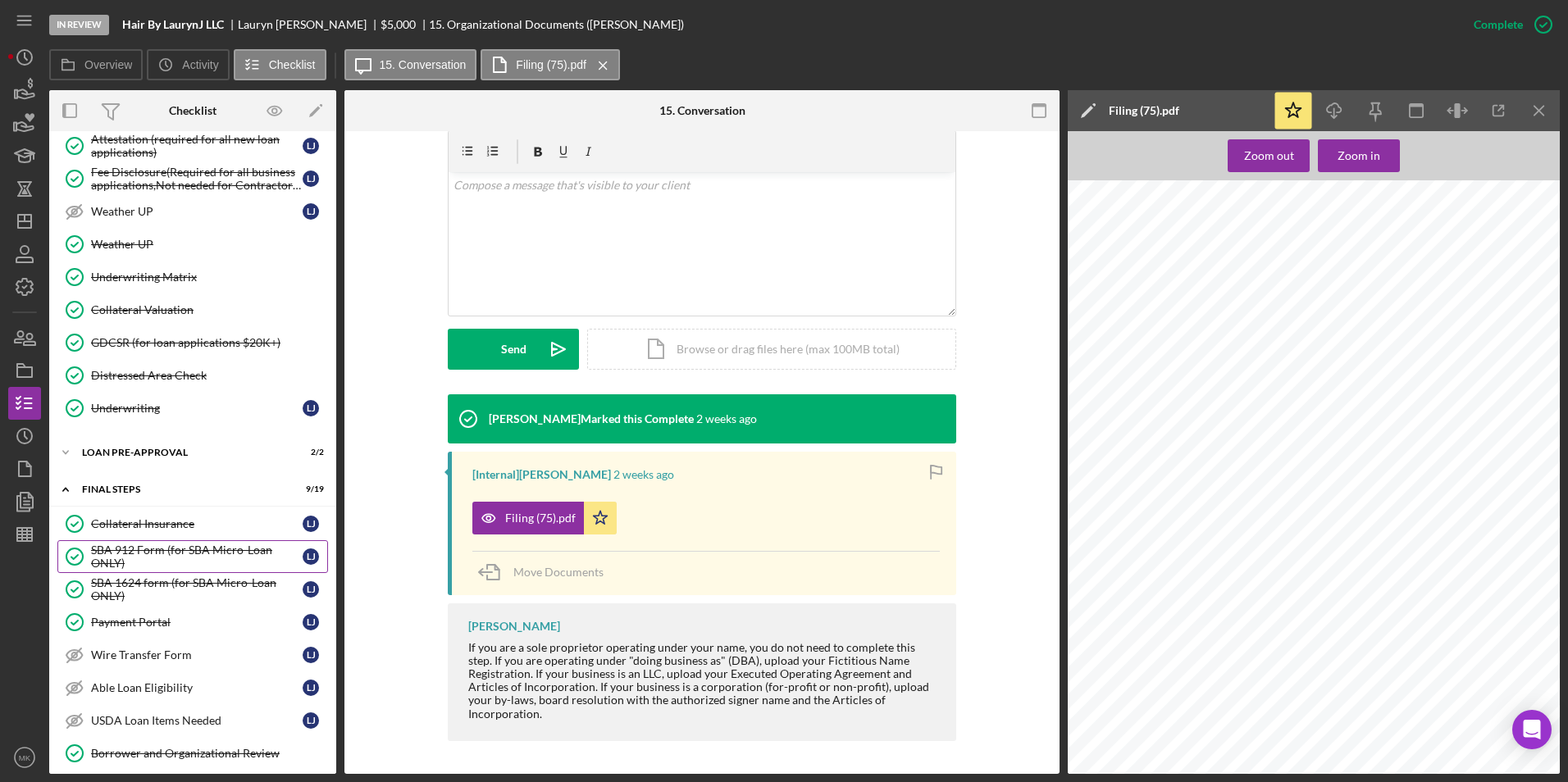
click at [167, 550] on div "SBA 912 Form (for SBA Micro-Loan ONLY)" at bounding box center [197, 557] width 212 height 26
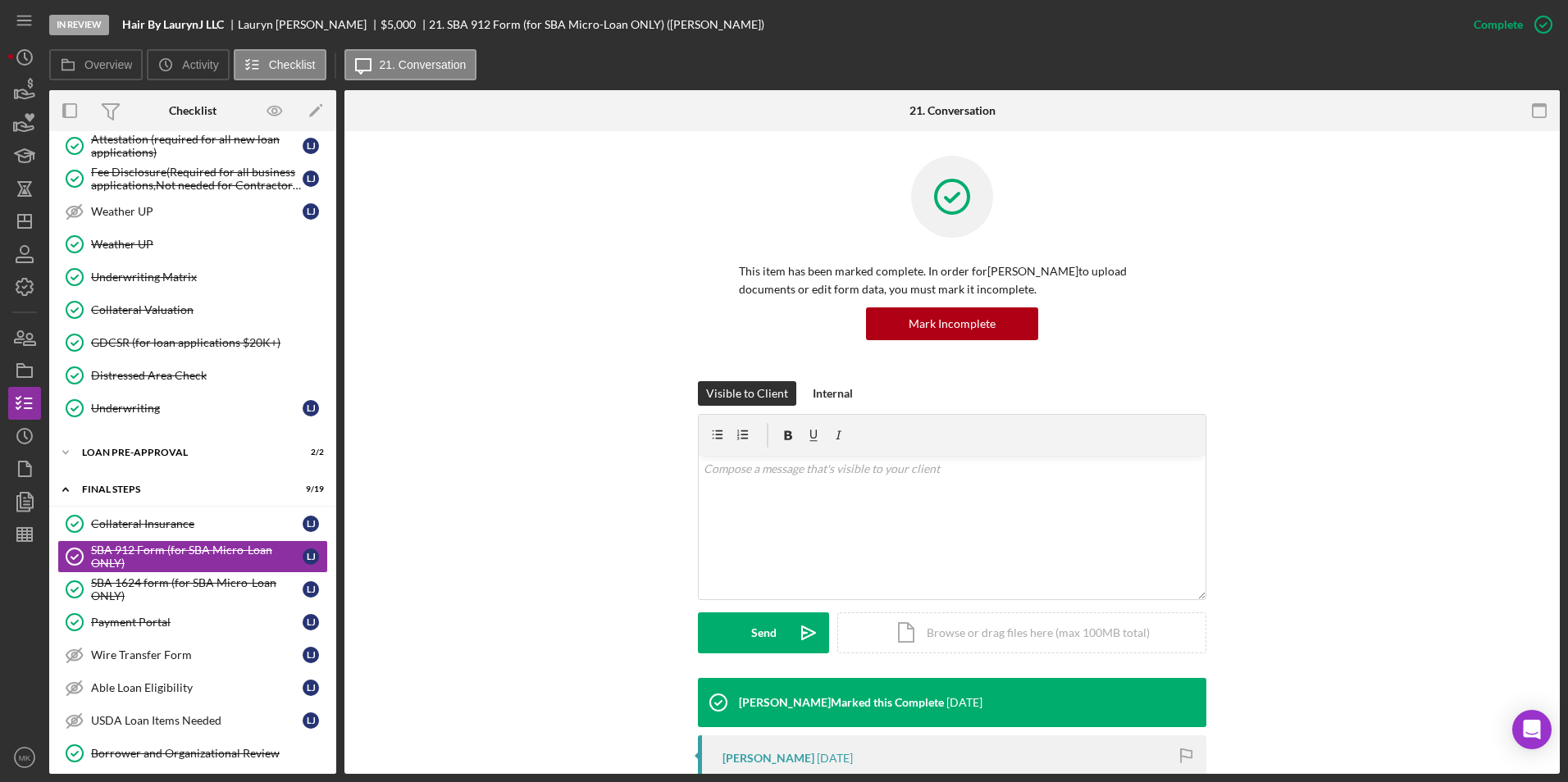
scroll to position [574, 0]
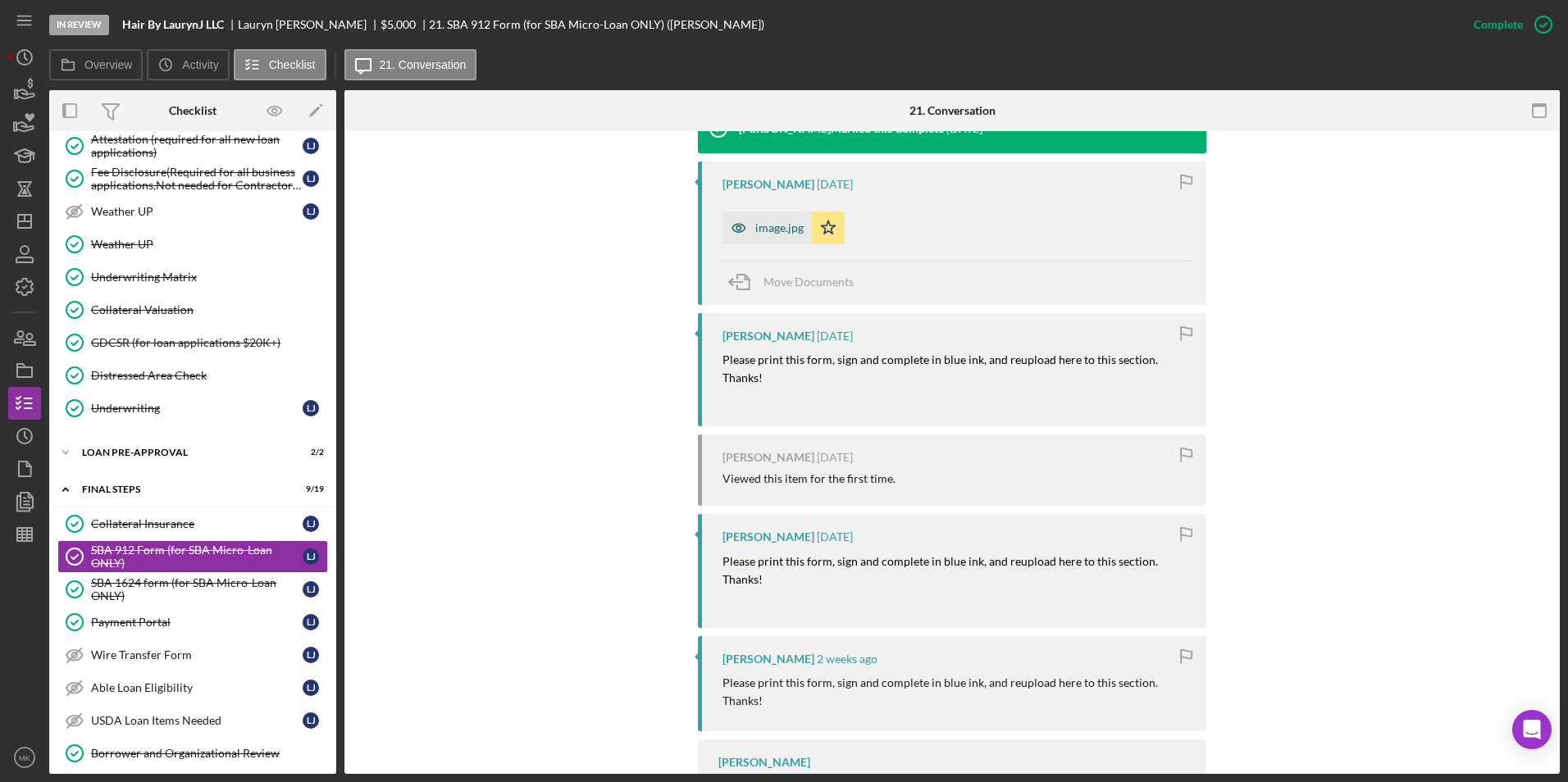
click at [780, 228] on div "image.jpg" at bounding box center [779, 228] width 48 height 13
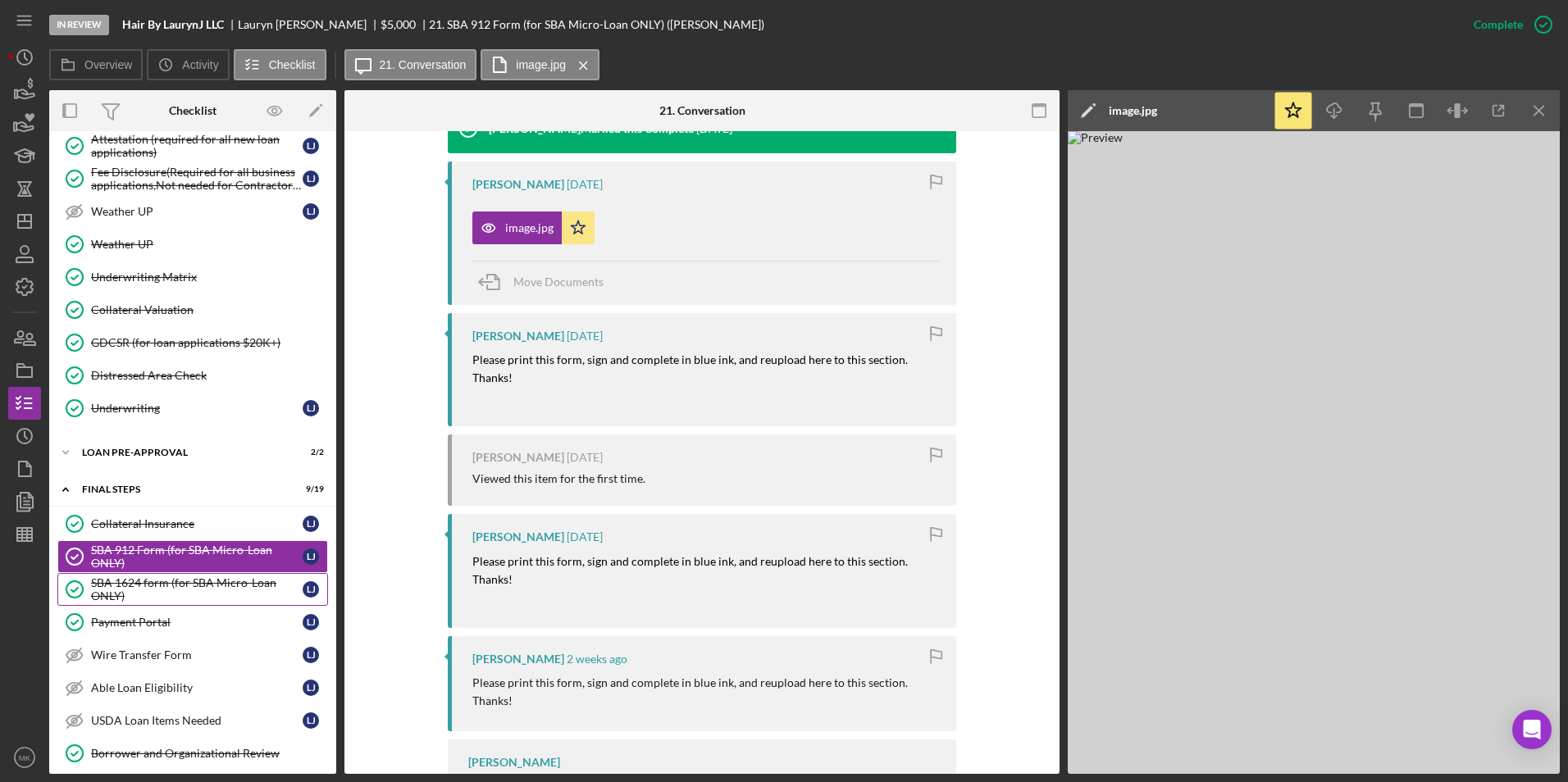
click at [156, 583] on div "SBA 1624 form (for SBA Micro-Loan ONLY)" at bounding box center [197, 590] width 212 height 26
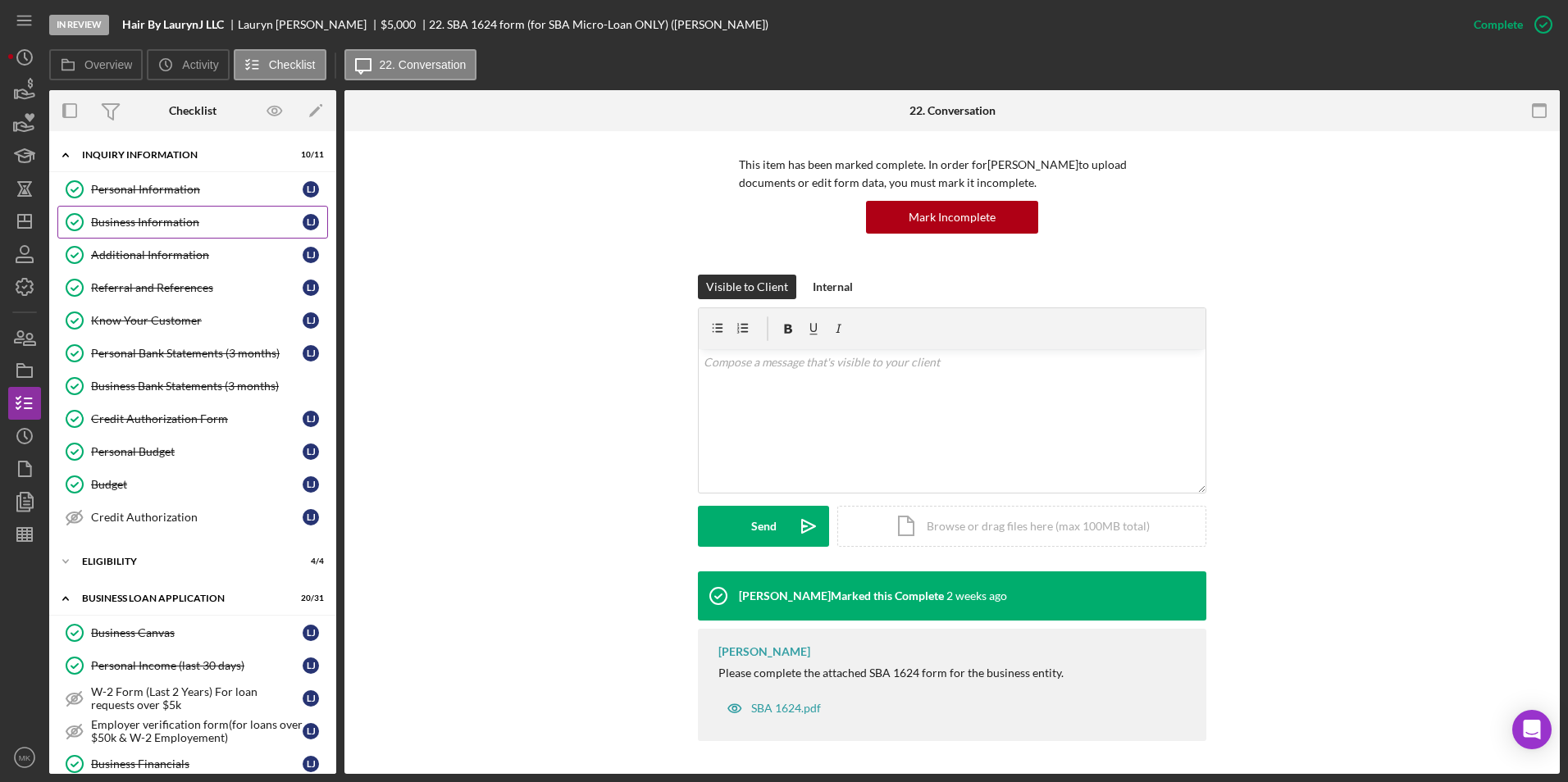
click at [181, 219] on div "Business Information" at bounding box center [197, 222] width 212 height 13
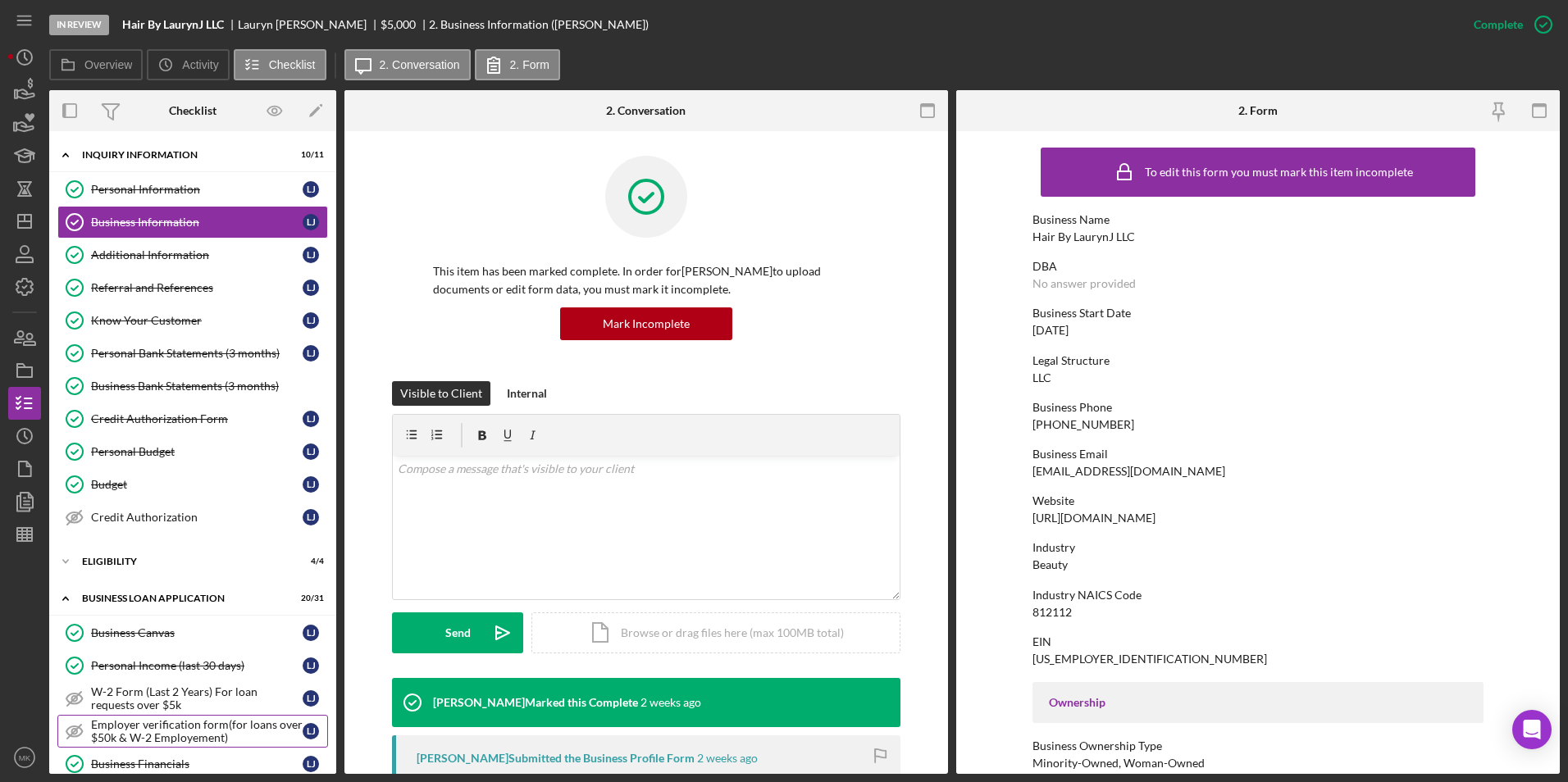
scroll to position [246, 0]
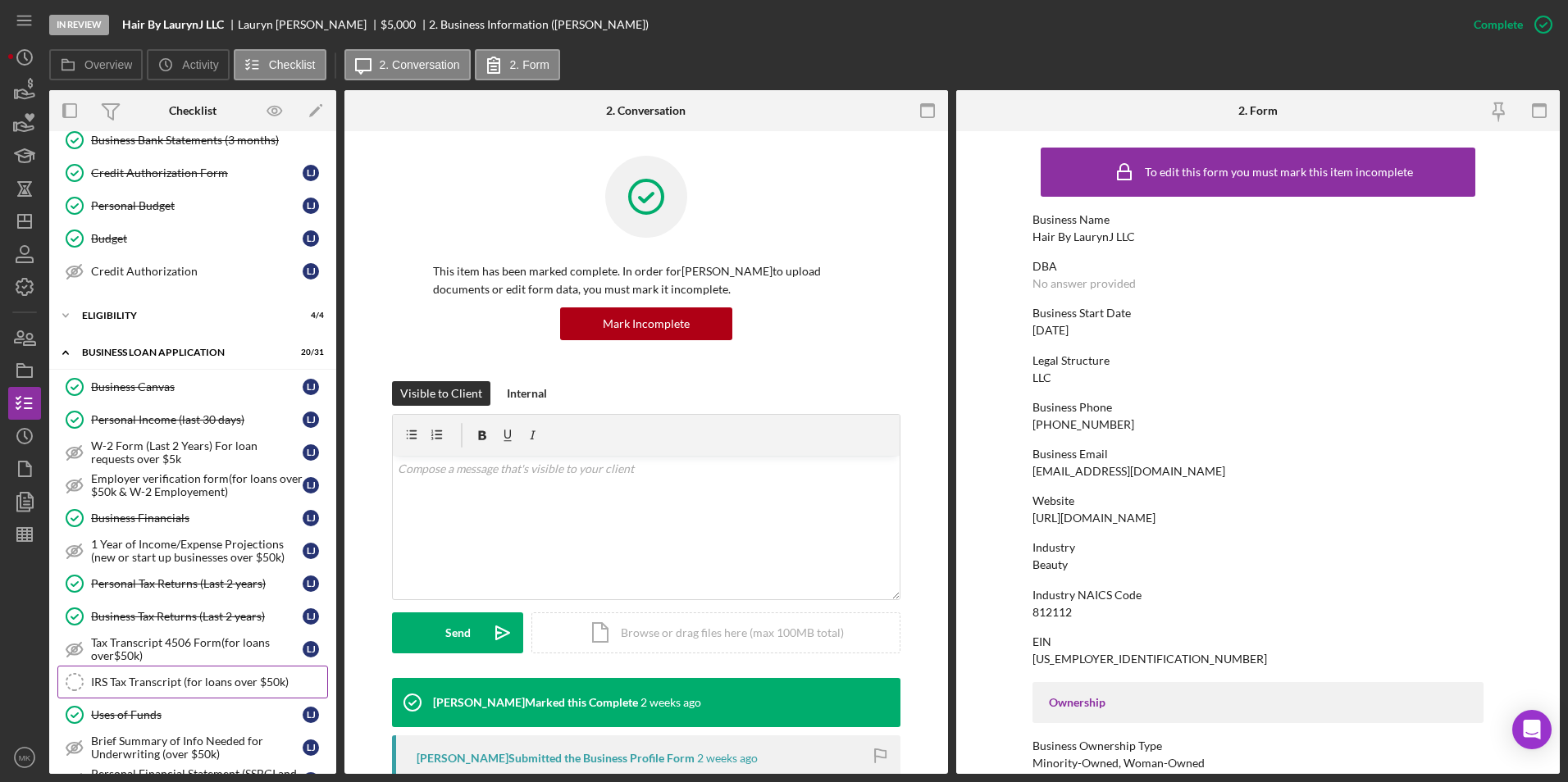
drag, startPoint x: 150, startPoint y: 715, endPoint x: 150, endPoint y: 676, distance: 39.0
click at [150, 715] on div "Uses of Funds" at bounding box center [197, 715] width 212 height 13
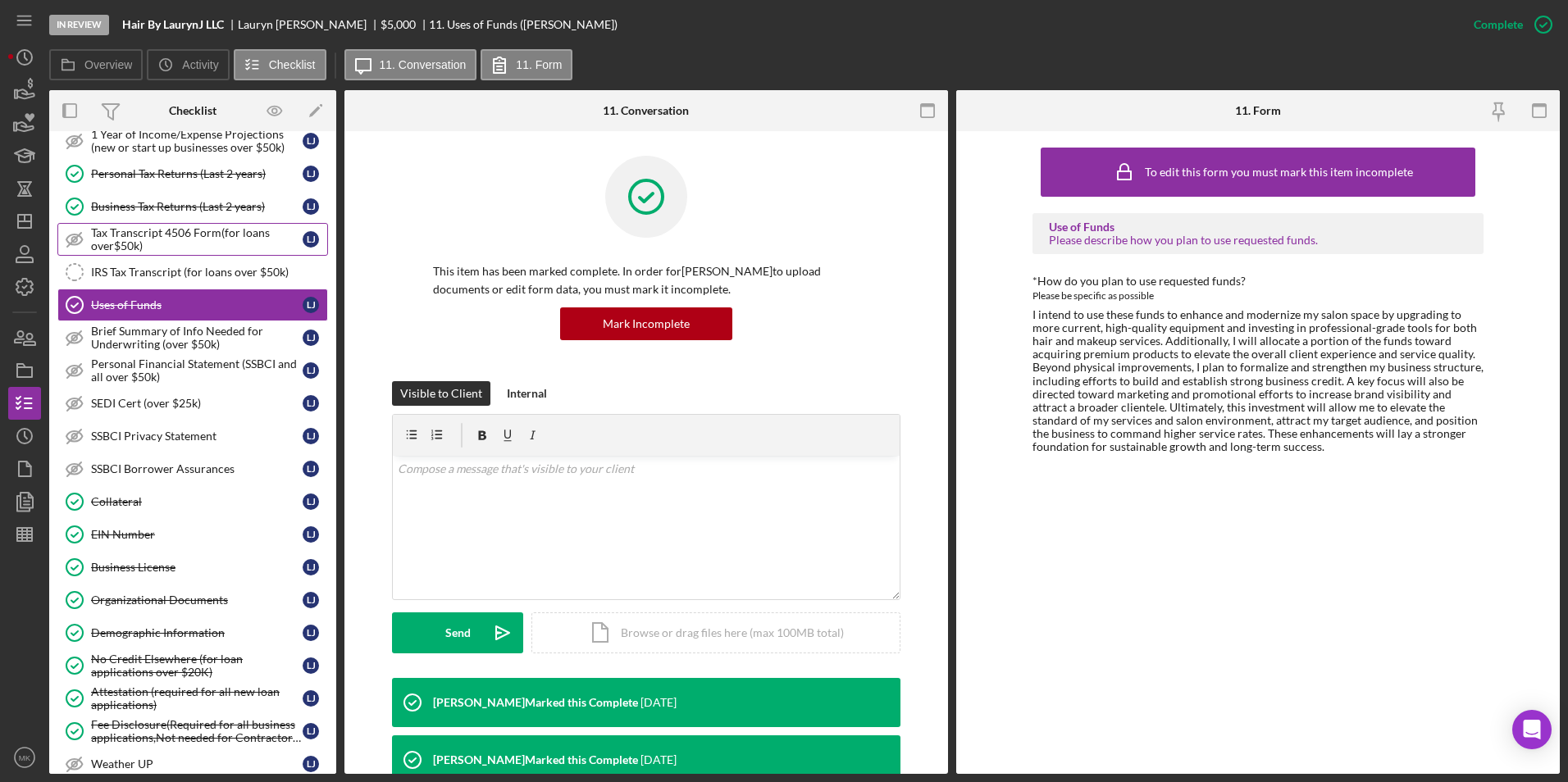
scroll to position [738, 0]
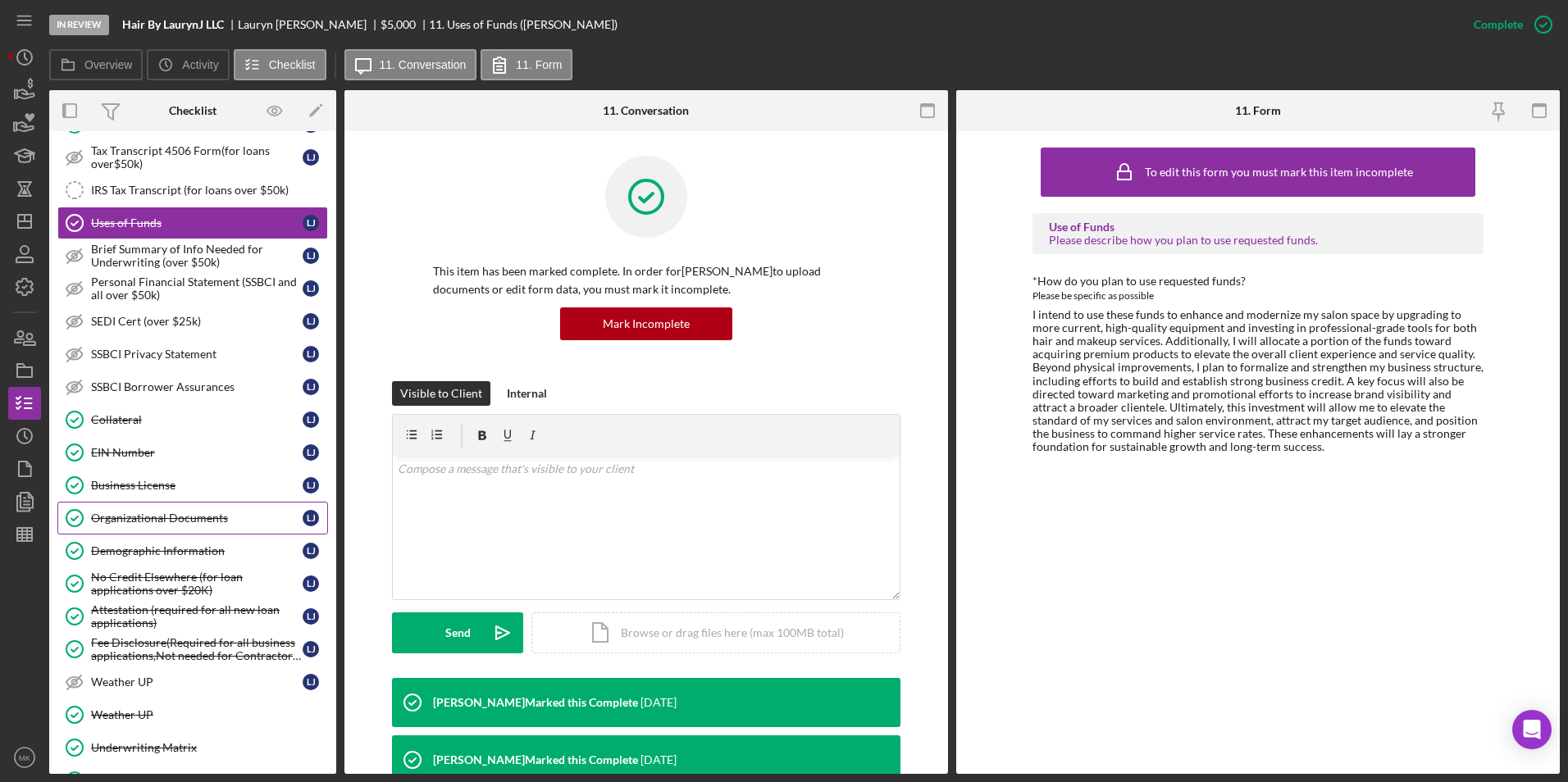
click at [180, 521] on div "Organizational Documents" at bounding box center [197, 518] width 212 height 13
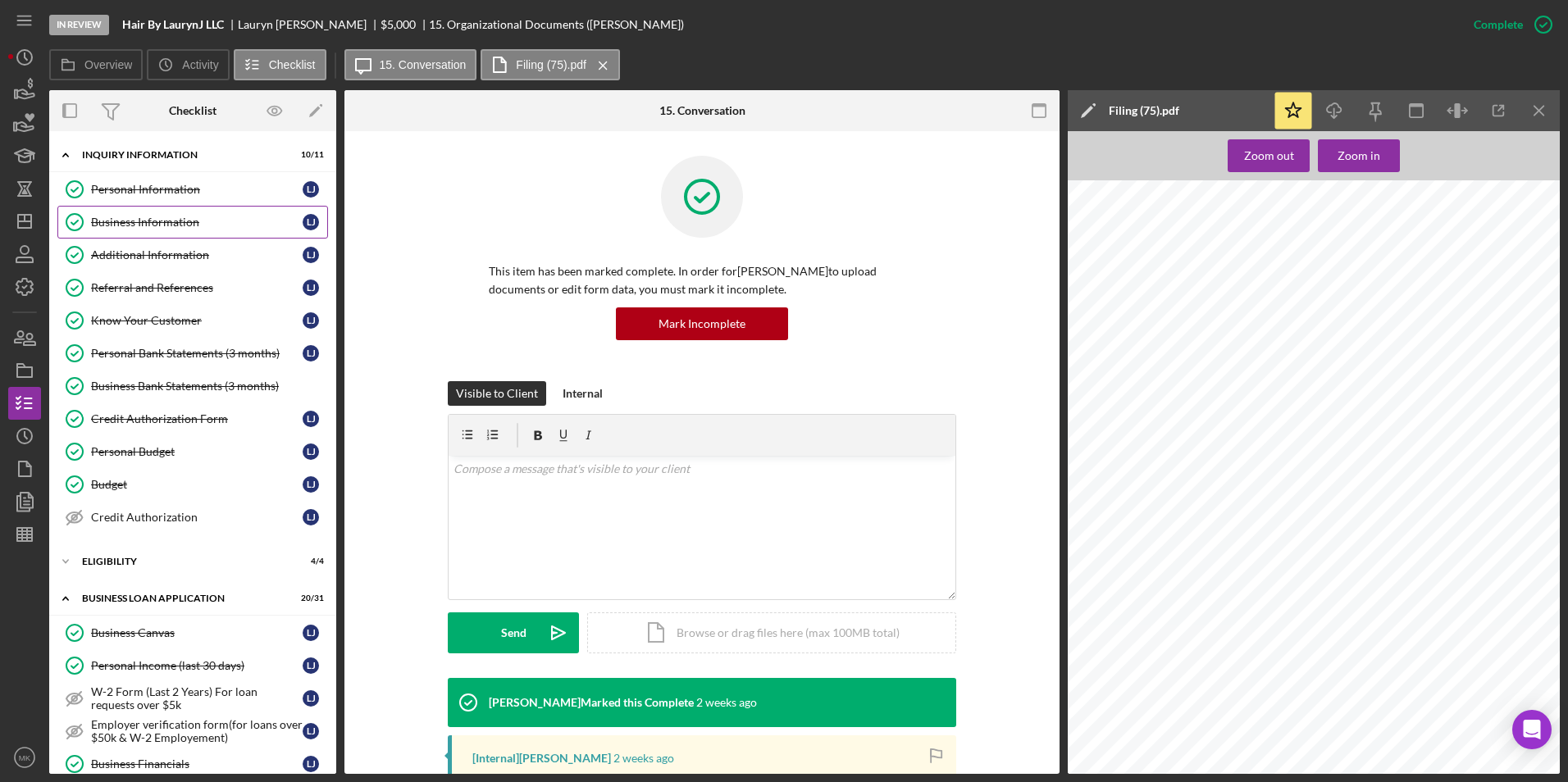
click at [206, 226] on div "Business Information" at bounding box center [197, 222] width 212 height 13
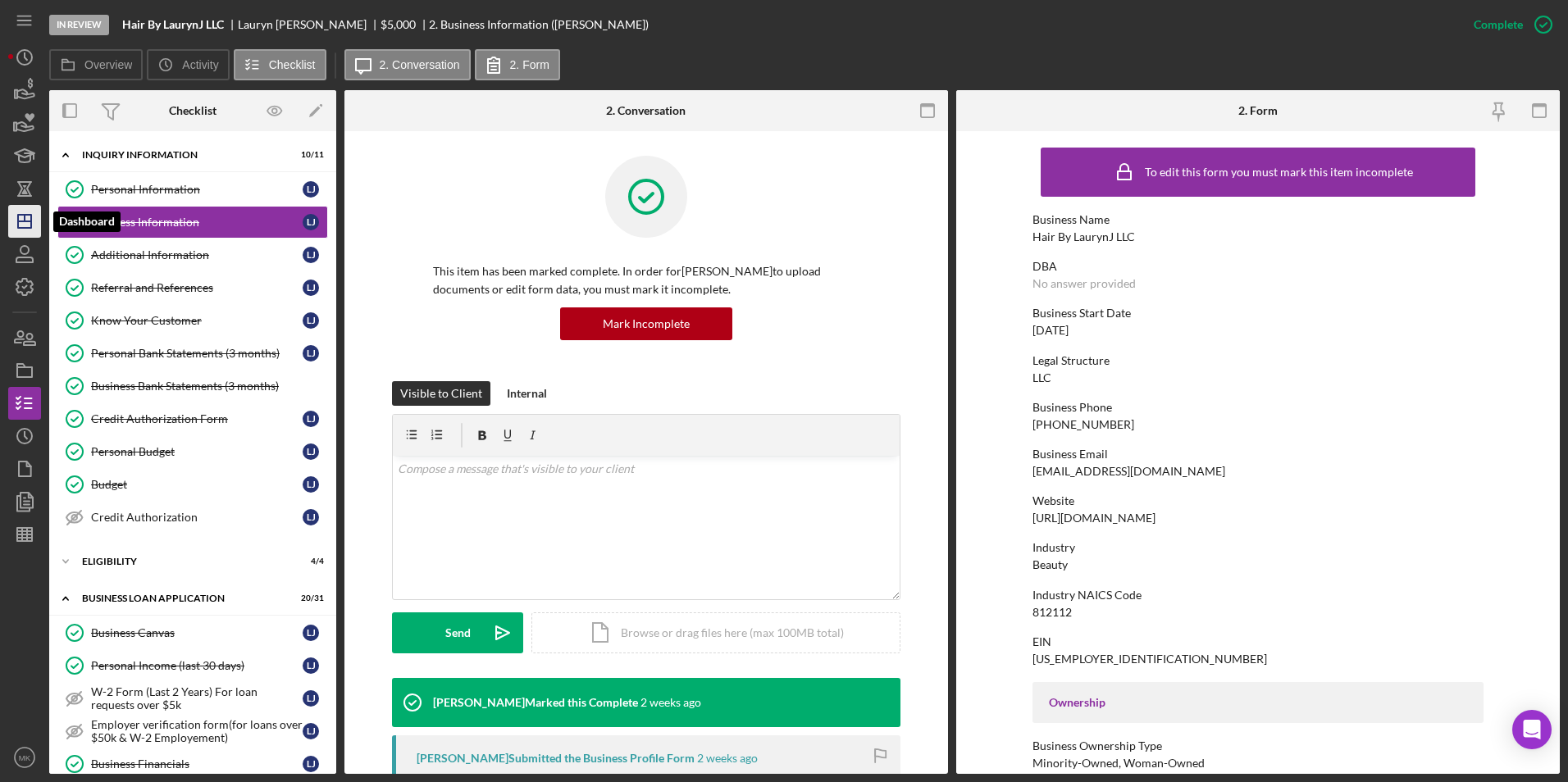
click at [24, 218] on icon "Icon/Dashboard" at bounding box center [24, 221] width 41 height 41
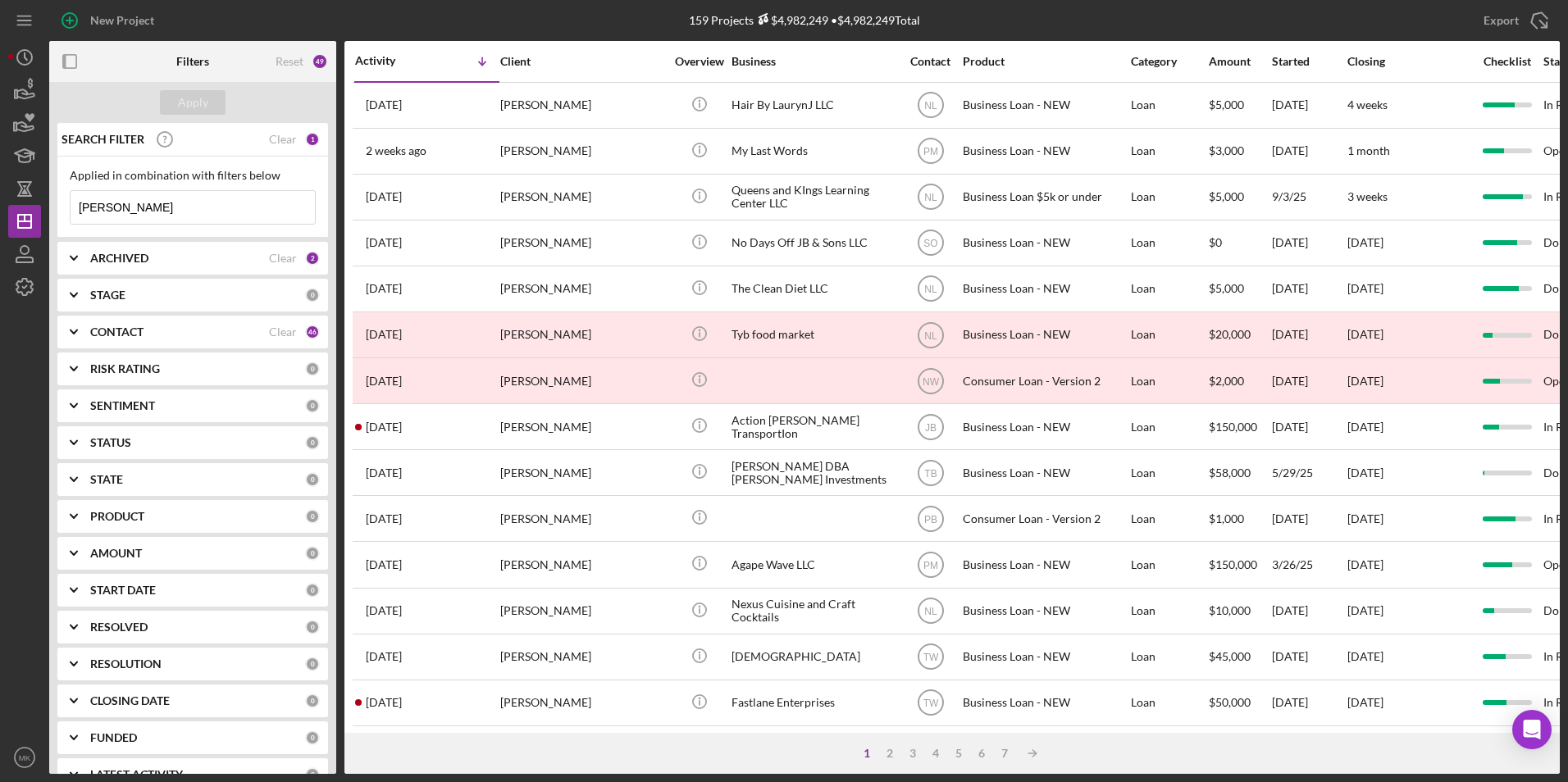
click at [149, 213] on input "[PERSON_NAME]" at bounding box center [193, 206] width 245 height 33
drag, startPoint x: 175, startPoint y: 214, endPoint x: -140, endPoint y: 177, distance: 317.2
click at [0, 177] on html "New Project 159 Projects $4,982,249 • $4,982,249 Total [PERSON_NAME] Export Ico…" at bounding box center [784, 391] width 1568 height 782
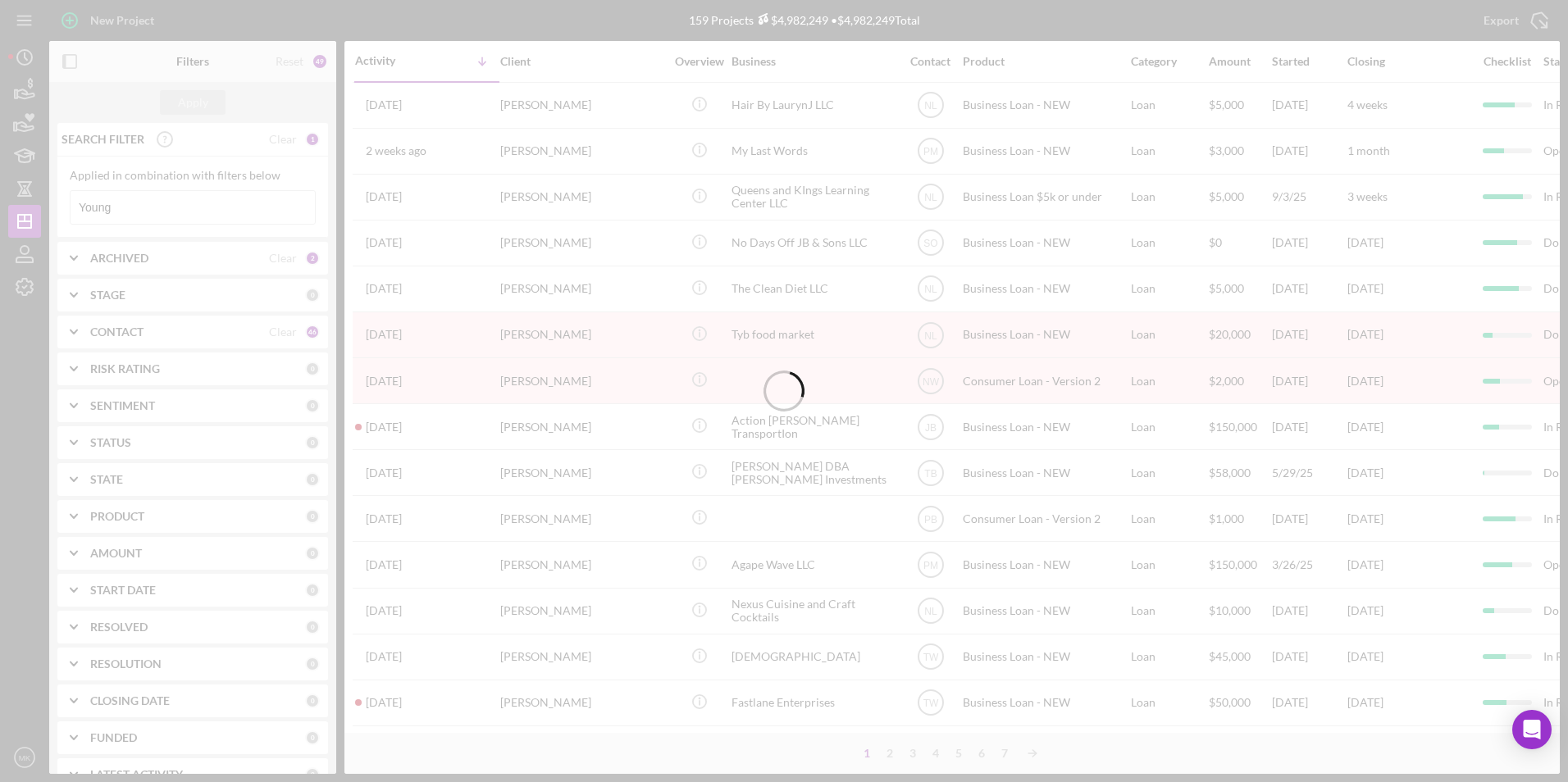
type input "Young"
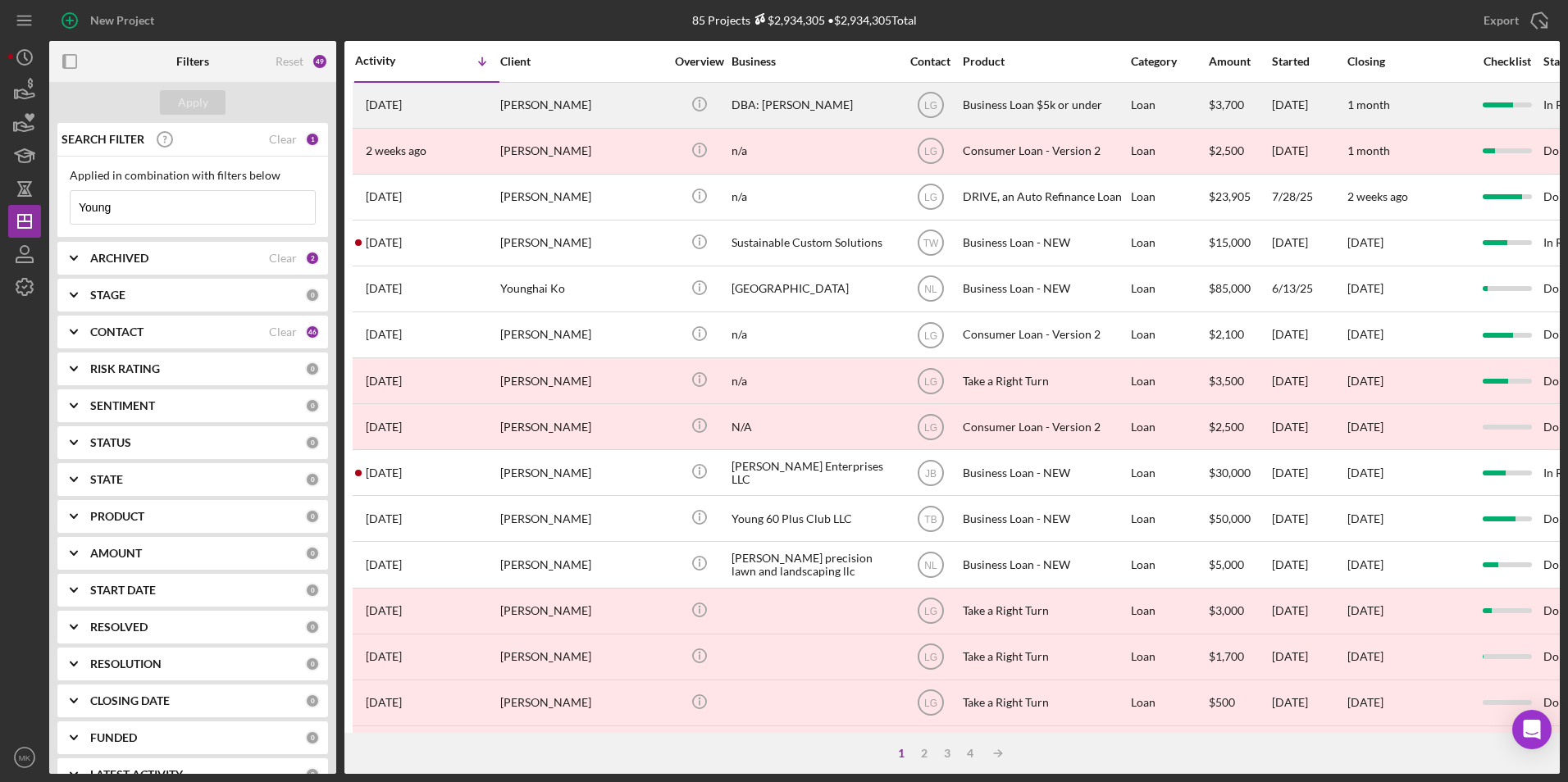
click at [611, 100] on div "[PERSON_NAME]" at bounding box center [582, 105] width 164 height 44
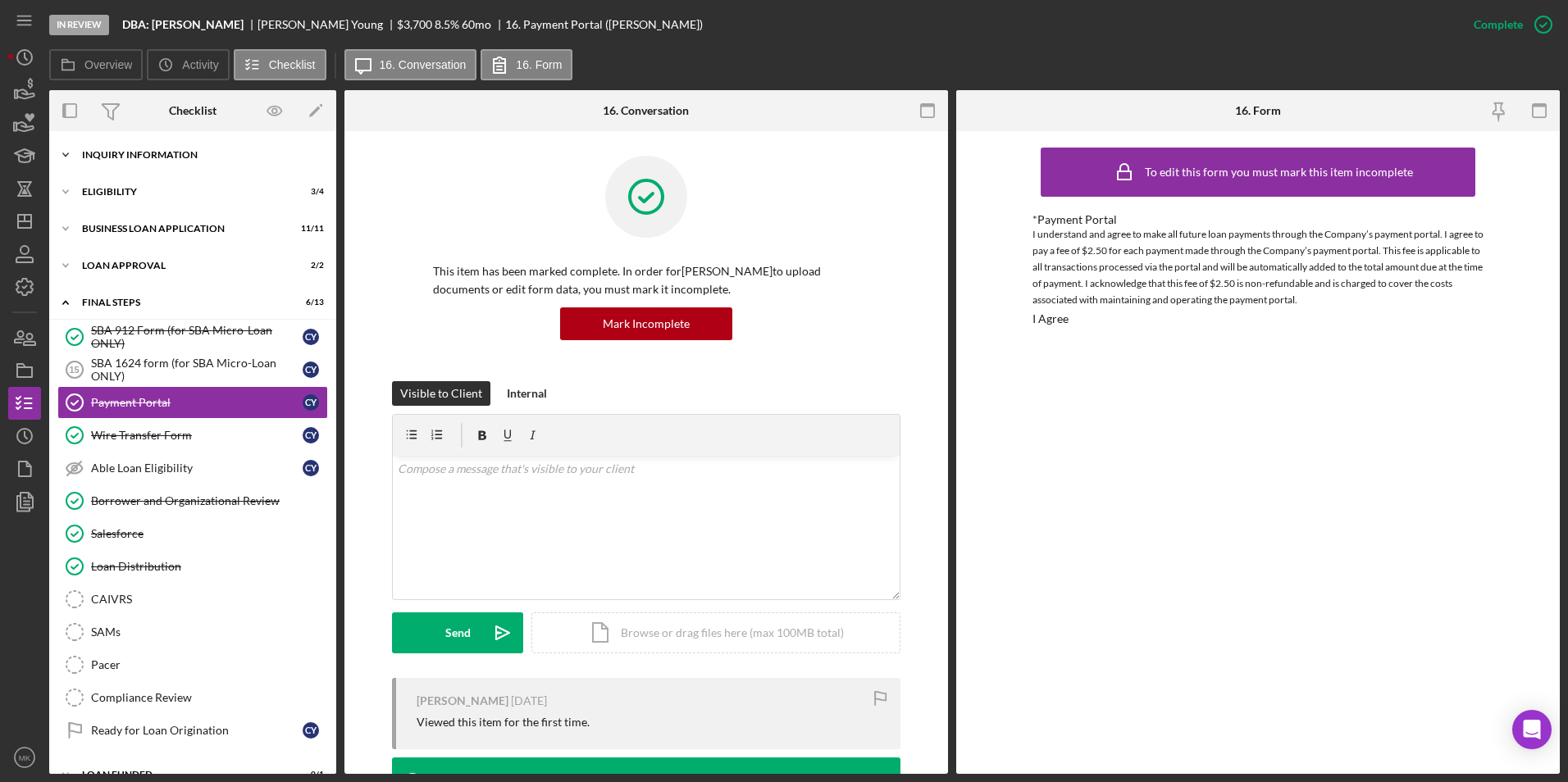
click at [219, 155] on div "INQUIRY INFORMATION" at bounding box center [198, 154] width 233 height 10
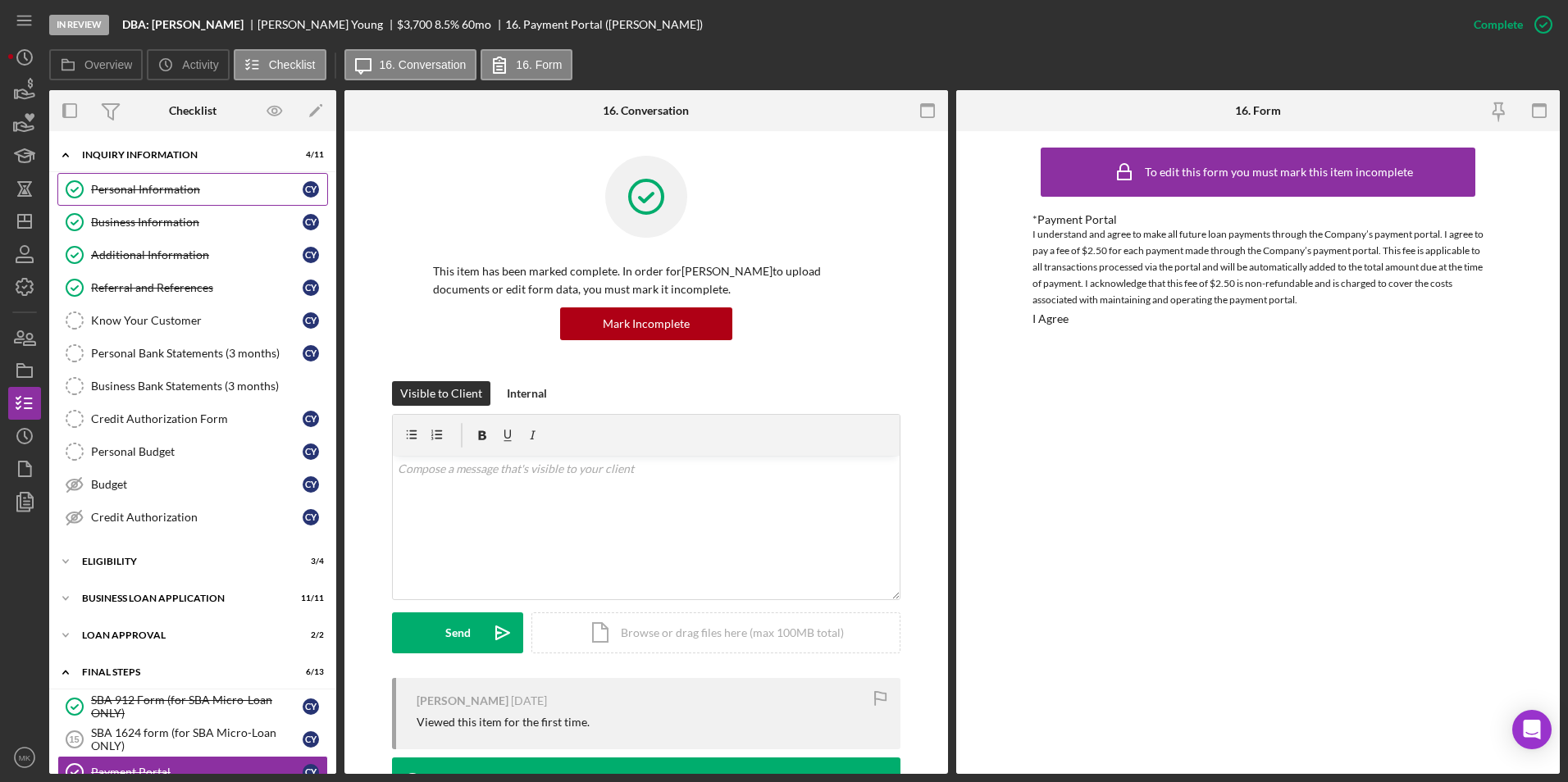
click at [179, 192] on div "Personal Information" at bounding box center [197, 190] width 212 height 13
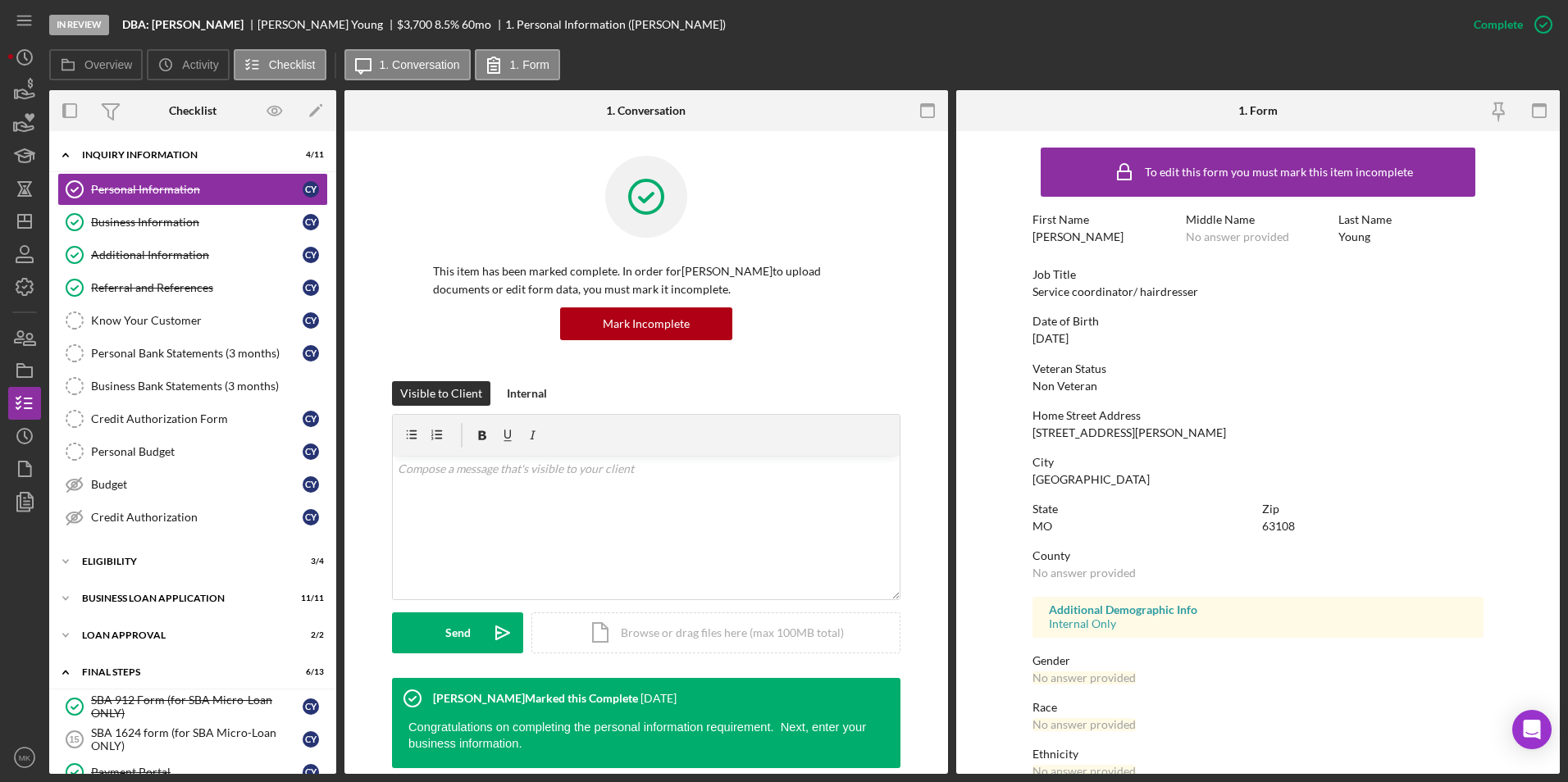
click at [1079, 239] on div "[PERSON_NAME]" at bounding box center [1078, 237] width 91 height 13
copy div "[PERSON_NAME]"
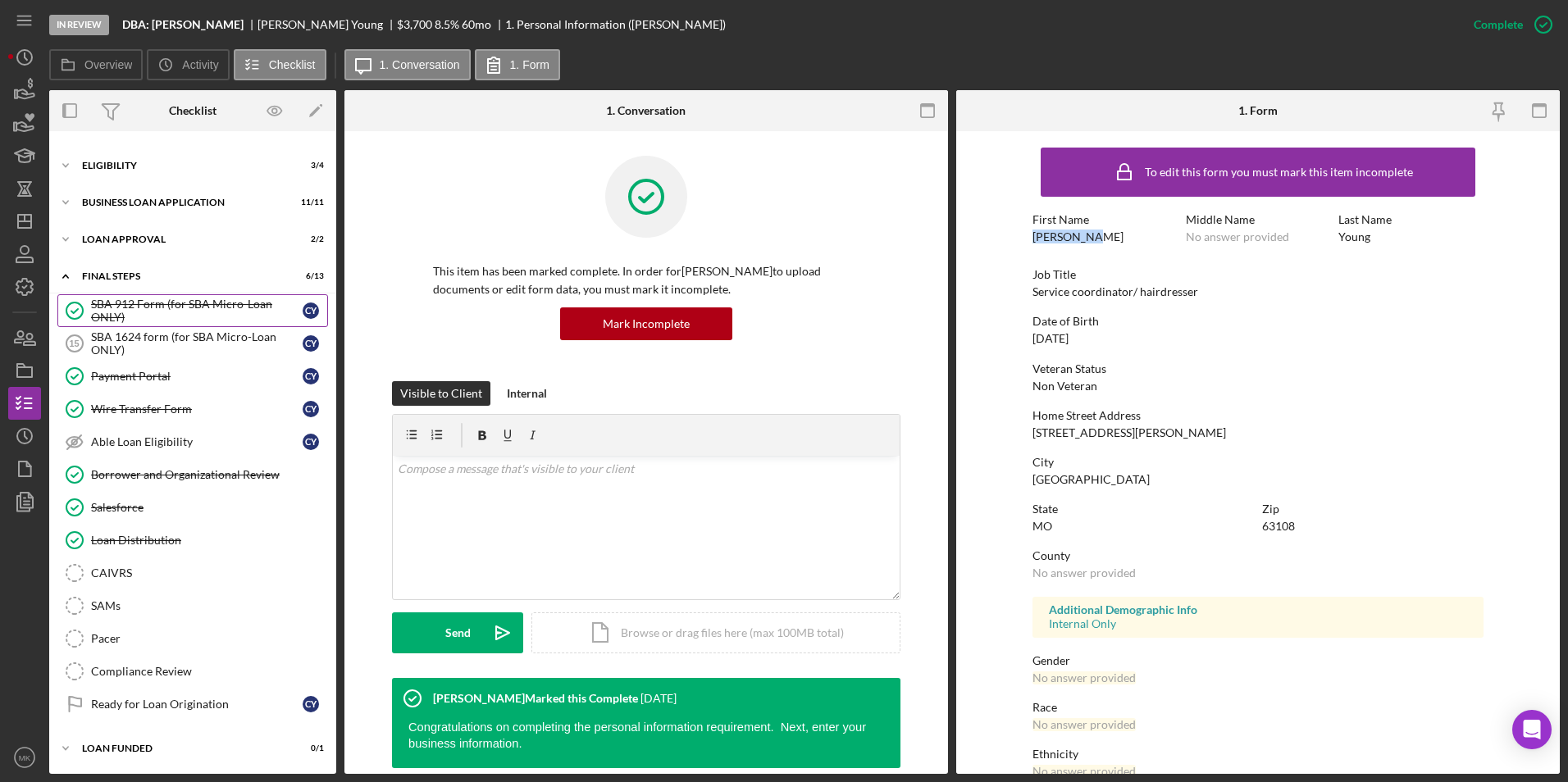
click at [180, 306] on div "SBA 912 Form (for SBA Micro-Loan ONLY)" at bounding box center [197, 311] width 212 height 26
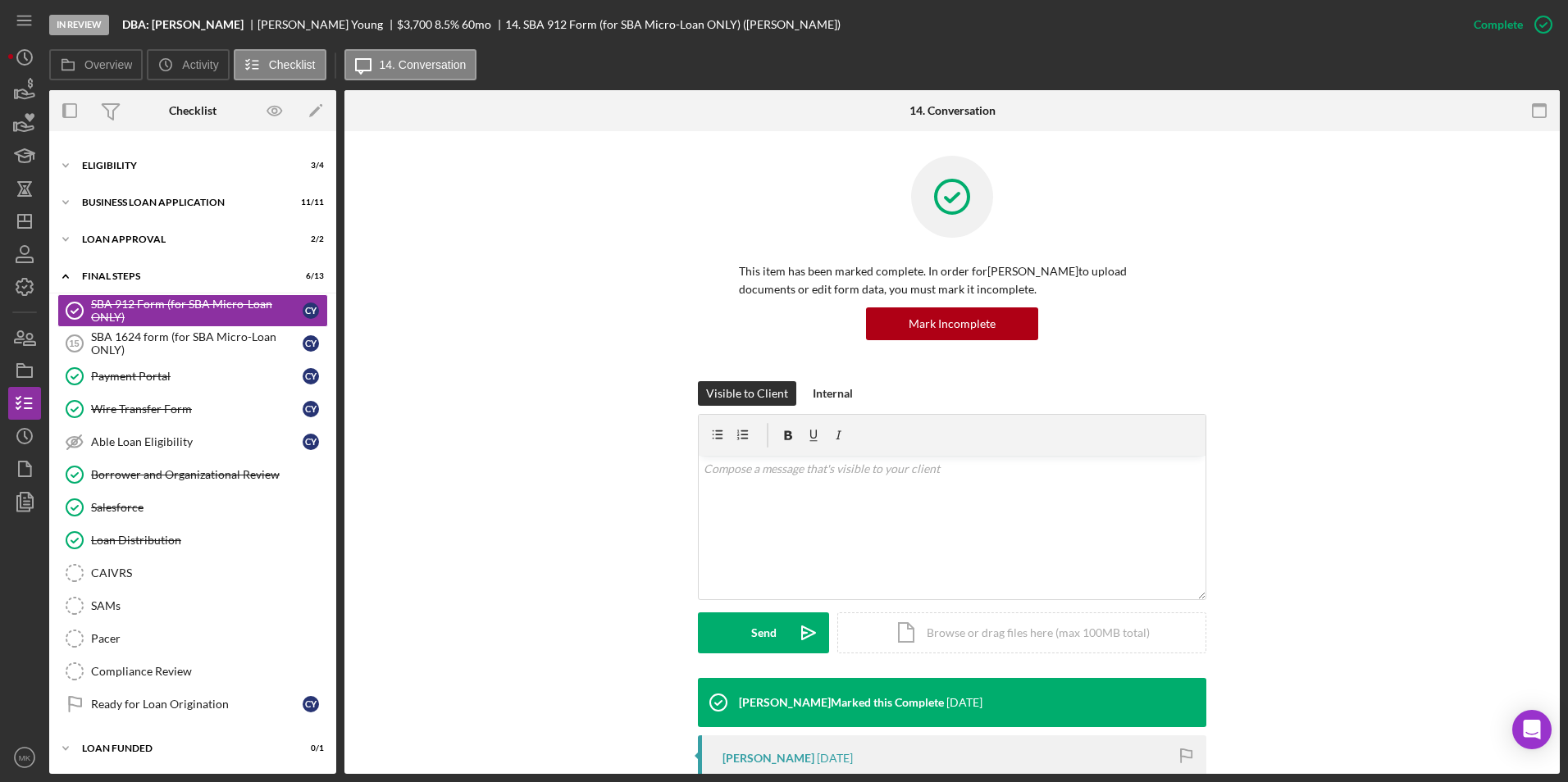
scroll to position [441, 0]
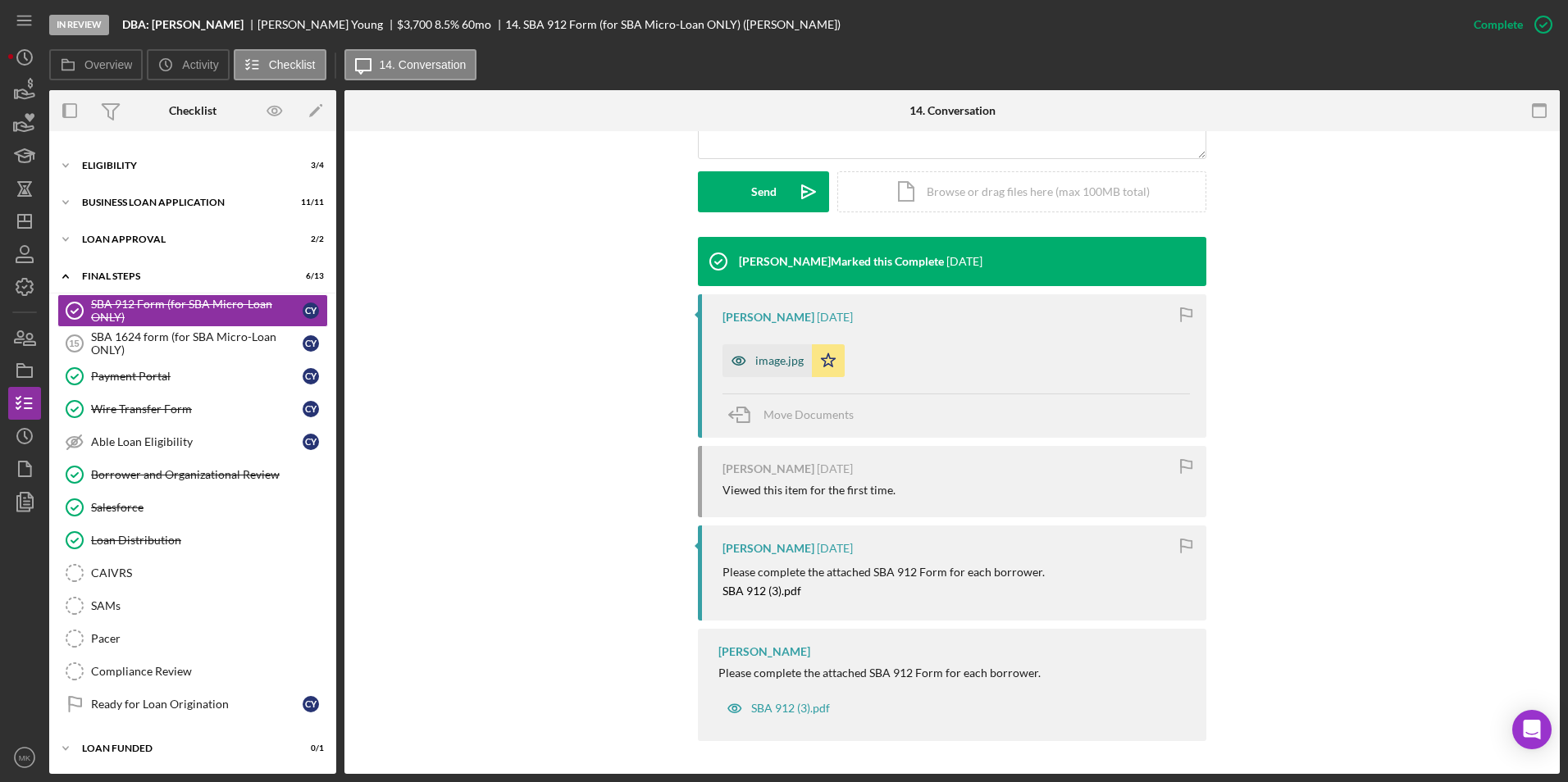
click at [769, 354] on div "image.jpg" at bounding box center [779, 361] width 48 height 13
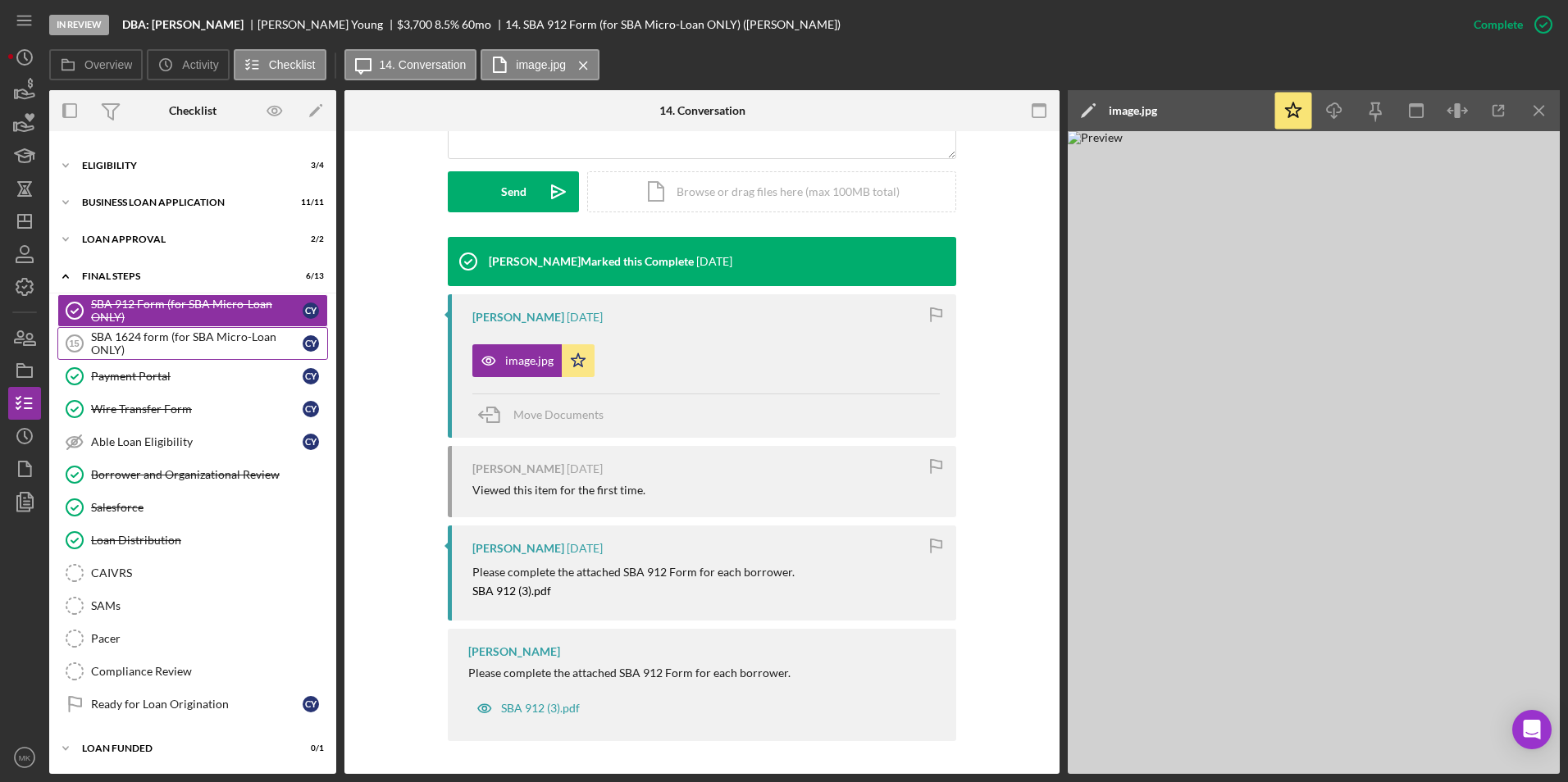
click at [214, 338] on div "SBA 1624 form (for SBA Micro-Loan ONLY)" at bounding box center [197, 343] width 212 height 26
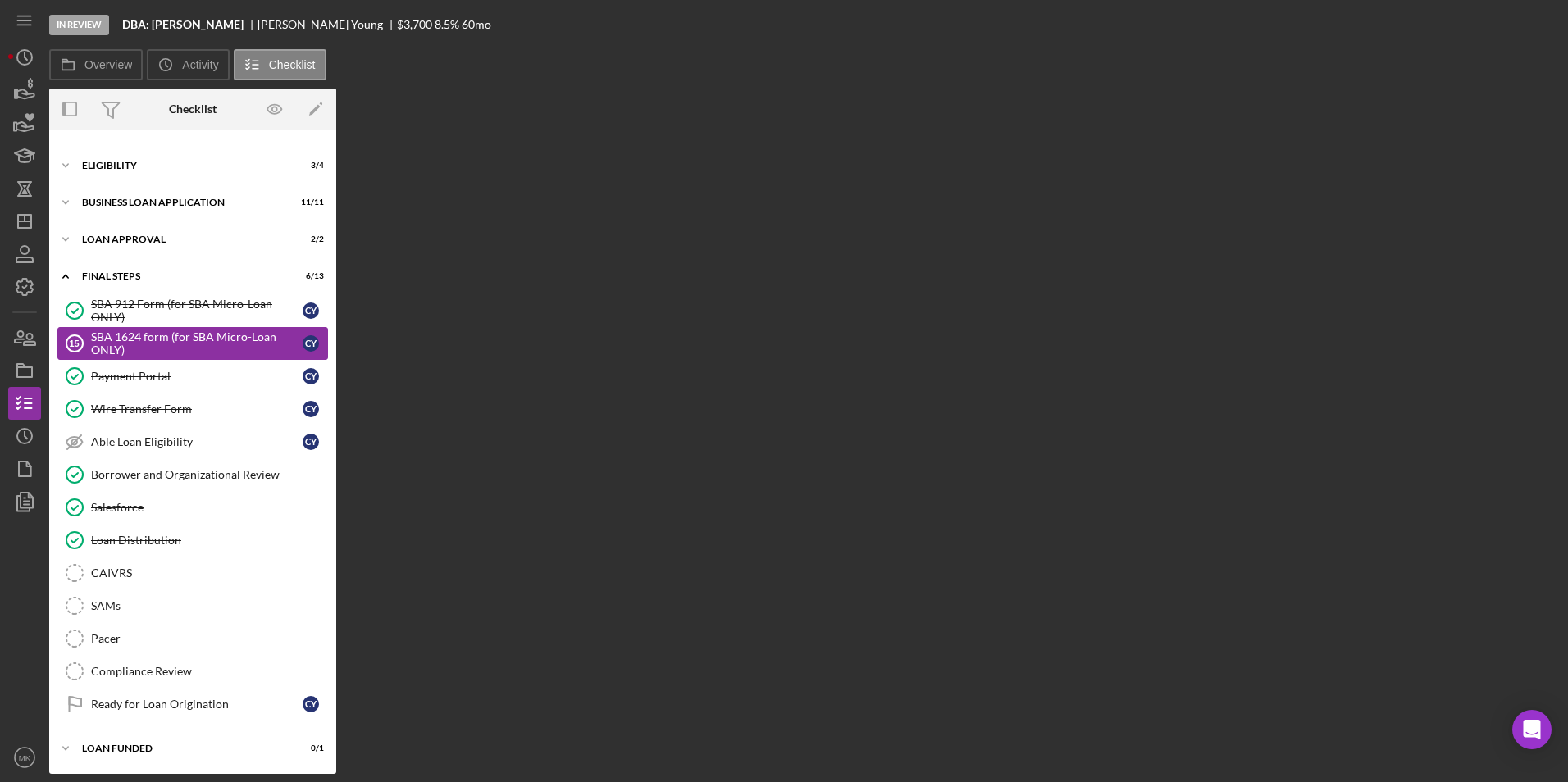
scroll to position [396, 0]
